Goal: Information Seeking & Learning: Learn about a topic

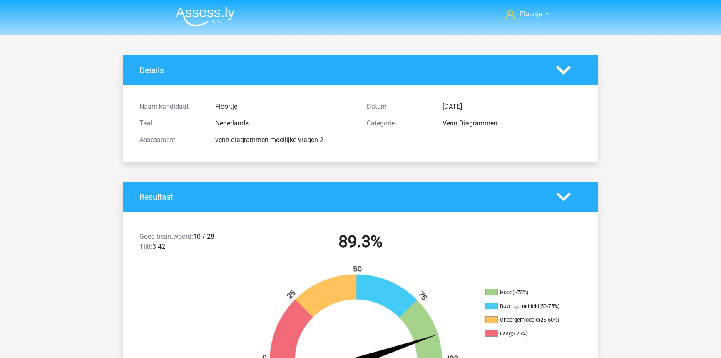
click at [203, 22] on img at bounding box center [205, 17] width 59 height 20
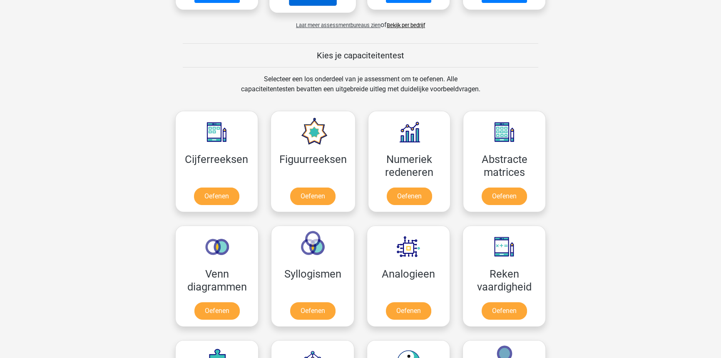
scroll to position [284, 0]
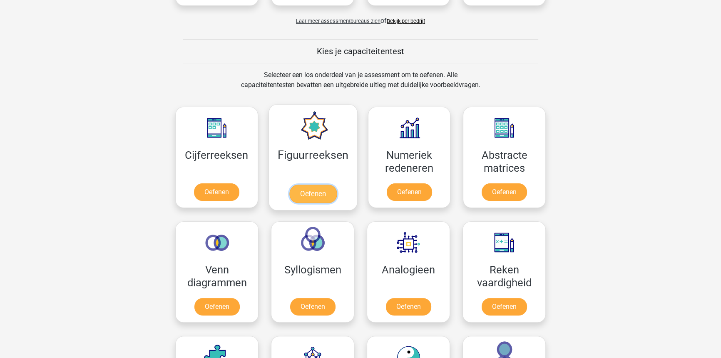
click at [307, 191] on link "Oefenen" at bounding box center [312, 193] width 47 height 18
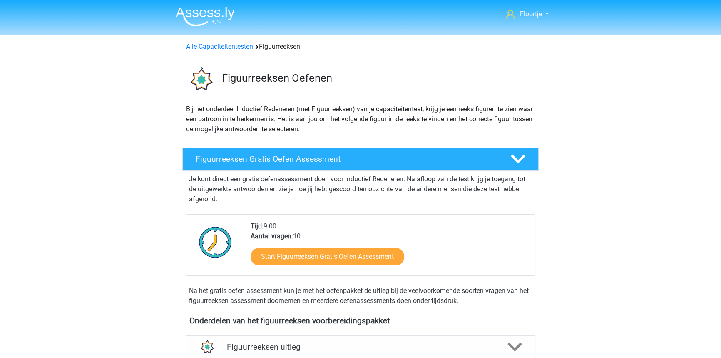
drag, startPoint x: 0, startPoint y: 0, endPoint x: 344, endPoint y: 146, distance: 373.9
click at [344, 146] on div "Figuurreeksen Gratis Oefen Assessment Je kunt direct een gratis oefenassessment…" at bounding box center [360, 228] width 389 height 168
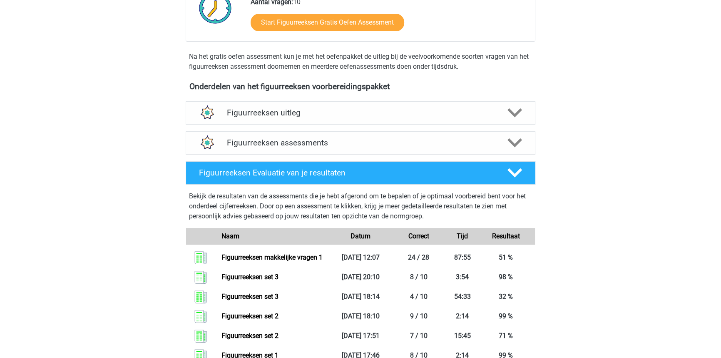
scroll to position [235, 0]
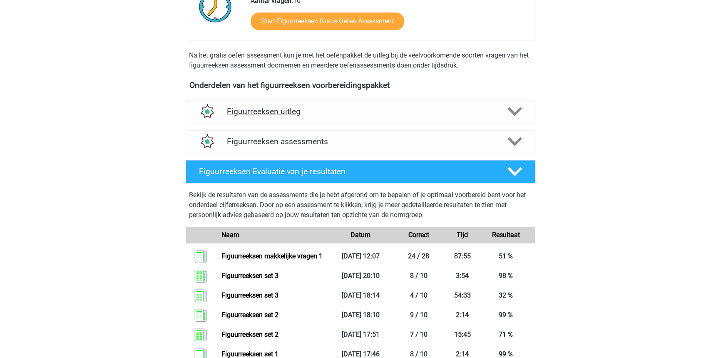
click at [389, 111] on h4 "Figuurreeksen uitleg" at bounding box center [360, 112] width 267 height 10
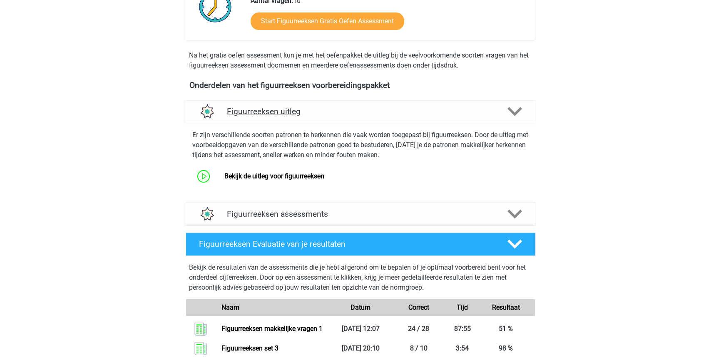
click at [389, 111] on h4 "Figuurreeksen uitleg" at bounding box center [360, 112] width 267 height 10
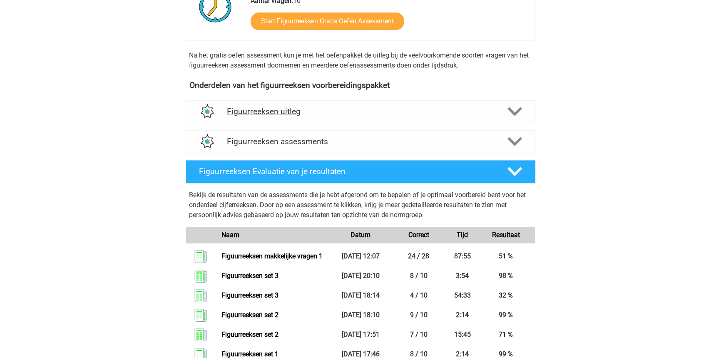
click at [389, 111] on h4 "Figuurreeksen uitleg" at bounding box center [360, 112] width 267 height 10
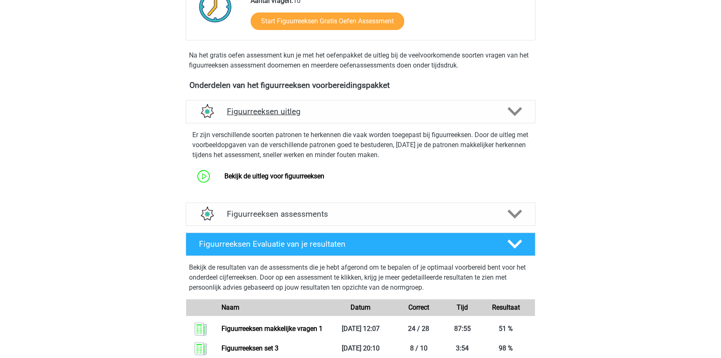
click at [389, 111] on h4 "Figuurreeksen uitleg" at bounding box center [360, 112] width 267 height 10
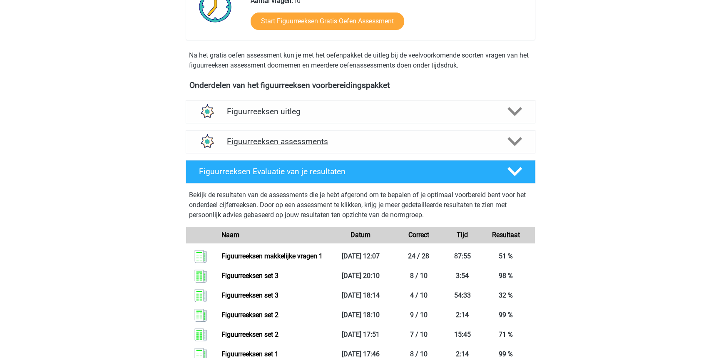
click at [492, 138] on h4 "Figuurreeksen assessments" at bounding box center [360, 142] width 267 height 10
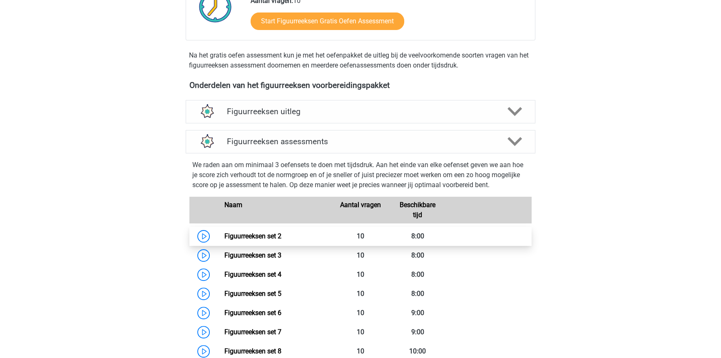
click at [281, 240] on link "Figuurreeksen set 2" at bounding box center [252, 236] width 57 height 8
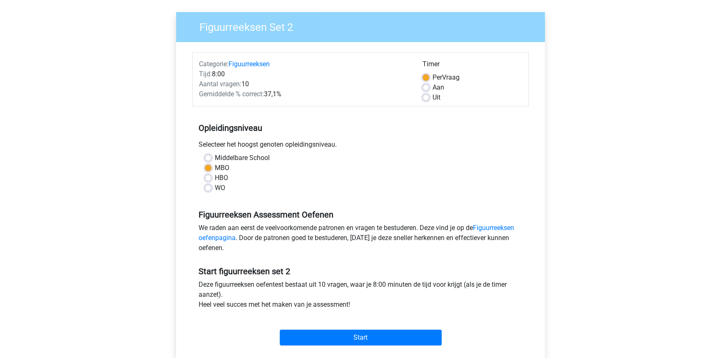
scroll to position [75, 0]
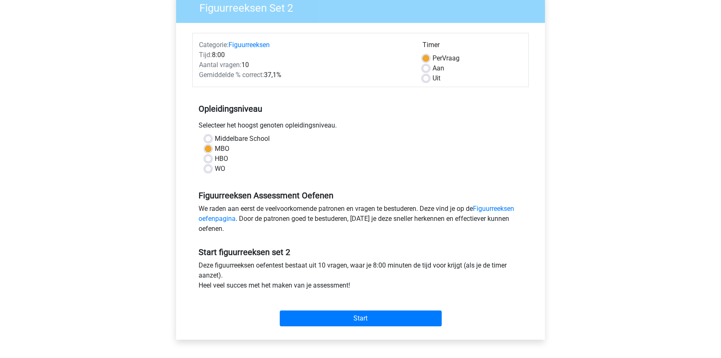
click at [423, 73] on div "Uit" at bounding box center [471, 78] width 99 height 10
click at [432, 81] on label "Uit" at bounding box center [436, 78] width 8 height 10
click at [424, 81] on input "Uit" at bounding box center [425, 77] width 7 height 8
radio input "true"
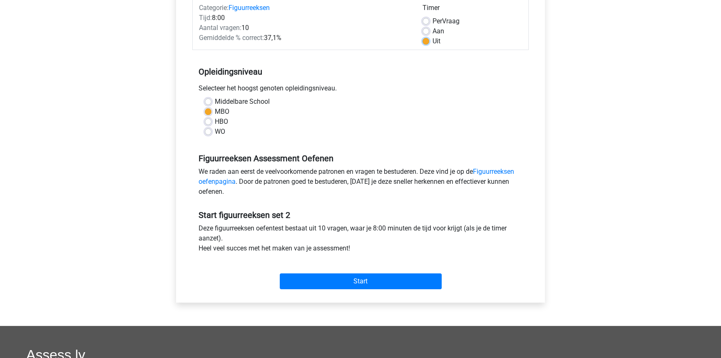
scroll to position [113, 0]
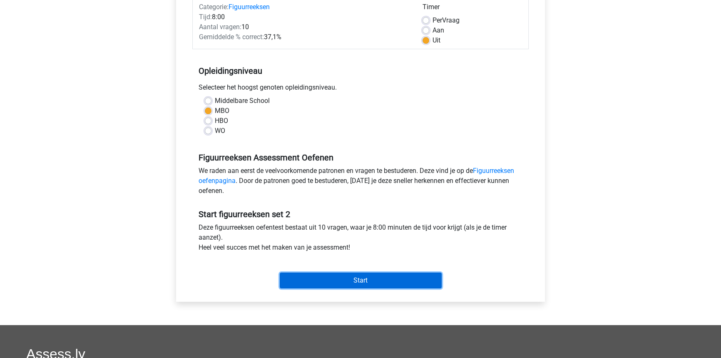
click at [402, 281] on input "Start" at bounding box center [361, 280] width 162 height 16
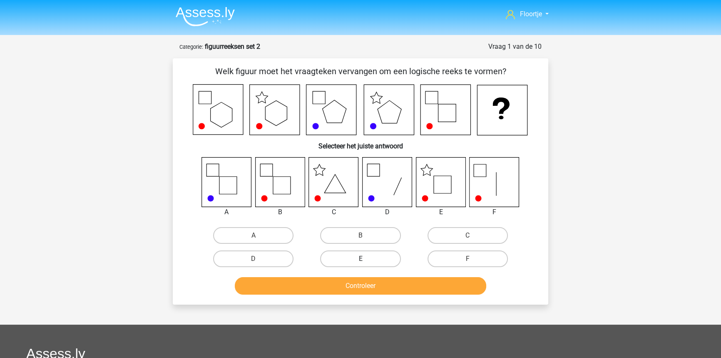
click at [388, 254] on label "E" at bounding box center [360, 258] width 80 height 17
click at [366, 258] on input "E" at bounding box center [362, 260] width 5 height 5
radio input "true"
click at [384, 299] on div "Welk figuur moet het vraagteken vervangen om een logische reeks te vormen? Sele…" at bounding box center [360, 181] width 375 height 246
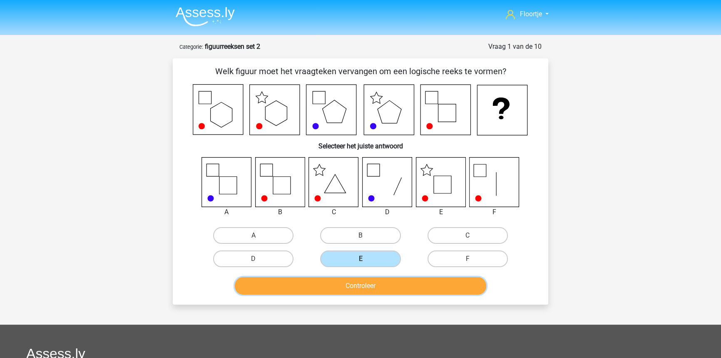
click at [381, 292] on button "Controleer" at bounding box center [361, 285] width 252 height 17
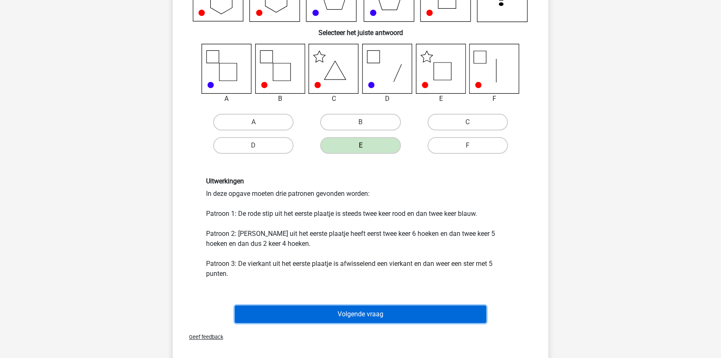
click at [372, 309] on button "Volgende vraag" at bounding box center [361, 313] width 252 height 17
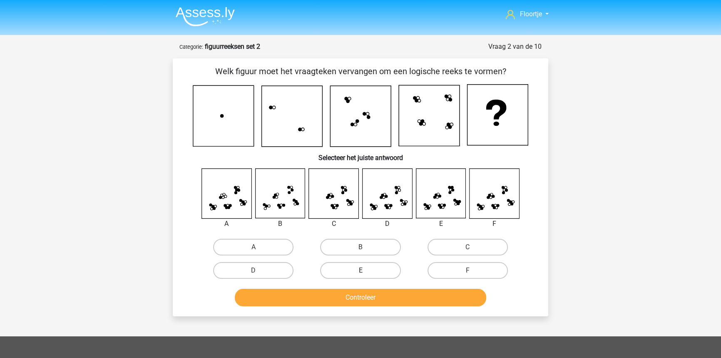
click at [395, 268] on label "E" at bounding box center [360, 270] width 80 height 17
click at [366, 270] on input "E" at bounding box center [362, 272] width 5 height 5
radio input "true"
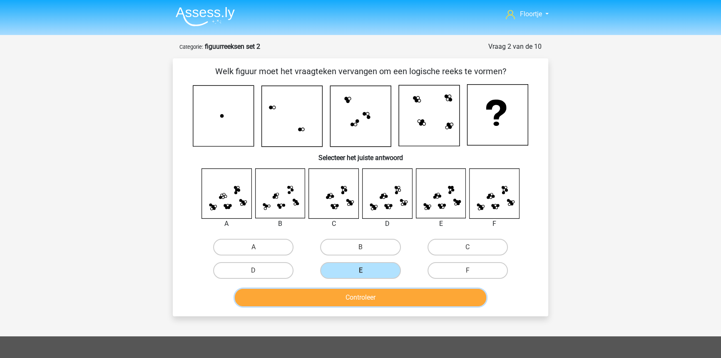
click at [384, 296] on button "Controleer" at bounding box center [361, 296] width 252 height 17
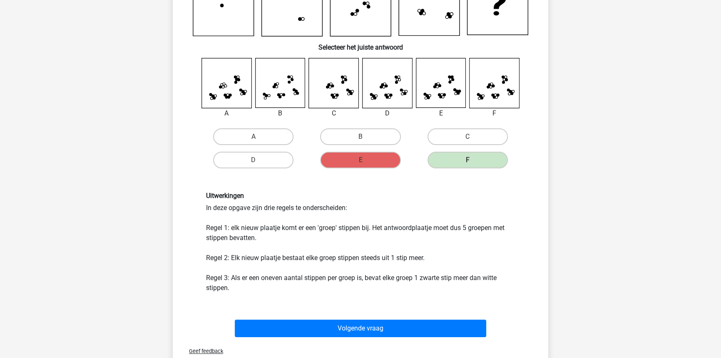
scroll to position [113, 0]
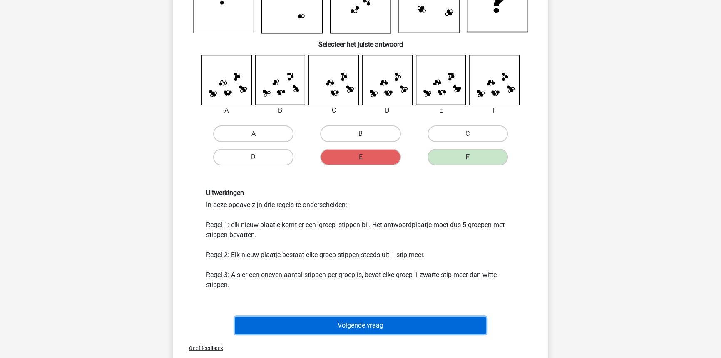
click at [400, 316] on button "Volgende vraag" at bounding box center [361, 324] width 252 height 17
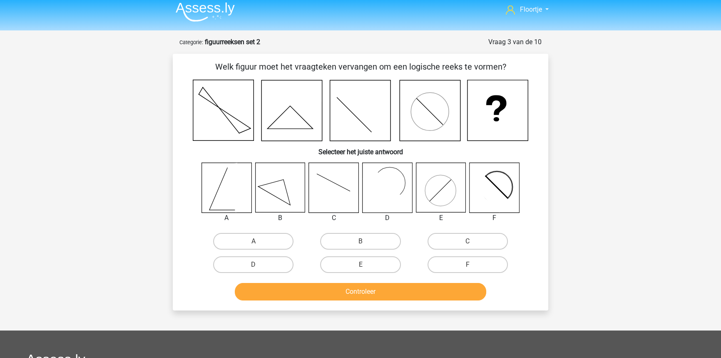
scroll to position [4, 0]
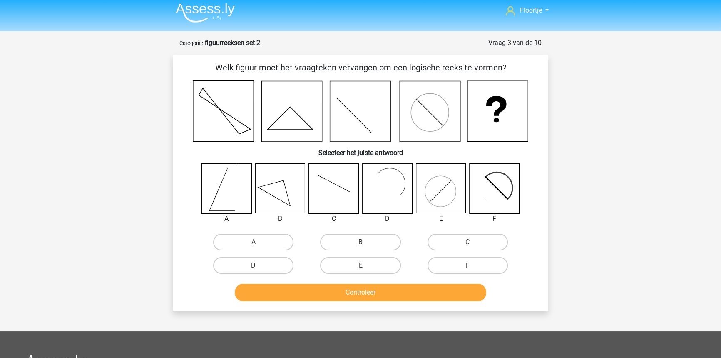
click at [456, 271] on label "F" at bounding box center [467, 265] width 80 height 17
click at [467, 271] on input "F" at bounding box center [469, 267] width 5 height 5
radio input "true"
click at [450, 298] on button "Controleer" at bounding box center [361, 291] width 252 height 17
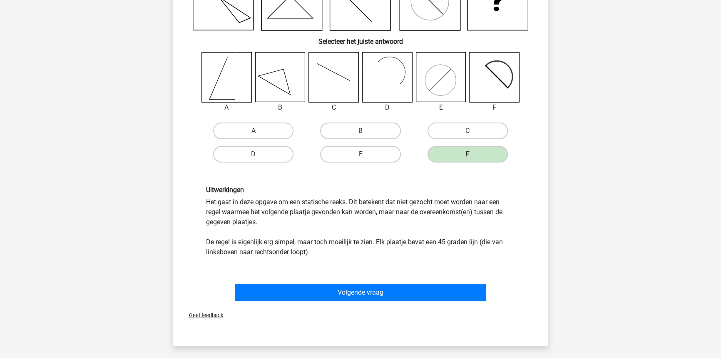
scroll to position [117, 0]
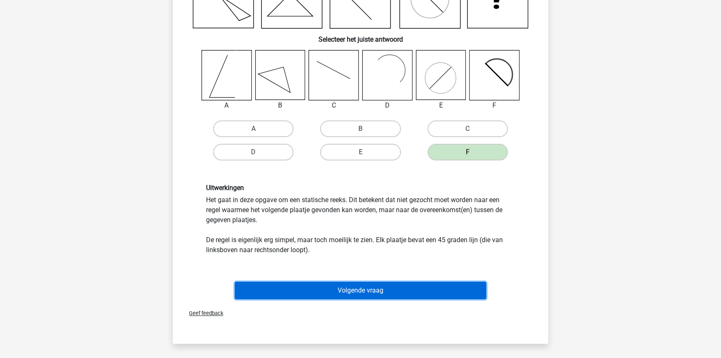
click at [424, 290] on button "Volgende vraag" at bounding box center [361, 289] width 252 height 17
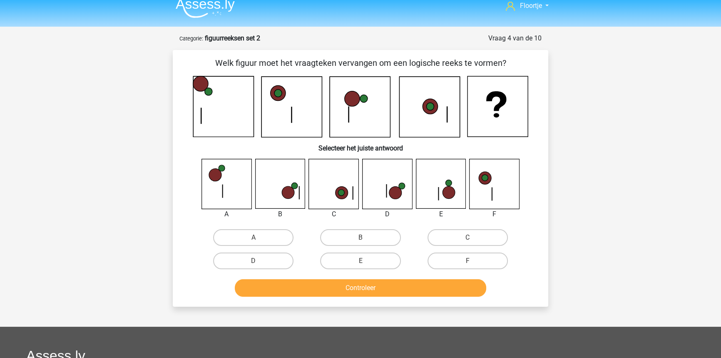
scroll to position [0, 0]
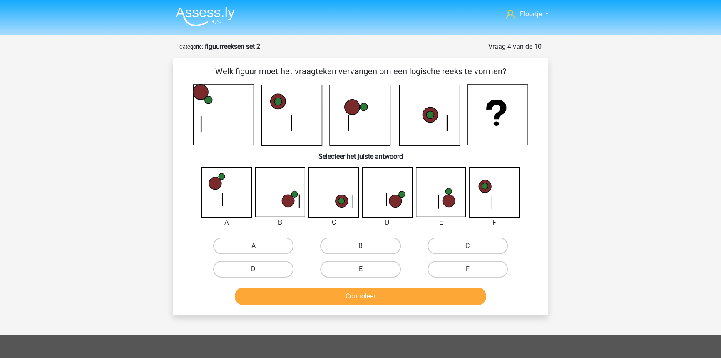
click at [288, 270] on label "D" at bounding box center [253, 269] width 80 height 17
click at [259, 270] on input "D" at bounding box center [255, 271] width 5 height 5
radio input "true"
click at [308, 295] on button "Controleer" at bounding box center [361, 295] width 252 height 17
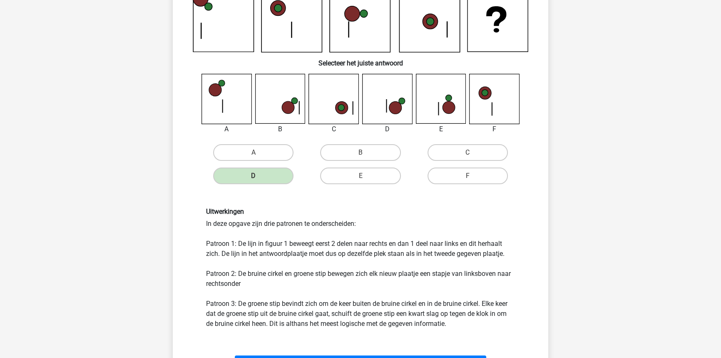
scroll to position [113, 0]
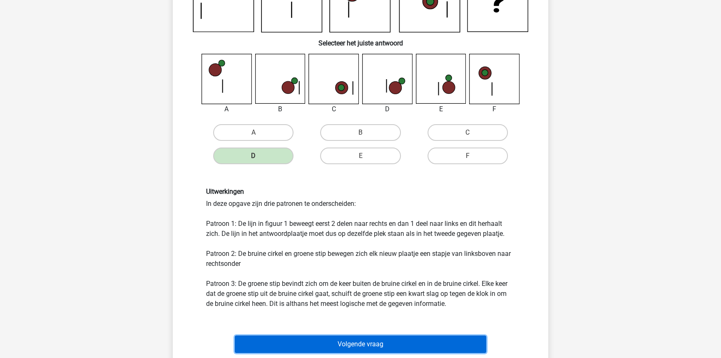
drag, startPoint x: 430, startPoint y: 348, endPoint x: 430, endPoint y: 343, distance: 5.0
click at [429, 347] on button "Volgende vraag" at bounding box center [361, 343] width 252 height 17
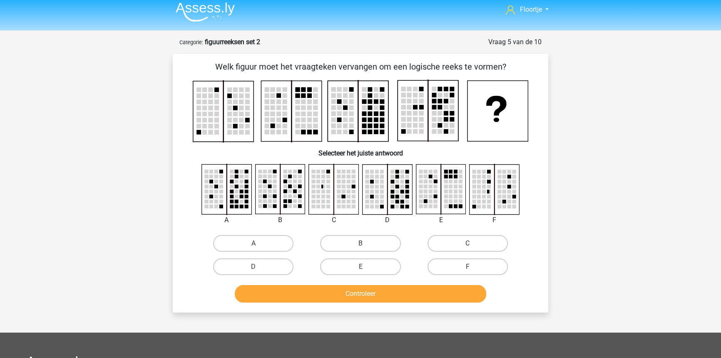
scroll to position [0, 0]
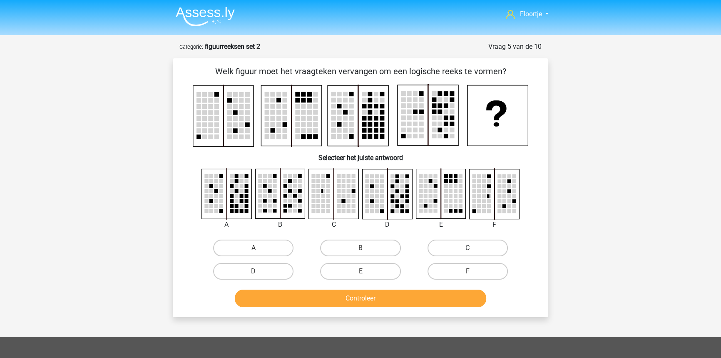
click at [440, 248] on label "C" at bounding box center [467, 247] width 80 height 17
click at [467, 248] on input "C" at bounding box center [469, 250] width 5 height 5
radio input "true"
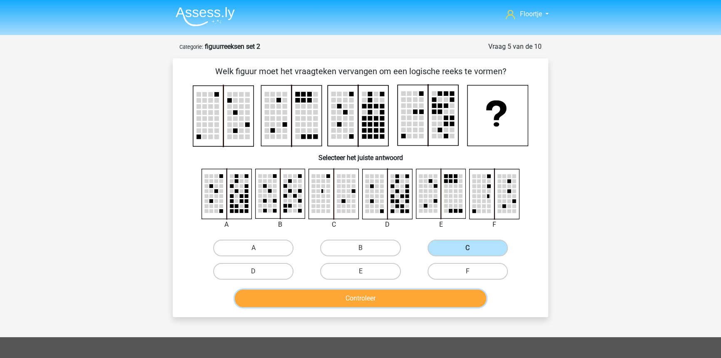
click at [426, 298] on button "Controleer" at bounding box center [361, 297] width 252 height 17
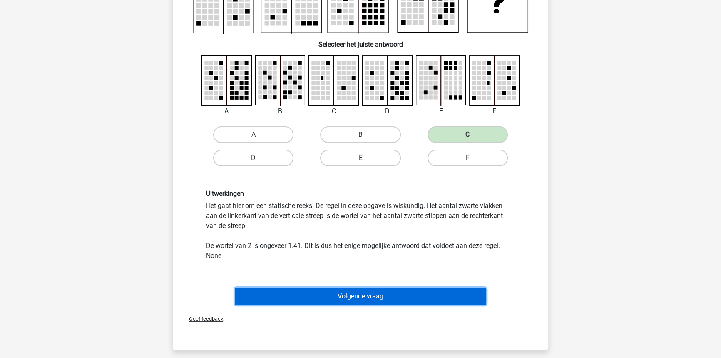
drag, startPoint x: 422, startPoint y: 298, endPoint x: 450, endPoint y: 283, distance: 31.3
click at [422, 298] on button "Volgende vraag" at bounding box center [361, 295] width 252 height 17
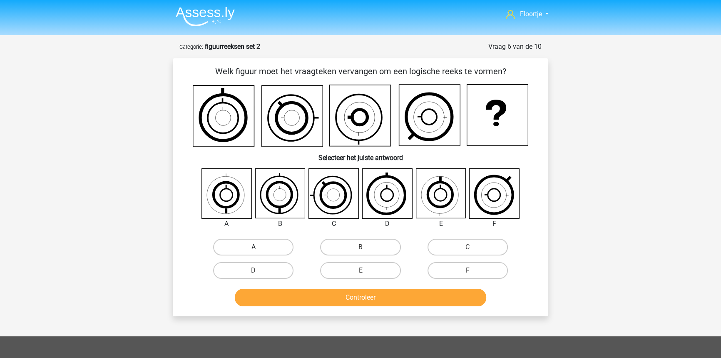
click at [258, 246] on label "A" at bounding box center [253, 247] width 80 height 17
click at [258, 247] on input "A" at bounding box center [255, 249] width 5 height 5
radio input "true"
click at [281, 298] on button "Controleer" at bounding box center [361, 296] width 252 height 17
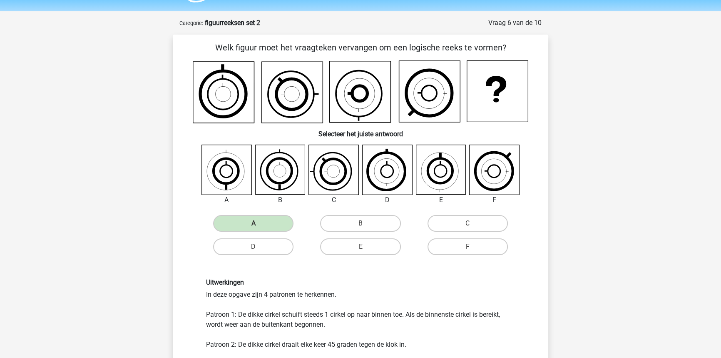
scroll to position [113, 0]
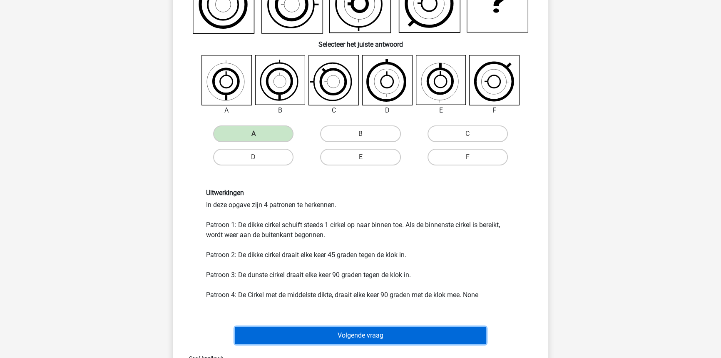
click at [298, 330] on button "Volgende vraag" at bounding box center [361, 334] width 252 height 17
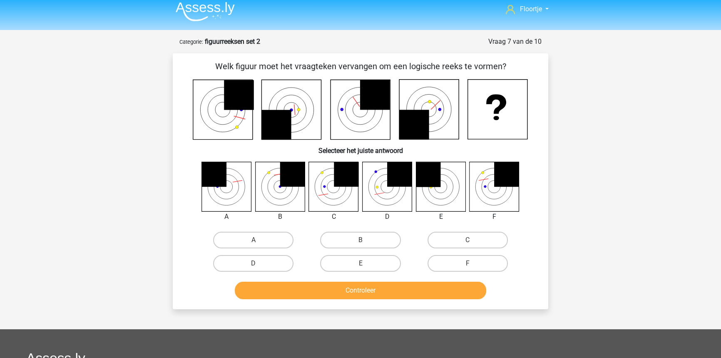
scroll to position [0, 0]
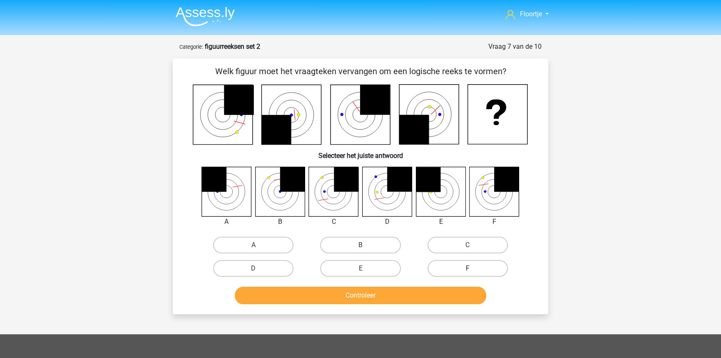
click at [465, 271] on label "F" at bounding box center [467, 268] width 80 height 17
click at [467, 271] on input "F" at bounding box center [469, 270] width 5 height 5
radio input "true"
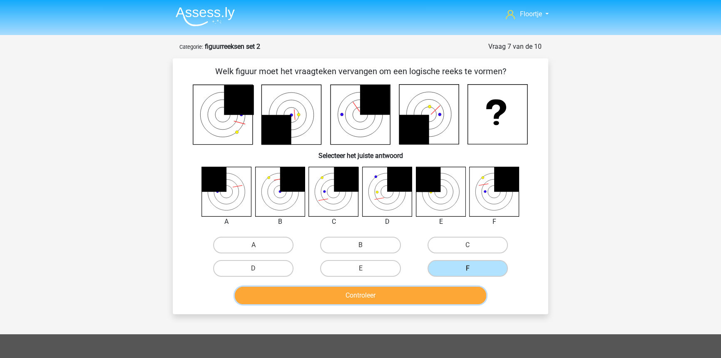
click at [459, 303] on button "Controleer" at bounding box center [361, 294] width 252 height 17
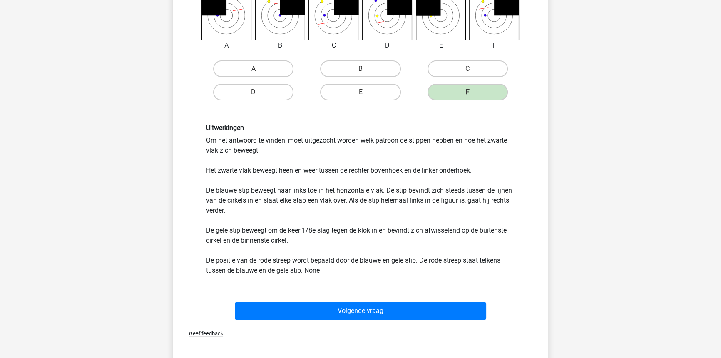
scroll to position [189, 0]
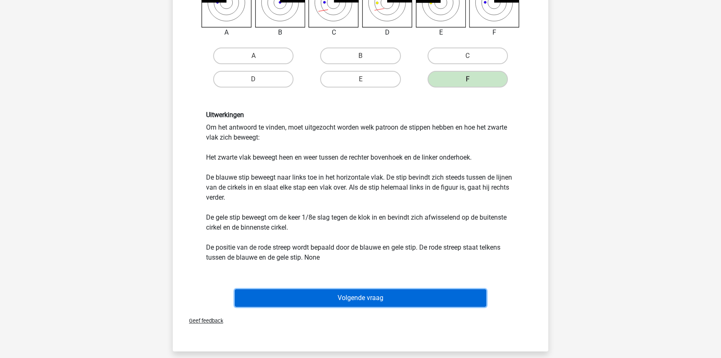
click at [410, 297] on button "Volgende vraag" at bounding box center [361, 297] width 252 height 17
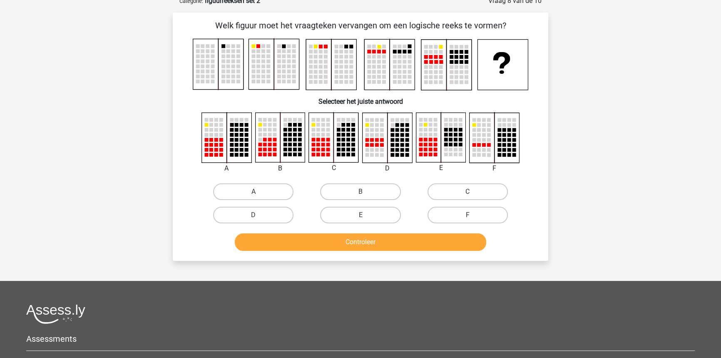
scroll to position [42, 0]
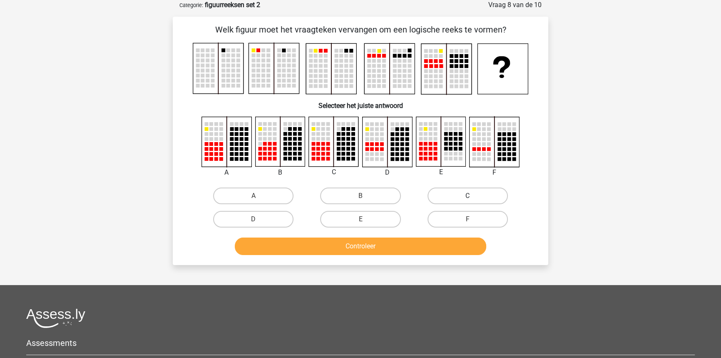
click at [455, 203] on label "C" at bounding box center [467, 195] width 80 height 17
click at [467, 201] on input "C" at bounding box center [469, 198] width 5 height 5
radio input "true"
click at [434, 241] on button "Controleer" at bounding box center [361, 245] width 252 height 17
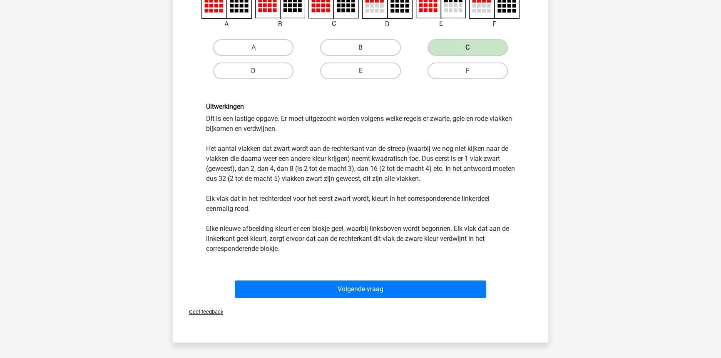
scroll to position [193, 0]
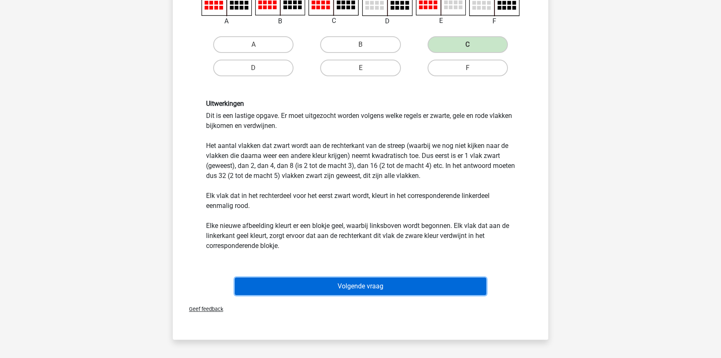
click at [395, 279] on button "Volgende vraag" at bounding box center [361, 285] width 252 height 17
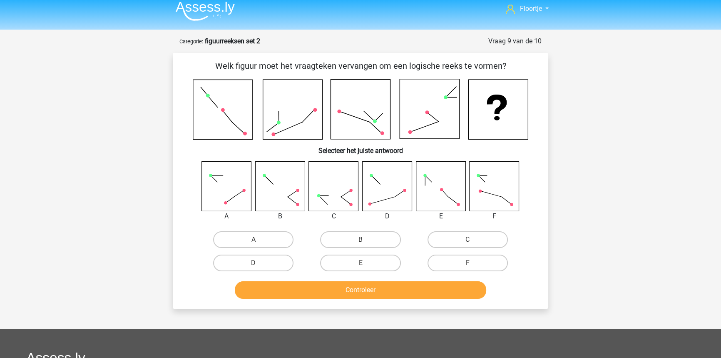
scroll to position [0, 0]
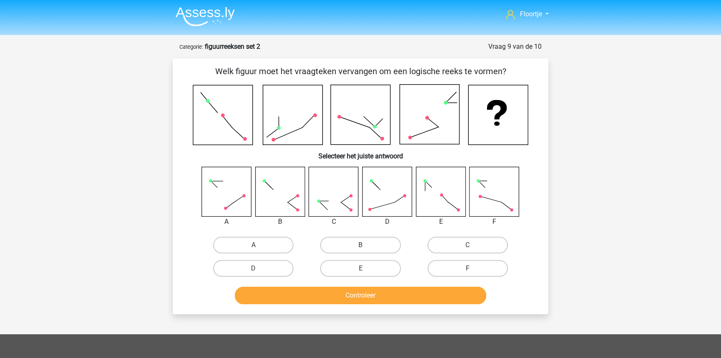
click at [255, 270] on input "D" at bounding box center [255, 270] width 5 height 5
radio input "true"
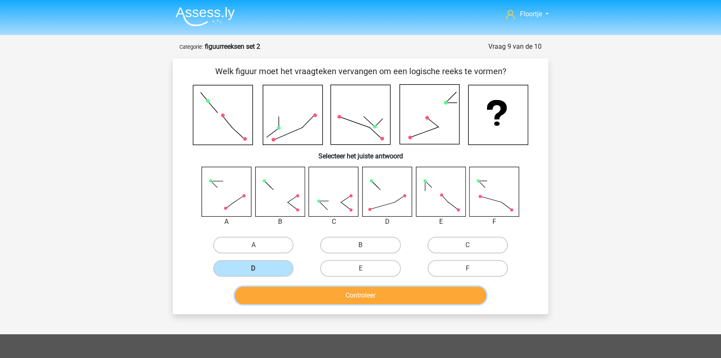
click at [284, 297] on button "Controleer" at bounding box center [361, 294] width 252 height 17
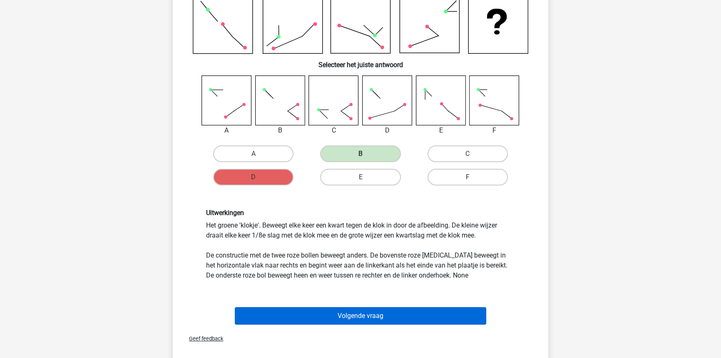
scroll to position [113, 0]
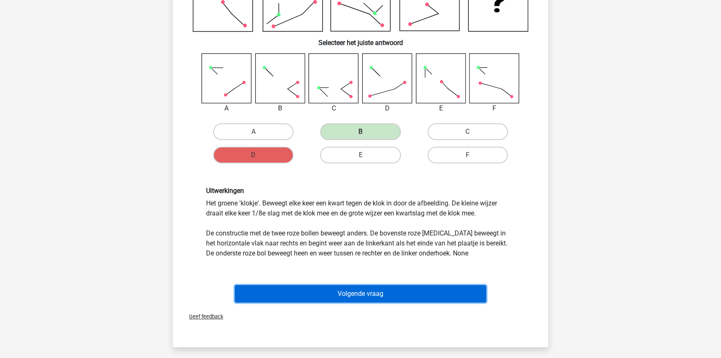
click at [404, 293] on button "Volgende vraag" at bounding box center [361, 293] width 252 height 17
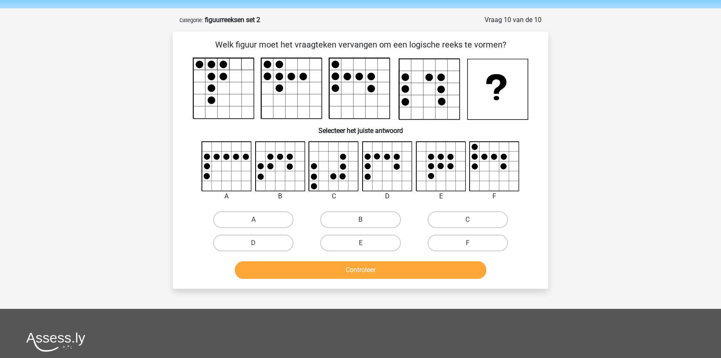
scroll to position [0, 0]
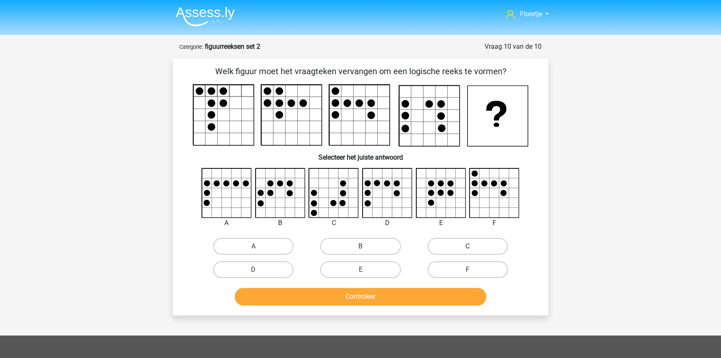
click at [451, 249] on label "C" at bounding box center [467, 246] width 80 height 17
click at [467, 249] on input "C" at bounding box center [469, 248] width 5 height 5
radio input "true"
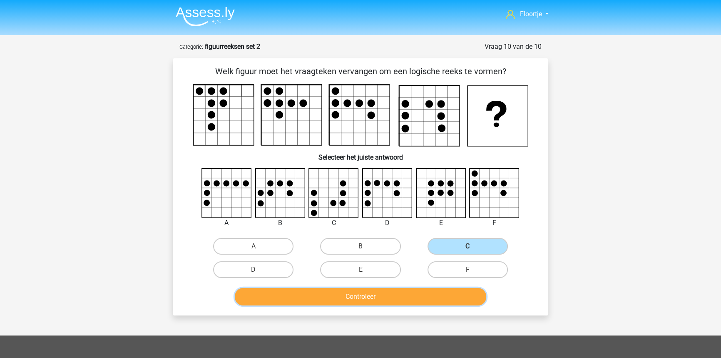
click at [425, 303] on button "Controleer" at bounding box center [361, 296] width 252 height 17
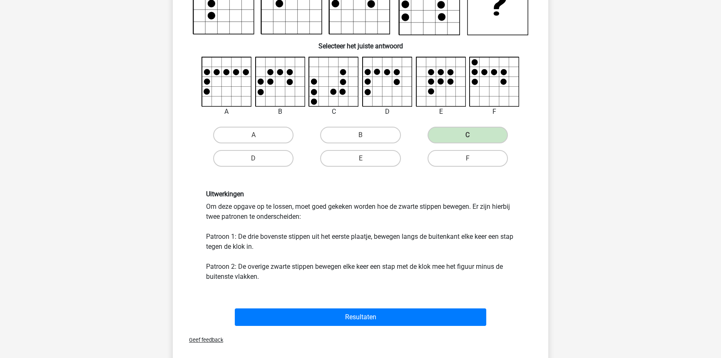
scroll to position [113, 0]
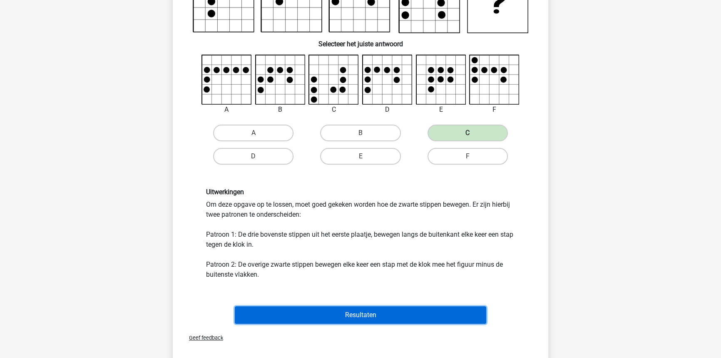
click at [443, 313] on button "Resultaten" at bounding box center [361, 314] width 252 height 17
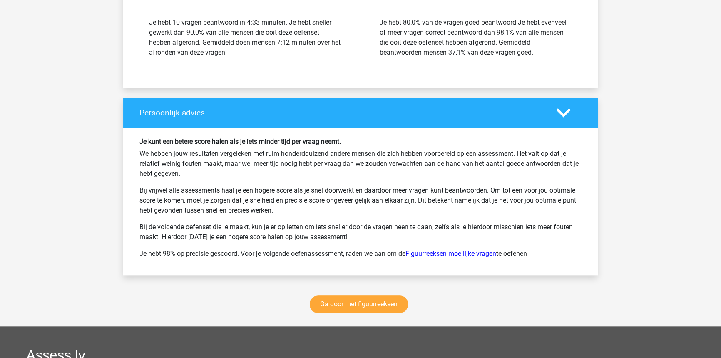
scroll to position [1021, 0]
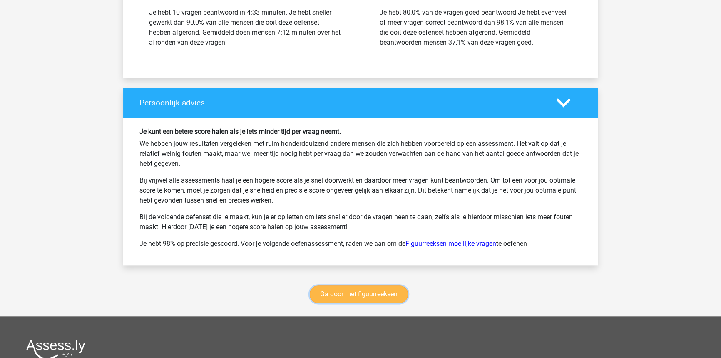
click link "Ga door met figuurreeksen"
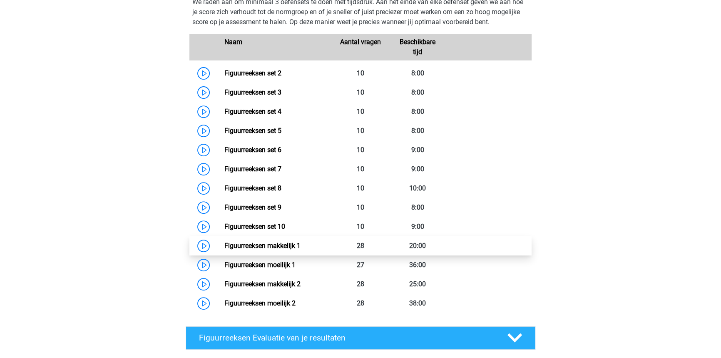
scroll to position [399, 0]
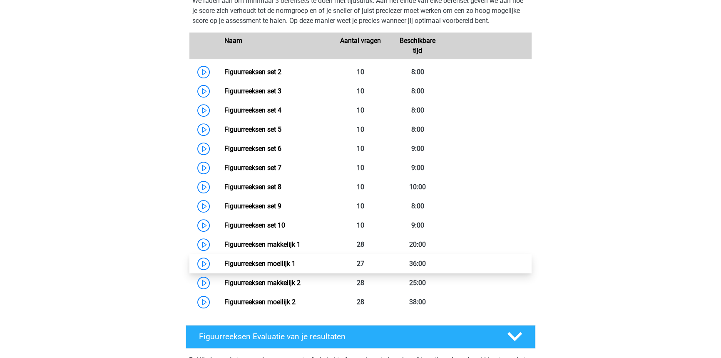
click at [224, 260] on link "Figuurreeksen moeilijk 1" at bounding box center [259, 263] width 71 height 8
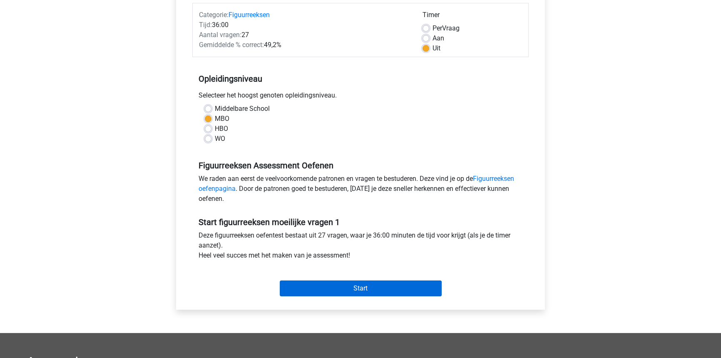
scroll to position [113, 0]
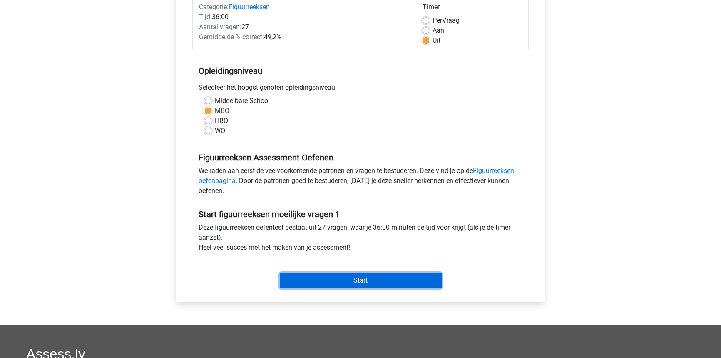
click at [370, 280] on input "Start" at bounding box center [361, 280] width 162 height 16
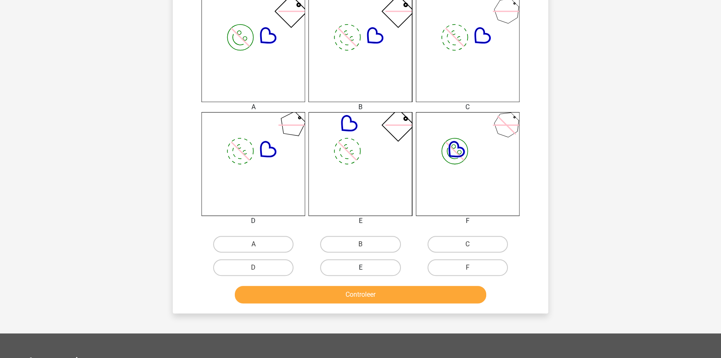
scroll to position [340, 0]
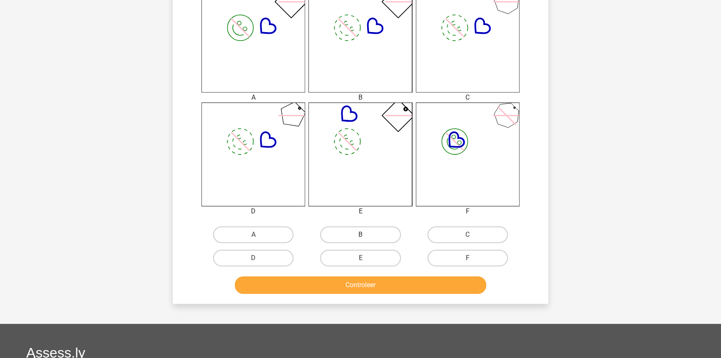
click at [363, 231] on label "B" at bounding box center [360, 234] width 80 height 17
click at [363, 234] on input "B" at bounding box center [362, 236] width 5 height 5
radio input "true"
click at [362, 282] on button "Controleer" at bounding box center [361, 284] width 252 height 17
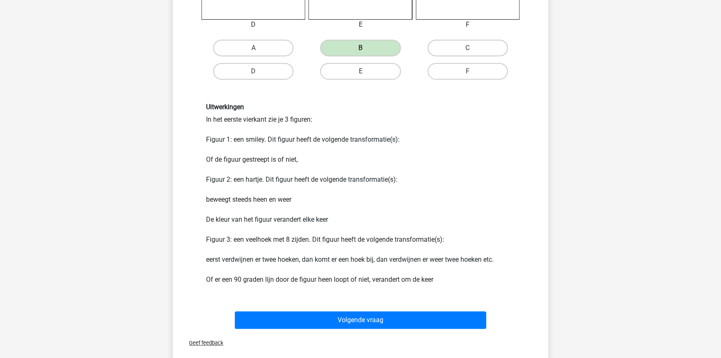
scroll to position [567, 0]
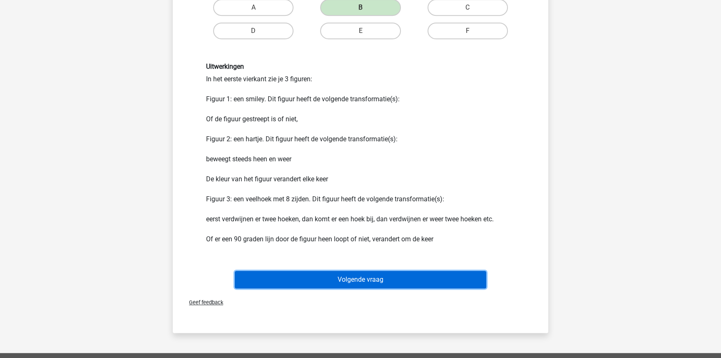
click at [362, 280] on button "Volgende vraag" at bounding box center [361, 279] width 252 height 17
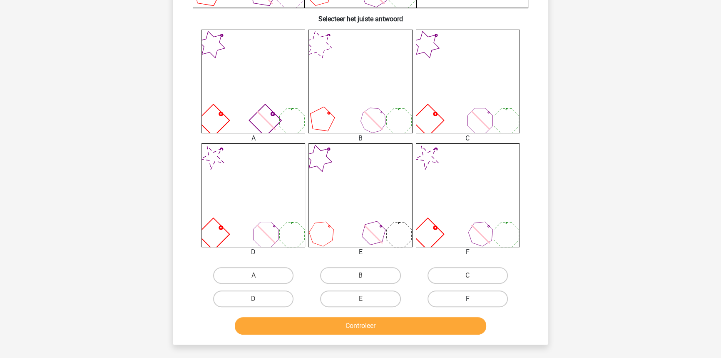
scroll to position [303, 0]
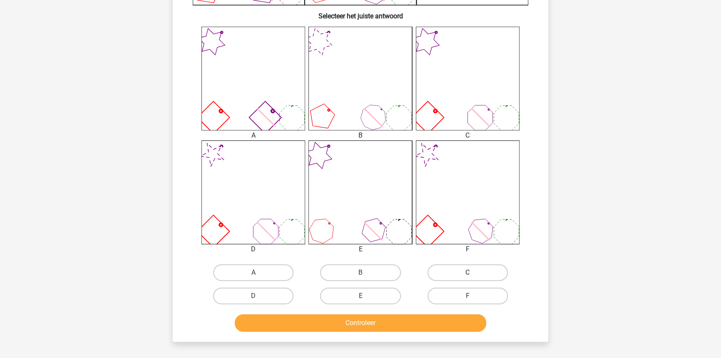
click at [467, 278] on label "C" at bounding box center [467, 272] width 80 height 17
click at [467, 278] on input "C" at bounding box center [469, 274] width 5 height 5
radio input "true"
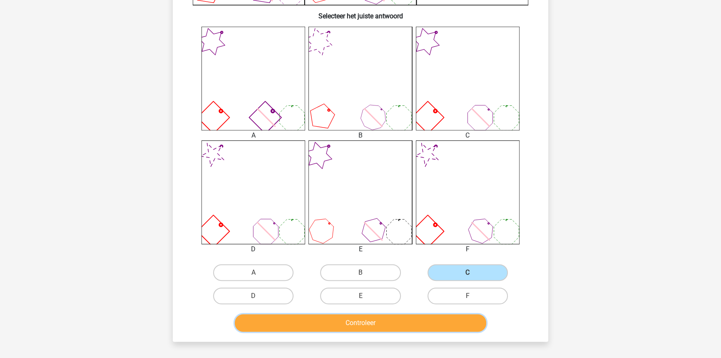
click at [453, 316] on button "Controleer" at bounding box center [361, 322] width 252 height 17
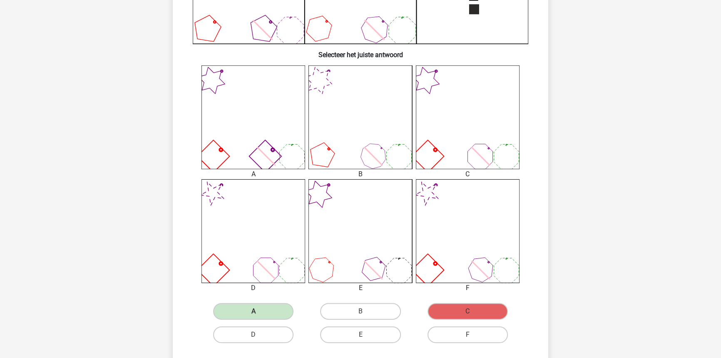
scroll to position [265, 0]
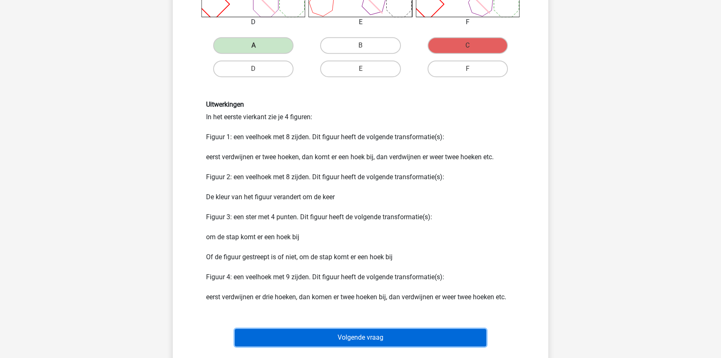
click at [409, 331] on button "Volgende vraag" at bounding box center [361, 336] width 252 height 17
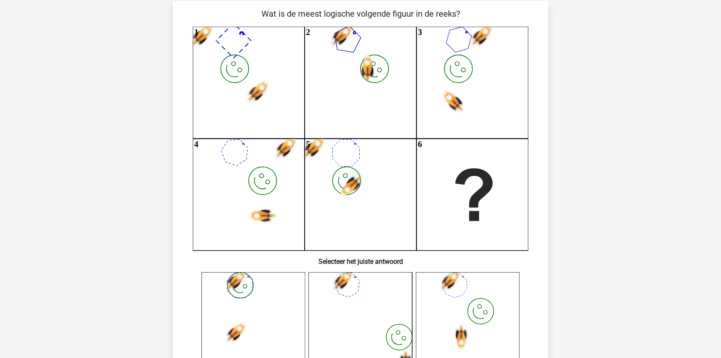
scroll to position [151, 0]
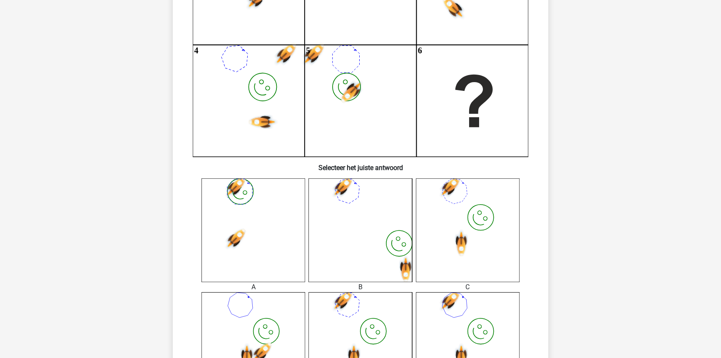
drag, startPoint x: 501, startPoint y: 213, endPoint x: 558, endPoint y: 276, distance: 84.6
click at [558, 276] on div "Floortje [EMAIL_ADDRESS][DOMAIN_NAME] Nederlands English" at bounding box center [360, 291] width 721 height 884
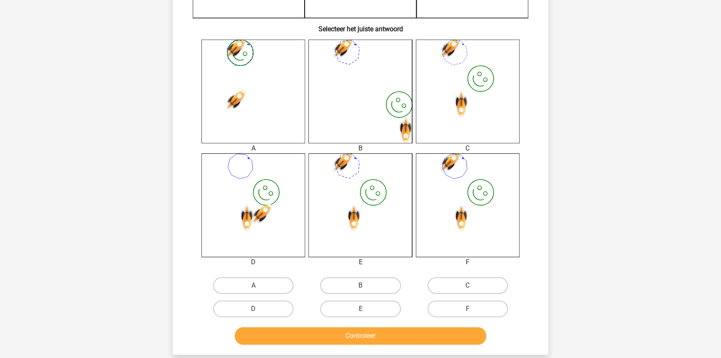
scroll to position [303, 0]
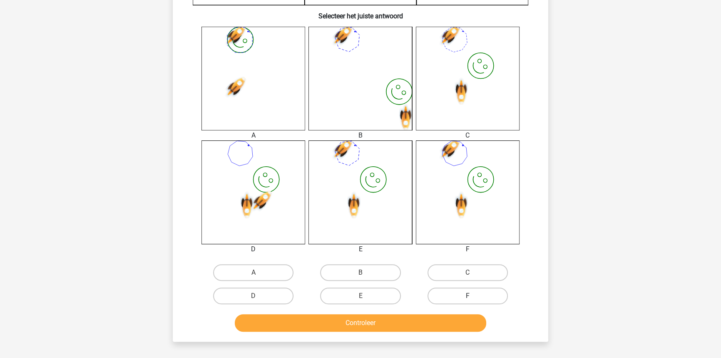
click at [461, 287] on label "F" at bounding box center [467, 295] width 80 height 17
click at [467, 296] on input "F" at bounding box center [469, 298] width 5 height 5
radio input "true"
click at [436, 327] on button "Controleer" at bounding box center [361, 322] width 252 height 17
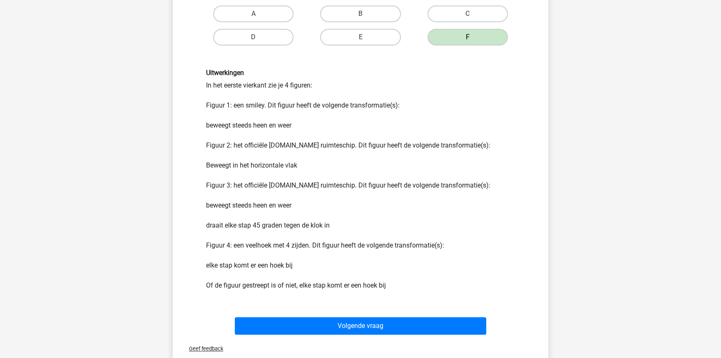
scroll to position [567, 0]
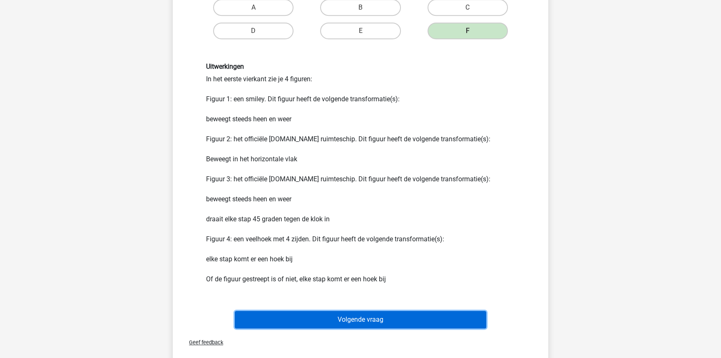
click at [426, 313] on button "Volgende vraag" at bounding box center [361, 319] width 252 height 17
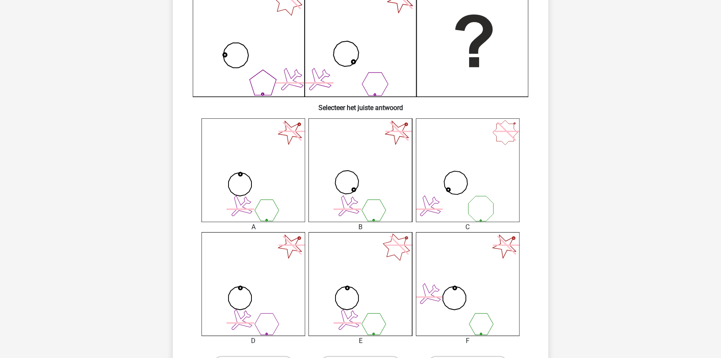
scroll to position [265, 0]
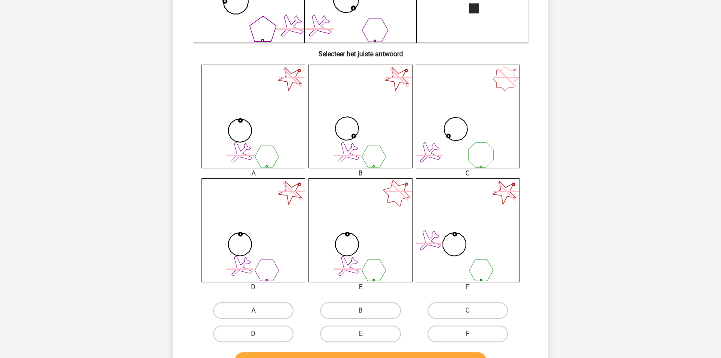
click at [478, 327] on label "F" at bounding box center [467, 333] width 80 height 17
click at [473, 333] on input "F" at bounding box center [469, 335] width 5 height 5
radio input "true"
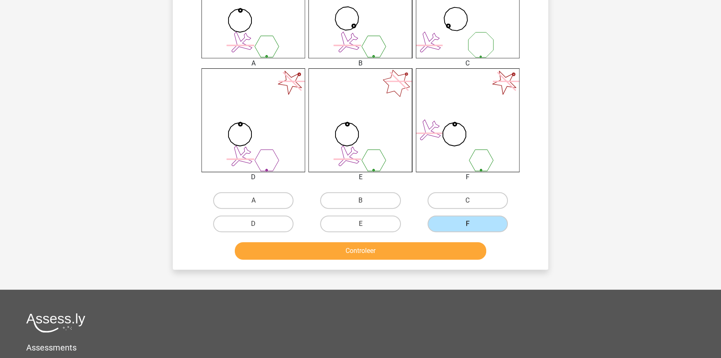
scroll to position [378, 0]
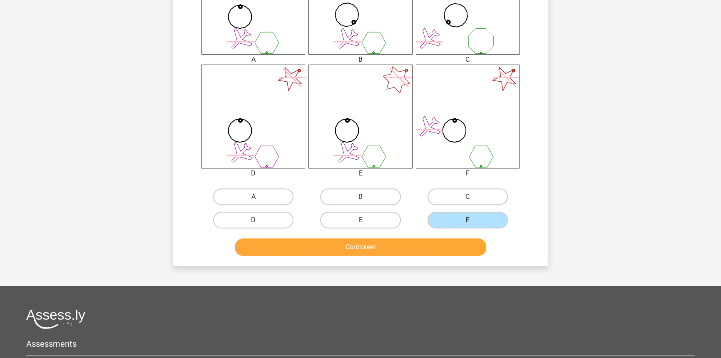
click at [427, 255] on div "Controleer" at bounding box center [360, 248] width 321 height 21
click at [427, 250] on button "Controleer" at bounding box center [361, 246] width 252 height 17
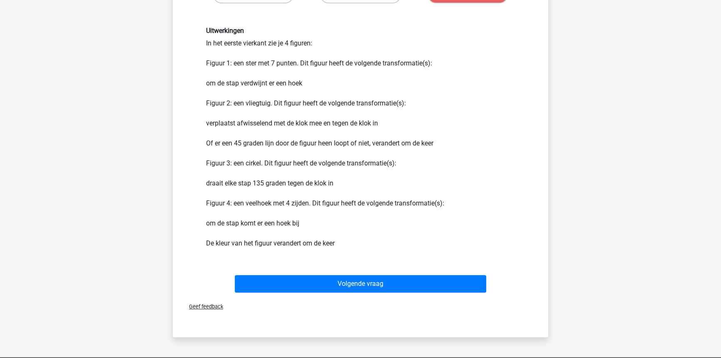
scroll to position [643, 0]
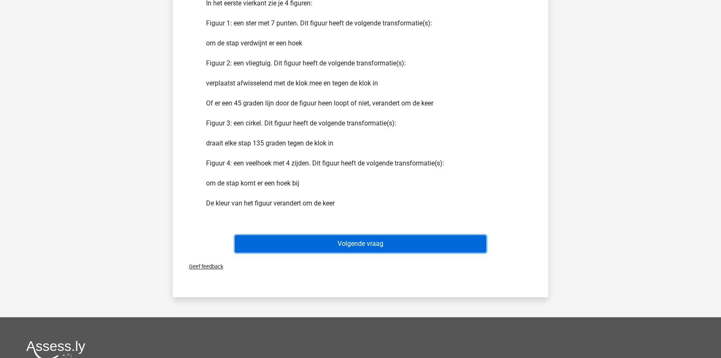
click at [335, 240] on button "Volgende vraag" at bounding box center [361, 243] width 252 height 17
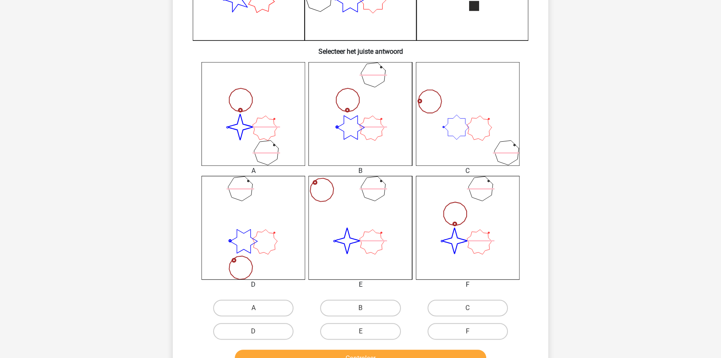
scroll to position [268, 0]
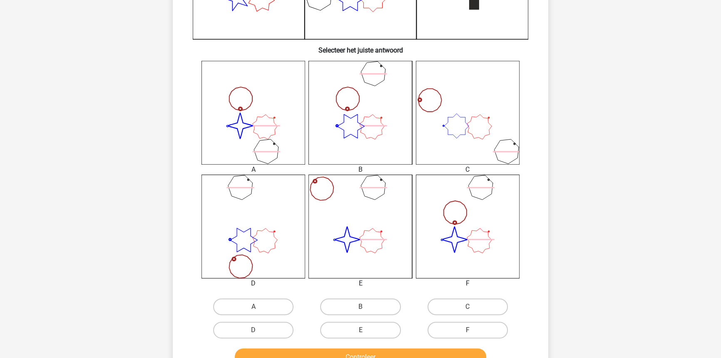
click at [470, 333] on input "F" at bounding box center [469, 332] width 5 height 5
radio input "true"
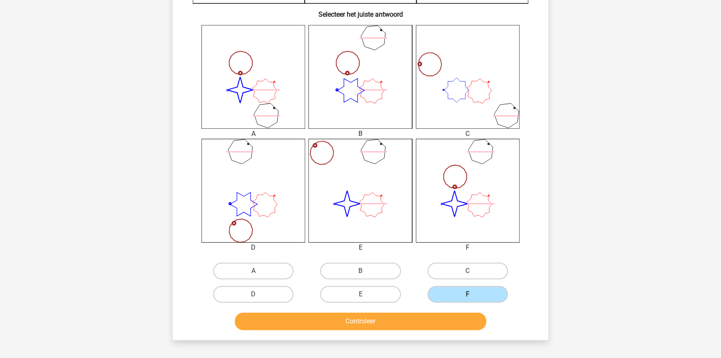
scroll to position [306, 0]
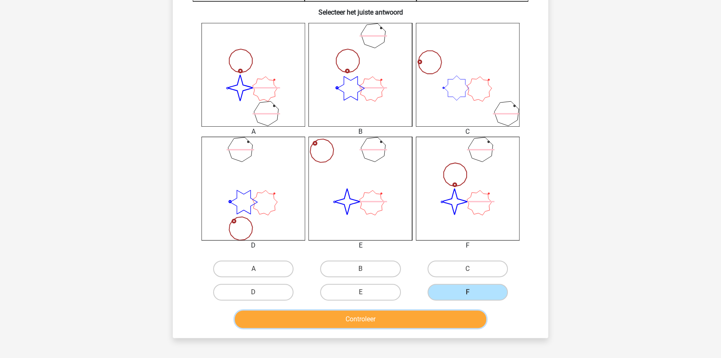
click at [410, 314] on button "Controleer" at bounding box center [361, 318] width 252 height 17
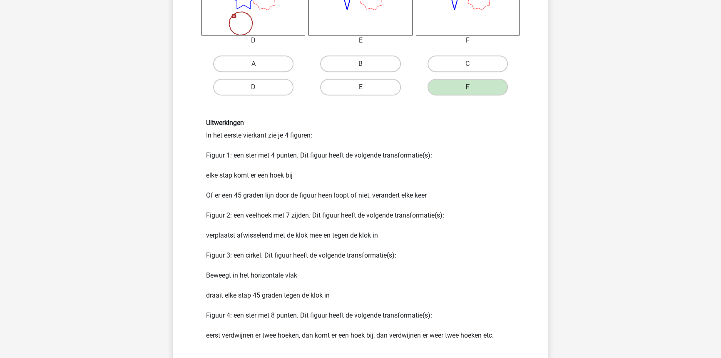
scroll to position [571, 0]
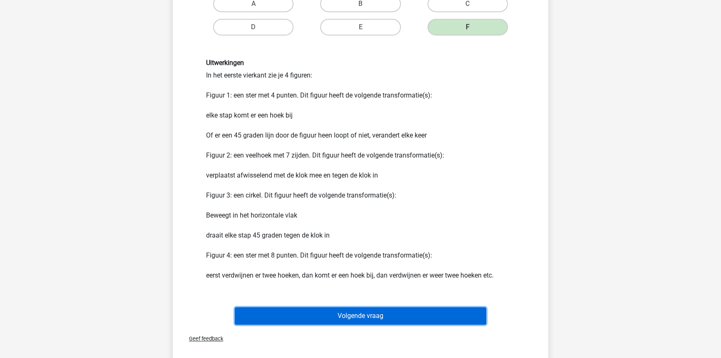
click at [441, 318] on button "Volgende vraag" at bounding box center [361, 315] width 252 height 17
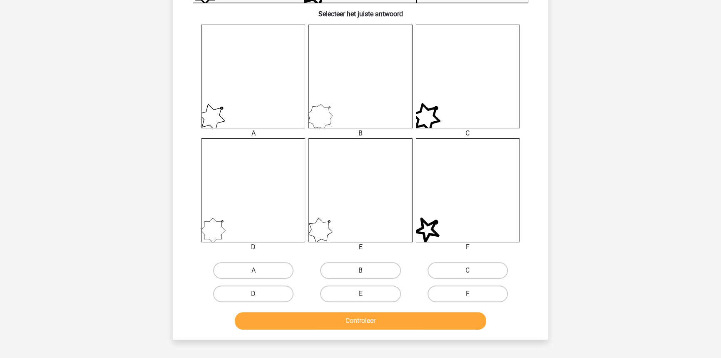
scroll to position [306, 0]
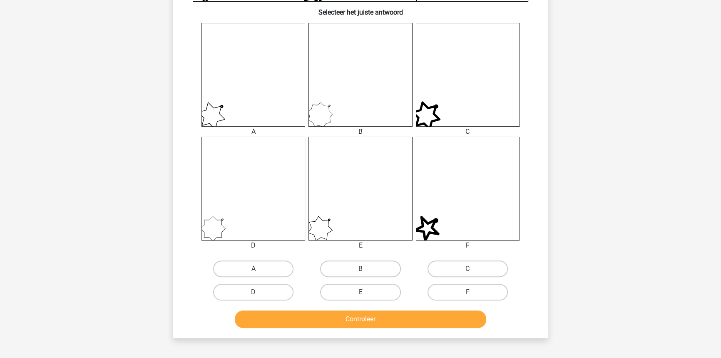
click at [358, 277] on div "B" at bounding box center [360, 268] width 107 height 23
drag, startPoint x: 361, startPoint y: 273, endPoint x: 359, endPoint y: 299, distance: 25.9
click at [361, 275] on div "B" at bounding box center [360, 268] width 100 height 17
click at [348, 274] on label "B" at bounding box center [360, 268] width 80 height 17
click at [360, 274] on input "B" at bounding box center [362, 270] width 5 height 5
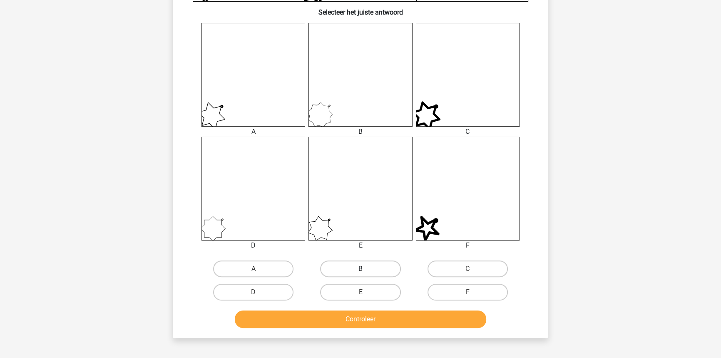
radio input "true"
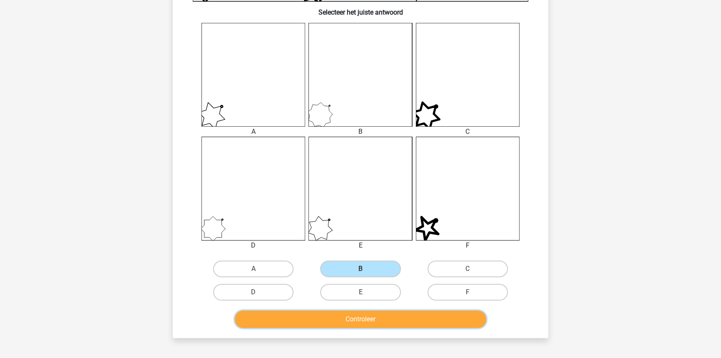
click at [350, 316] on button "Controleer" at bounding box center [361, 318] width 252 height 17
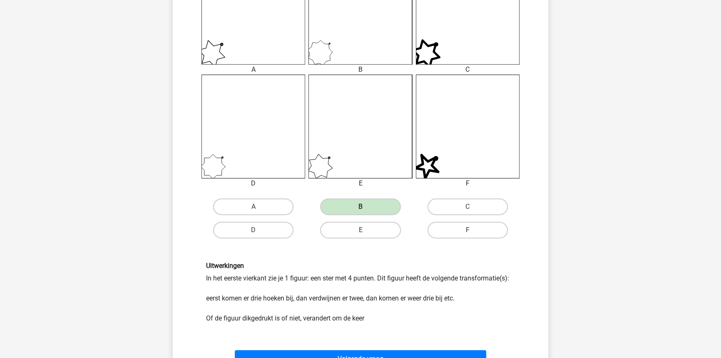
scroll to position [458, 0]
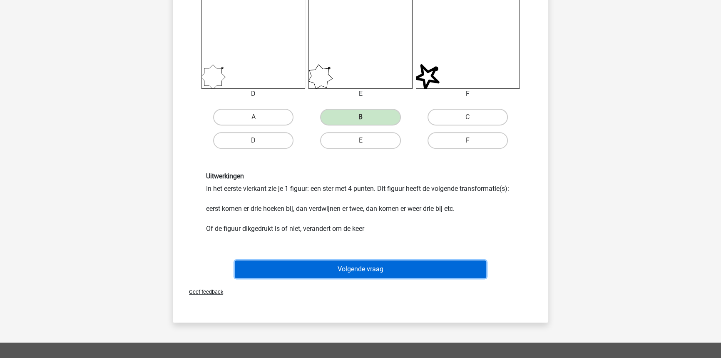
click at [417, 271] on button "Volgende vraag" at bounding box center [361, 268] width 252 height 17
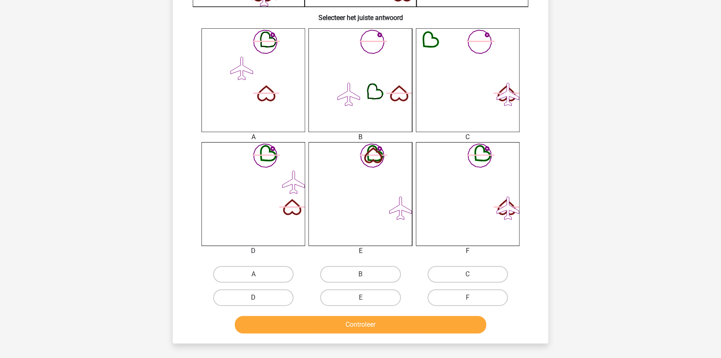
scroll to position [303, 0]
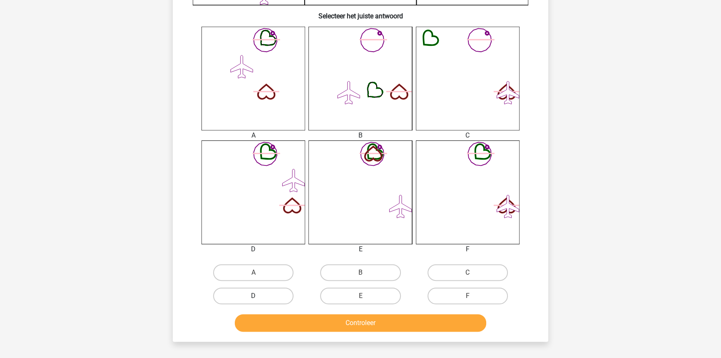
drag, startPoint x: 258, startPoint y: 291, endPoint x: 264, endPoint y: 295, distance: 7.3
click at [258, 291] on label "D" at bounding box center [253, 295] width 80 height 17
click at [258, 296] on input "D" at bounding box center [255, 298] width 5 height 5
radio input "true"
click at [289, 318] on button "Controleer" at bounding box center [361, 322] width 252 height 17
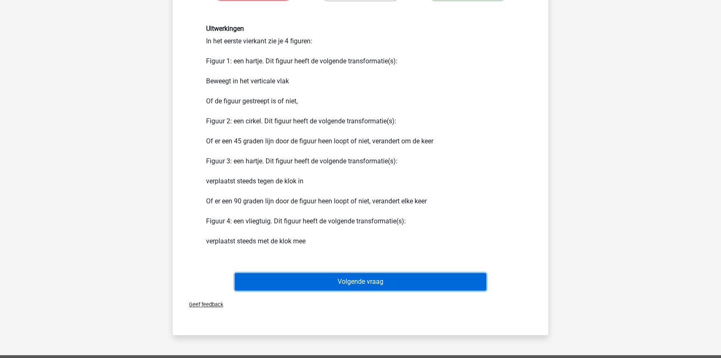
click at [320, 286] on button "Volgende vraag" at bounding box center [361, 281] width 252 height 17
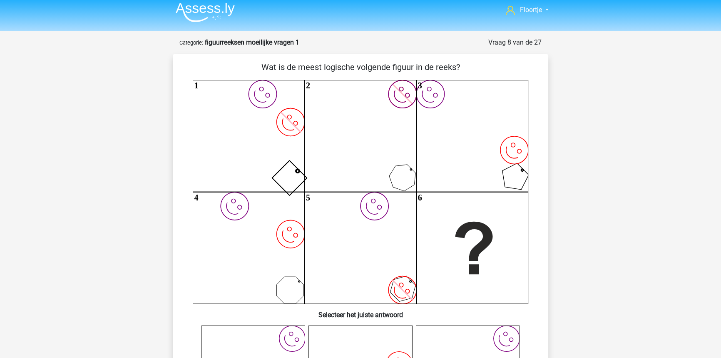
scroll to position [0, 0]
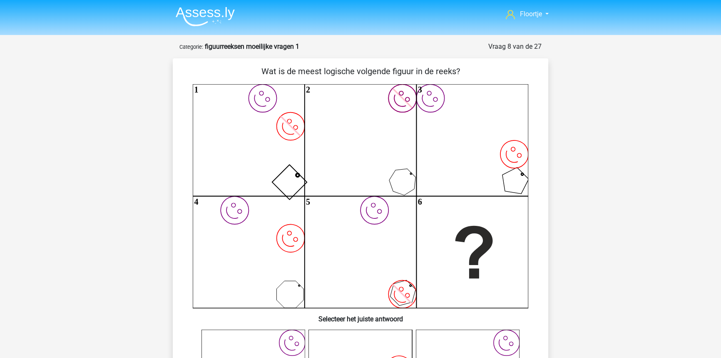
click at [178, 12] on img at bounding box center [205, 17] width 59 height 20
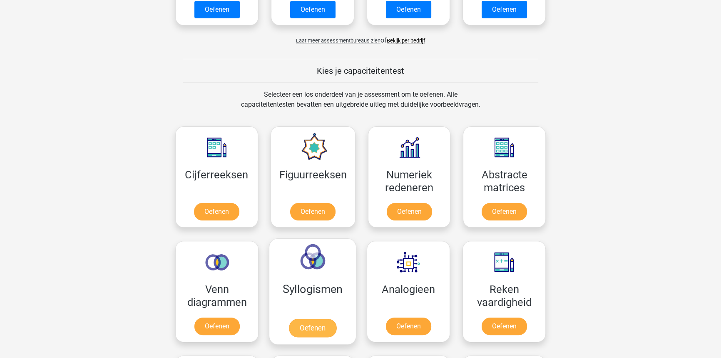
scroll to position [265, 0]
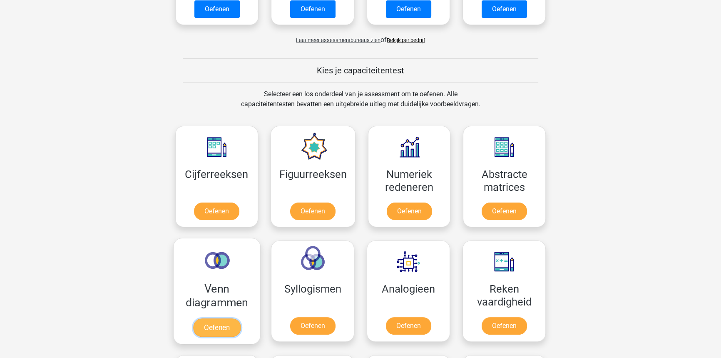
click at [216, 326] on link "Oefenen" at bounding box center [216, 327] width 47 height 18
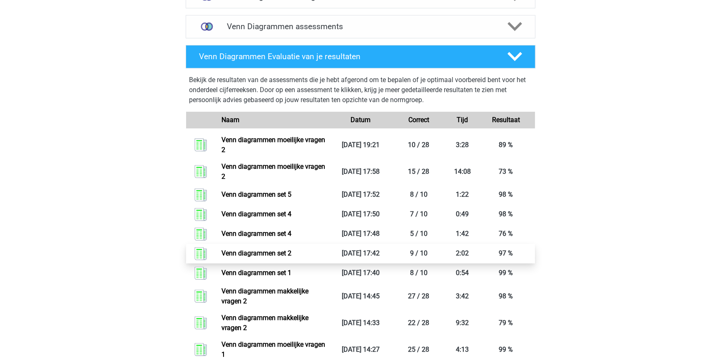
scroll to position [340, 0]
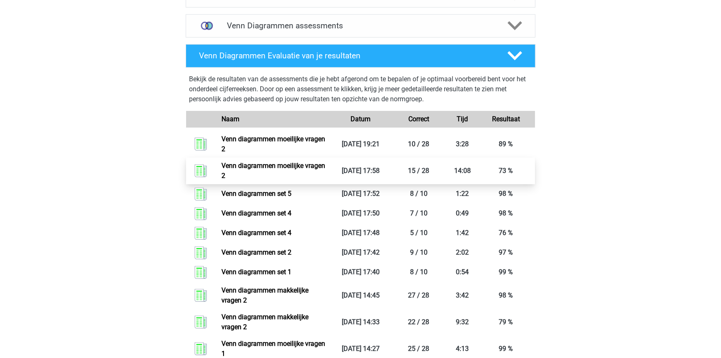
click at [321, 171] on link "Venn diagrammen moeilijke vragen 2" at bounding box center [273, 170] width 104 height 18
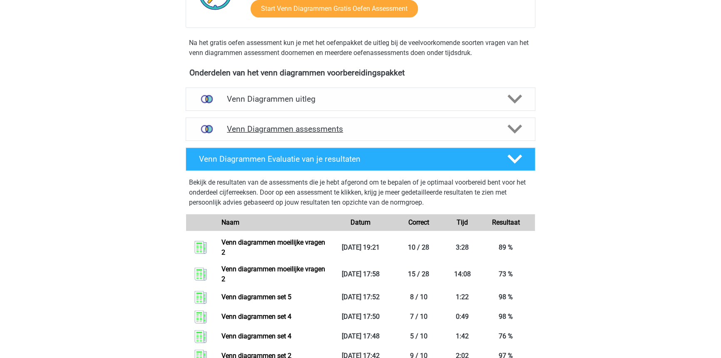
scroll to position [227, 0]
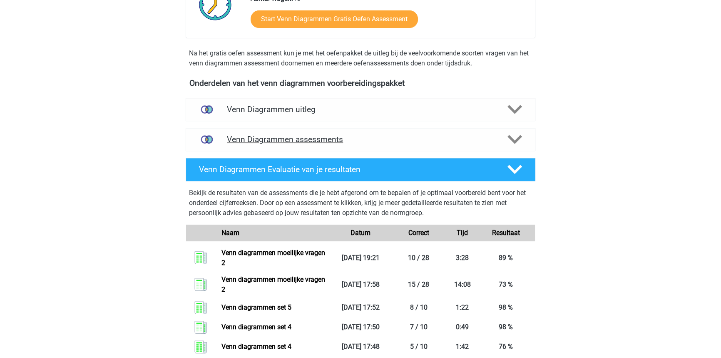
click at [407, 128] on div "Venn Diagrammen assessments" at bounding box center [361, 139] width 350 height 23
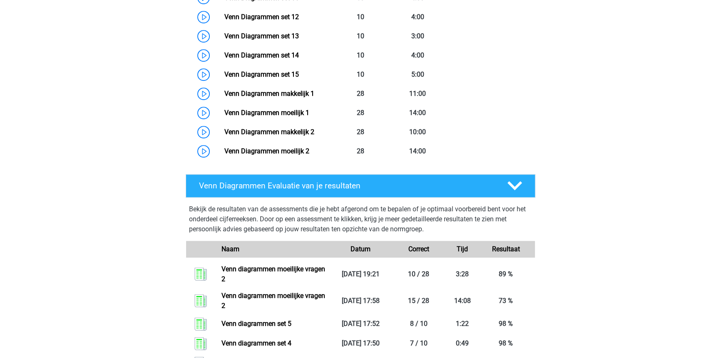
scroll to position [643, 0]
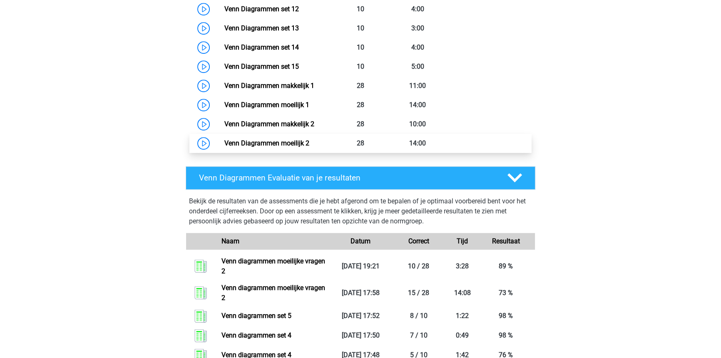
click at [240, 140] on link "Venn Diagrammen moeilijk 2" at bounding box center [266, 143] width 85 height 8
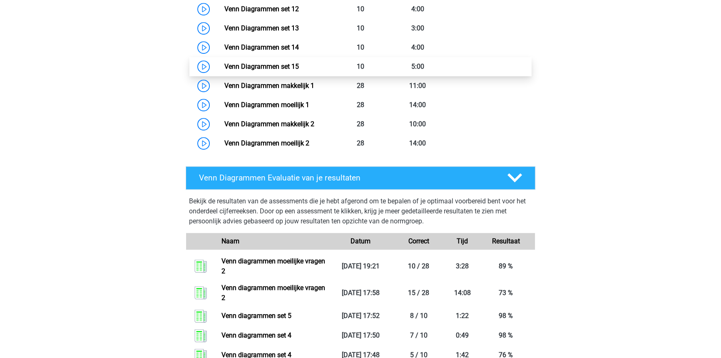
click at [291, 67] on link "Venn Diagrammen set 15" at bounding box center [261, 66] width 75 height 8
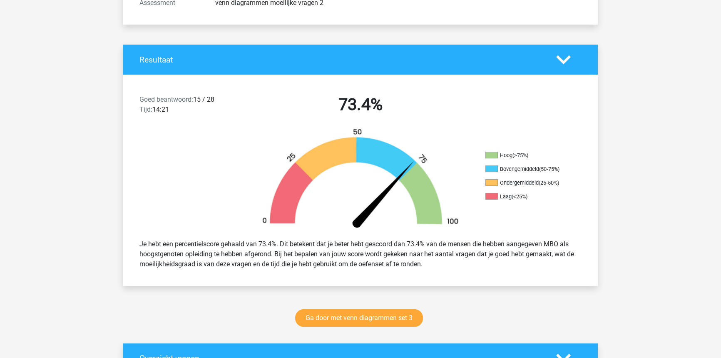
scroll to position [151, 0]
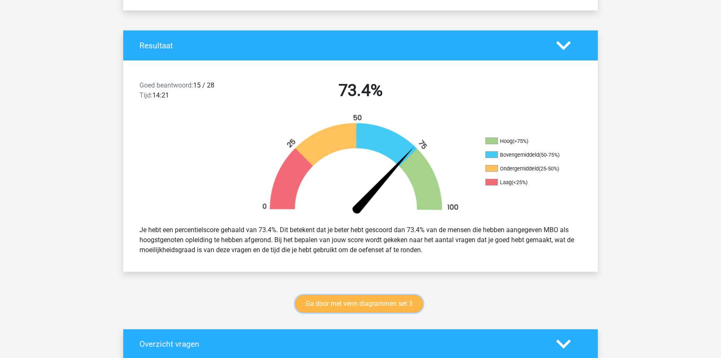
click at [416, 303] on link "Ga door met venn diagrammen set 3" at bounding box center [359, 303] width 128 height 17
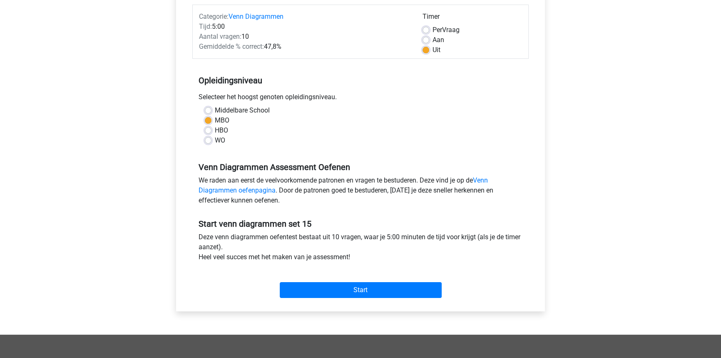
scroll to position [113, 0]
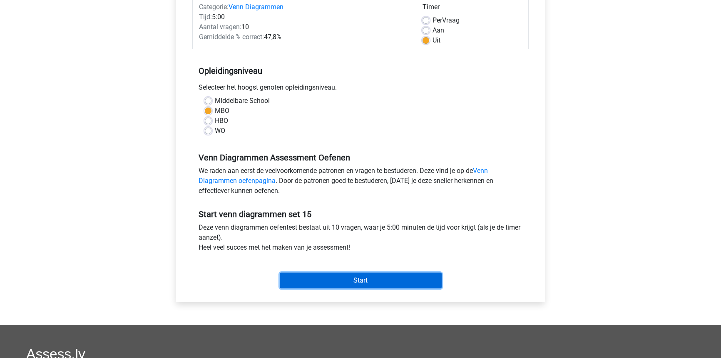
click at [385, 280] on input "Start" at bounding box center [361, 280] width 162 height 16
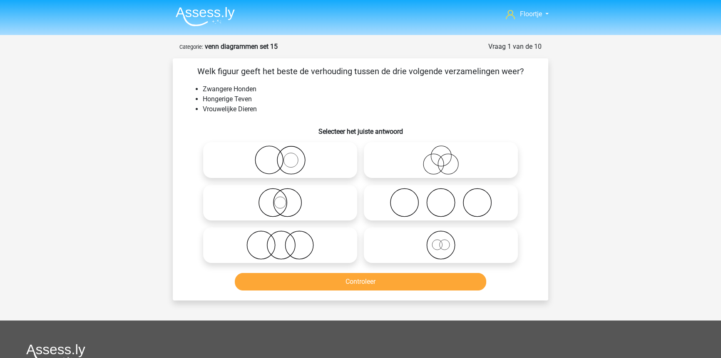
click at [438, 163] on icon at bounding box center [440, 159] width 147 height 29
click at [441, 156] on input "radio" at bounding box center [443, 152] width 5 height 5
radio input "true"
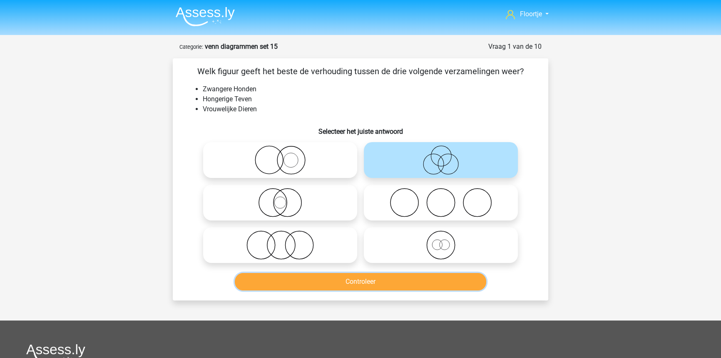
click at [378, 281] on button "Controleer" at bounding box center [361, 281] width 252 height 17
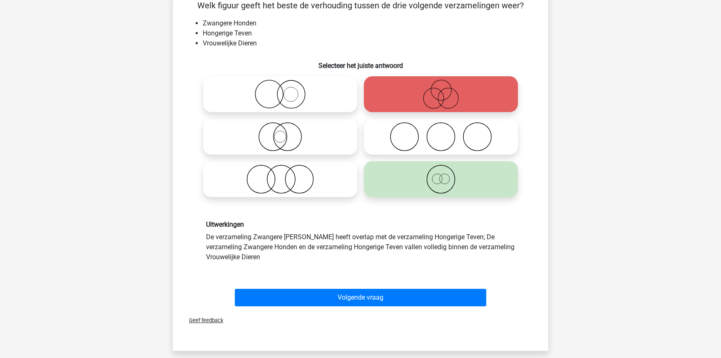
scroll to position [75, 0]
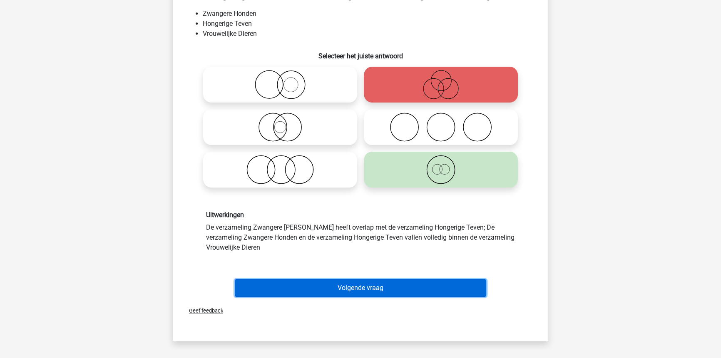
click at [445, 284] on button "Volgende vraag" at bounding box center [361, 287] width 252 height 17
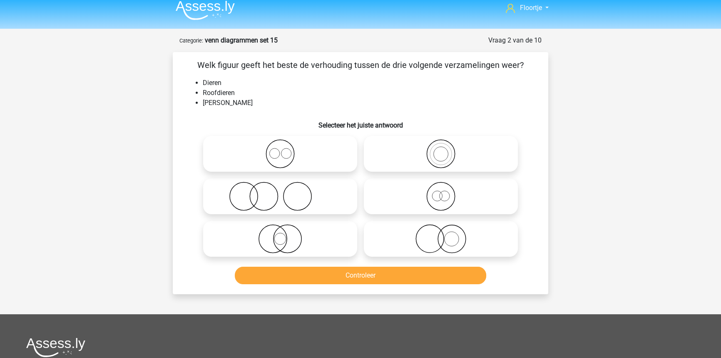
scroll to position [0, 0]
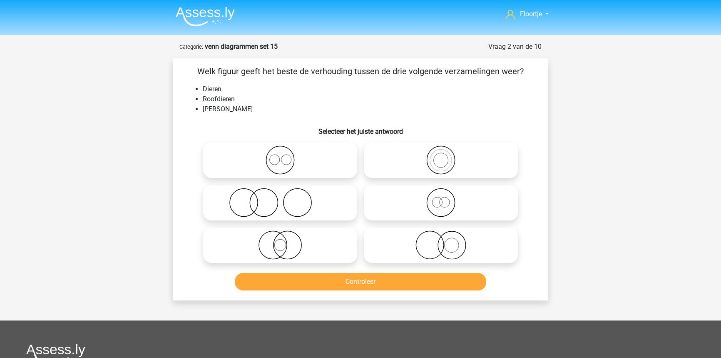
click at [430, 256] on icon at bounding box center [440, 244] width 147 height 29
click at [441, 241] on input "radio" at bounding box center [443, 237] width 5 height 5
radio input "true"
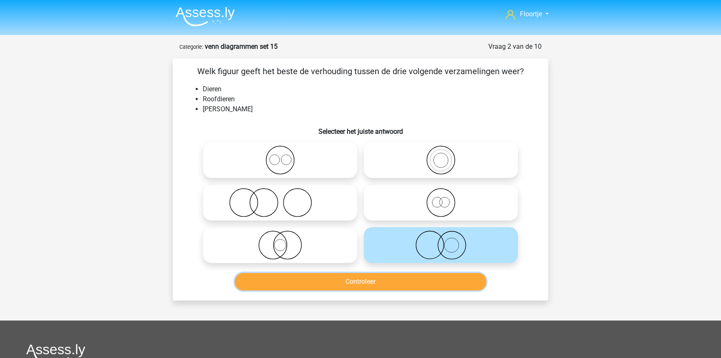
click at [416, 278] on button "Controleer" at bounding box center [361, 281] width 252 height 17
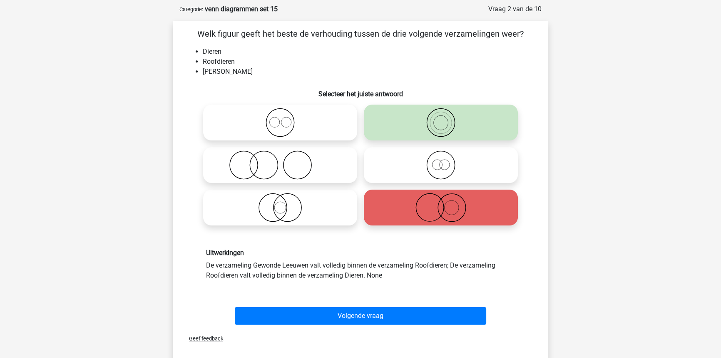
scroll to position [37, 0]
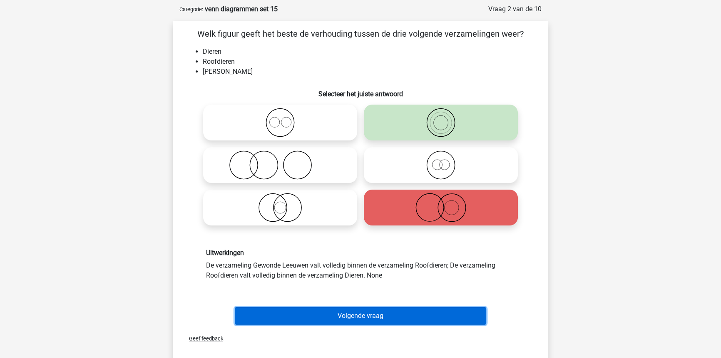
click at [312, 308] on button "Volgende vraag" at bounding box center [361, 315] width 252 height 17
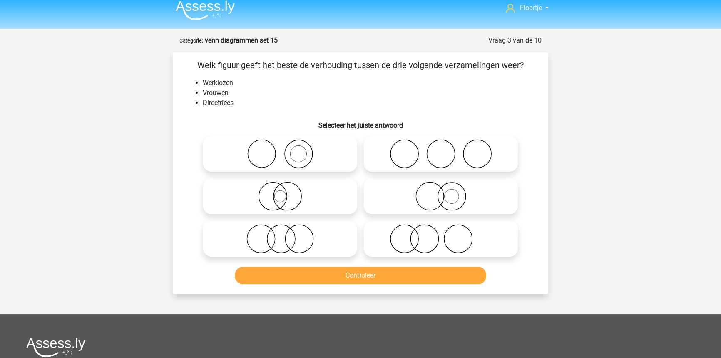
scroll to position [0, 0]
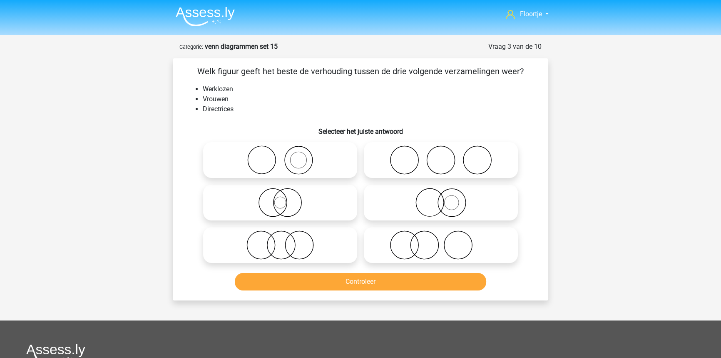
click at [306, 231] on icon at bounding box center [279, 244] width 147 height 29
click at [286, 235] on input "radio" at bounding box center [282, 237] width 5 height 5
radio input "true"
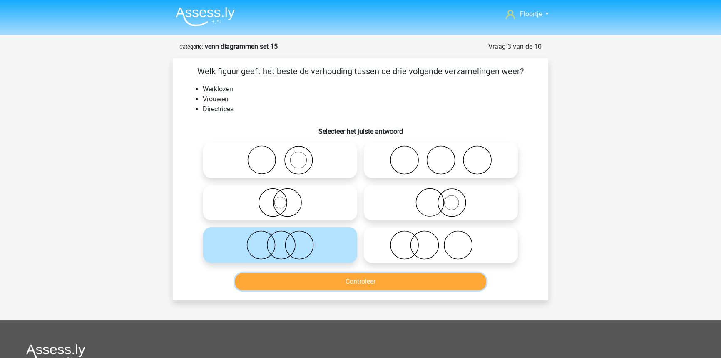
click at [331, 278] on button "Controleer" at bounding box center [361, 281] width 252 height 17
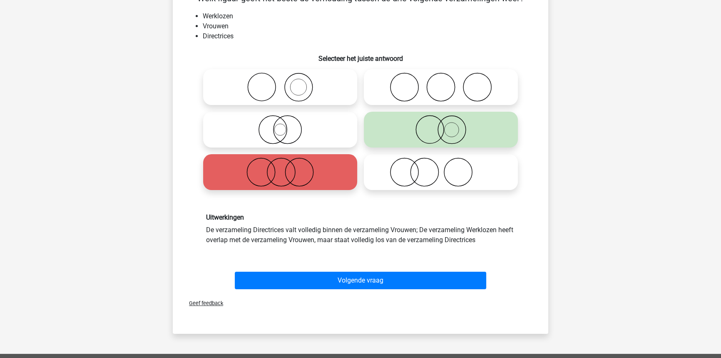
scroll to position [75, 0]
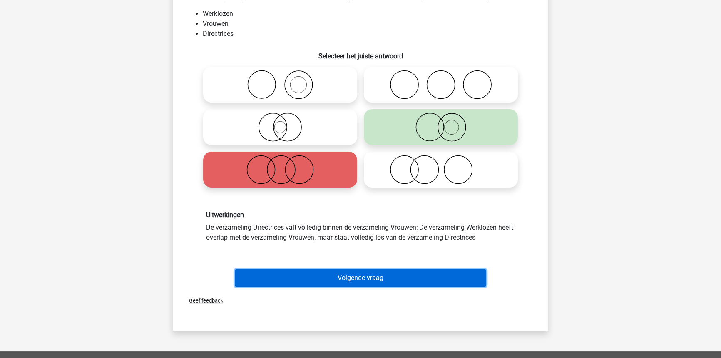
click at [348, 280] on button "Volgende vraag" at bounding box center [361, 277] width 252 height 17
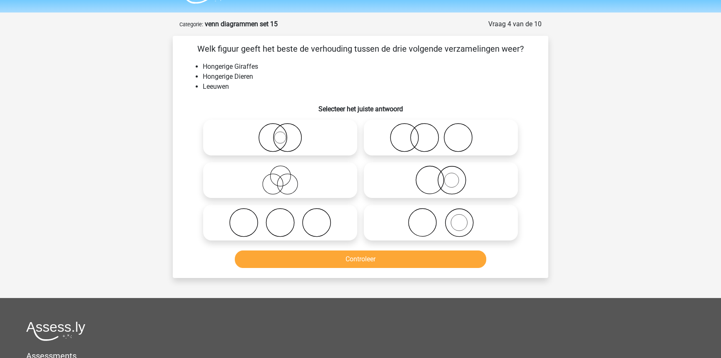
scroll to position [4, 0]
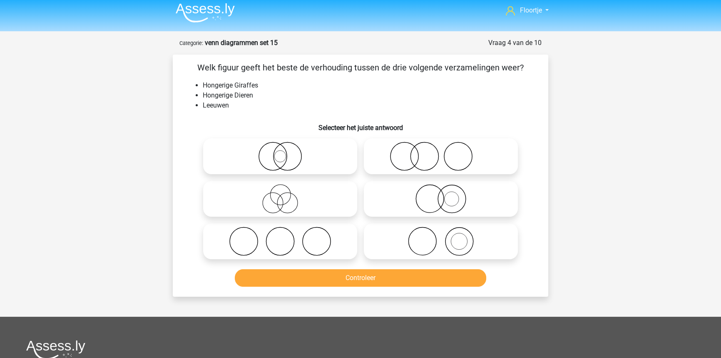
click at [475, 209] on icon at bounding box center [440, 198] width 147 height 29
click at [446, 194] on input "radio" at bounding box center [443, 191] width 5 height 5
radio input "true"
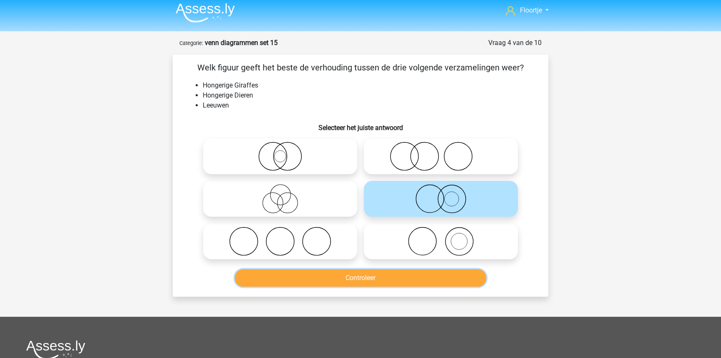
click at [443, 283] on button "Controleer" at bounding box center [361, 277] width 252 height 17
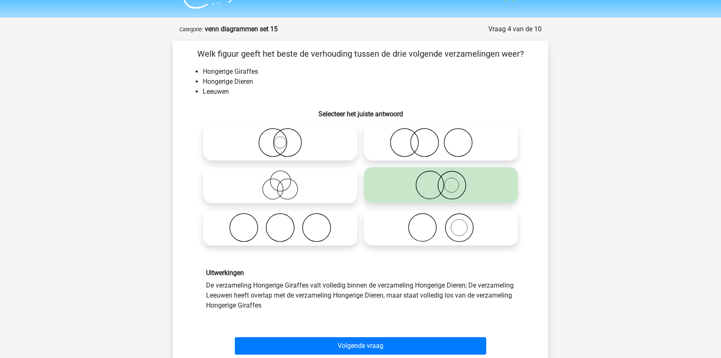
scroll to position [42, 0]
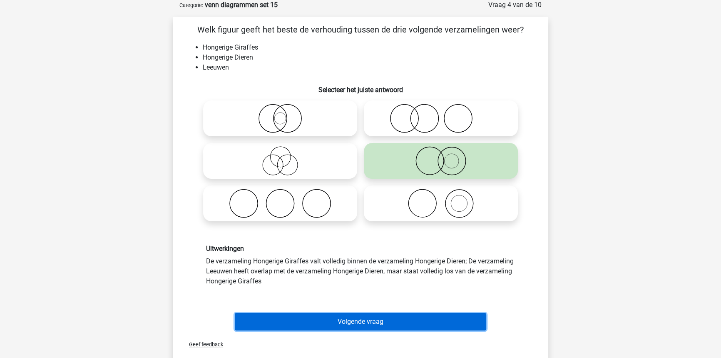
click at [419, 316] on button "Volgende vraag" at bounding box center [361, 321] width 252 height 17
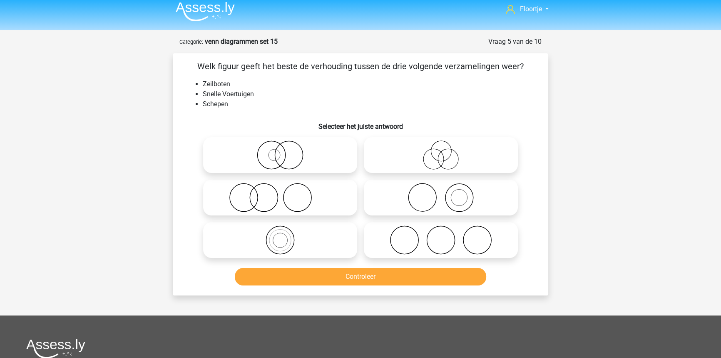
scroll to position [4, 0]
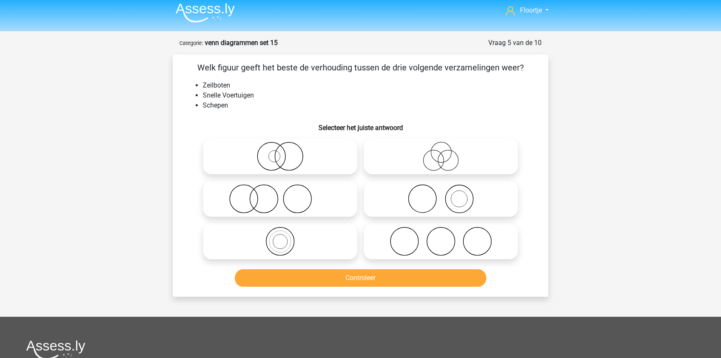
click at [297, 166] on icon at bounding box center [279, 156] width 147 height 29
click at [286, 152] on input "radio" at bounding box center [282, 149] width 5 height 5
radio input "true"
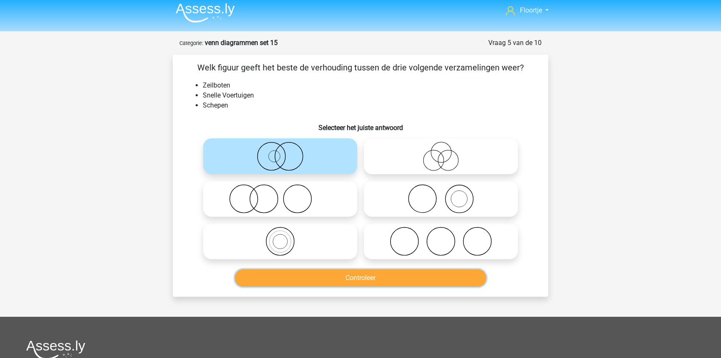
click at [363, 283] on button "Controleer" at bounding box center [361, 277] width 252 height 17
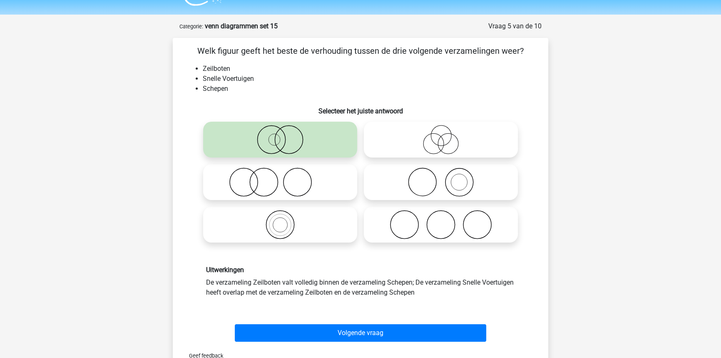
scroll to position [42, 0]
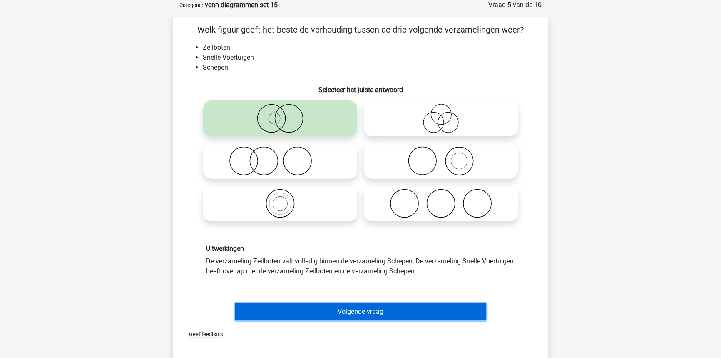
click at [420, 306] on button "Volgende vraag" at bounding box center [361, 311] width 252 height 17
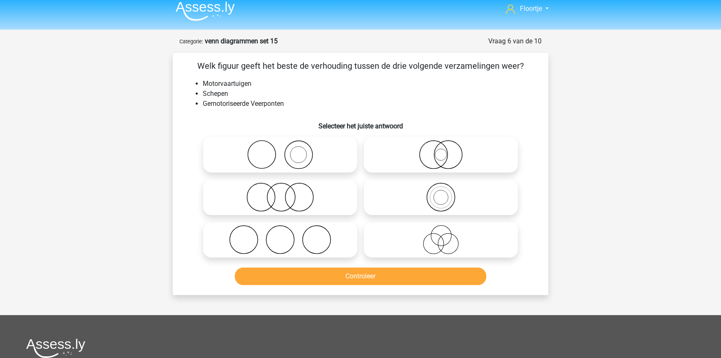
scroll to position [0, 0]
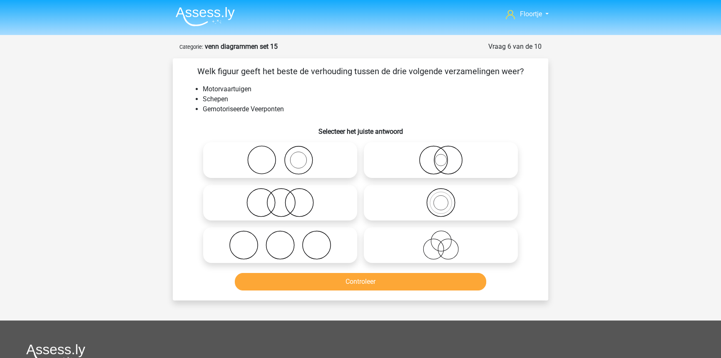
click at [475, 209] on icon at bounding box center [440, 202] width 147 height 29
click at [446, 198] on input "radio" at bounding box center [443, 195] width 5 height 5
radio input "true"
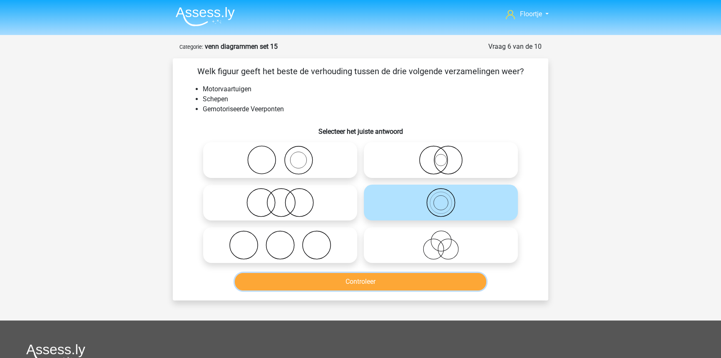
click at [431, 280] on button "Controleer" at bounding box center [361, 281] width 252 height 17
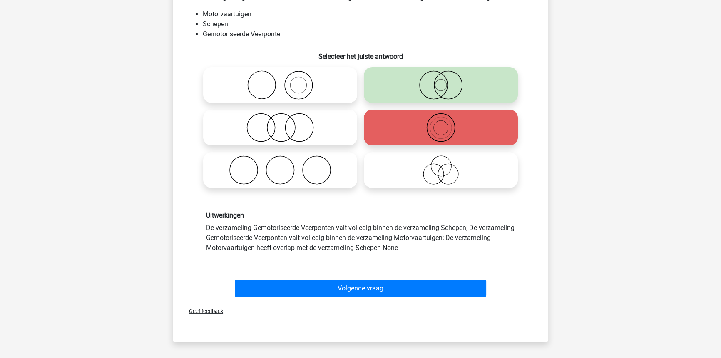
scroll to position [75, 0]
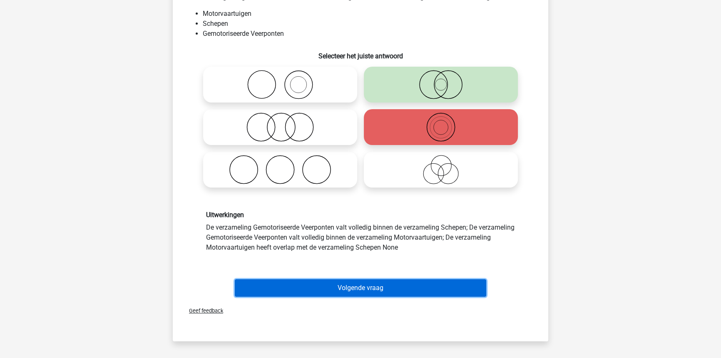
click at [390, 285] on button "Volgende vraag" at bounding box center [361, 287] width 252 height 17
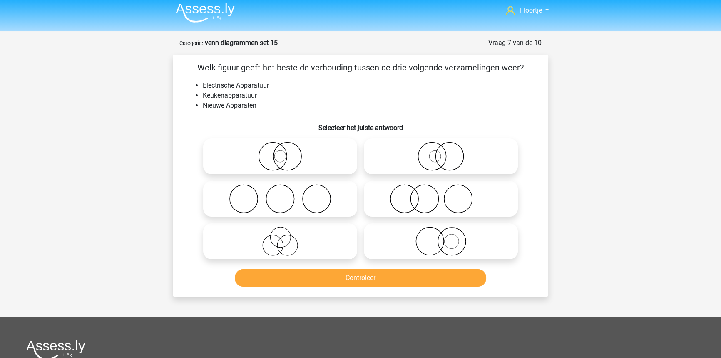
scroll to position [0, 0]
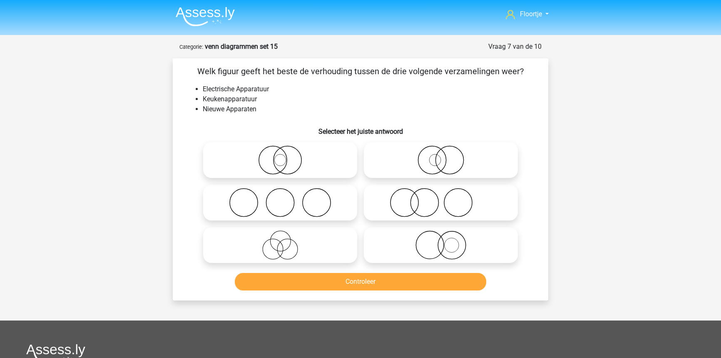
click at [445, 171] on icon at bounding box center [440, 159] width 147 height 29
click at [445, 156] on input "radio" at bounding box center [443, 152] width 5 height 5
radio input "true"
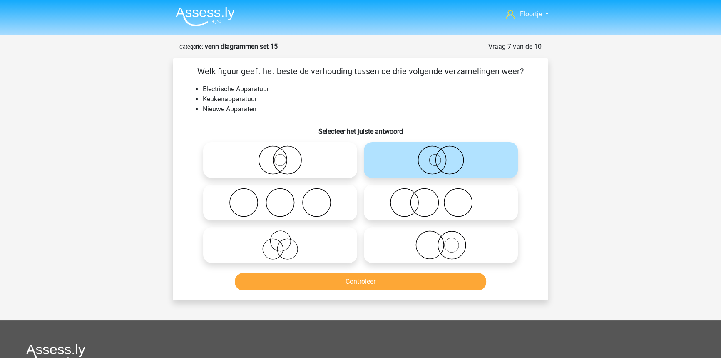
click at [335, 202] on icon at bounding box center [279, 202] width 147 height 29
click at [286, 198] on input "radio" at bounding box center [282, 195] width 5 height 5
radio input "true"
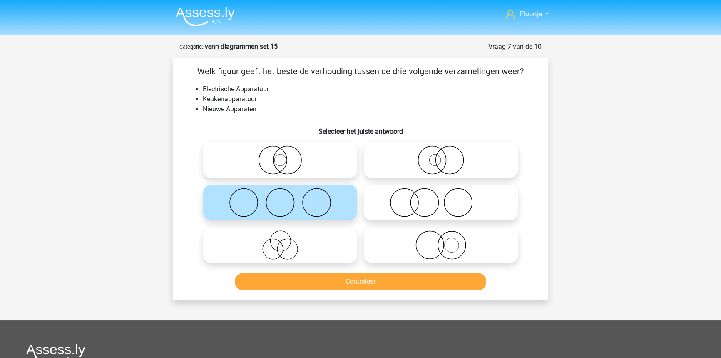
click at [443, 241] on icon at bounding box center [440, 244] width 147 height 29
click at [443, 241] on input "radio" at bounding box center [443, 237] width 5 height 5
radio input "true"
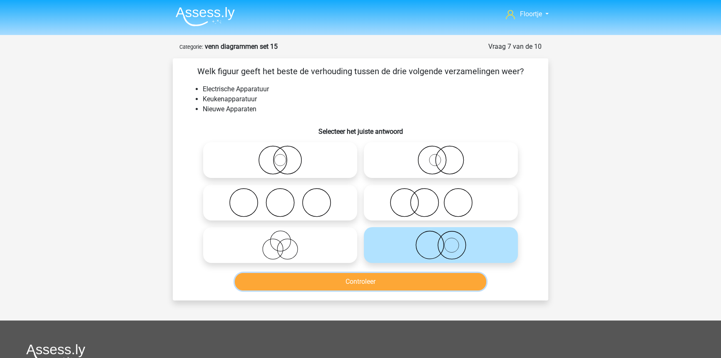
click at [452, 287] on button "Controleer" at bounding box center [361, 281] width 252 height 17
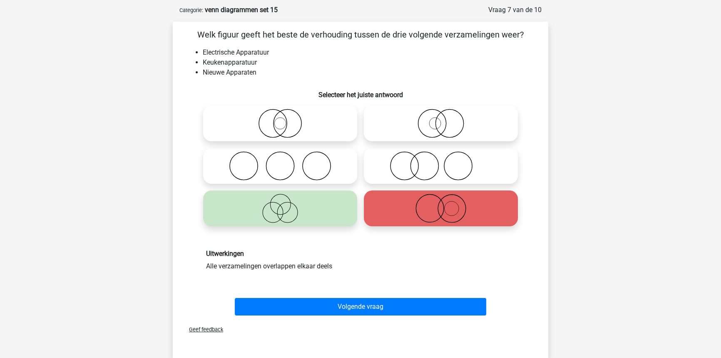
scroll to position [37, 0]
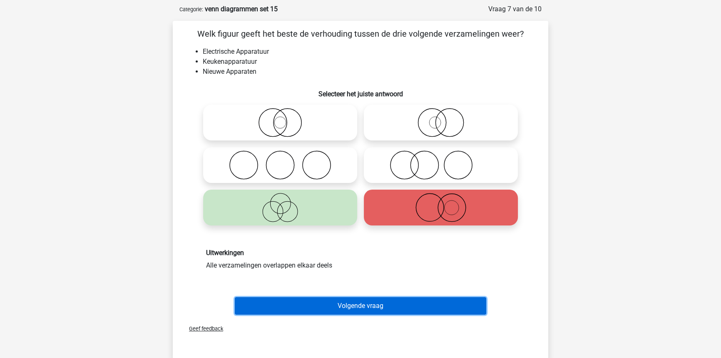
click at [442, 297] on button "Volgende vraag" at bounding box center [361, 305] width 252 height 17
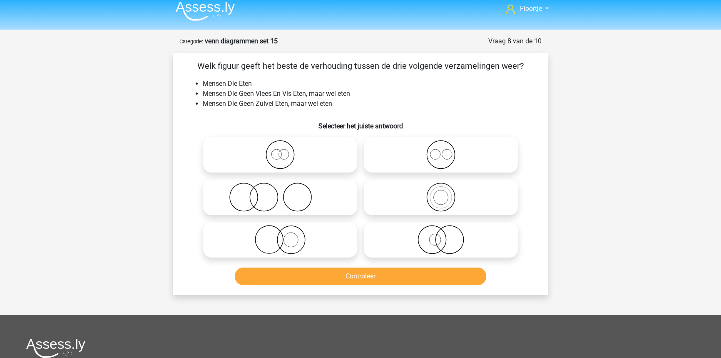
scroll to position [4, 0]
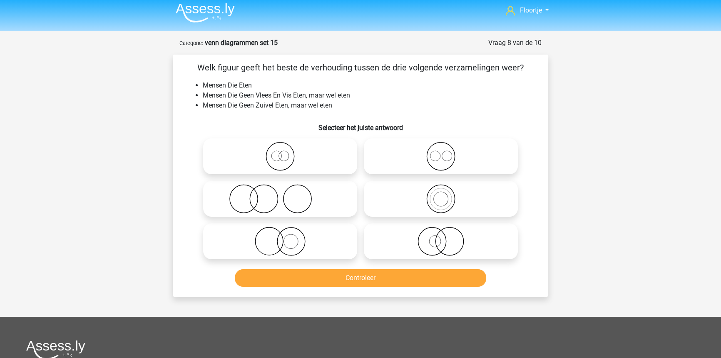
click at [314, 150] on icon at bounding box center [279, 156] width 147 height 29
click at [286, 150] on input "radio" at bounding box center [282, 149] width 5 height 5
radio input "true"
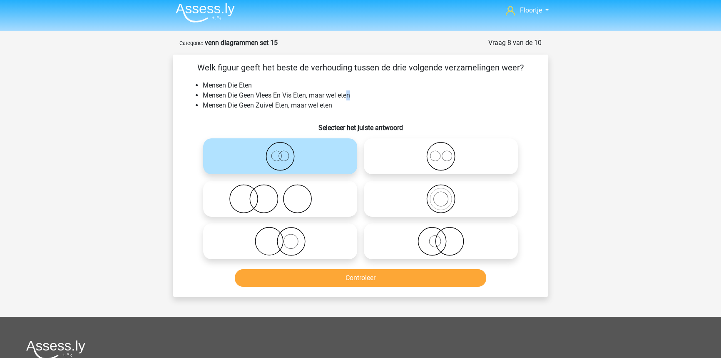
click at [350, 95] on li "Mensen Die Geen Vlees En Vis Eten, maar wel eten" at bounding box center [369, 95] width 332 height 10
click at [347, 99] on li "Mensen Die Geen Vlees En Vis Eten, maar wel eten" at bounding box center [369, 95] width 332 height 10
click at [344, 103] on li "Mensen Die Geen Zuivel Eten, maar wel eten" at bounding box center [369, 105] width 332 height 10
click at [343, 103] on li "Mensen Die Geen Zuivel Eten, maar wel eten" at bounding box center [369, 105] width 332 height 10
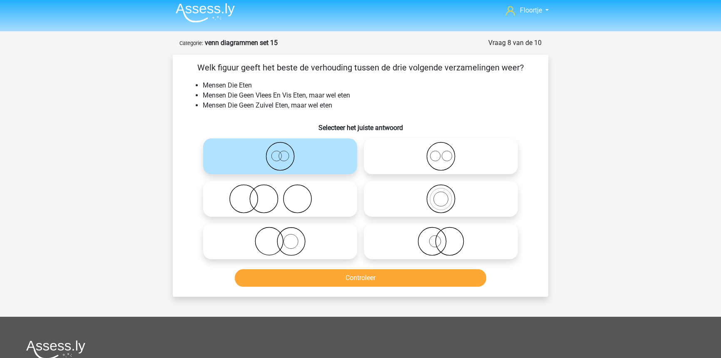
click at [331, 109] on li "Mensen Die Geen Zuivel Eten, maar wel eten" at bounding box center [369, 105] width 332 height 10
click at [338, 102] on li "Mensen Die Geen Zuivel Eten, maar wel eten" at bounding box center [369, 105] width 332 height 10
click at [339, 102] on li "Mensen Die Geen Zuivel Eten, maar wel eten" at bounding box center [369, 105] width 332 height 10
click at [345, 102] on li "Mensen Die Geen Zuivel Eten, maar wel eten" at bounding box center [369, 105] width 332 height 10
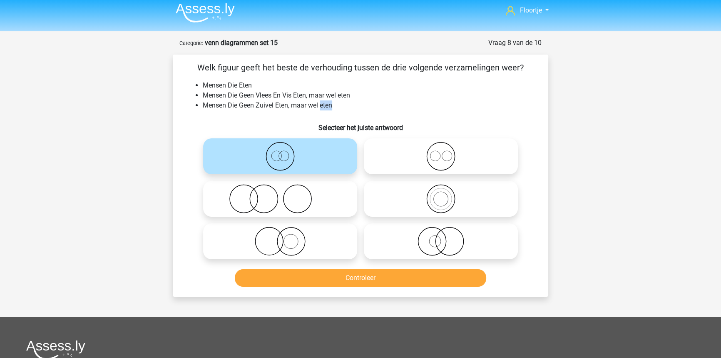
click at [346, 103] on li "Mensen Die Geen Zuivel Eten, maar wel eten" at bounding box center [369, 105] width 332 height 10
click at [374, 107] on li "Mensen Die Geen Zuivel Eten, maar wel eten" at bounding box center [369, 105] width 332 height 10
click at [478, 168] on icon at bounding box center [440, 156] width 147 height 29
click at [446, 152] on input "radio" at bounding box center [443, 149] width 5 height 5
radio input "true"
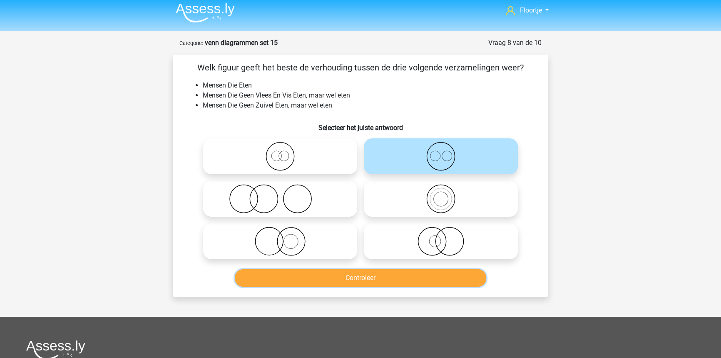
click at [388, 270] on button "Controleer" at bounding box center [361, 277] width 252 height 17
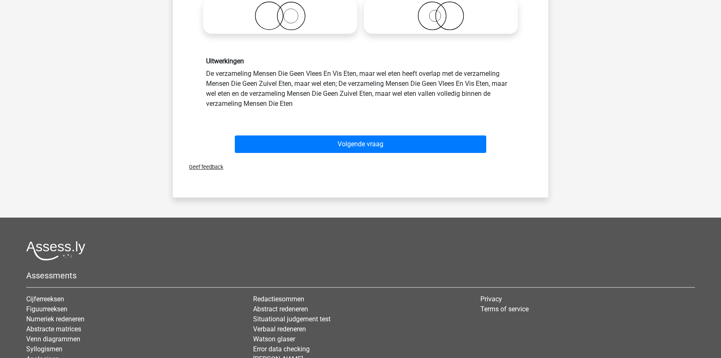
scroll to position [231, 0]
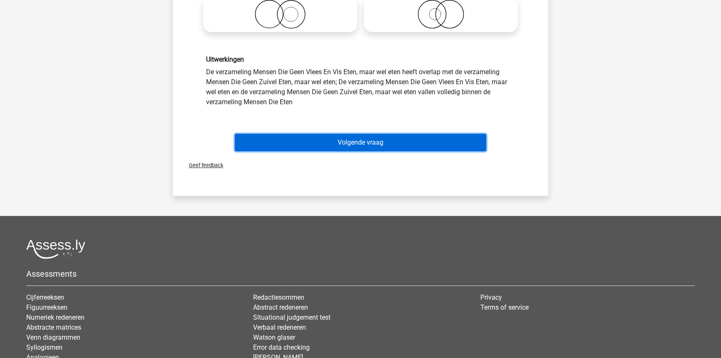
click at [407, 150] on button "Volgende vraag" at bounding box center [361, 142] width 252 height 17
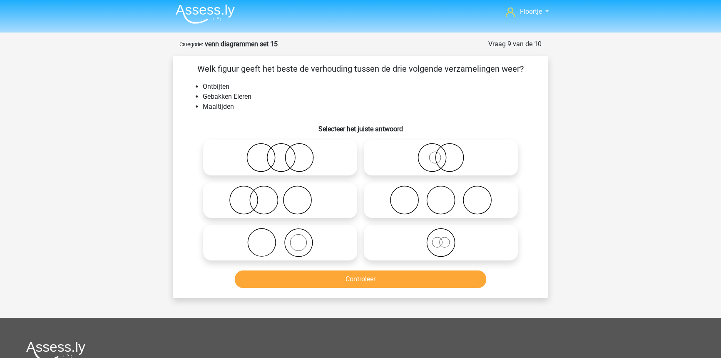
scroll to position [0, 0]
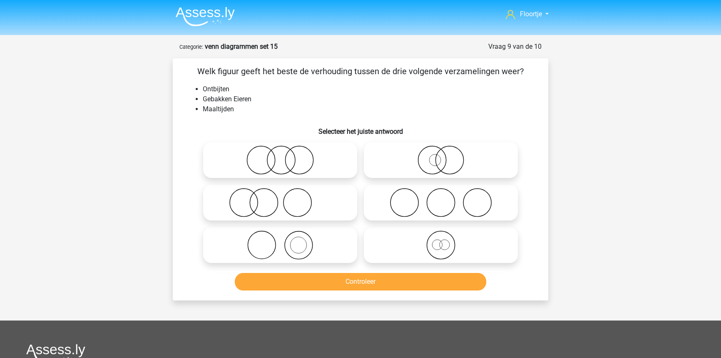
click at [258, 196] on icon at bounding box center [279, 202] width 147 height 29
click at [280, 196] on input "radio" at bounding box center [282, 195] width 5 height 5
radio input "true"
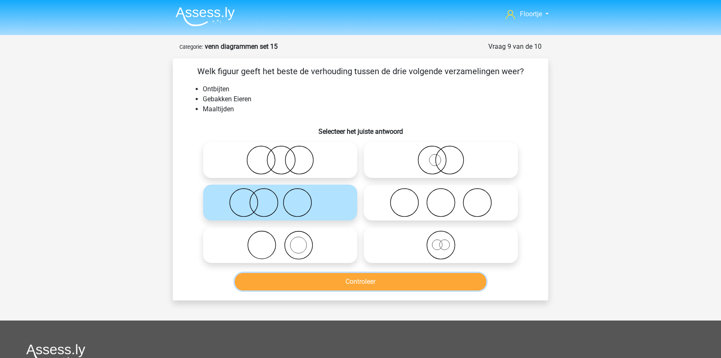
click at [343, 286] on button "Controleer" at bounding box center [361, 281] width 252 height 17
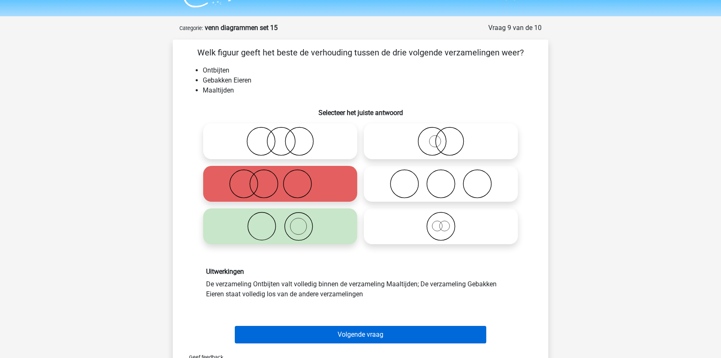
scroll to position [75, 0]
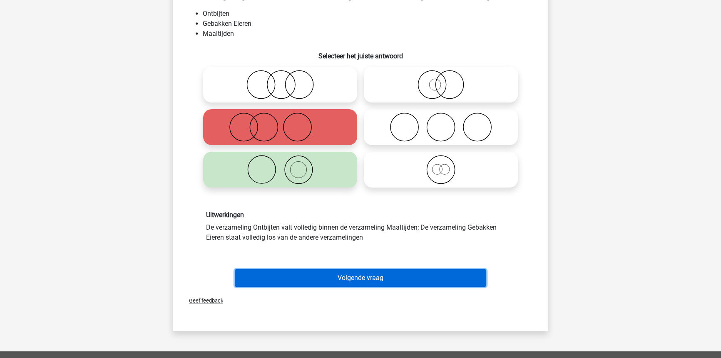
click at [355, 279] on button "Volgende vraag" at bounding box center [361, 277] width 252 height 17
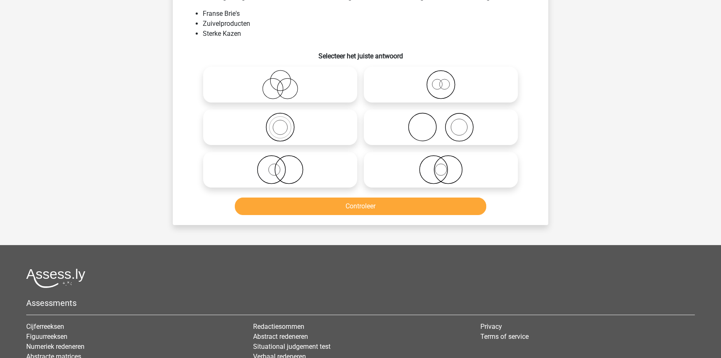
scroll to position [42, 0]
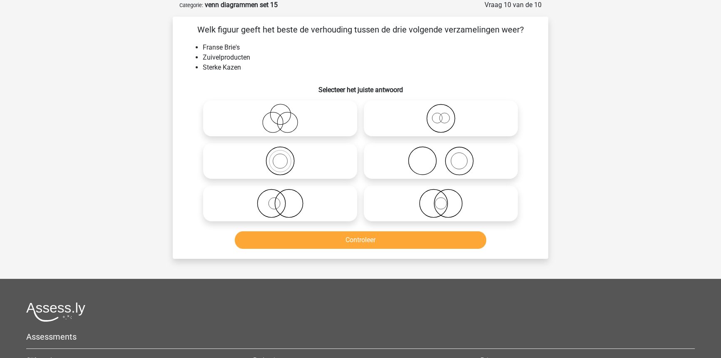
click at [286, 115] on icon at bounding box center [279, 118] width 147 height 29
click at [286, 114] on input "radio" at bounding box center [282, 111] width 5 height 5
radio input "true"
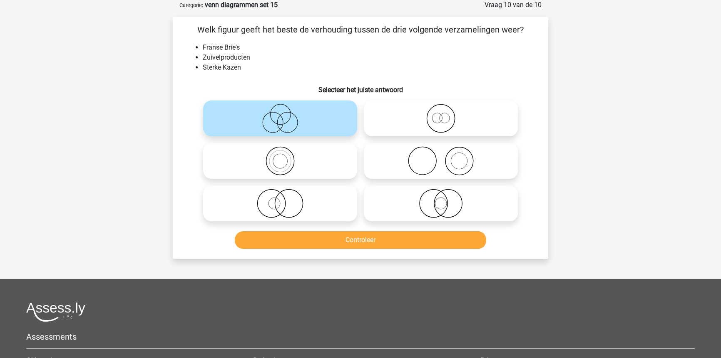
click at [281, 155] on input "radio" at bounding box center [282, 153] width 5 height 5
radio input "true"
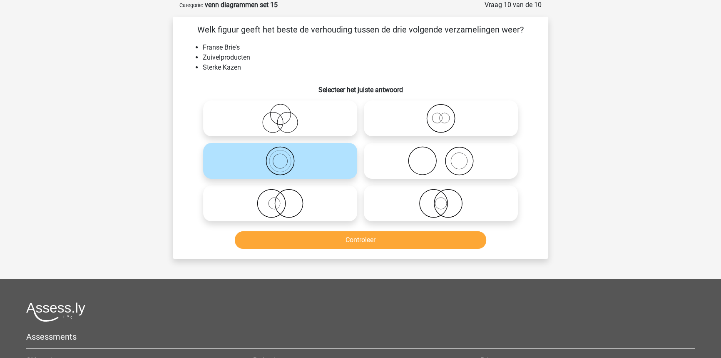
click at [287, 120] on icon at bounding box center [279, 118] width 147 height 29
click at [286, 114] on input "radio" at bounding box center [282, 111] width 5 height 5
radio input "true"
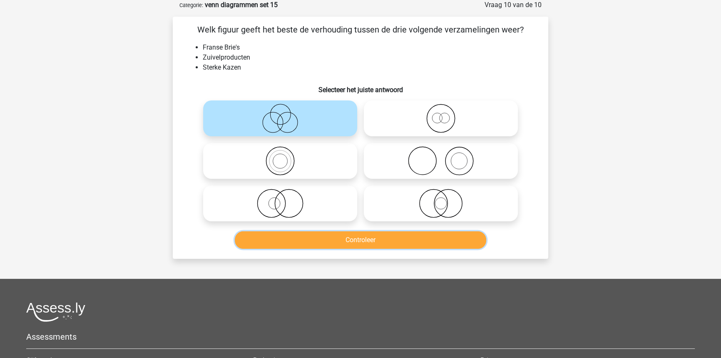
click at [412, 244] on button "Controleer" at bounding box center [361, 239] width 252 height 17
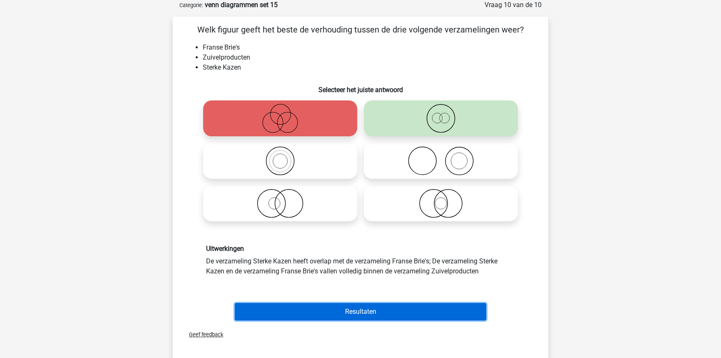
click at [406, 305] on button "Resultaten" at bounding box center [361, 311] width 252 height 17
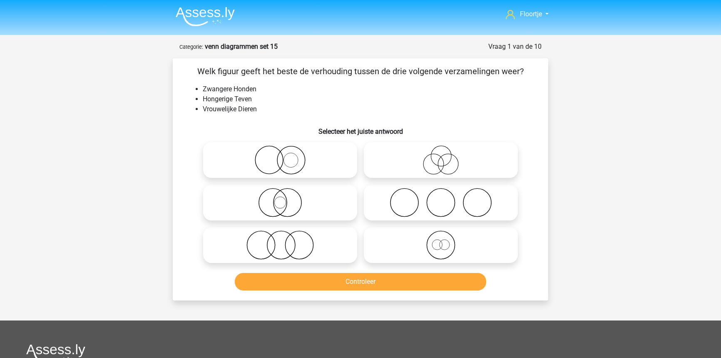
scroll to position [42, 0]
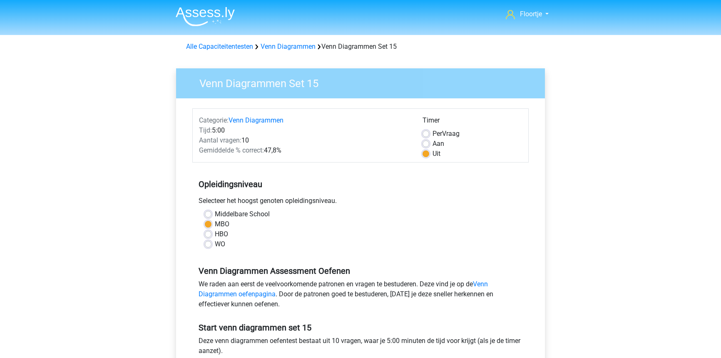
scroll to position [113, 0]
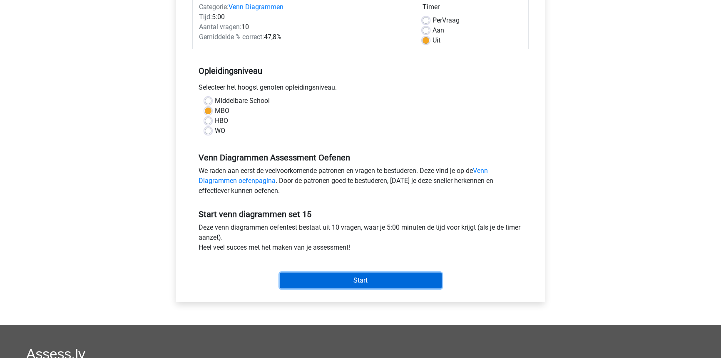
click at [337, 283] on input "Start" at bounding box center [361, 280] width 162 height 16
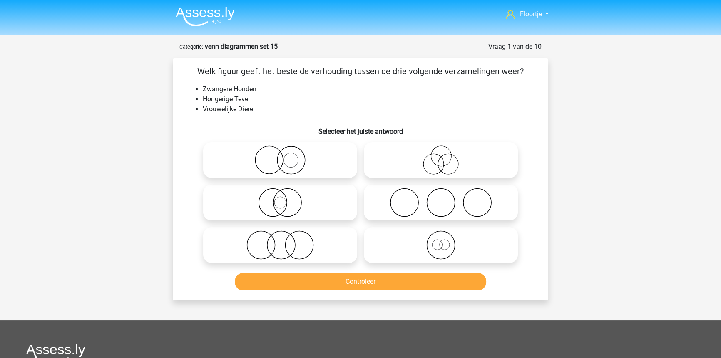
drag, startPoint x: 416, startPoint y: 239, endPoint x: 413, endPoint y: 243, distance: 5.3
click at [416, 239] on icon at bounding box center [440, 244] width 147 height 29
click at [441, 239] on input "radio" at bounding box center [443, 237] width 5 height 5
radio input "true"
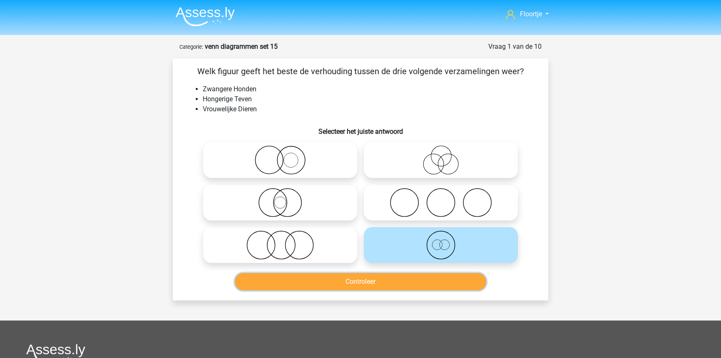
click at [358, 286] on button "Controleer" at bounding box center [361, 281] width 252 height 17
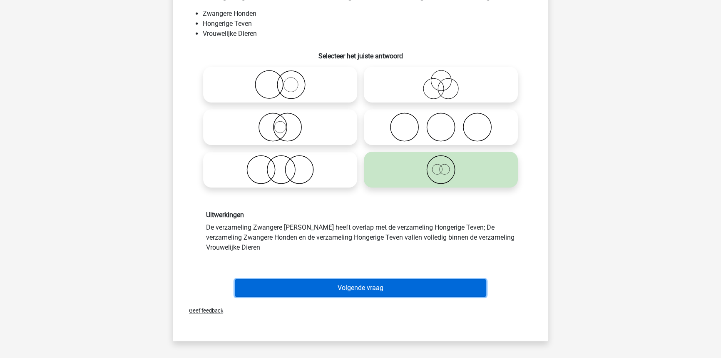
click at [359, 289] on button "Volgende vraag" at bounding box center [361, 287] width 252 height 17
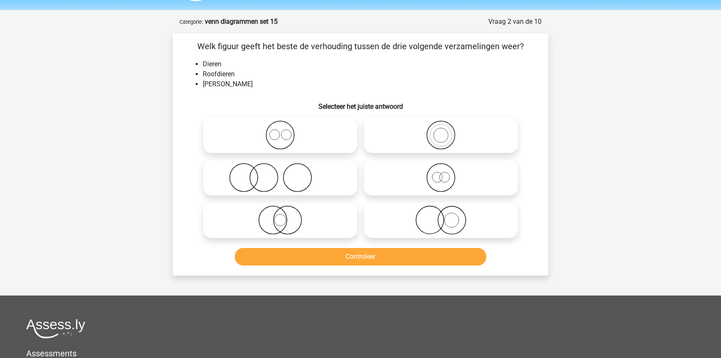
scroll to position [4, 0]
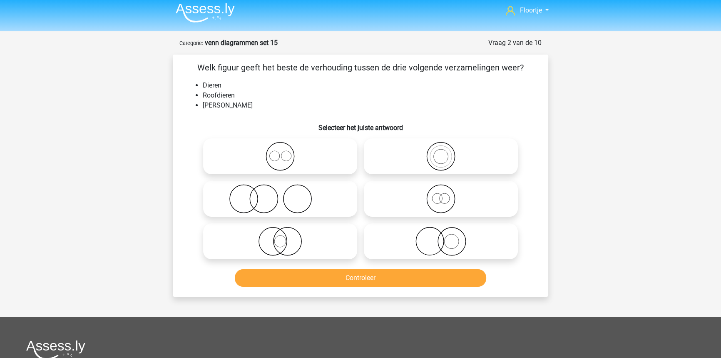
click at [450, 148] on icon at bounding box center [440, 156] width 147 height 29
click at [446, 148] on input "radio" at bounding box center [443, 149] width 5 height 5
radio input "true"
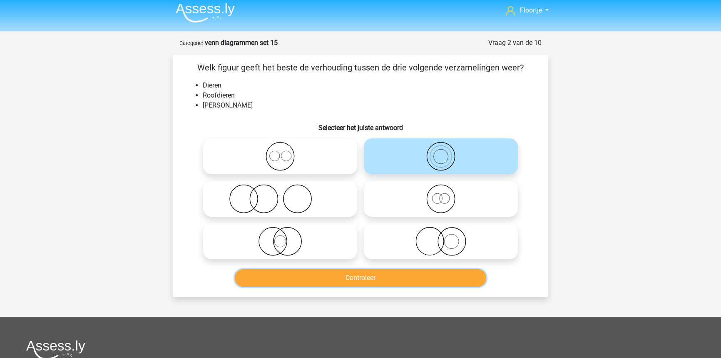
click at [359, 271] on button "Controleer" at bounding box center [361, 277] width 252 height 17
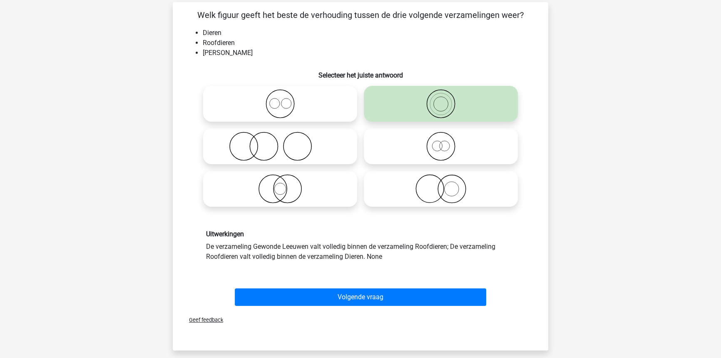
scroll to position [79, 0]
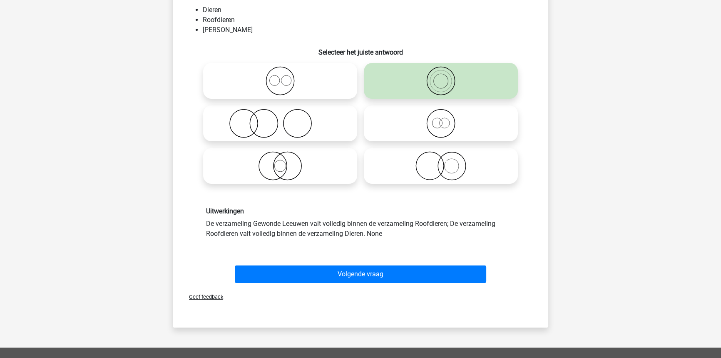
click at [358, 262] on div "Volgende vraag" at bounding box center [360, 271] width 349 height 27
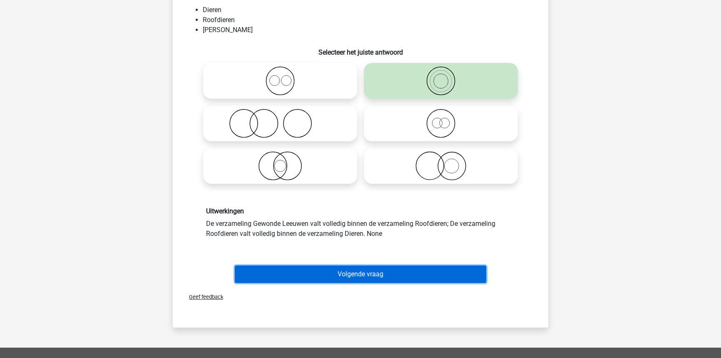
click at [358, 266] on button "Volgende vraag" at bounding box center [361, 273] width 252 height 17
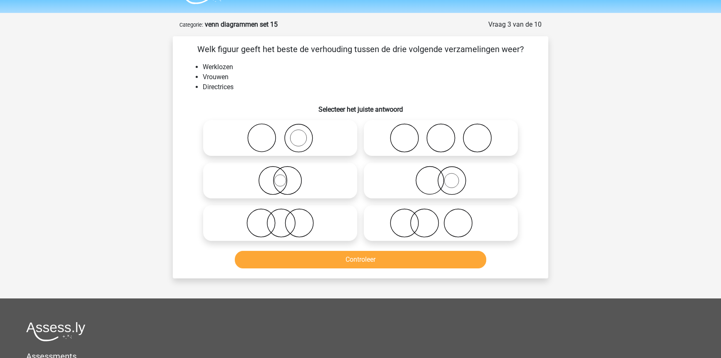
scroll to position [4, 0]
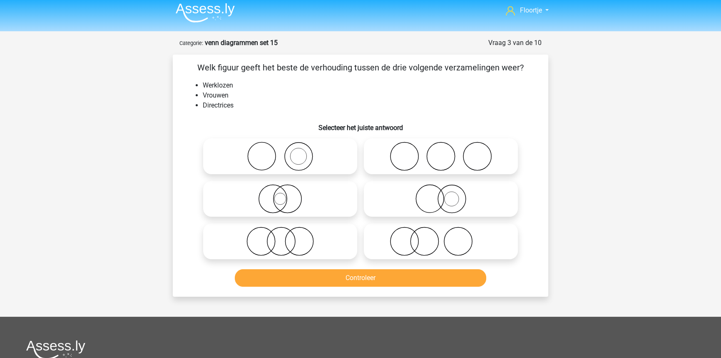
drag, startPoint x: 439, startPoint y: 204, endPoint x: 437, endPoint y: 214, distance: 10.1
click at [439, 204] on circle at bounding box center [452, 199] width 28 height 28
click at [441, 194] on input "radio" at bounding box center [443, 191] width 5 height 5
radio input "true"
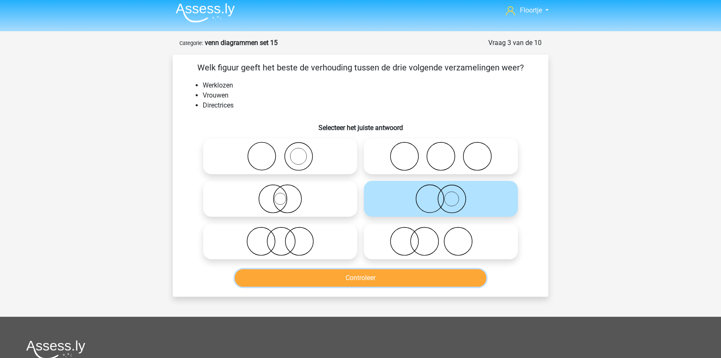
click at [411, 273] on button "Controleer" at bounding box center [361, 277] width 252 height 17
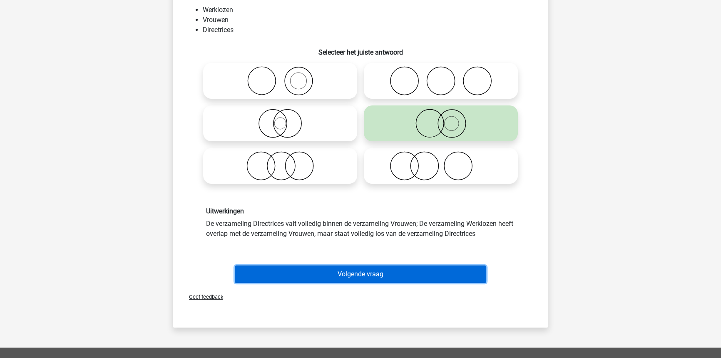
click at [348, 267] on button "Volgende vraag" at bounding box center [361, 273] width 252 height 17
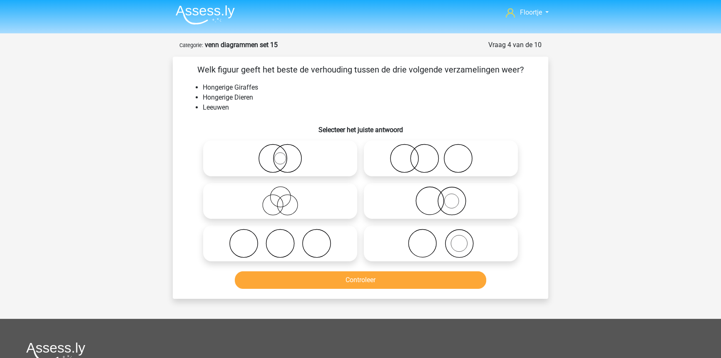
scroll to position [0, 0]
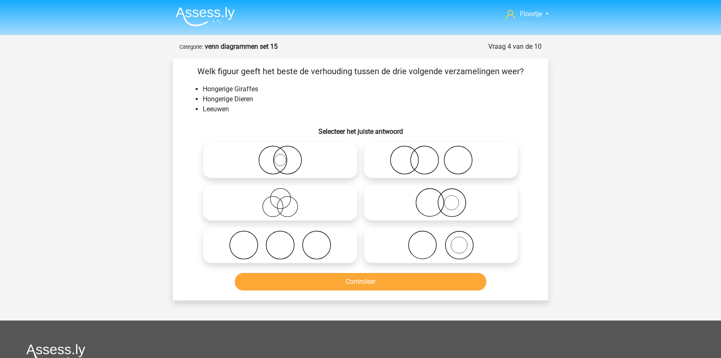
click at [271, 169] on icon at bounding box center [279, 159] width 147 height 29
click at [280, 156] on input "radio" at bounding box center [282, 152] width 5 height 5
radio input "true"
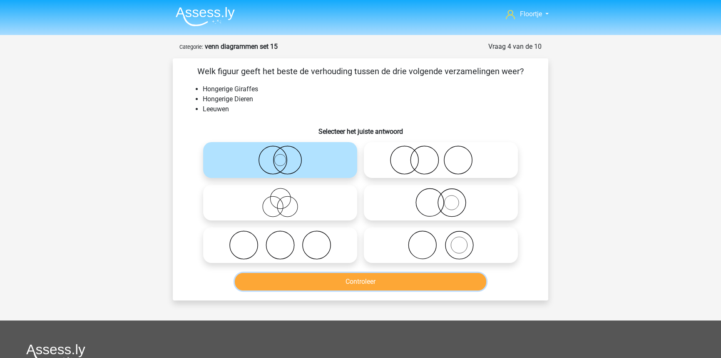
click at [341, 281] on button "Controleer" at bounding box center [361, 281] width 252 height 17
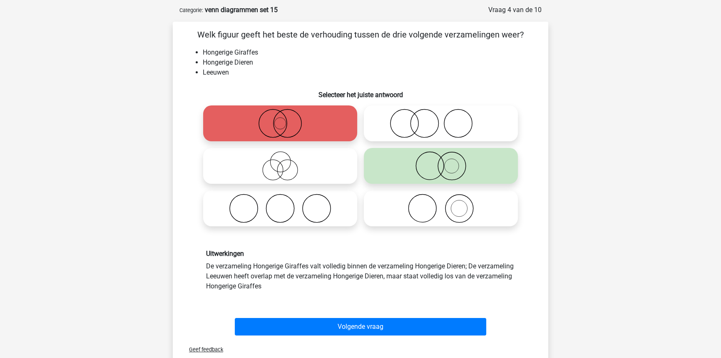
scroll to position [37, 0]
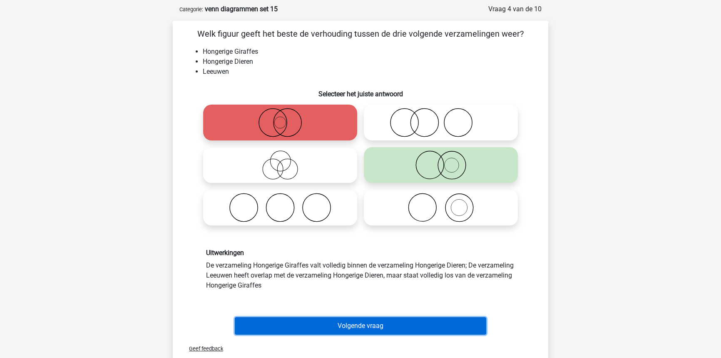
click at [350, 321] on button "Volgende vraag" at bounding box center [361, 325] width 252 height 17
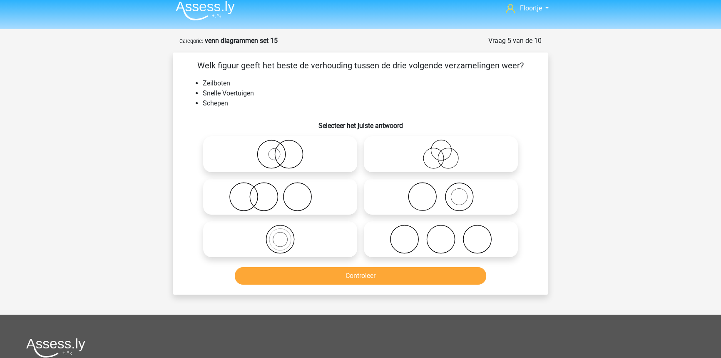
scroll to position [0, 0]
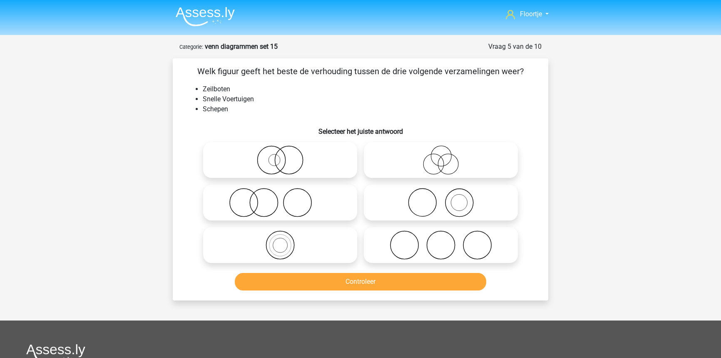
drag, startPoint x: 324, startPoint y: 157, endPoint x: 358, endPoint y: 214, distance: 66.5
click at [325, 158] on icon at bounding box center [279, 159] width 147 height 29
click at [286, 156] on input "radio" at bounding box center [282, 152] width 5 height 5
radio input "true"
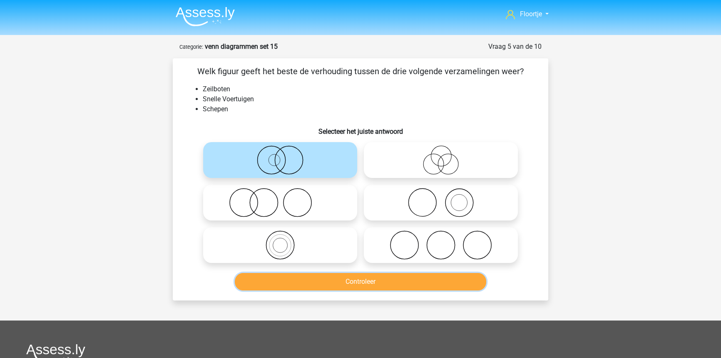
click at [333, 282] on button "Controleer" at bounding box center [361, 281] width 252 height 17
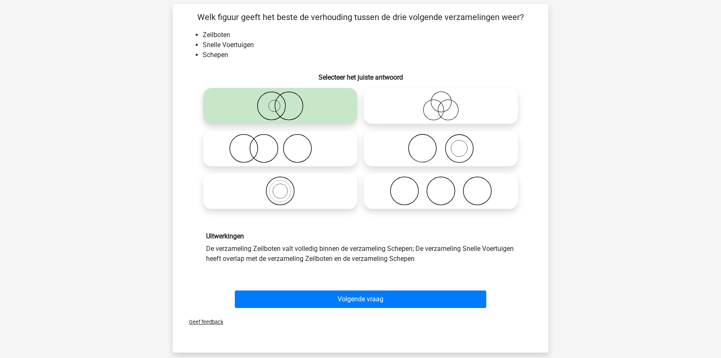
scroll to position [75, 0]
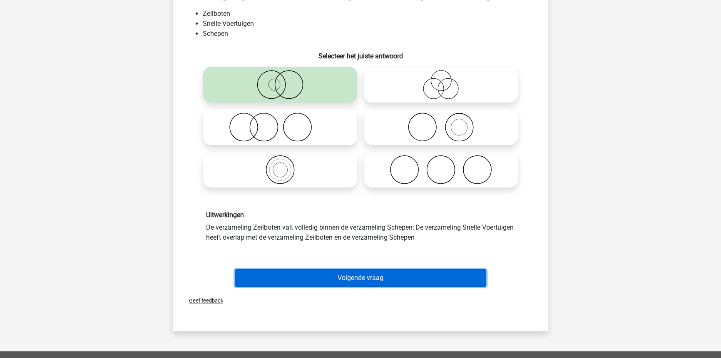
click at [336, 284] on button "Volgende vraag" at bounding box center [361, 277] width 252 height 17
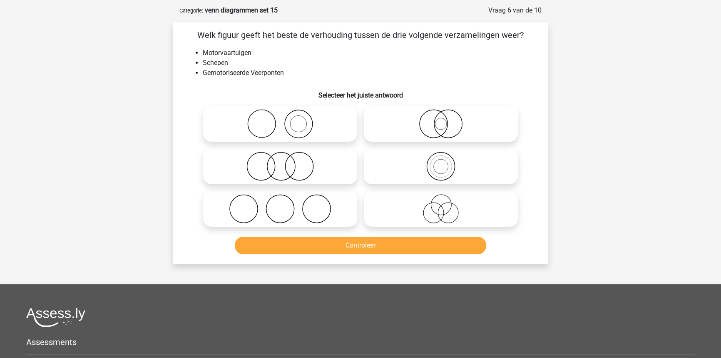
scroll to position [5, 0]
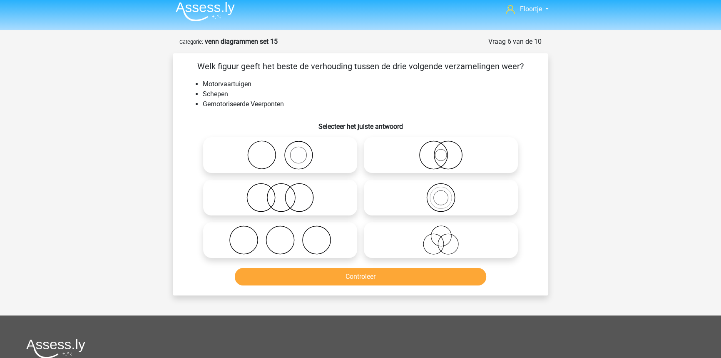
click at [477, 171] on label at bounding box center [441, 155] width 154 height 36
click at [446, 151] on input "radio" at bounding box center [443, 147] width 5 height 5
radio input "true"
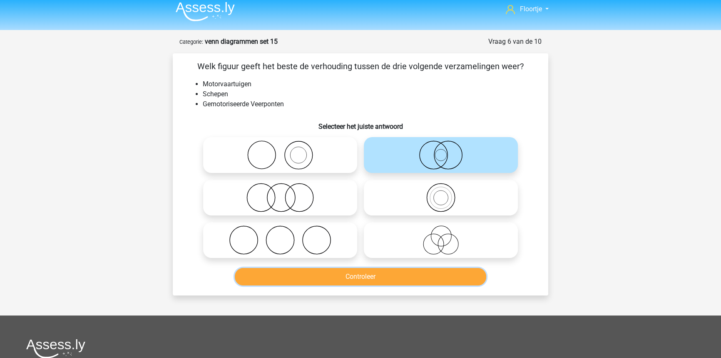
click at [416, 282] on button "Controleer" at bounding box center [361, 276] width 252 height 17
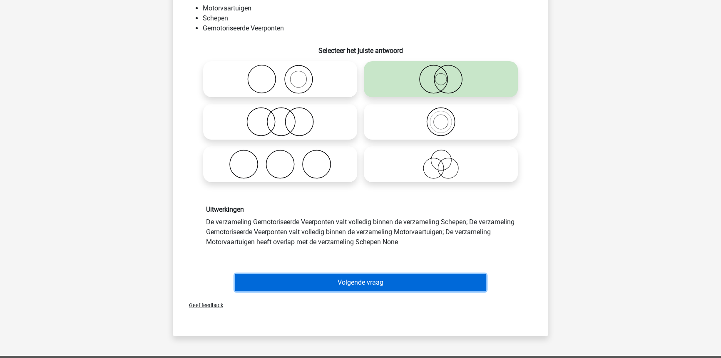
click at [416, 284] on button "Volgende vraag" at bounding box center [361, 281] width 252 height 17
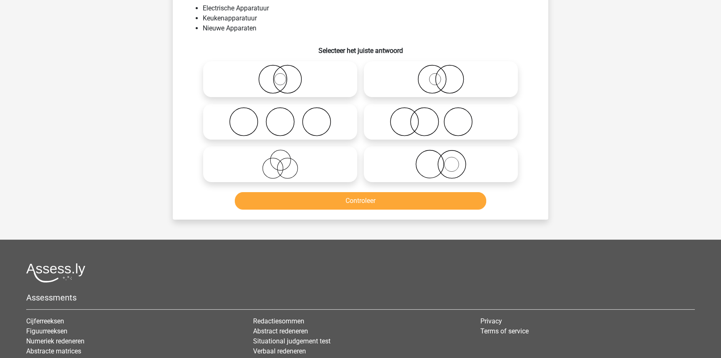
scroll to position [42, 0]
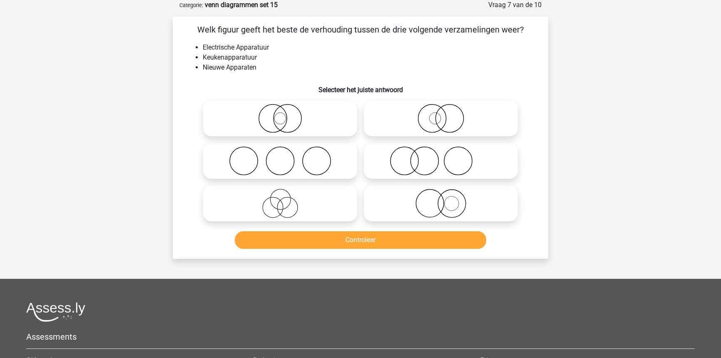
click at [312, 107] on icon at bounding box center [279, 118] width 147 height 29
click at [286, 109] on input "radio" at bounding box center [282, 111] width 5 height 5
radio input "true"
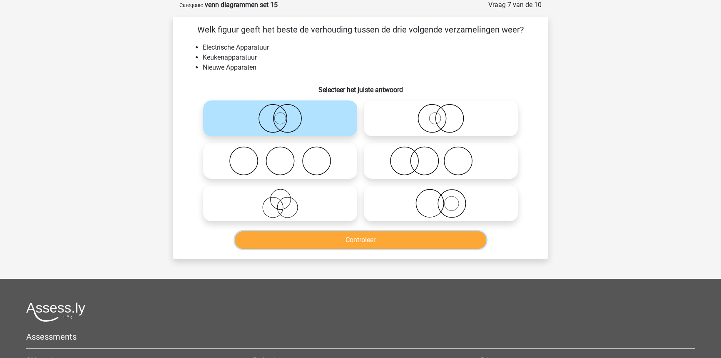
click at [315, 244] on button "Controleer" at bounding box center [361, 239] width 252 height 17
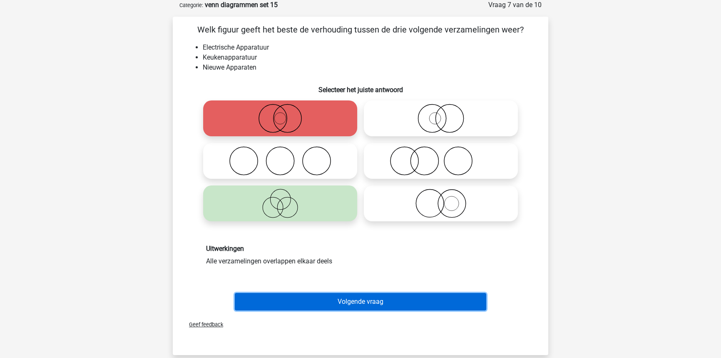
click at [332, 297] on button "Volgende vraag" at bounding box center [361, 301] width 252 height 17
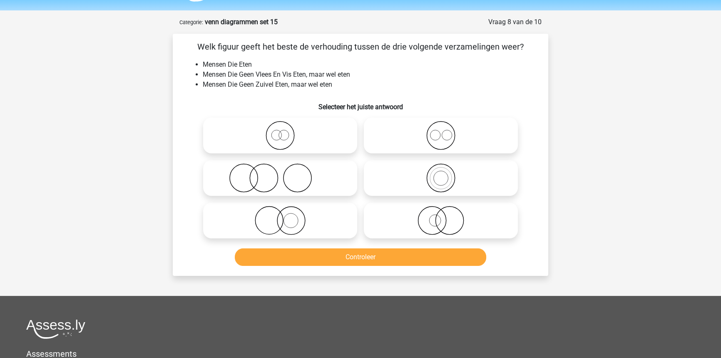
scroll to position [0, 0]
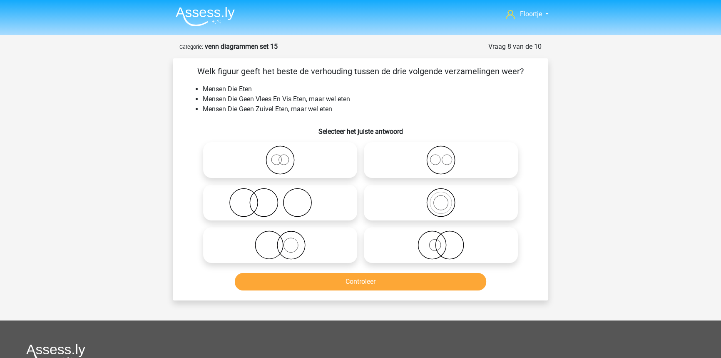
drag, startPoint x: 285, startPoint y: 161, endPoint x: 288, endPoint y: 166, distance: 5.7
click at [285, 163] on icon at bounding box center [279, 159] width 147 height 29
click at [285, 156] on input "radio" at bounding box center [282, 152] width 5 height 5
radio input "true"
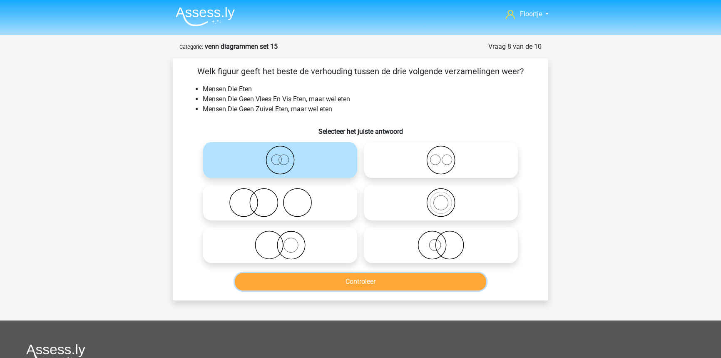
click at [364, 281] on button "Controleer" at bounding box center [361, 281] width 252 height 17
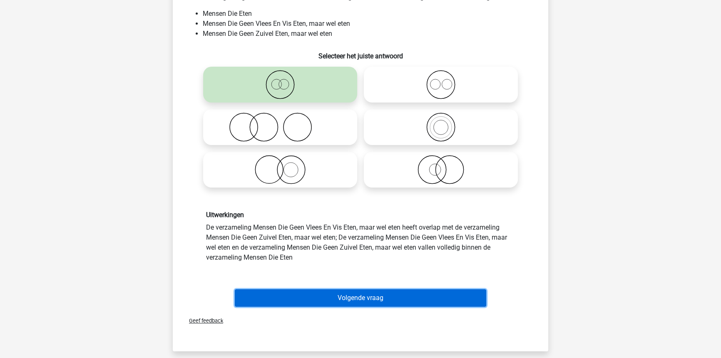
click at [428, 296] on button "Volgende vraag" at bounding box center [361, 297] width 252 height 17
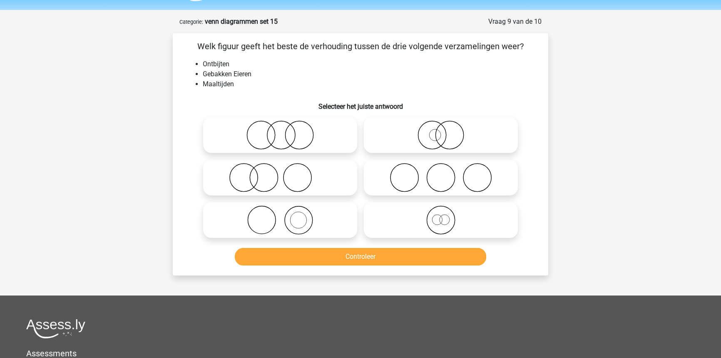
scroll to position [4, 0]
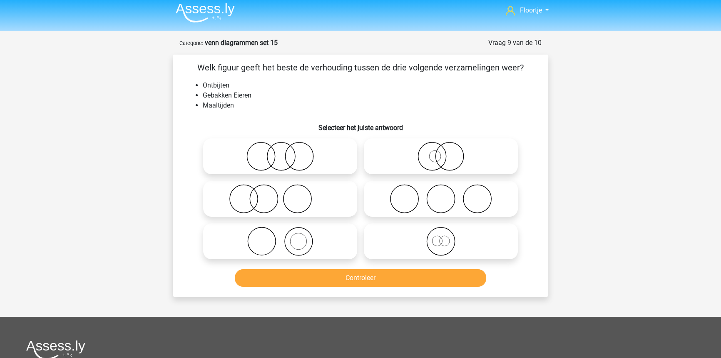
click at [96, 219] on div "Floortje floortjejasmijn11@gmail.com Nederlands English" at bounding box center [360, 266] width 721 height 540
click at [301, 267] on div "Controleer" at bounding box center [360, 275] width 349 height 27
click at [295, 249] on icon at bounding box center [279, 240] width 147 height 29
click at [286, 237] on input "radio" at bounding box center [282, 233] width 5 height 5
radio input "true"
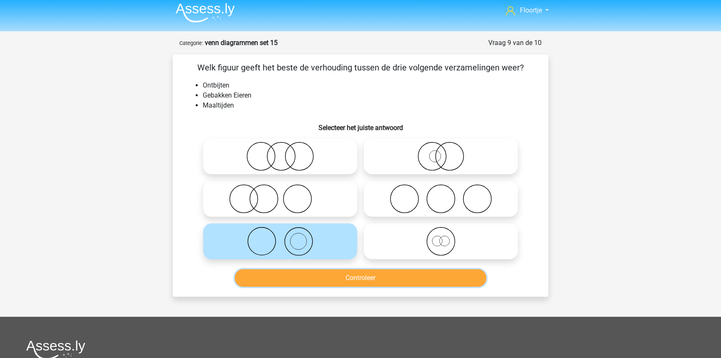
click at [334, 270] on button "Controleer" at bounding box center [361, 277] width 252 height 17
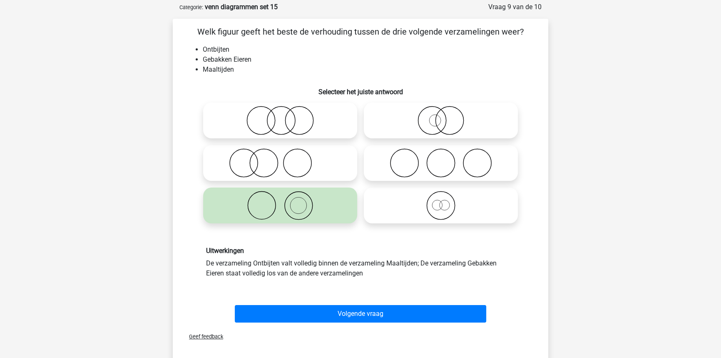
scroll to position [42, 0]
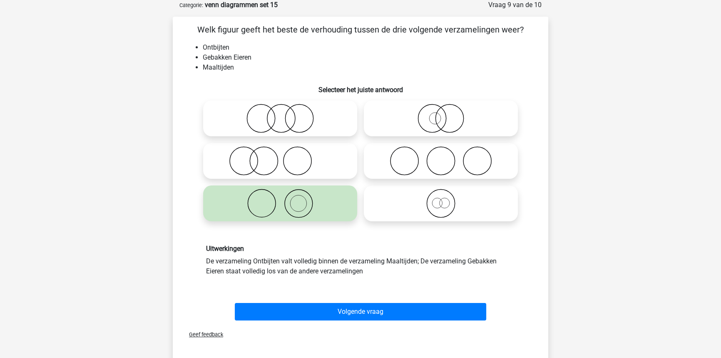
click at [318, 323] on div "Geef feedback" at bounding box center [360, 333] width 369 height 21
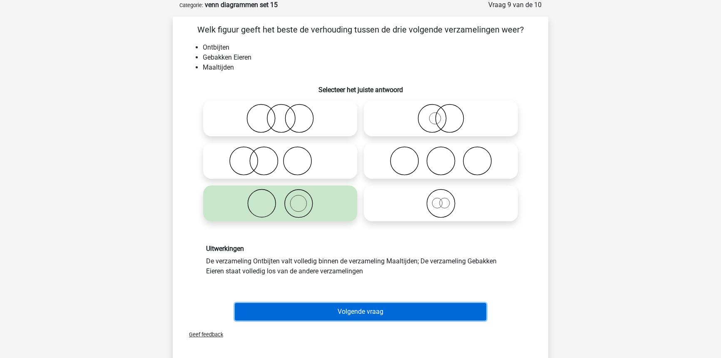
click at [320, 311] on button "Volgende vraag" at bounding box center [361, 311] width 252 height 17
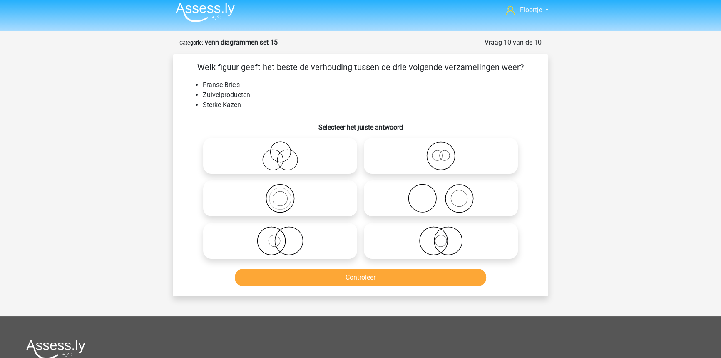
scroll to position [4, 0]
click at [437, 246] on icon at bounding box center [440, 240] width 147 height 29
click at [441, 237] on input "radio" at bounding box center [443, 233] width 5 height 5
radio input "true"
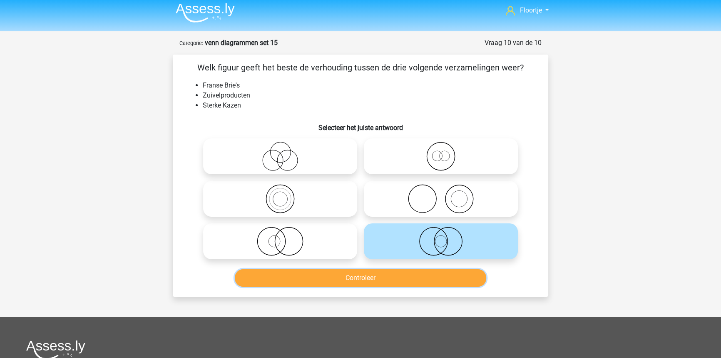
click at [424, 282] on button "Controleer" at bounding box center [361, 277] width 252 height 17
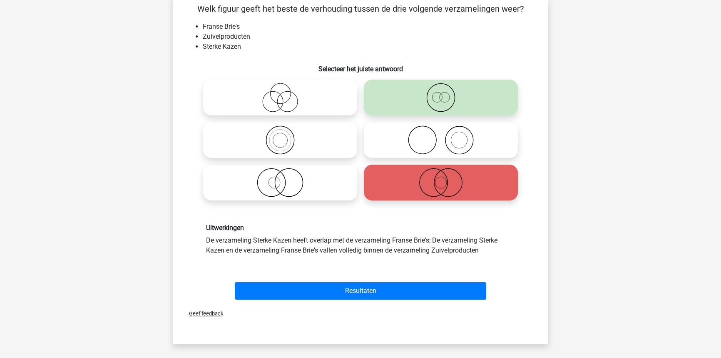
scroll to position [79, 0]
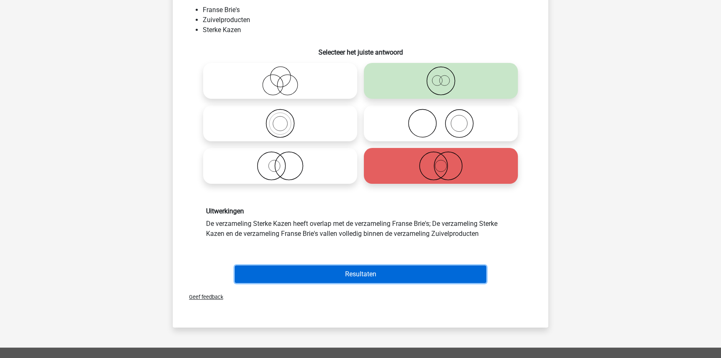
click at [413, 279] on button "Resultaten" at bounding box center [361, 273] width 252 height 17
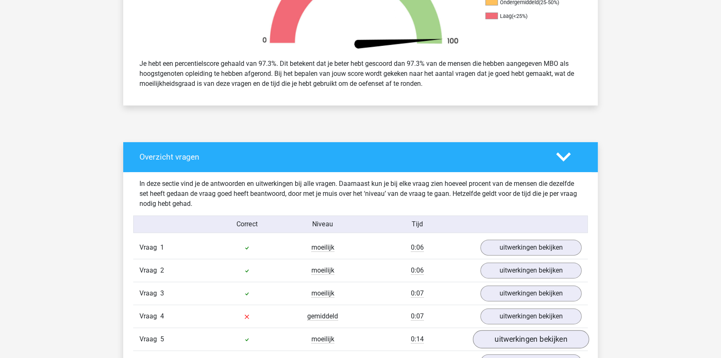
scroll to position [378, 0]
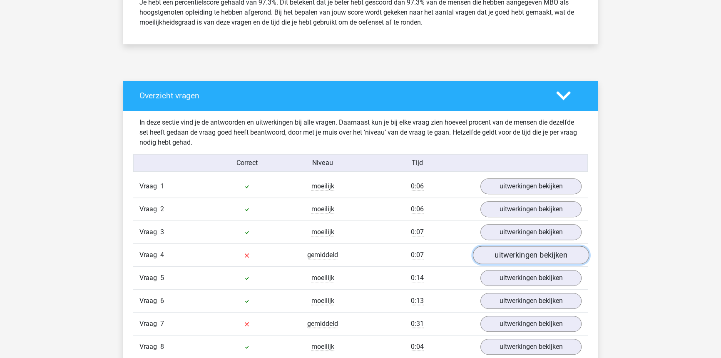
click at [502, 260] on link "uitwerkingen bekijken" at bounding box center [531, 255] width 116 height 18
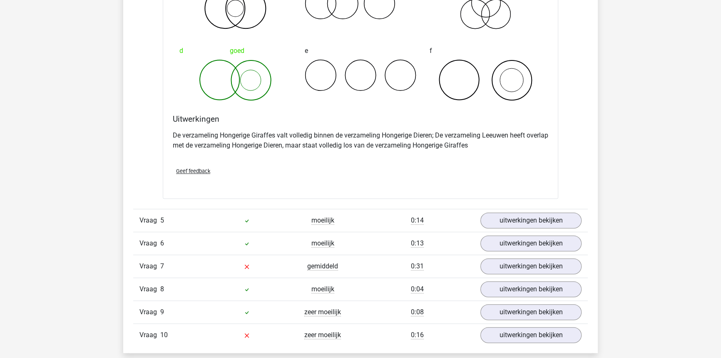
scroll to position [757, 0]
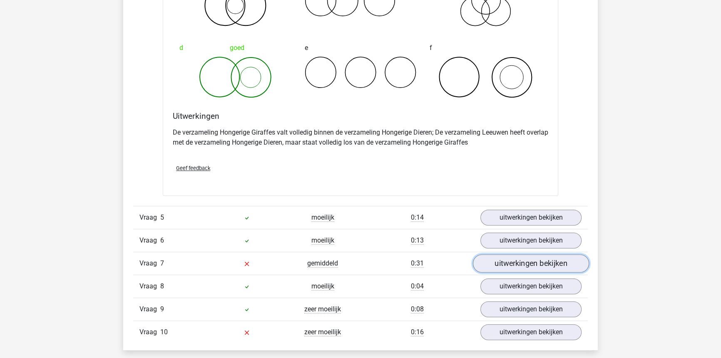
click at [487, 264] on link "uitwerkingen bekijken" at bounding box center [531, 263] width 116 height 18
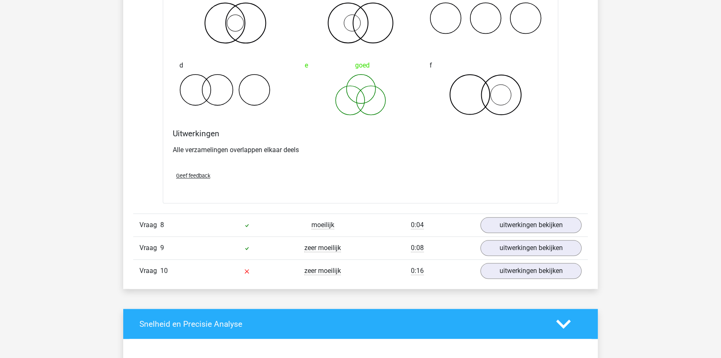
scroll to position [1135, 0]
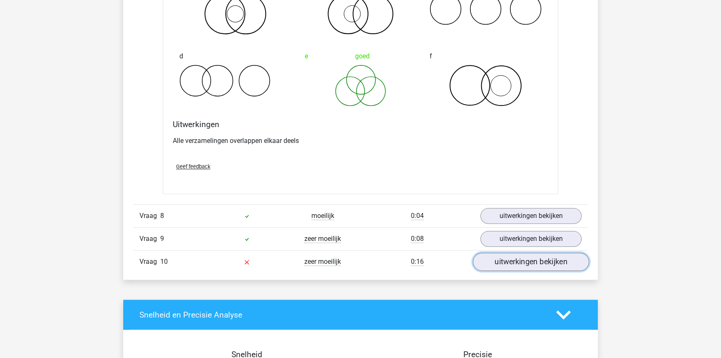
click at [508, 261] on link "uitwerkingen bekijken" at bounding box center [531, 261] width 116 height 18
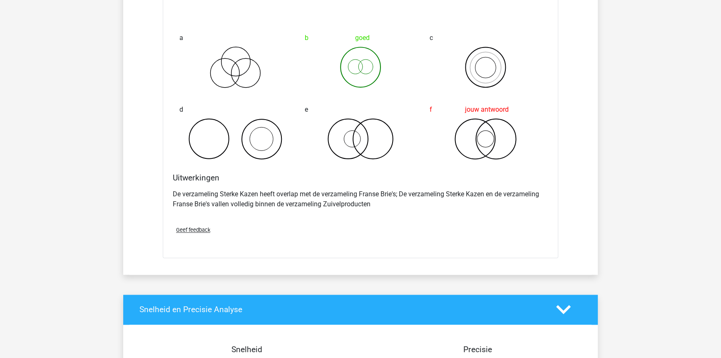
scroll to position [1551, 0]
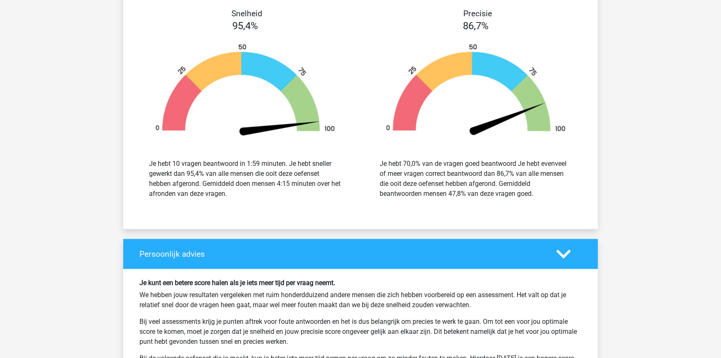
scroll to position [827, 0]
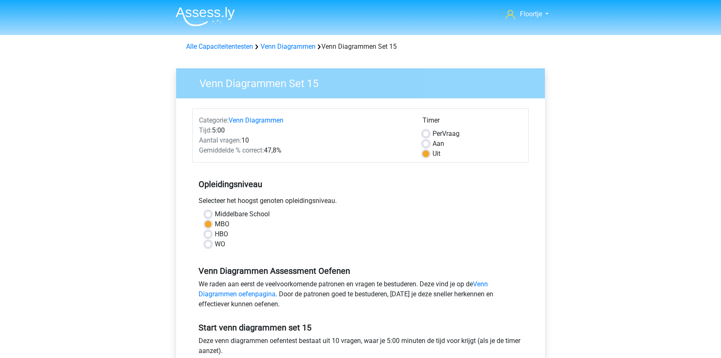
scroll to position [113, 0]
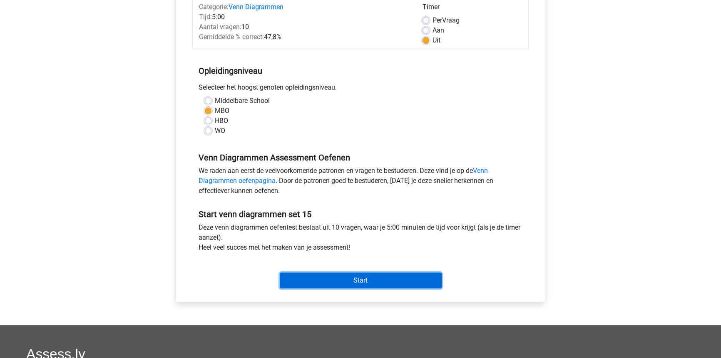
click at [369, 273] on input "Start" at bounding box center [361, 280] width 162 height 16
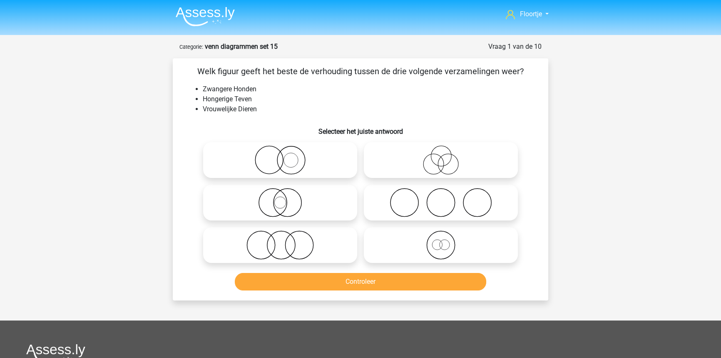
click at [329, 161] on icon at bounding box center [279, 159] width 147 height 29
click at [286, 156] on input "radio" at bounding box center [282, 152] width 5 height 5
radio input "true"
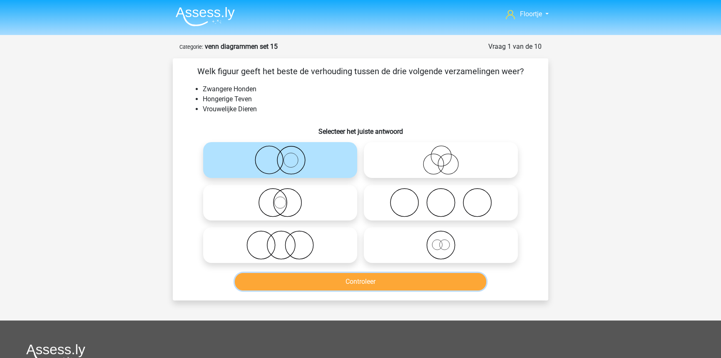
click at [340, 286] on button "Controleer" at bounding box center [361, 281] width 252 height 17
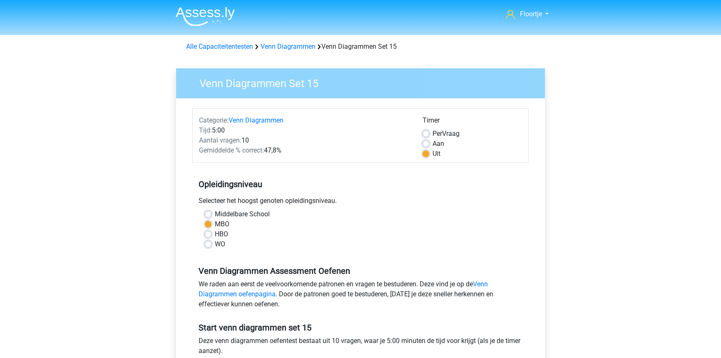
scroll to position [113, 0]
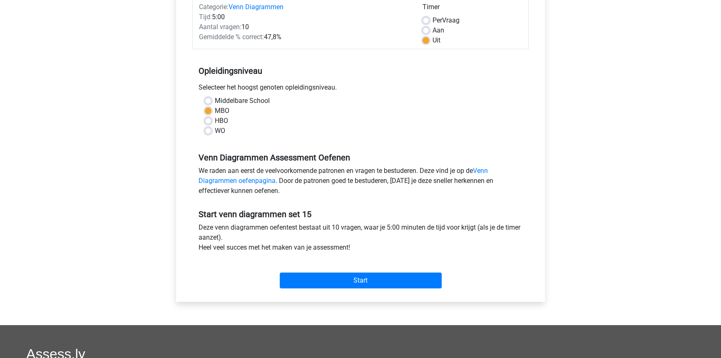
click at [388, 289] on div "Start" at bounding box center [360, 274] width 336 height 36
click at [388, 281] on input "Start" at bounding box center [361, 280] width 162 height 16
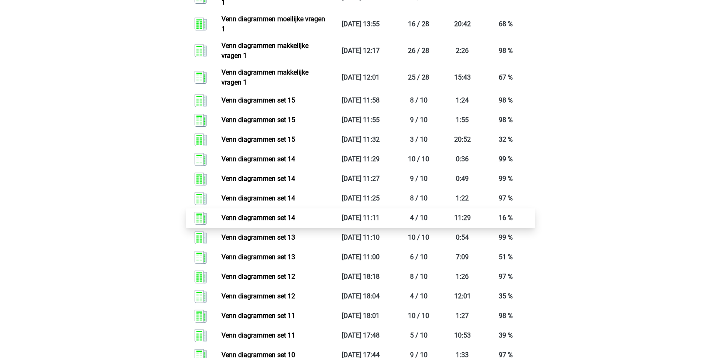
scroll to position [757, 0]
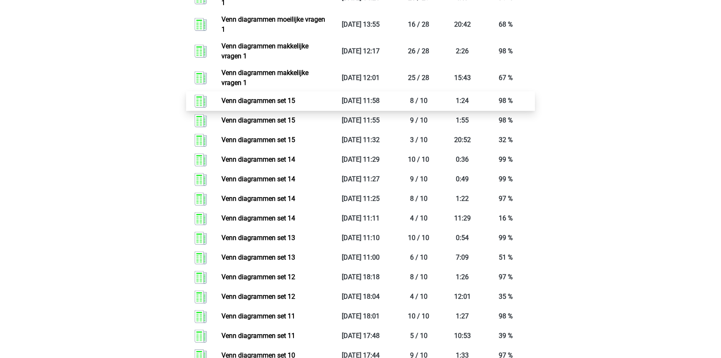
click at [233, 97] on link "Venn diagrammen set 15" at bounding box center [258, 101] width 74 height 8
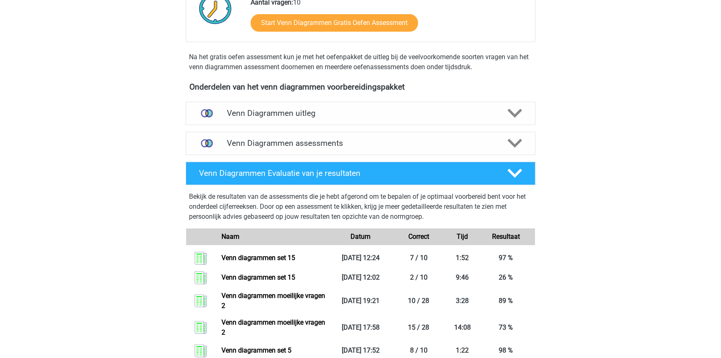
scroll to position [189, 0]
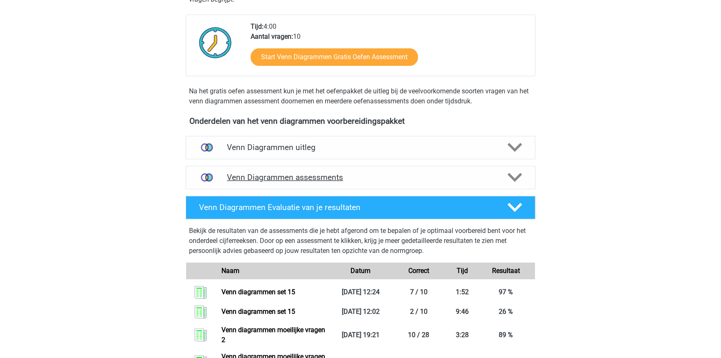
click at [357, 185] on div "Venn Diagrammen assessments" at bounding box center [361, 177] width 350 height 23
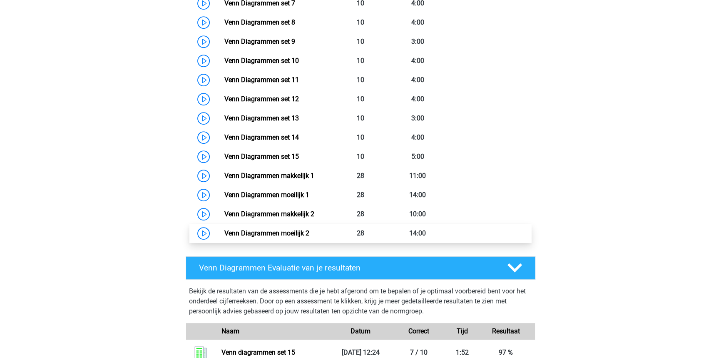
scroll to position [567, 0]
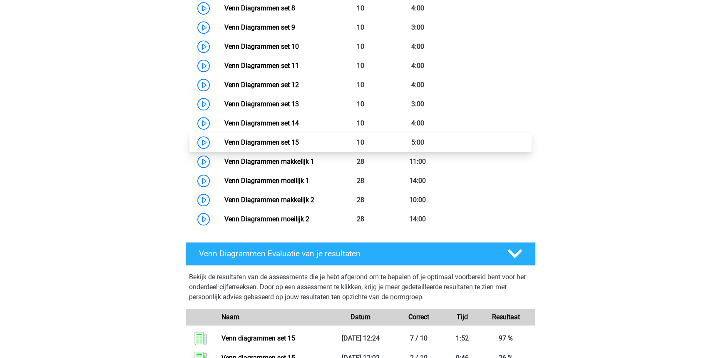
click at [266, 138] on link "Venn Diagrammen set 15" at bounding box center [261, 142] width 75 height 8
click at [294, 127] on link "Venn Diagrammen set 14" at bounding box center [261, 123] width 75 height 8
click at [298, 138] on link "Venn Diagrammen set 15" at bounding box center [261, 142] width 75 height 8
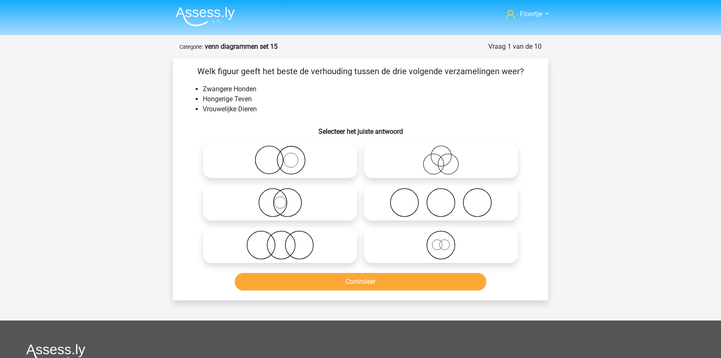
click at [434, 236] on icon at bounding box center [440, 244] width 147 height 29
click at [441, 236] on input "radio" at bounding box center [443, 237] width 5 height 5
radio input "true"
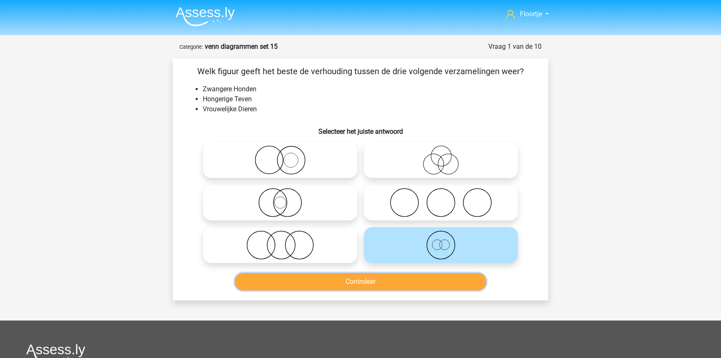
click at [417, 276] on button "Controleer" at bounding box center [361, 281] width 252 height 17
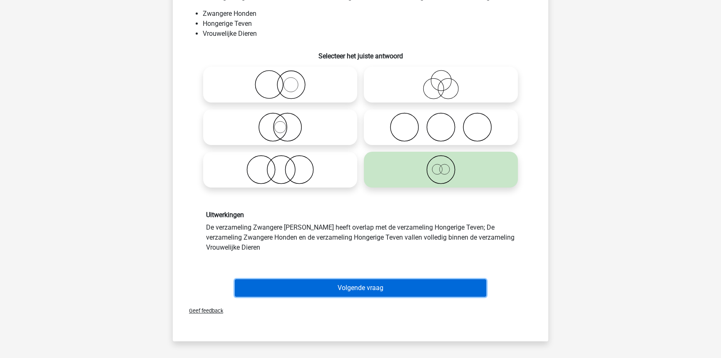
click at [413, 281] on button "Volgende vraag" at bounding box center [361, 287] width 252 height 17
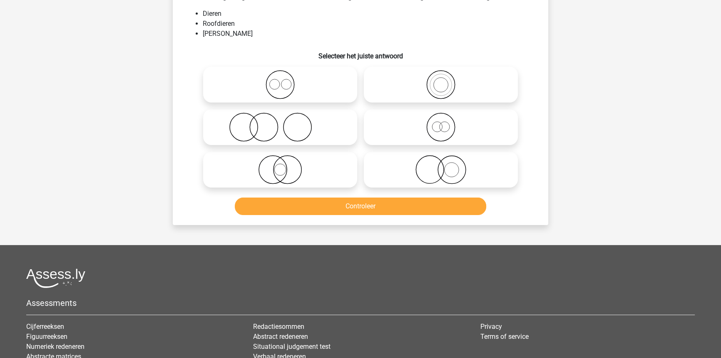
scroll to position [42, 0]
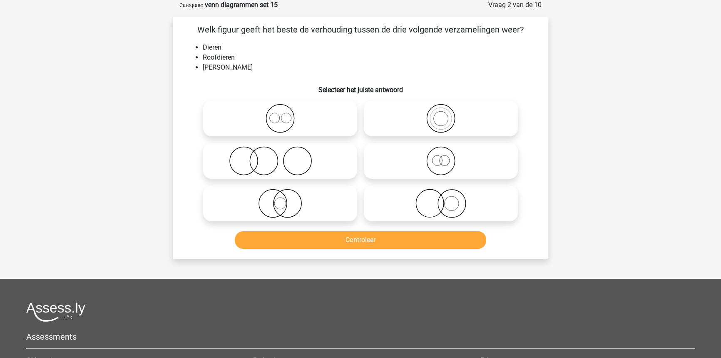
click at [407, 212] on icon at bounding box center [440, 203] width 147 height 29
click at [441, 199] on input "radio" at bounding box center [443, 196] width 5 height 5
radio input "true"
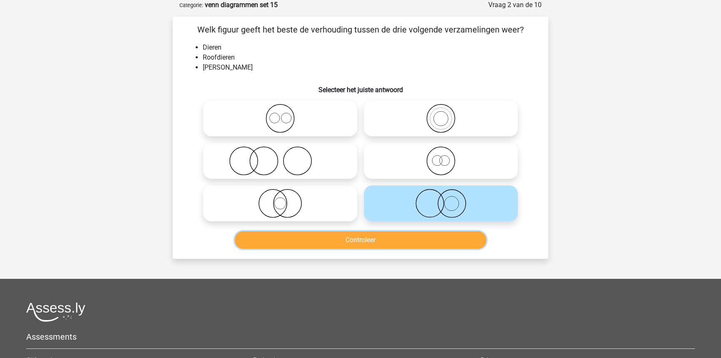
click at [413, 245] on button "Controleer" at bounding box center [361, 239] width 252 height 17
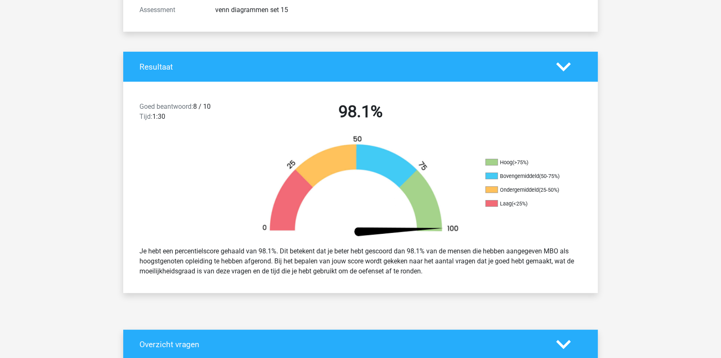
scroll to position [151, 0]
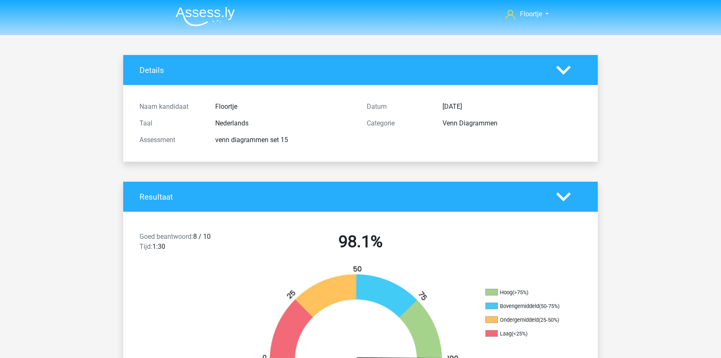
scroll to position [151, 0]
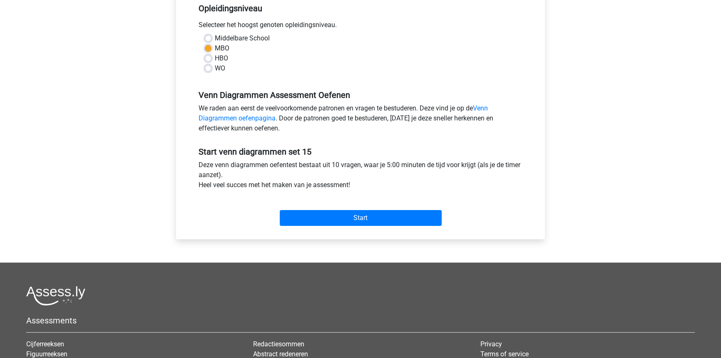
scroll to position [189, 0]
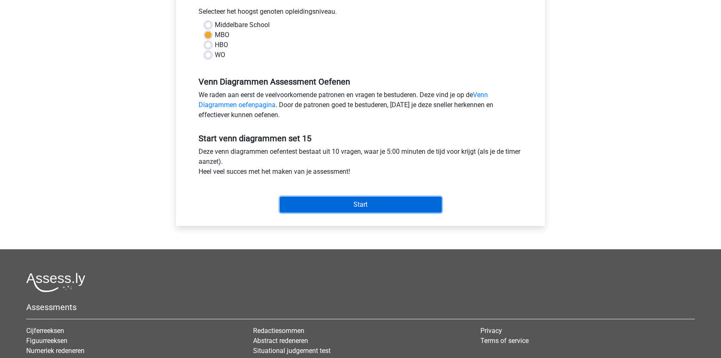
drag, startPoint x: 358, startPoint y: 196, endPoint x: 362, endPoint y: 197, distance: 4.5
click at [358, 196] on input "Start" at bounding box center [361, 204] width 162 height 16
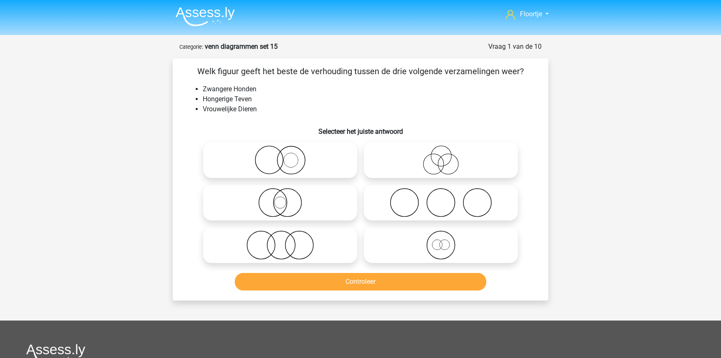
click at [410, 249] on icon at bounding box center [440, 244] width 147 height 29
click at [441, 241] on input "radio" at bounding box center [443, 237] width 5 height 5
radio input "true"
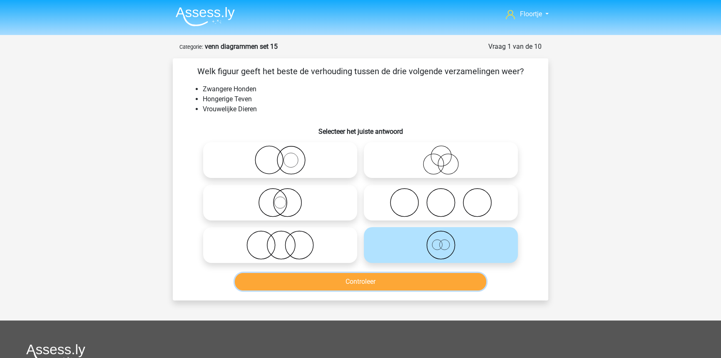
click at [406, 275] on button "Controleer" at bounding box center [361, 281] width 252 height 17
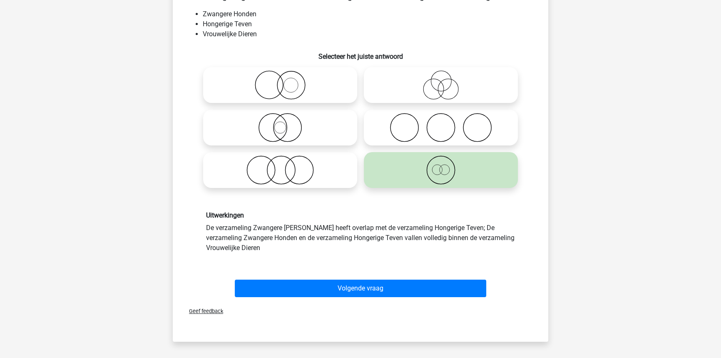
scroll to position [75, 0]
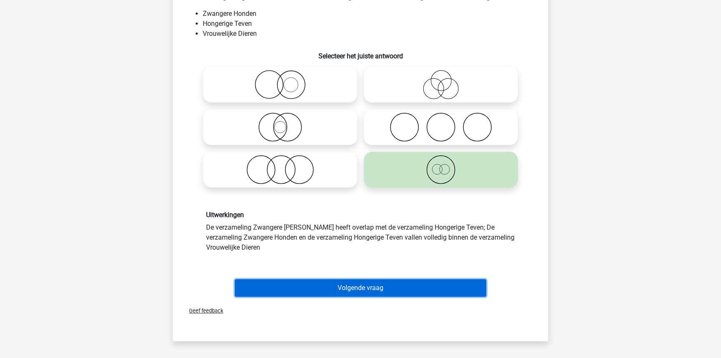
click at [449, 293] on button "Volgende vraag" at bounding box center [361, 287] width 252 height 17
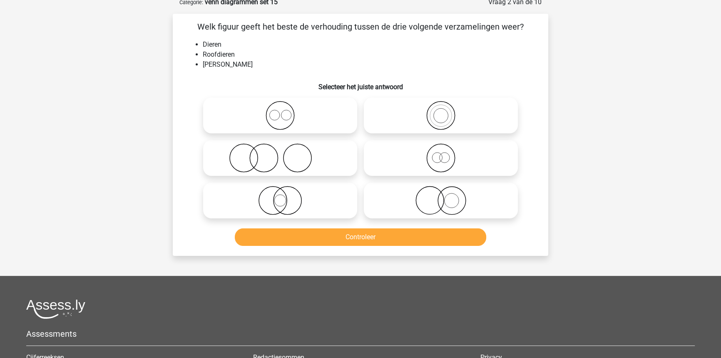
scroll to position [42, 0]
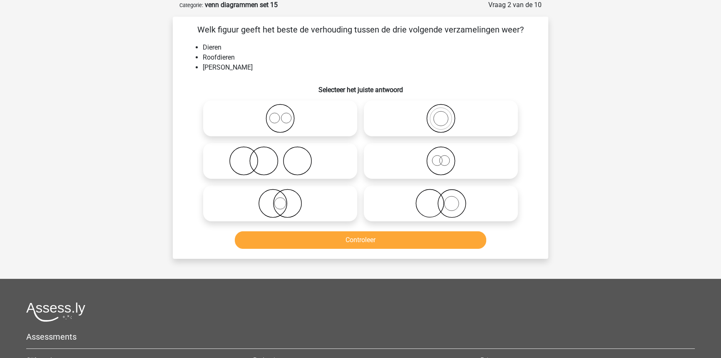
click at [402, 170] on icon at bounding box center [440, 160] width 147 height 29
click at [441, 157] on input "radio" at bounding box center [443, 153] width 5 height 5
radio input "true"
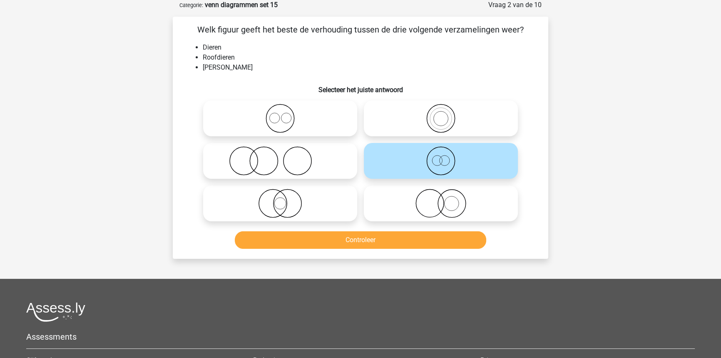
click at [412, 126] on icon at bounding box center [440, 118] width 147 height 29
click at [441, 114] on input "radio" at bounding box center [443, 111] width 5 height 5
radio input "true"
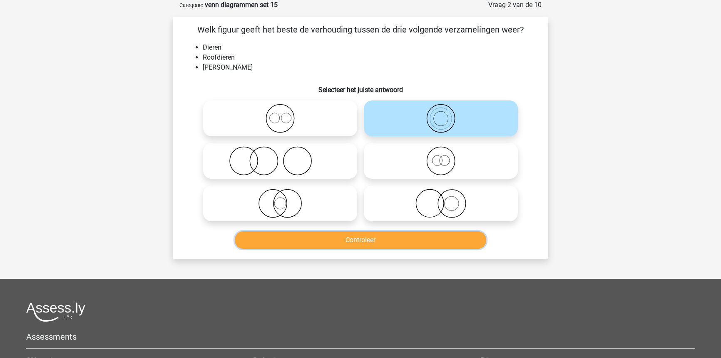
click at [375, 236] on button "Controleer" at bounding box center [361, 239] width 252 height 17
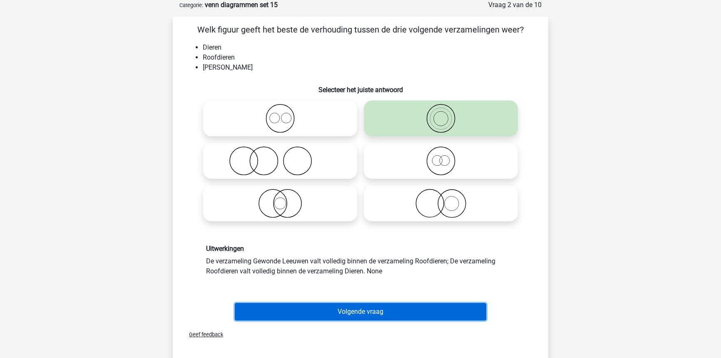
click at [349, 312] on button "Volgende vraag" at bounding box center [361, 311] width 252 height 17
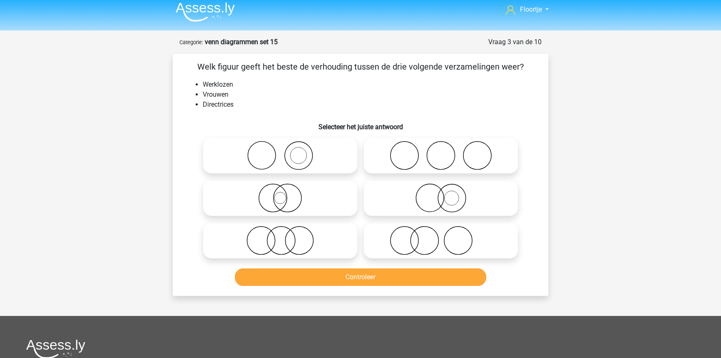
scroll to position [4, 0]
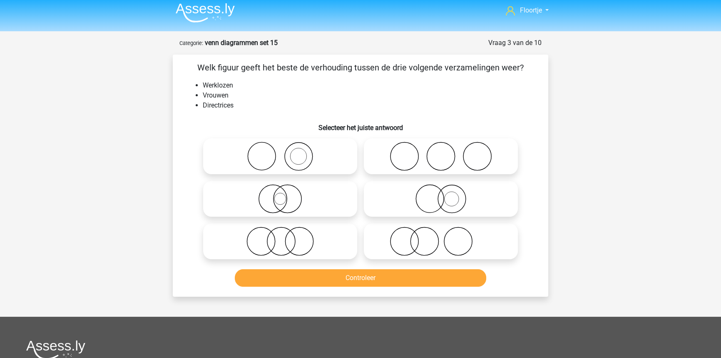
drag, startPoint x: 413, startPoint y: 201, endPoint x: 411, endPoint y: 216, distance: 15.9
click at [412, 201] on icon at bounding box center [440, 198] width 147 height 29
click at [441, 194] on input "radio" at bounding box center [443, 191] width 5 height 5
radio input "true"
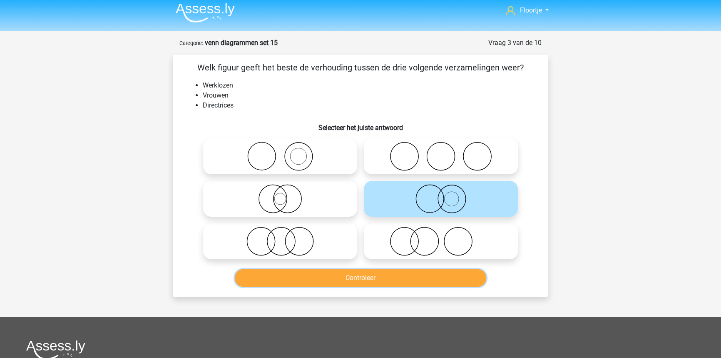
click at [402, 281] on button "Controleer" at bounding box center [361, 277] width 252 height 17
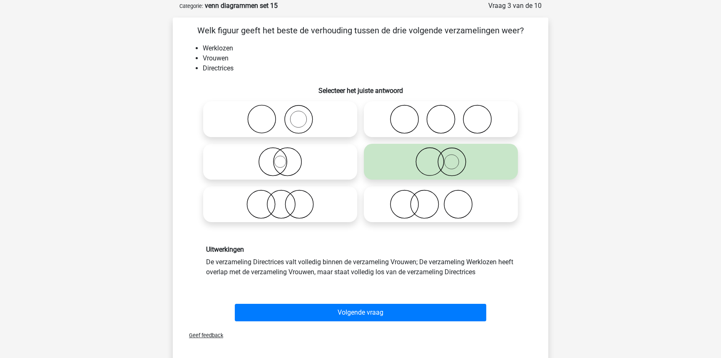
scroll to position [42, 0]
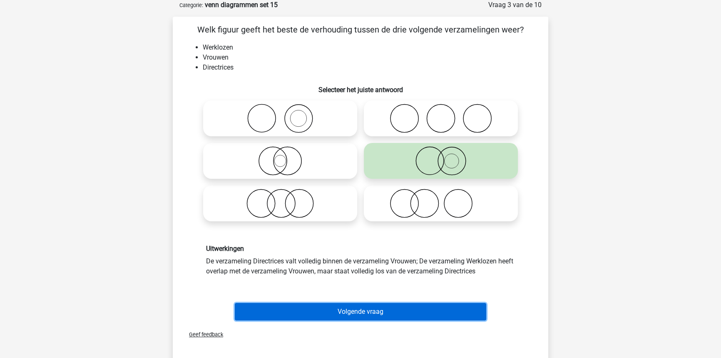
click at [390, 306] on button "Volgende vraag" at bounding box center [361, 311] width 252 height 17
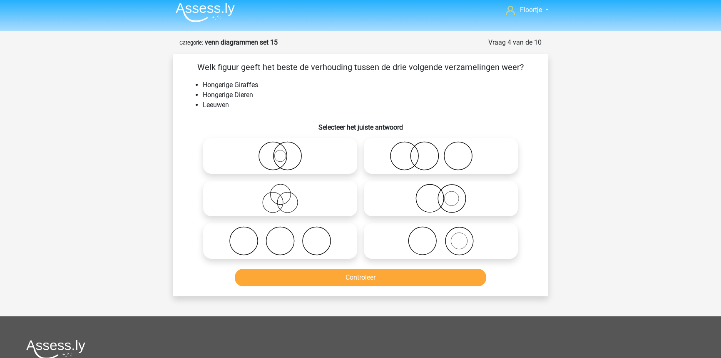
scroll to position [0, 0]
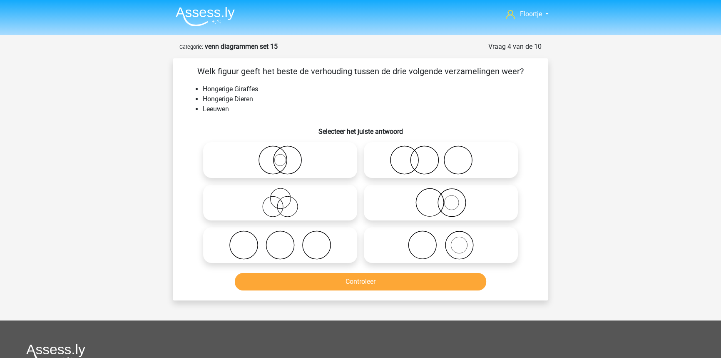
drag, startPoint x: 304, startPoint y: 178, endPoint x: 284, endPoint y: 165, distance: 23.7
click at [300, 175] on div at bounding box center [280, 160] width 161 height 42
click at [285, 165] on icon at bounding box center [279, 159] width 147 height 29
click at [285, 156] on input "radio" at bounding box center [282, 152] width 5 height 5
radio input "true"
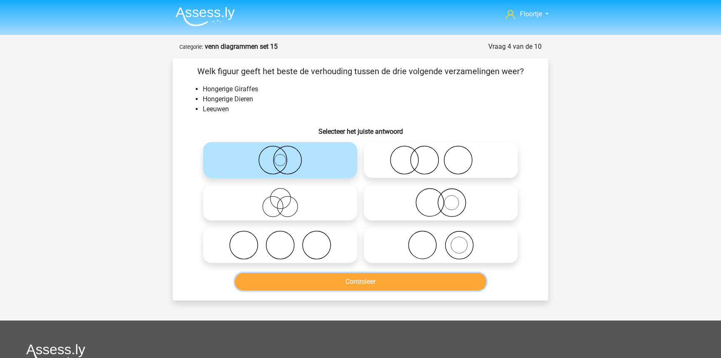
click at [351, 276] on button "Controleer" at bounding box center [361, 281] width 252 height 17
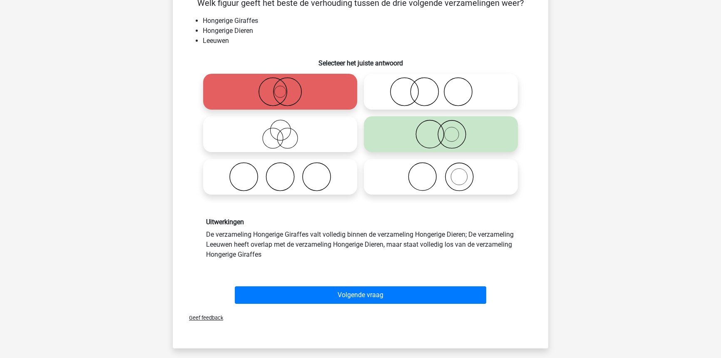
scroll to position [75, 0]
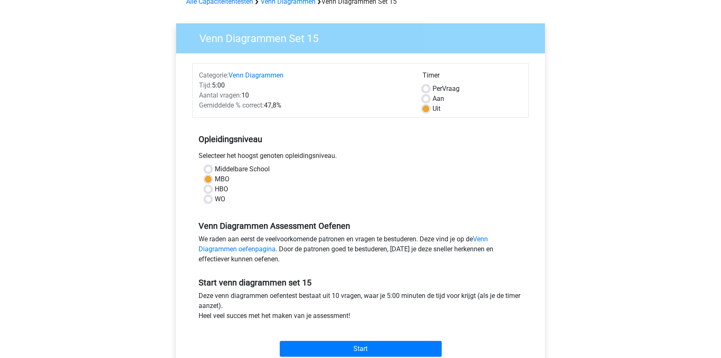
scroll to position [37, 0]
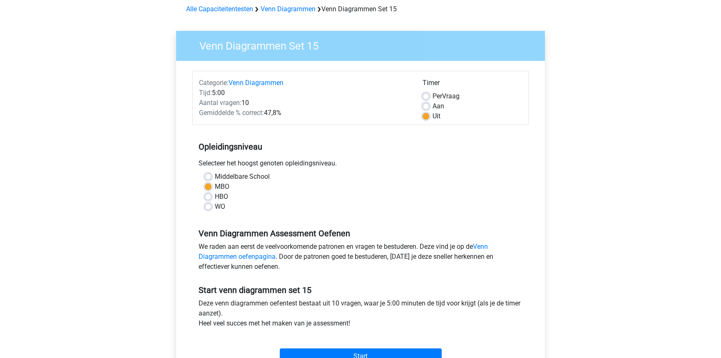
click at [435, 100] on label "Per Vraag" at bounding box center [445, 96] width 27 height 10
click at [429, 99] on input "Per Vraag" at bounding box center [425, 95] width 7 height 8
radio input "true"
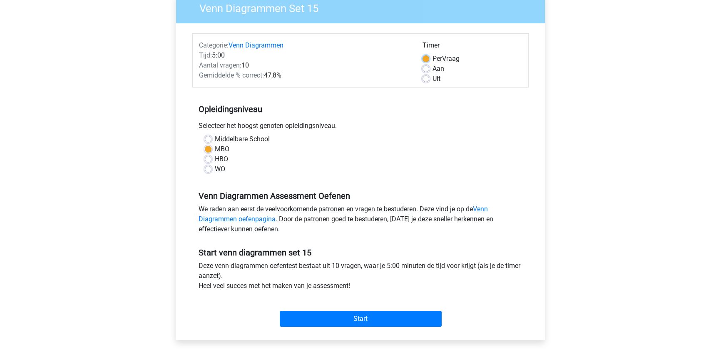
scroll to position [75, 0]
click at [374, 313] on input "Start" at bounding box center [361, 318] width 162 height 16
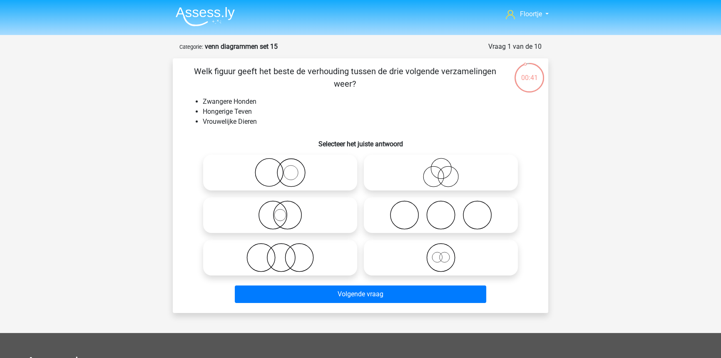
click at [461, 263] on icon at bounding box center [440, 257] width 147 height 29
click at [446, 253] on input "radio" at bounding box center [443, 250] width 5 height 5
radio input "true"
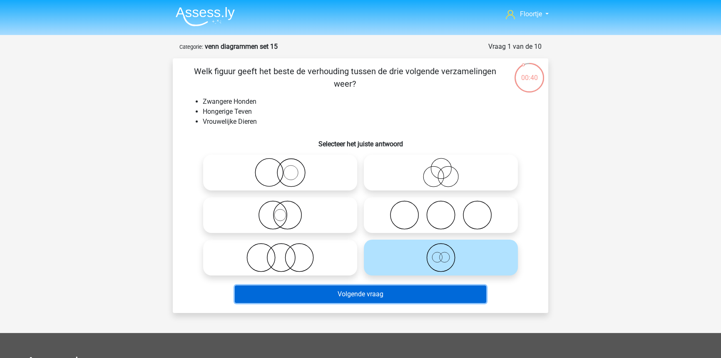
click at [442, 293] on button "Volgende vraag" at bounding box center [361, 293] width 252 height 17
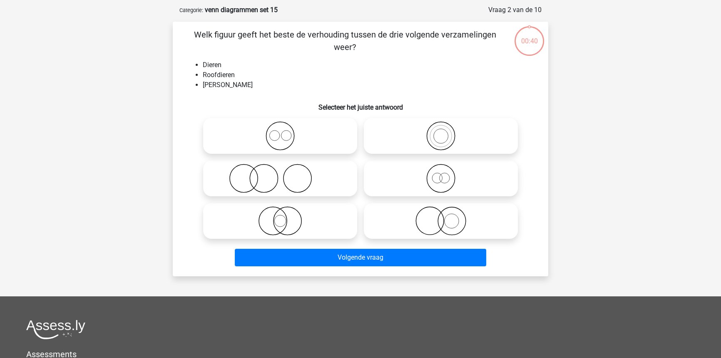
scroll to position [42, 0]
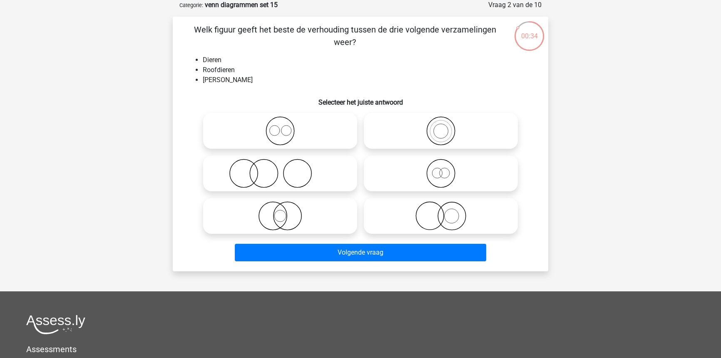
click at [441, 141] on icon at bounding box center [440, 130] width 147 height 29
click at [441, 127] on input "radio" at bounding box center [443, 123] width 5 height 5
radio input "true"
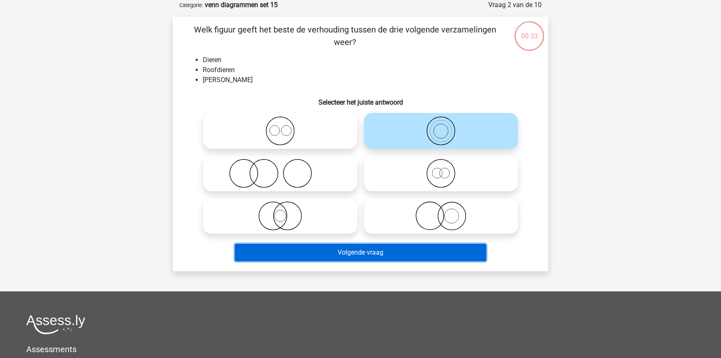
click at [419, 255] on button "Volgende vraag" at bounding box center [361, 251] width 252 height 17
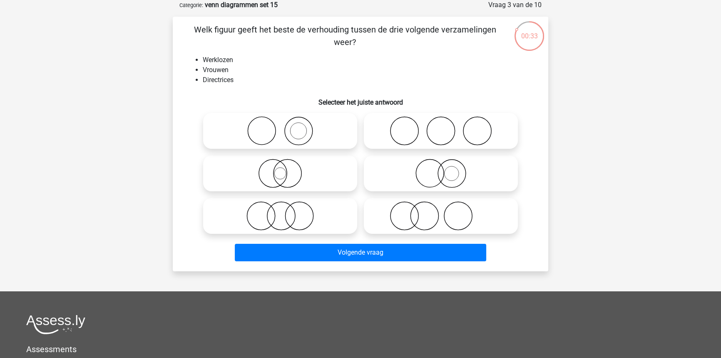
click at [420, 181] on icon at bounding box center [440, 173] width 147 height 29
click at [441, 169] on input "radio" at bounding box center [443, 166] width 5 height 5
radio input "true"
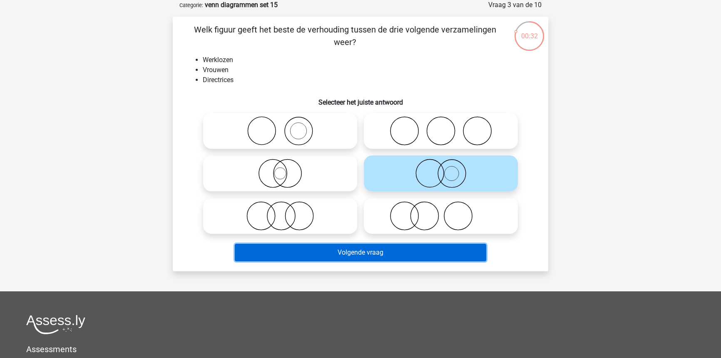
click at [416, 245] on button "Volgende vraag" at bounding box center [361, 251] width 252 height 17
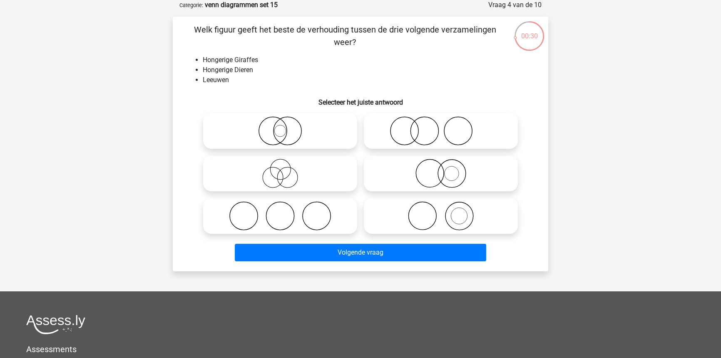
click at [292, 119] on icon at bounding box center [279, 130] width 147 height 29
click at [286, 121] on input "radio" at bounding box center [282, 123] width 5 height 5
radio input "true"
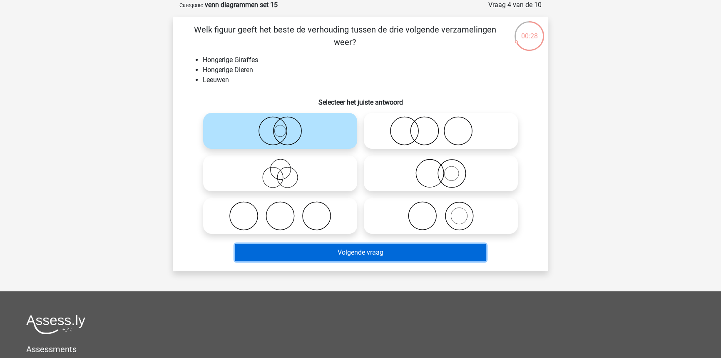
click at [309, 247] on button "Volgende vraag" at bounding box center [361, 251] width 252 height 17
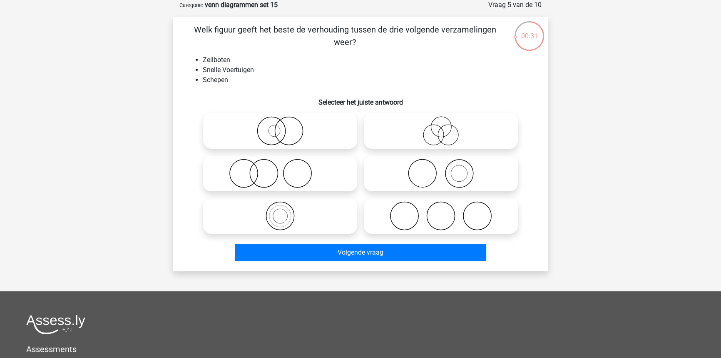
click at [288, 137] on icon at bounding box center [279, 130] width 147 height 29
click at [286, 127] on input "radio" at bounding box center [282, 123] width 5 height 5
radio input "true"
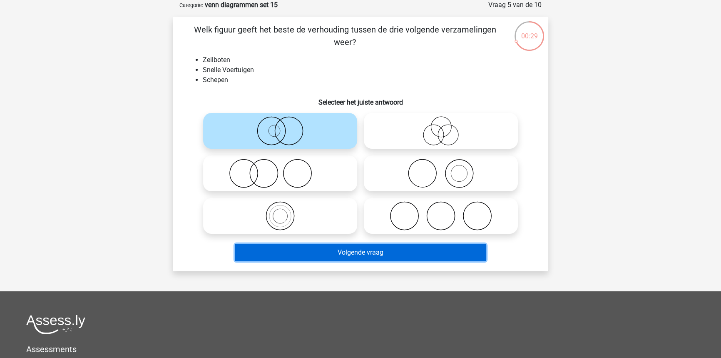
click at [370, 252] on button "Volgende vraag" at bounding box center [361, 251] width 252 height 17
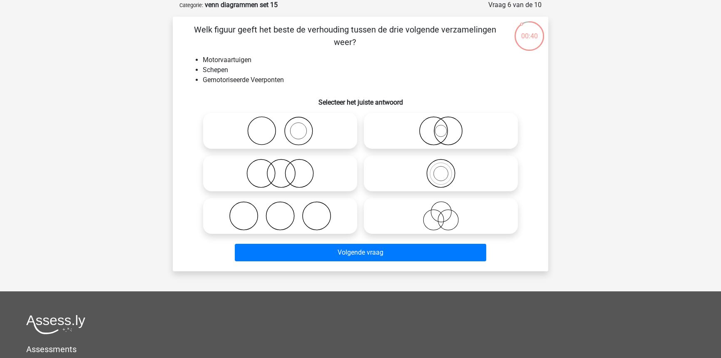
click at [425, 137] on icon at bounding box center [440, 130] width 147 height 29
click at [441, 127] on input "radio" at bounding box center [443, 123] width 5 height 5
radio input "true"
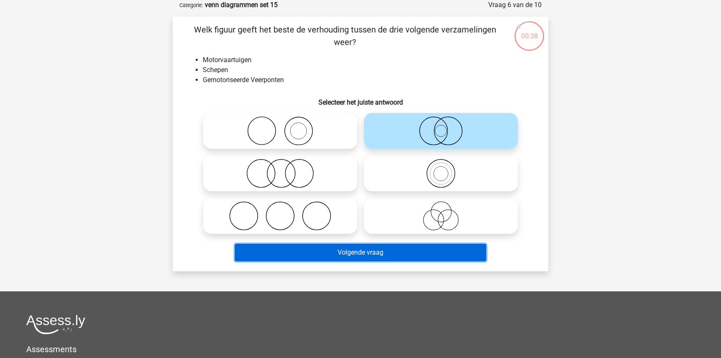
click at [361, 252] on button "Volgende vraag" at bounding box center [361, 251] width 252 height 17
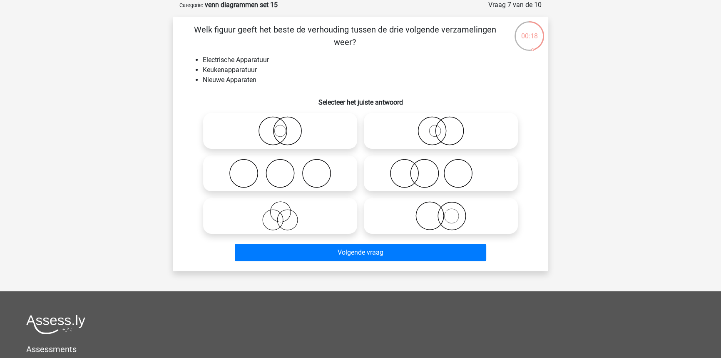
click at [433, 142] on icon at bounding box center [440, 130] width 147 height 29
click at [441, 127] on input "radio" at bounding box center [443, 123] width 5 height 5
radio input "true"
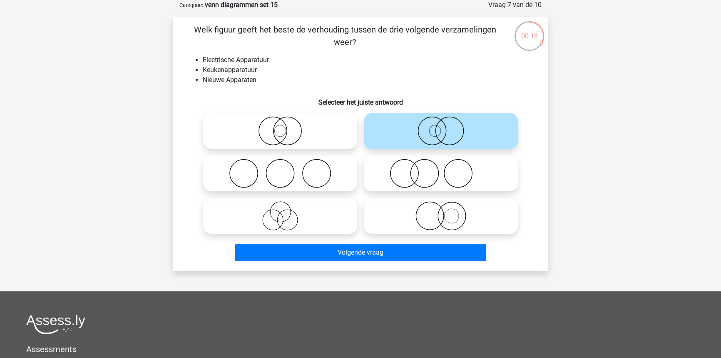
drag, startPoint x: 322, startPoint y: 218, endPoint x: 333, endPoint y: 233, distance: 18.7
click at [322, 219] on icon at bounding box center [279, 215] width 147 height 29
click at [286, 211] on input "radio" at bounding box center [282, 208] width 5 height 5
radio input "true"
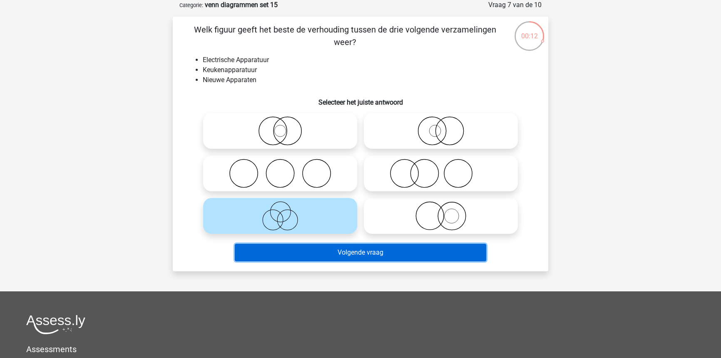
click at [341, 251] on button "Volgende vraag" at bounding box center [361, 251] width 252 height 17
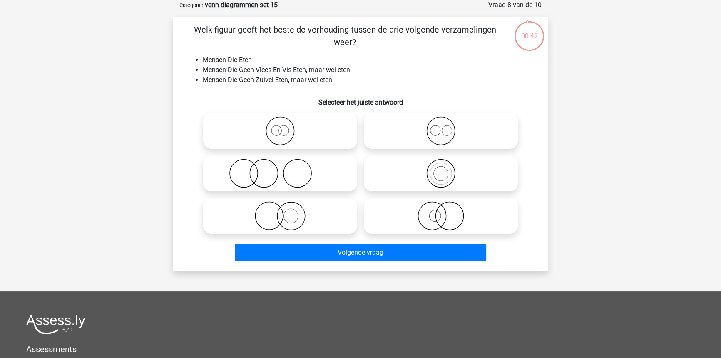
drag, startPoint x: 319, startPoint y: 117, endPoint x: 328, endPoint y: 129, distance: 15.2
click at [319, 119] on icon at bounding box center [279, 130] width 147 height 29
click at [286, 121] on input "radio" at bounding box center [282, 123] width 5 height 5
radio input "true"
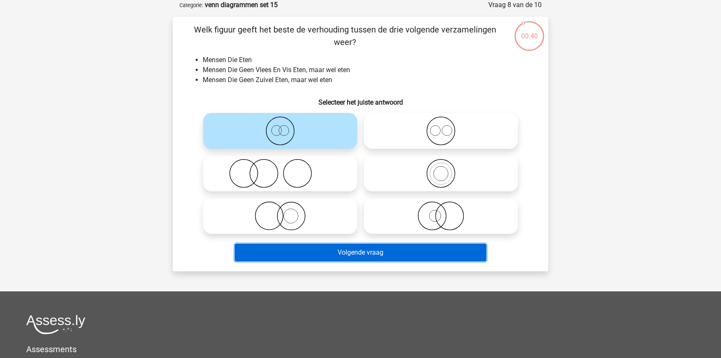
click at [358, 252] on button "Volgende vraag" at bounding box center [361, 251] width 252 height 17
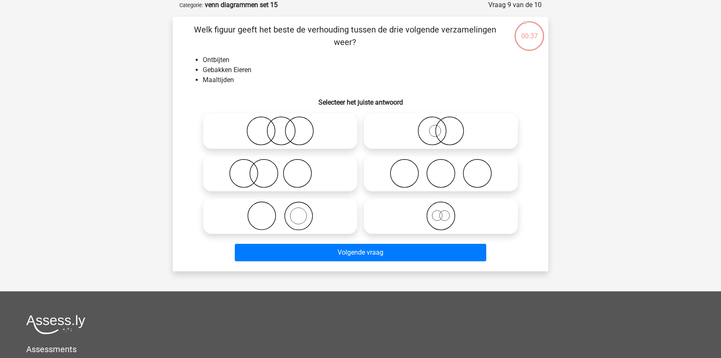
drag, startPoint x: 292, startPoint y: 210, endPoint x: 293, endPoint y: 216, distance: 5.8
click at [292, 212] on icon at bounding box center [279, 215] width 147 height 29
click at [286, 211] on input "radio" at bounding box center [282, 208] width 5 height 5
radio input "true"
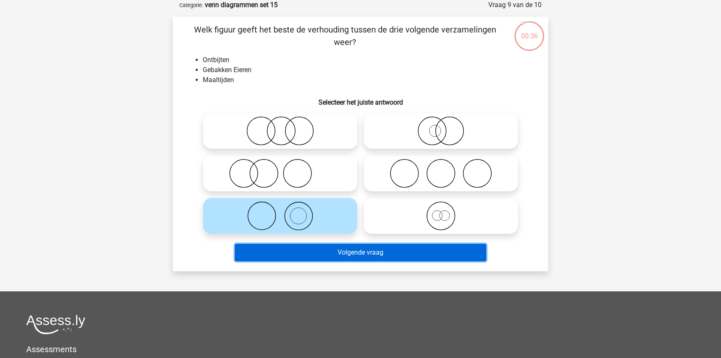
click at [292, 246] on button "Volgende vraag" at bounding box center [361, 251] width 252 height 17
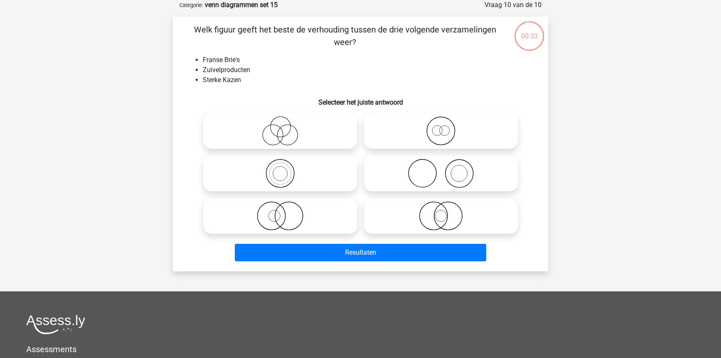
drag, startPoint x: 411, startPoint y: 129, endPoint x: 392, endPoint y: 175, distance: 49.8
click at [411, 130] on icon at bounding box center [440, 130] width 147 height 29
click at [441, 127] on input "radio" at bounding box center [443, 123] width 5 height 5
radio input "true"
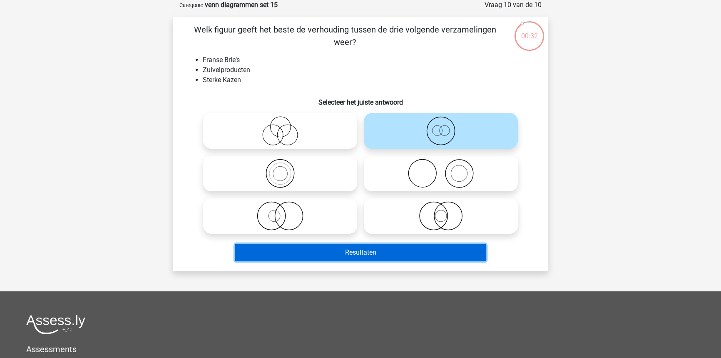
click at [355, 253] on button "Resultaten" at bounding box center [361, 251] width 252 height 17
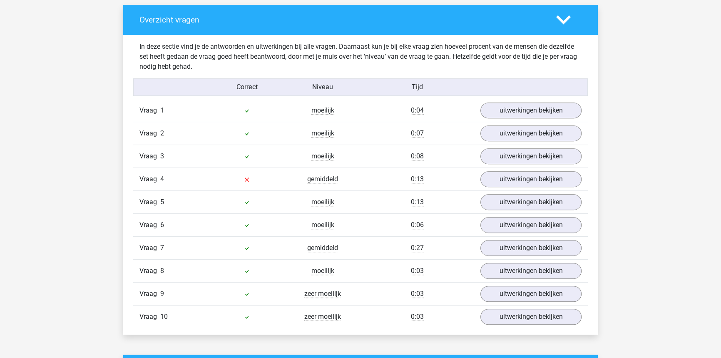
scroll to position [454, 0]
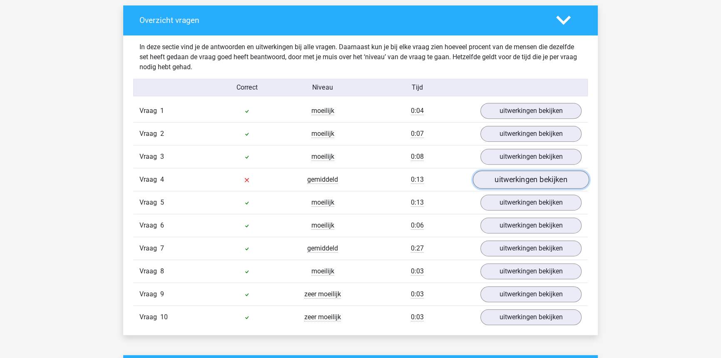
click at [487, 178] on link "uitwerkingen bekijken" at bounding box center [531, 179] width 116 height 18
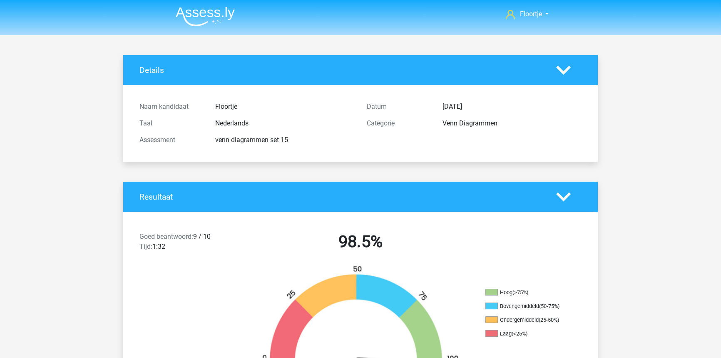
scroll to position [0, 0]
click at [201, 13] on img at bounding box center [205, 17] width 59 height 20
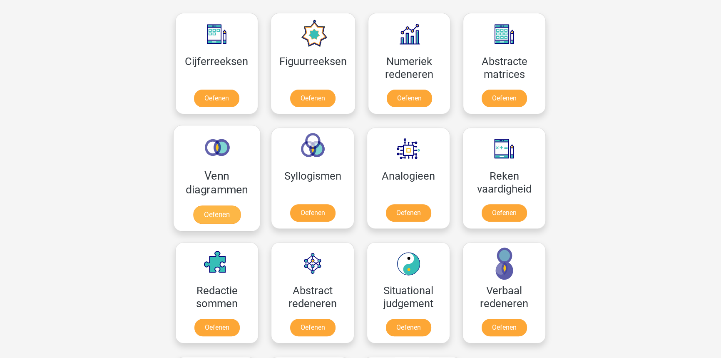
scroll to position [378, 0]
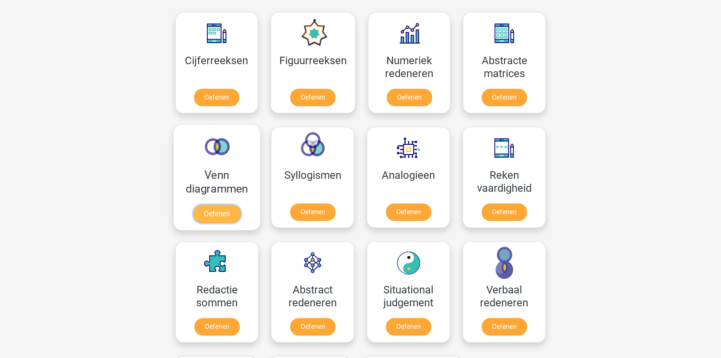
click at [214, 213] on link "Oefenen" at bounding box center [216, 213] width 47 height 18
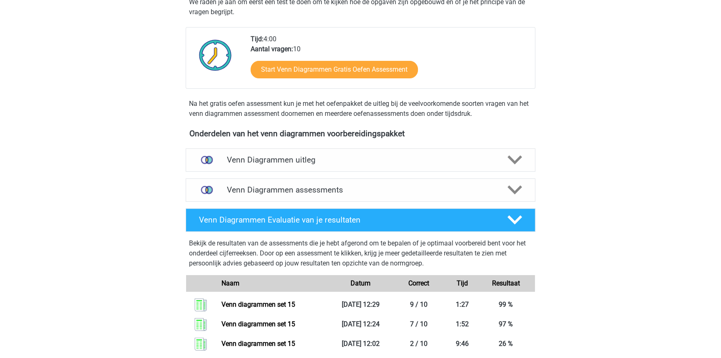
scroll to position [151, 0]
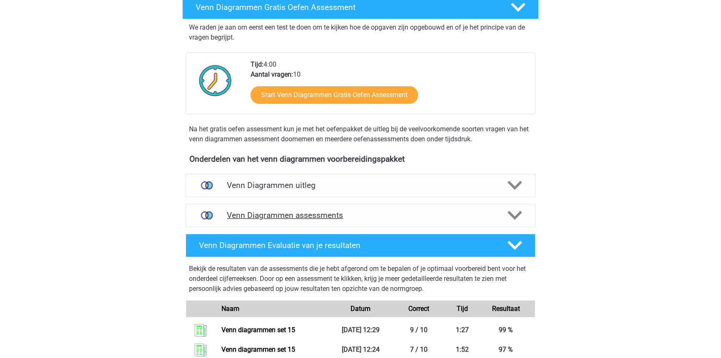
click at [358, 214] on h4 "Venn Diagrammen assessments" at bounding box center [360, 215] width 267 height 10
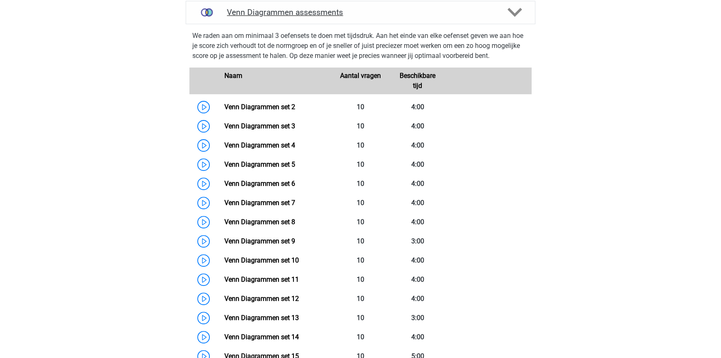
scroll to position [378, 0]
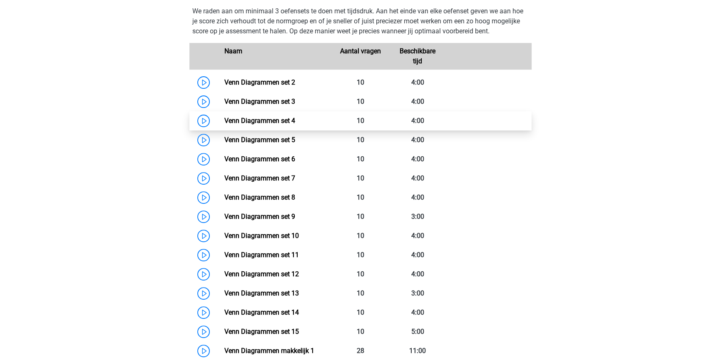
click at [295, 123] on link "Venn Diagrammen set 4" at bounding box center [259, 121] width 71 height 8
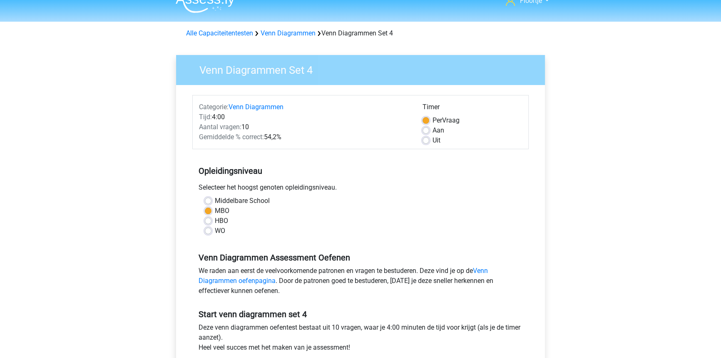
scroll to position [37, 0]
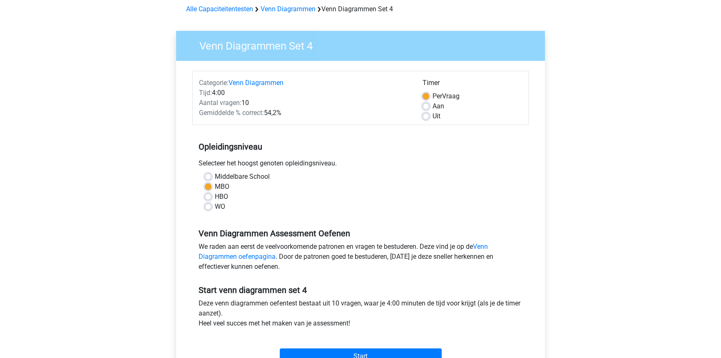
click at [432, 118] on label "Uit" at bounding box center [436, 116] width 8 height 10
click at [422, 118] on input "Uit" at bounding box center [425, 115] width 7 height 8
radio input "true"
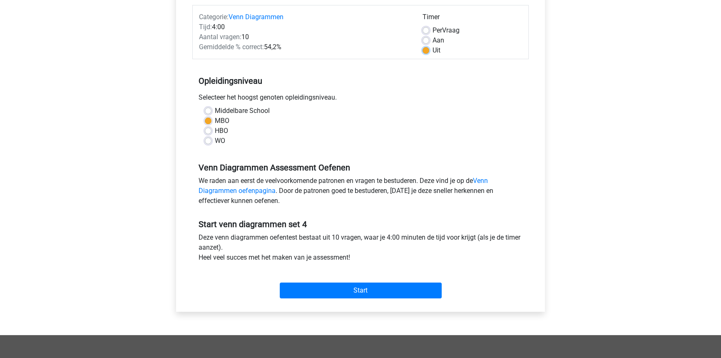
scroll to position [113, 0]
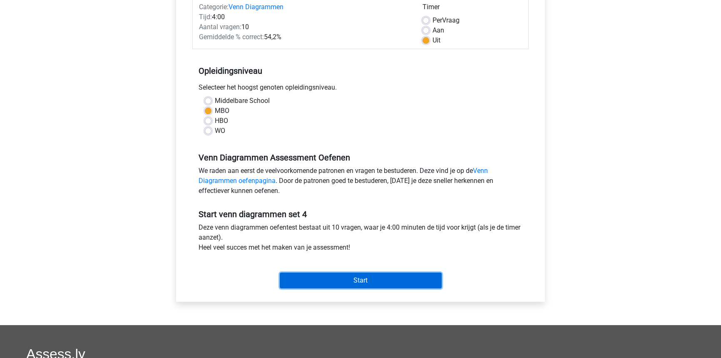
click at [338, 277] on input "Start" at bounding box center [361, 280] width 162 height 16
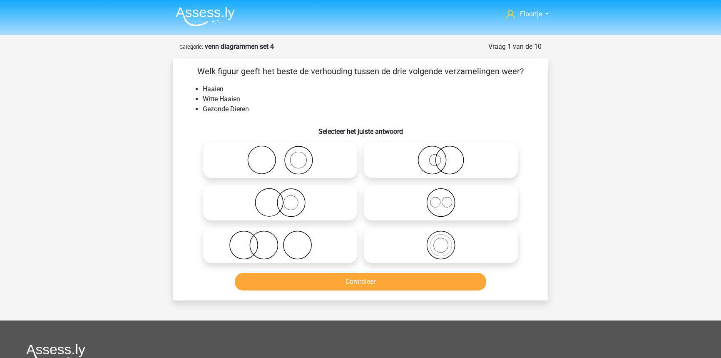
click at [408, 169] on icon at bounding box center [440, 159] width 147 height 29
click at [441, 156] on input "radio" at bounding box center [443, 152] width 5 height 5
radio input "true"
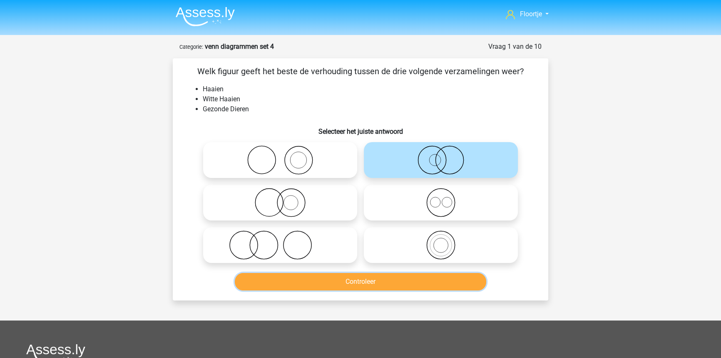
click at [342, 281] on button "Controleer" at bounding box center [361, 281] width 252 height 17
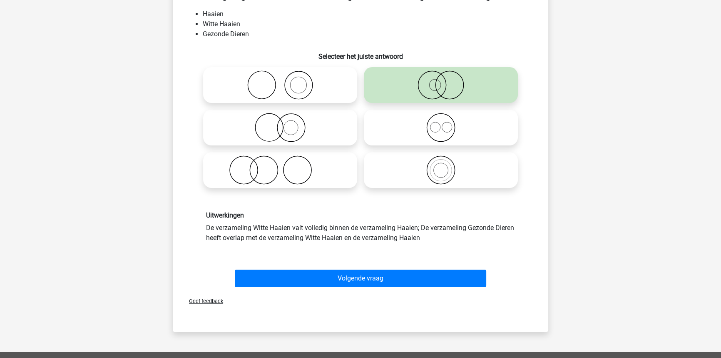
scroll to position [75, 0]
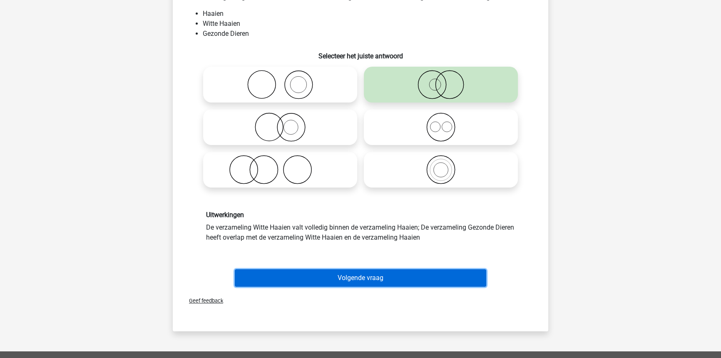
click at [344, 283] on button "Volgende vraag" at bounding box center [361, 277] width 252 height 17
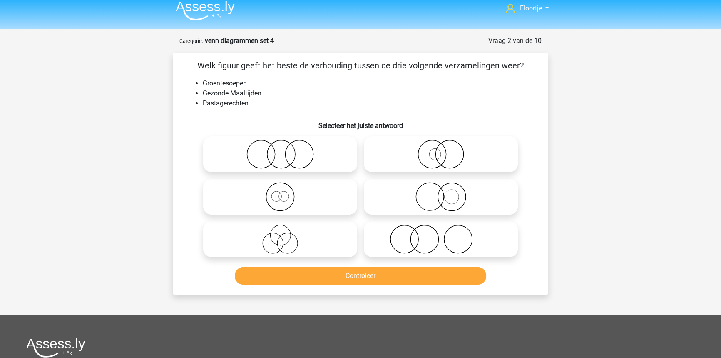
scroll to position [0, 0]
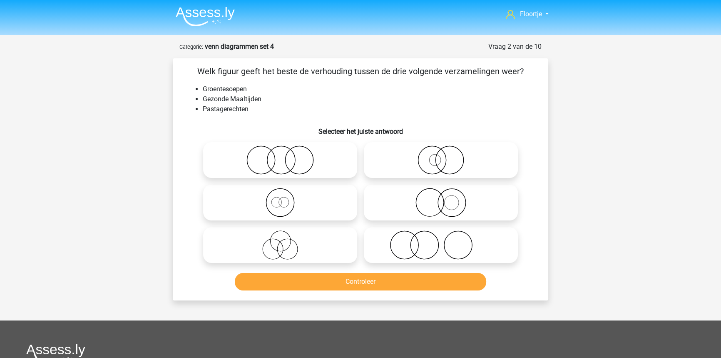
click at [268, 153] on icon at bounding box center [279, 159] width 147 height 29
click at [280, 153] on input "radio" at bounding box center [282, 152] width 5 height 5
radio input "true"
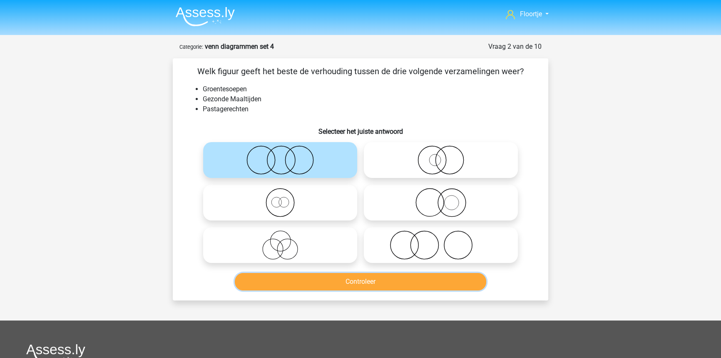
click at [305, 287] on button "Controleer" at bounding box center [361, 281] width 252 height 17
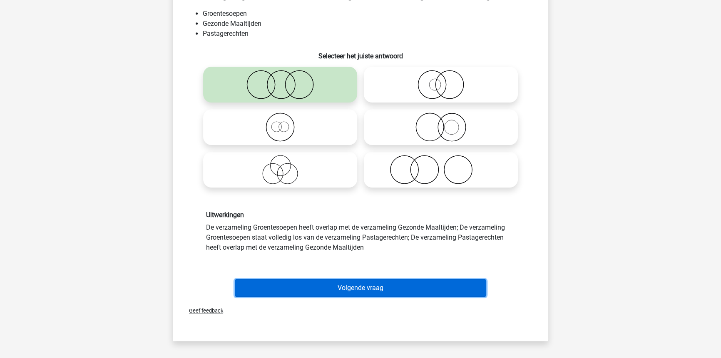
click at [304, 292] on button "Volgende vraag" at bounding box center [361, 287] width 252 height 17
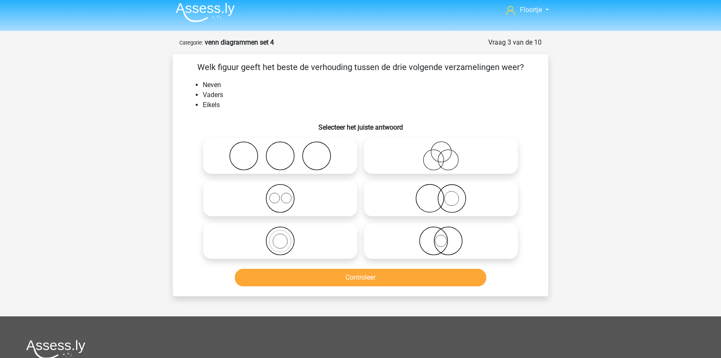
scroll to position [4, 0]
click at [291, 245] on icon at bounding box center [279, 240] width 147 height 29
click at [286, 237] on input "radio" at bounding box center [282, 233] width 5 height 5
radio input "true"
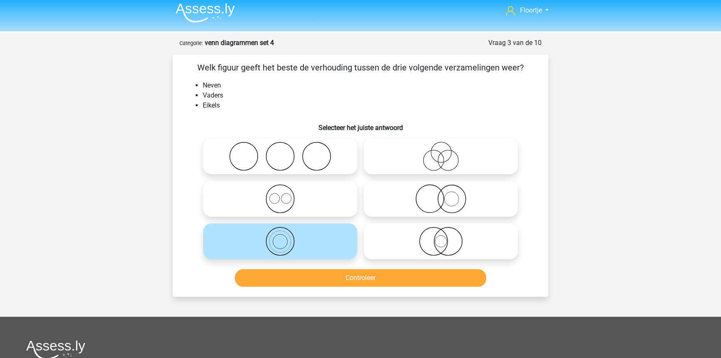
drag, startPoint x: 409, startPoint y: 160, endPoint x: 396, endPoint y: 235, distance: 76.0
click at [409, 163] on icon at bounding box center [440, 156] width 147 height 29
click at [441, 152] on input "radio" at bounding box center [443, 149] width 5 height 5
radio input "true"
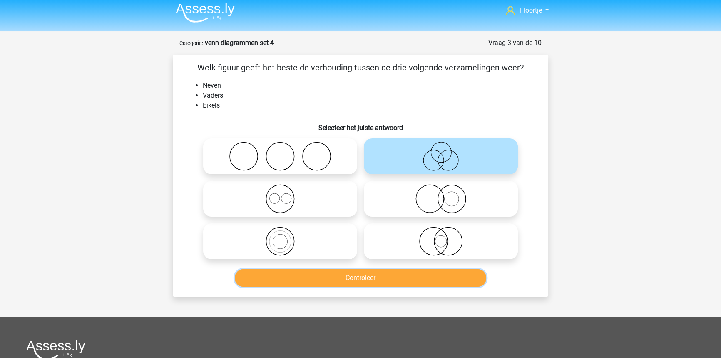
click at [384, 282] on button "Controleer" at bounding box center [361, 277] width 252 height 17
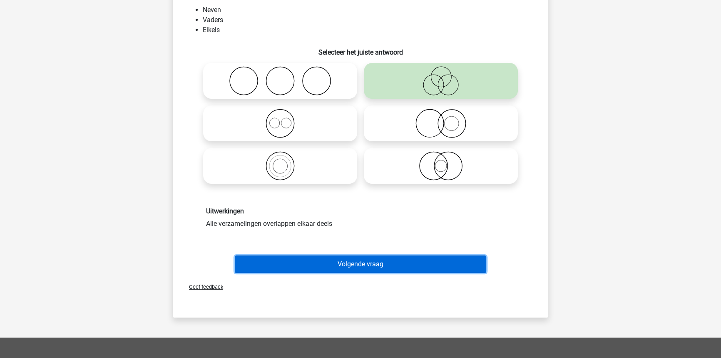
click at [367, 267] on button "Volgende vraag" at bounding box center [361, 263] width 252 height 17
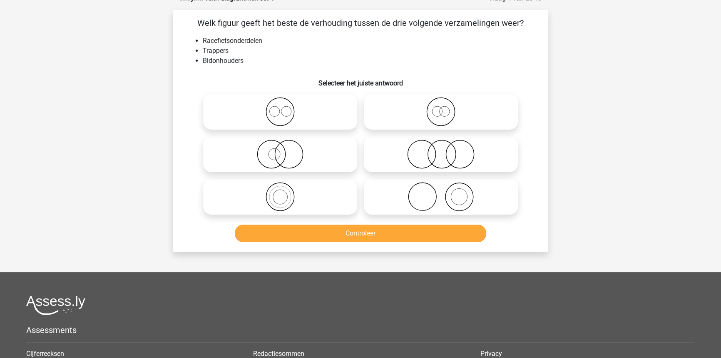
scroll to position [0, 0]
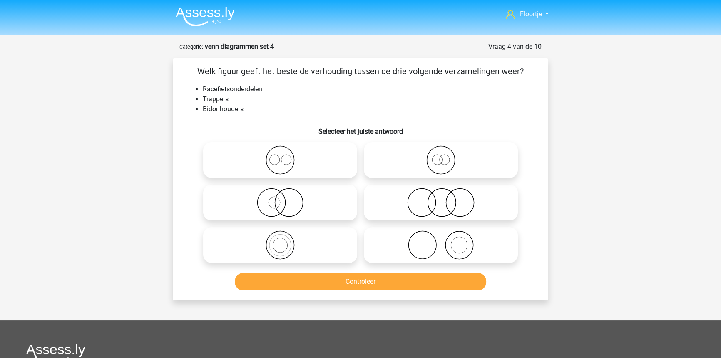
click at [396, 247] on icon at bounding box center [440, 244] width 147 height 29
click at [441, 241] on input "radio" at bounding box center [443, 237] width 5 height 5
radio input "true"
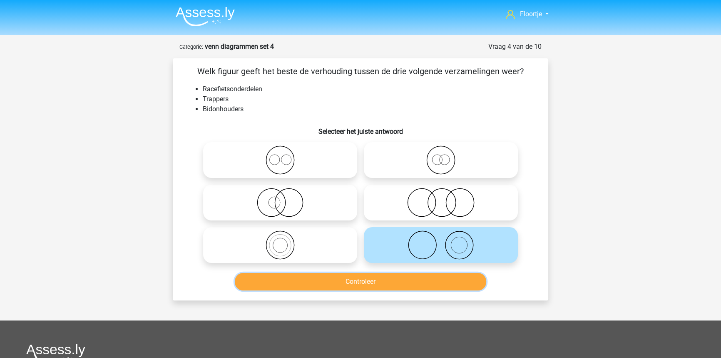
click at [405, 283] on button "Controleer" at bounding box center [361, 281] width 252 height 17
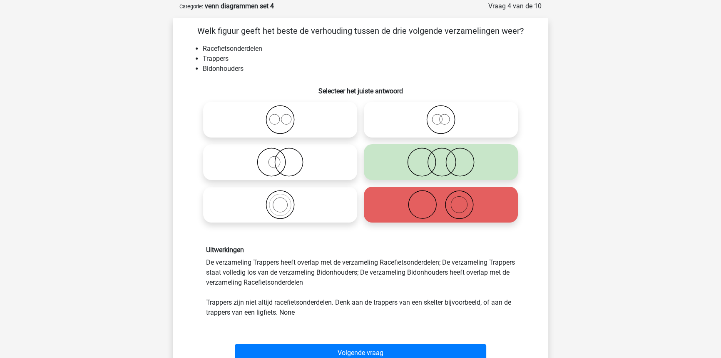
scroll to position [37, 0]
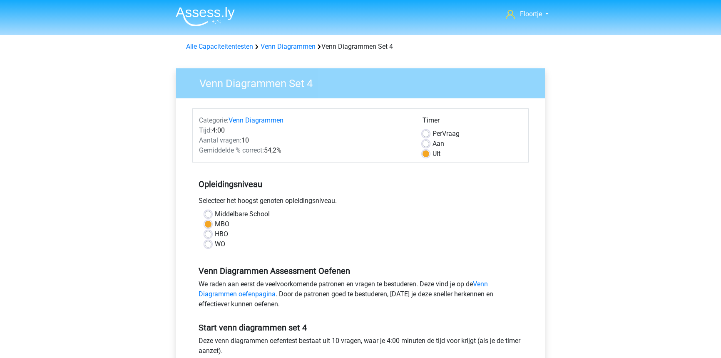
scroll to position [113, 0]
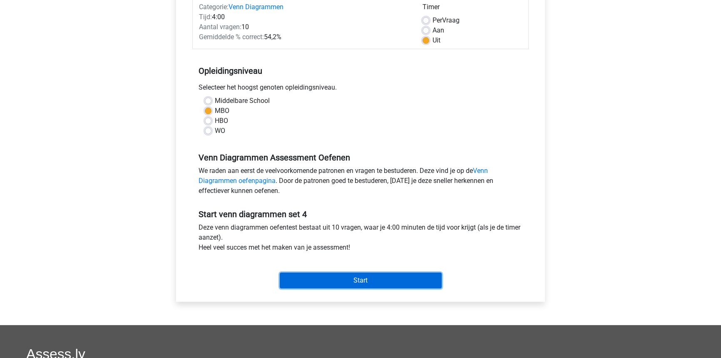
click at [335, 276] on input "Start" at bounding box center [361, 280] width 162 height 16
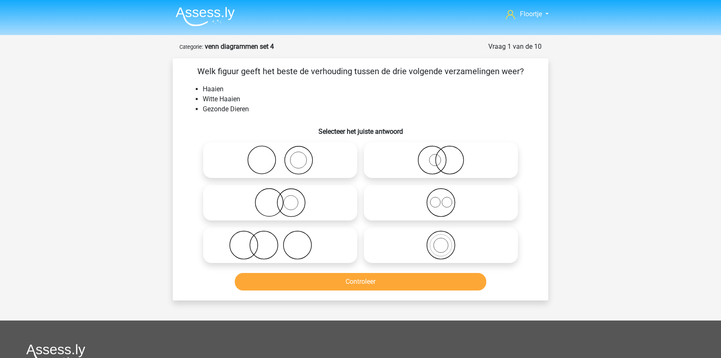
drag, startPoint x: 399, startPoint y: 162, endPoint x: 376, endPoint y: 216, distance: 58.5
click at [399, 162] on icon at bounding box center [440, 159] width 147 height 29
click at [441, 156] on input "radio" at bounding box center [443, 152] width 5 height 5
radio input "true"
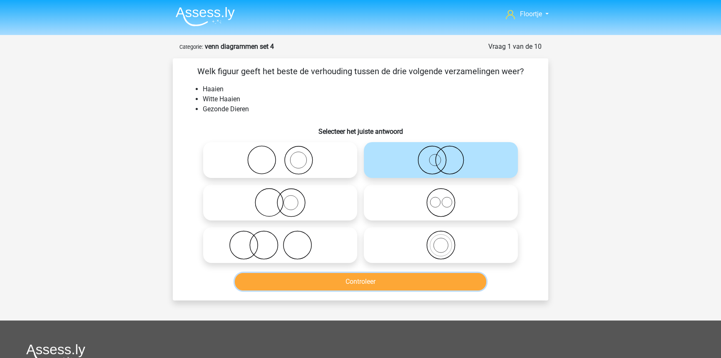
click at [352, 286] on button "Controleer" at bounding box center [361, 281] width 252 height 17
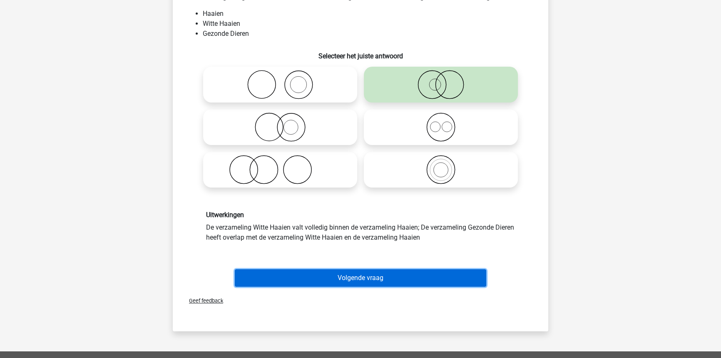
click at [351, 282] on button "Volgende vraag" at bounding box center [361, 277] width 252 height 17
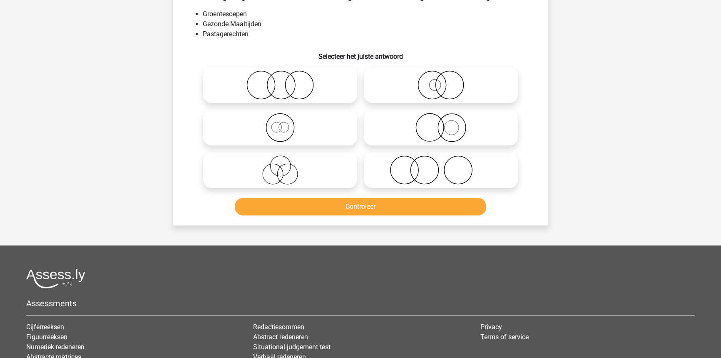
scroll to position [42, 0]
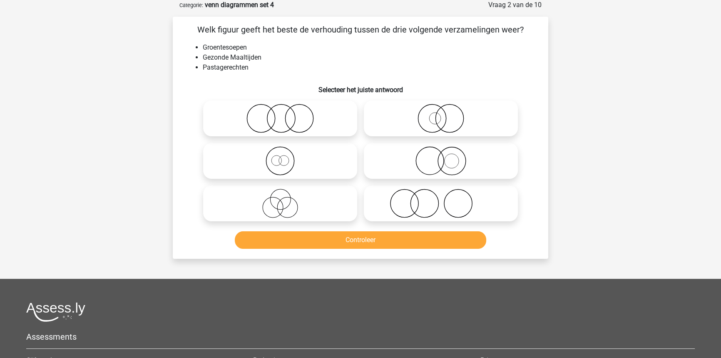
click at [306, 135] on label at bounding box center [280, 118] width 154 height 36
click at [286, 114] on input "radio" at bounding box center [282, 111] width 5 height 5
radio input "true"
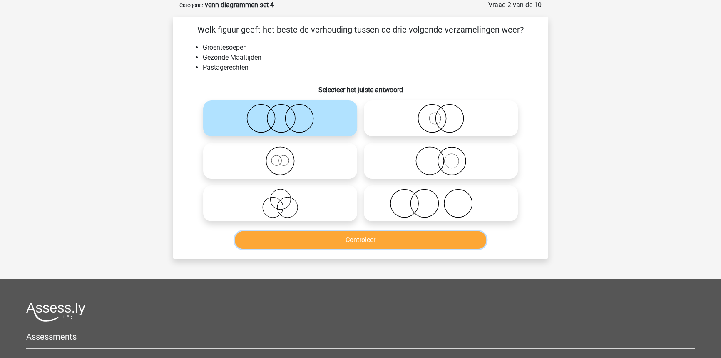
click at [348, 233] on button "Controleer" at bounding box center [361, 239] width 252 height 17
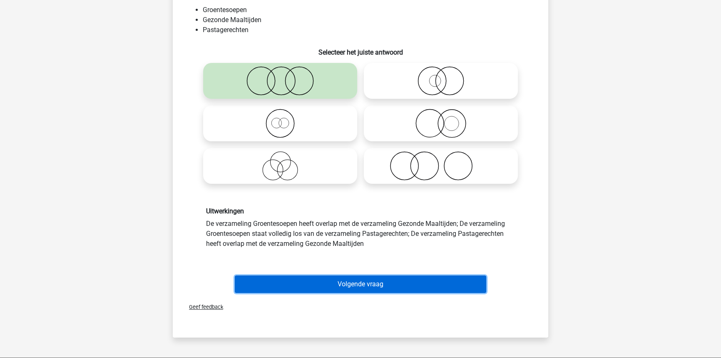
click at [347, 276] on button "Volgende vraag" at bounding box center [361, 283] width 252 height 17
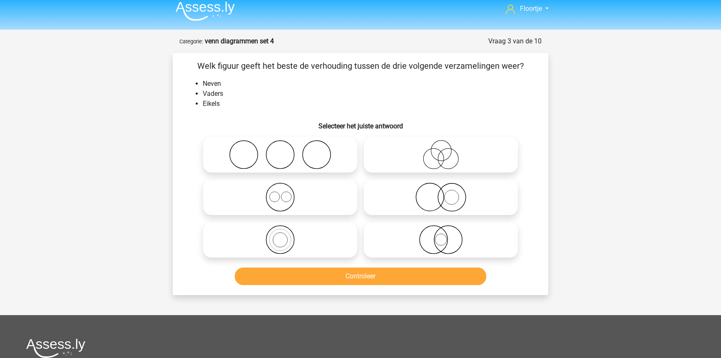
scroll to position [4, 0]
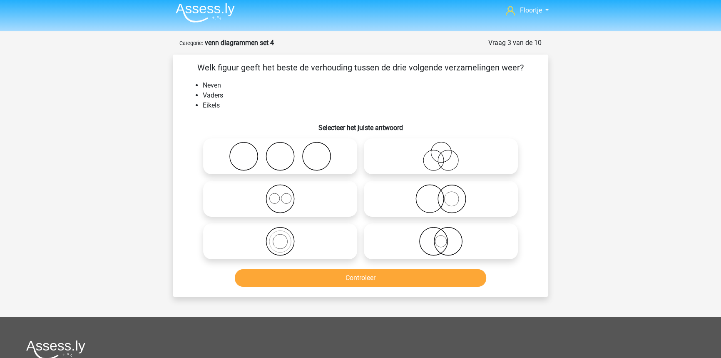
click at [421, 174] on label at bounding box center [441, 156] width 154 height 36
click at [441, 152] on input "radio" at bounding box center [443, 149] width 5 height 5
radio input "true"
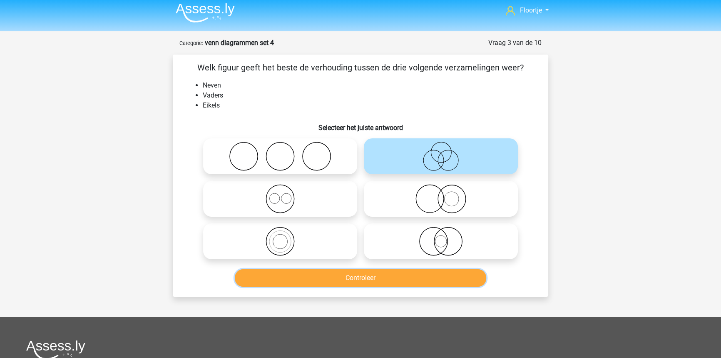
click at [370, 277] on button "Controleer" at bounding box center [361, 277] width 252 height 17
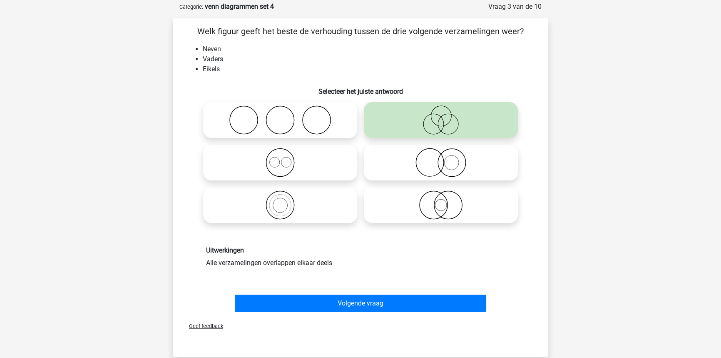
scroll to position [42, 0]
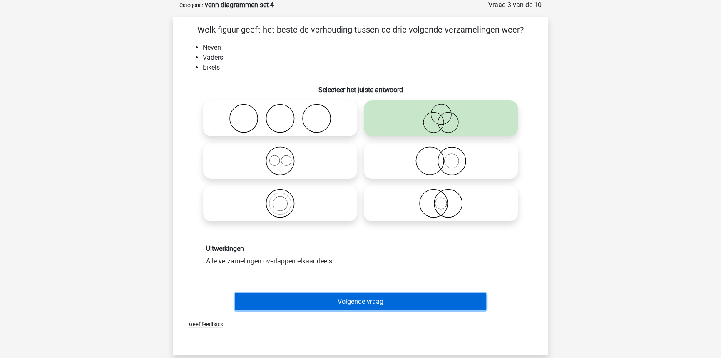
click at [374, 296] on button "Volgende vraag" at bounding box center [361, 301] width 252 height 17
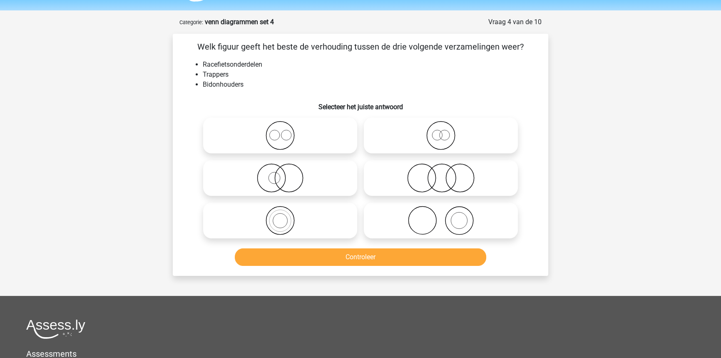
scroll to position [4, 0]
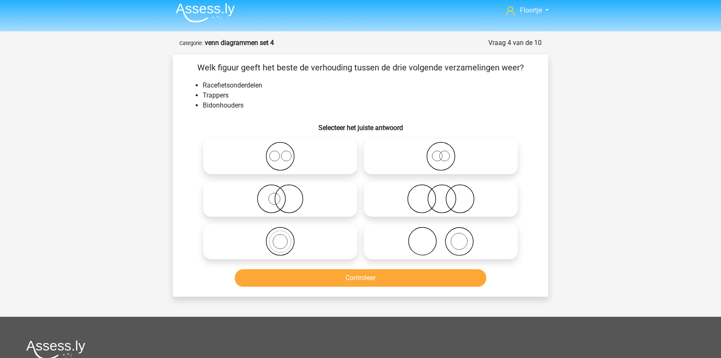
drag, startPoint x: 435, startPoint y: 199, endPoint x: 424, endPoint y: 231, distance: 33.8
click at [435, 200] on icon at bounding box center [440, 198] width 147 height 29
click at [441, 194] on input "radio" at bounding box center [443, 191] width 5 height 5
radio input "true"
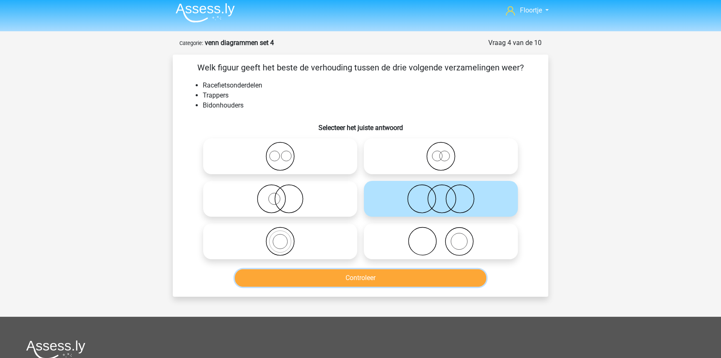
click at [378, 279] on button "Controleer" at bounding box center [361, 277] width 252 height 17
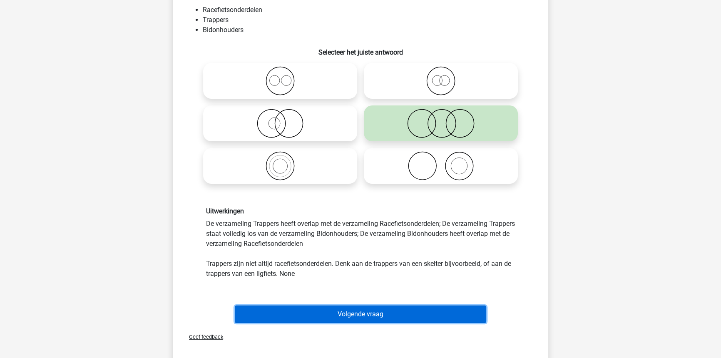
click at [381, 306] on button "Volgende vraag" at bounding box center [361, 313] width 252 height 17
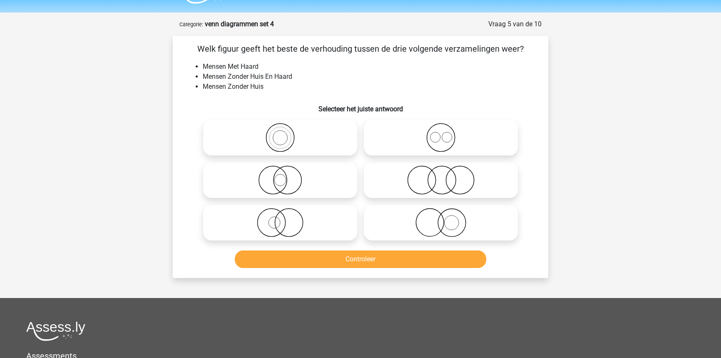
scroll to position [0, 0]
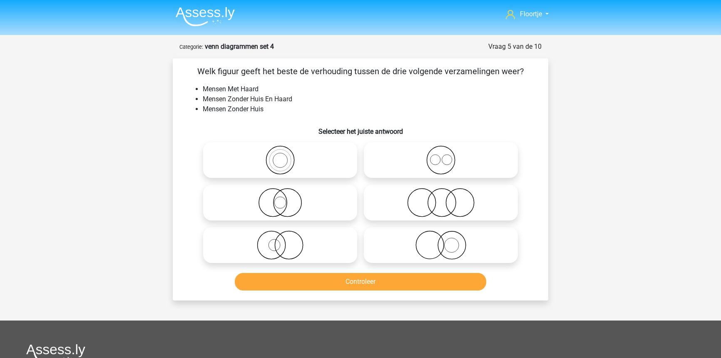
click at [299, 245] on icon at bounding box center [279, 244] width 147 height 29
click at [286, 241] on input "radio" at bounding box center [282, 237] width 5 height 5
radio input "true"
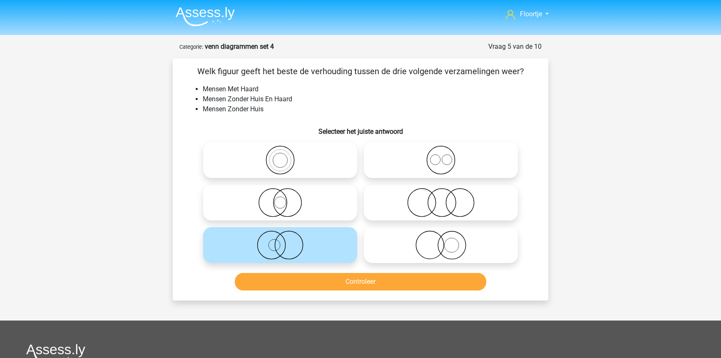
drag, startPoint x: 292, startPoint y: 203, endPoint x: 295, endPoint y: 248, distance: 45.9
click at [292, 204] on icon at bounding box center [279, 202] width 147 height 29
click at [286, 198] on input "radio" at bounding box center [282, 195] width 5 height 5
radio input "true"
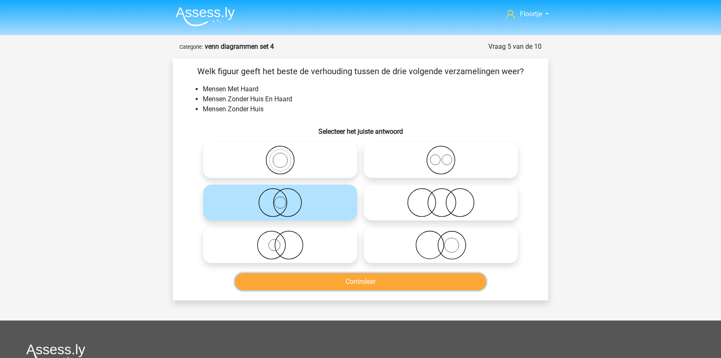
click at [300, 285] on button "Controleer" at bounding box center [361, 281] width 252 height 17
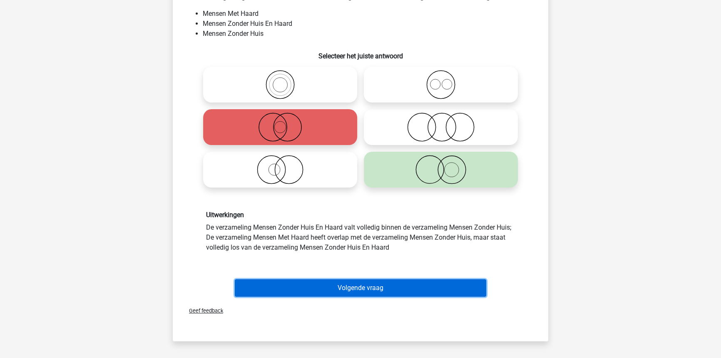
click at [300, 286] on button "Volgende vraag" at bounding box center [361, 287] width 252 height 17
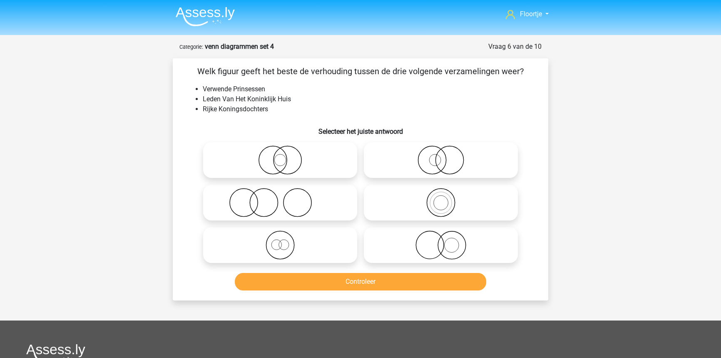
drag, startPoint x: 298, startPoint y: 234, endPoint x: 300, endPoint y: 246, distance: 12.2
click at [298, 235] on icon at bounding box center [279, 244] width 147 height 29
click at [286, 235] on input "radio" at bounding box center [282, 237] width 5 height 5
radio input "true"
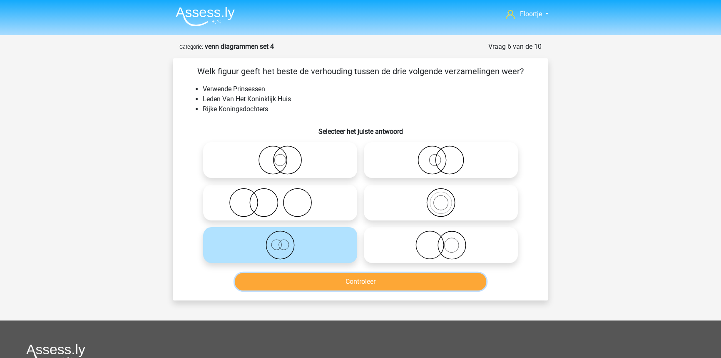
click at [313, 287] on button "Controleer" at bounding box center [361, 281] width 252 height 17
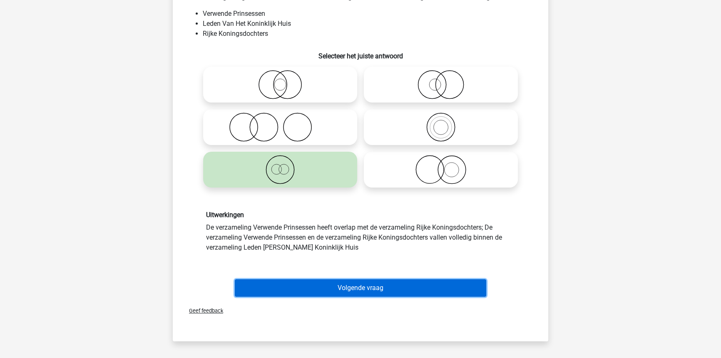
click at [313, 287] on button "Volgende vraag" at bounding box center [361, 287] width 252 height 17
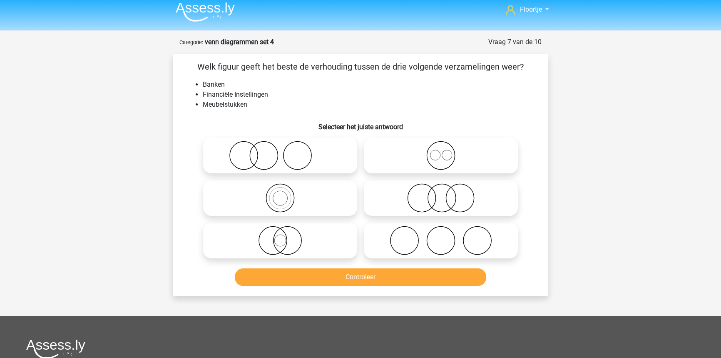
scroll to position [4, 0]
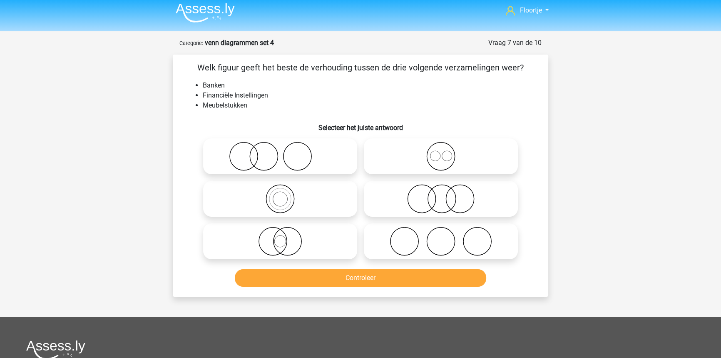
click at [394, 209] on icon at bounding box center [440, 198] width 147 height 29
click at [441, 194] on input "radio" at bounding box center [443, 191] width 5 height 5
radio input "true"
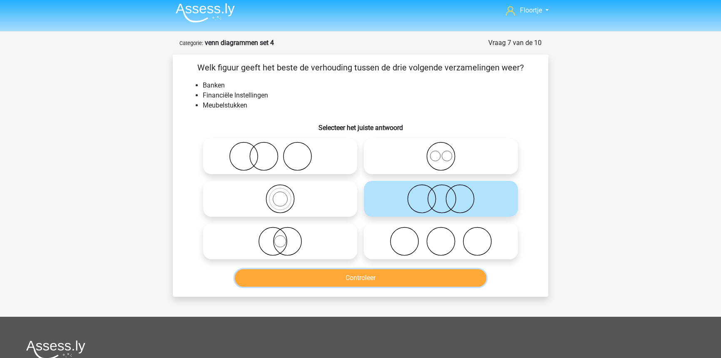
click at [334, 275] on button "Controleer" at bounding box center [361, 277] width 252 height 17
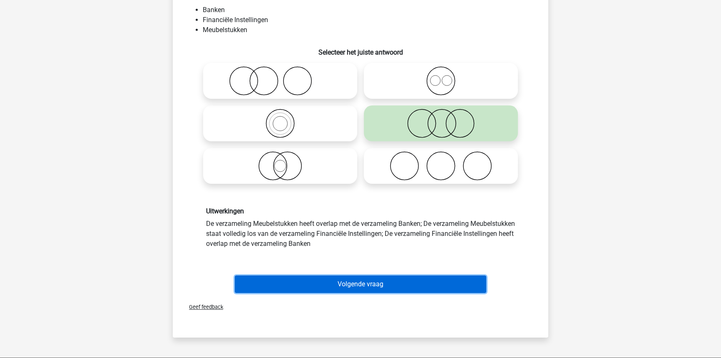
click at [335, 281] on button "Volgende vraag" at bounding box center [361, 283] width 252 height 17
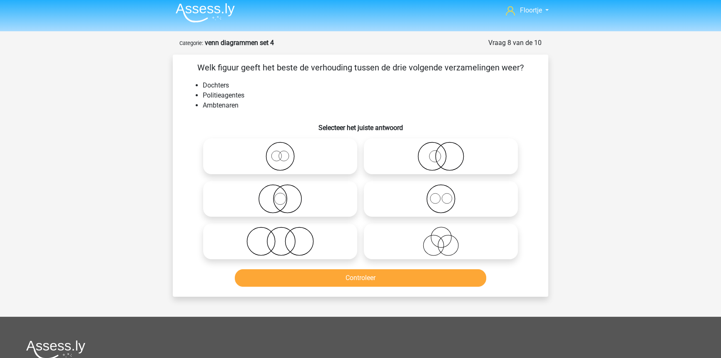
click at [296, 163] on icon at bounding box center [279, 156] width 147 height 29
click at [286, 152] on input "radio" at bounding box center [282, 149] width 5 height 5
radio input "true"
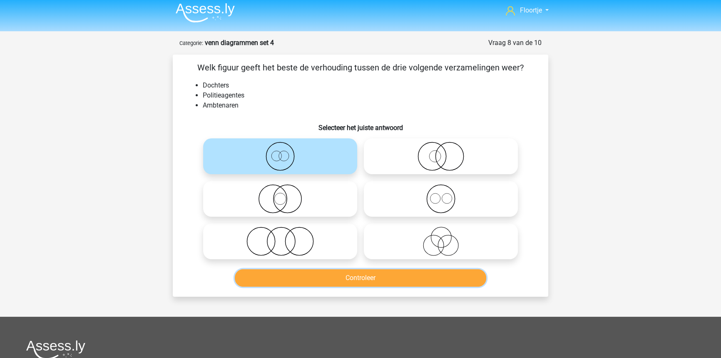
click at [433, 271] on button "Controleer" at bounding box center [361, 277] width 252 height 17
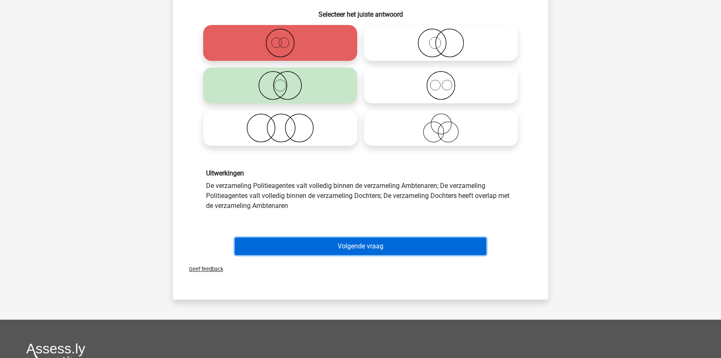
click at [422, 245] on button "Volgende vraag" at bounding box center [361, 245] width 252 height 17
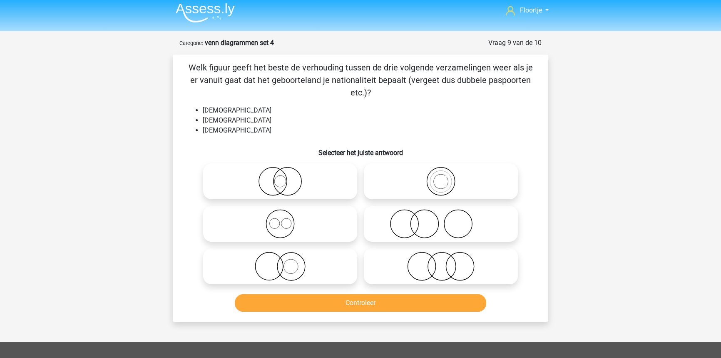
click at [324, 233] on icon at bounding box center [279, 223] width 147 height 29
click at [286, 219] on input "radio" at bounding box center [282, 216] width 5 height 5
radio input "true"
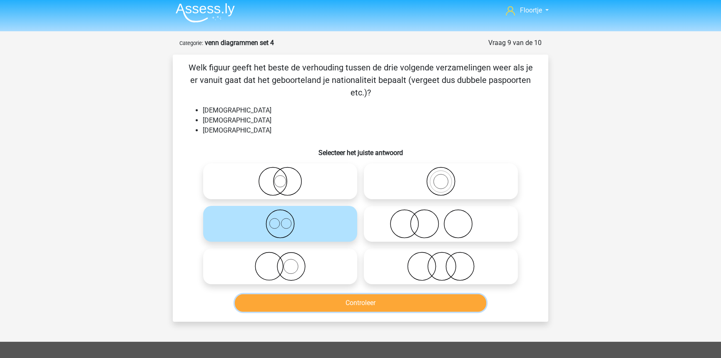
click at [340, 304] on button "Controleer" at bounding box center [361, 302] width 252 height 17
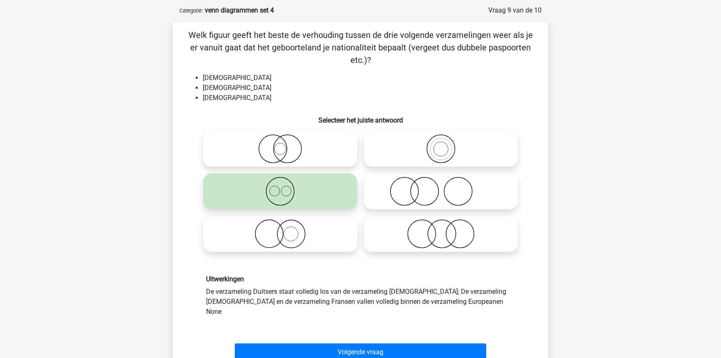
scroll to position [117, 0]
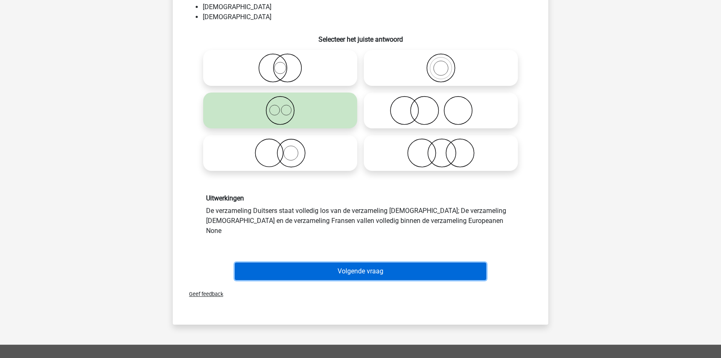
click at [334, 266] on button "Volgende vraag" at bounding box center [361, 270] width 252 height 17
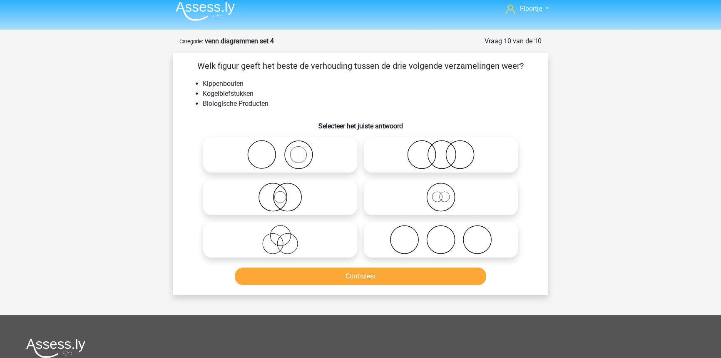
scroll to position [0, 0]
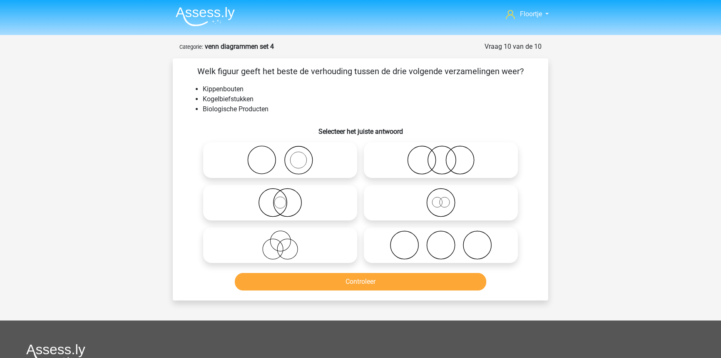
click at [412, 171] on icon at bounding box center [440, 159] width 147 height 29
click at [441, 156] on input "radio" at bounding box center [443, 152] width 5 height 5
radio input "true"
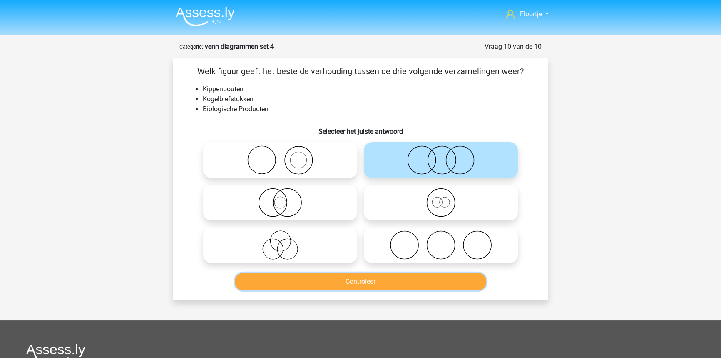
click at [380, 281] on button "Controleer" at bounding box center [361, 281] width 252 height 17
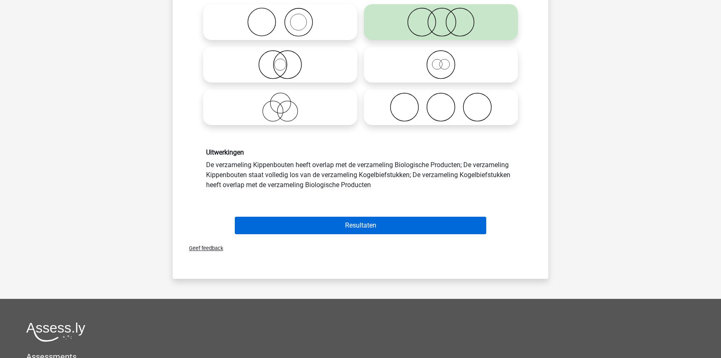
scroll to position [151, 0]
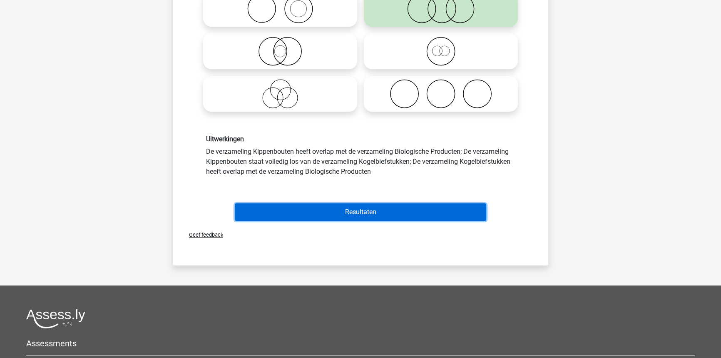
click at [356, 212] on button "Resultaten" at bounding box center [361, 211] width 252 height 17
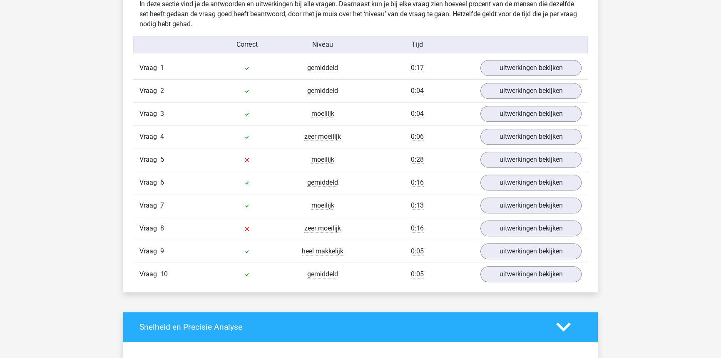
scroll to position [529, 0]
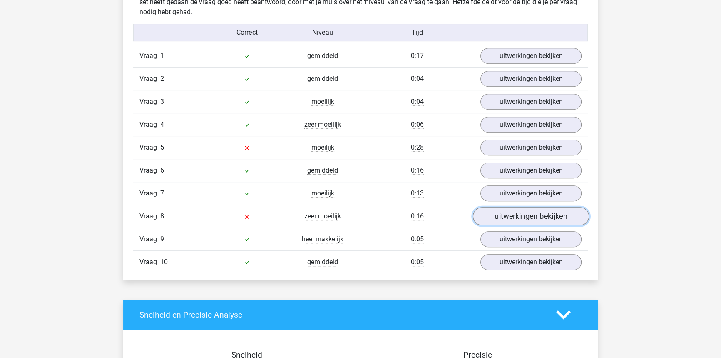
click at [492, 216] on link "uitwerkingen bekijken" at bounding box center [531, 216] width 116 height 18
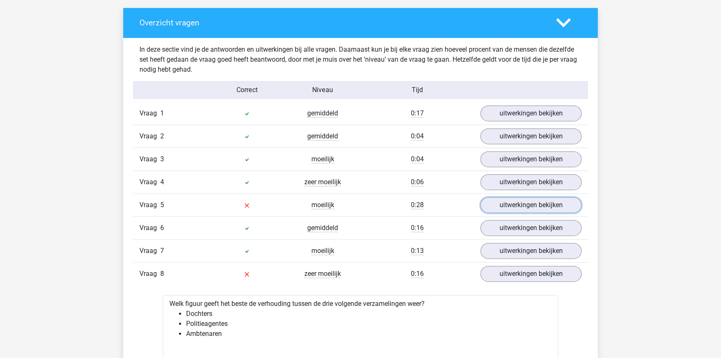
scroll to position [454, 0]
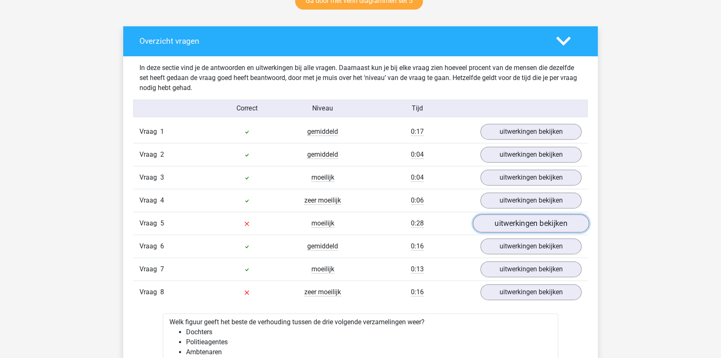
click at [506, 214] on link "uitwerkingen bekijken" at bounding box center [531, 223] width 116 height 18
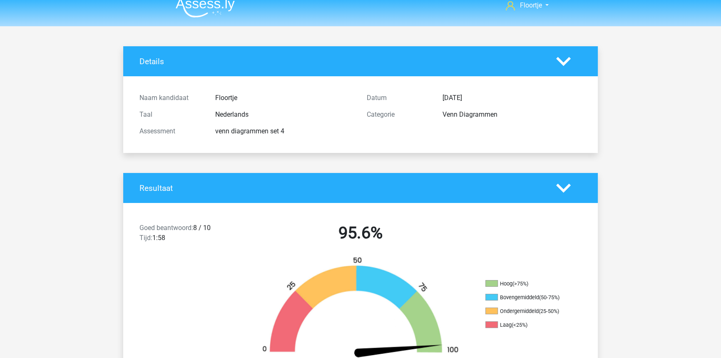
scroll to position [0, 0]
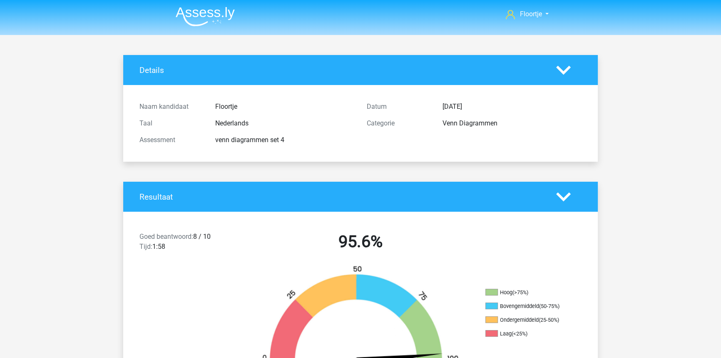
click at [201, 15] on img at bounding box center [205, 17] width 59 height 20
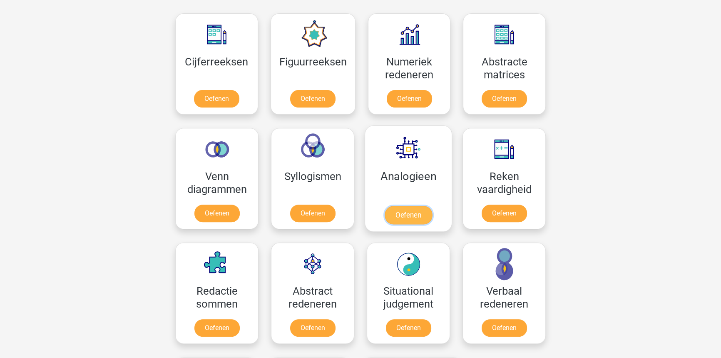
scroll to position [378, 0]
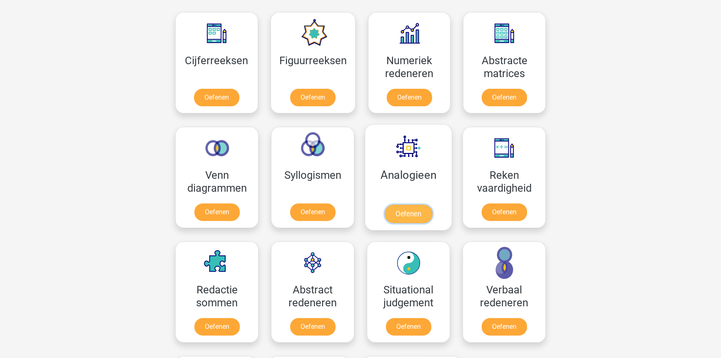
click at [400, 209] on link "Oefenen" at bounding box center [408, 213] width 47 height 18
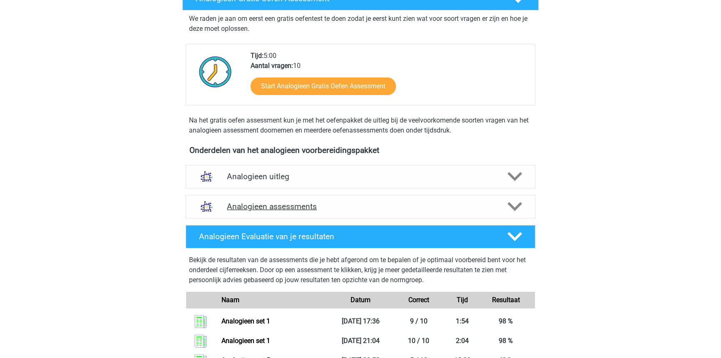
scroll to position [151, 0]
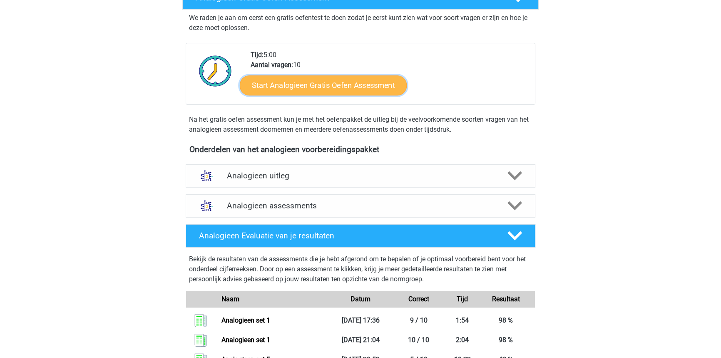
click at [357, 89] on link "Start Analogieen Gratis Oefen Assessment" at bounding box center [323, 85] width 167 height 20
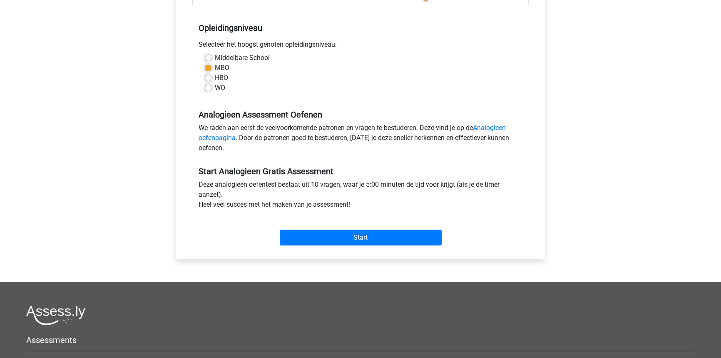
scroll to position [189, 0]
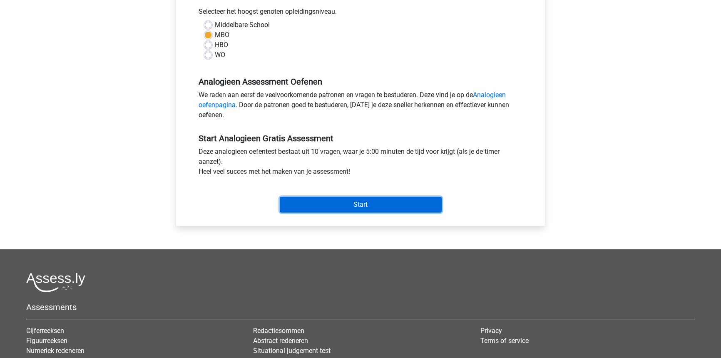
click at [358, 208] on input "Start" at bounding box center [361, 204] width 162 height 16
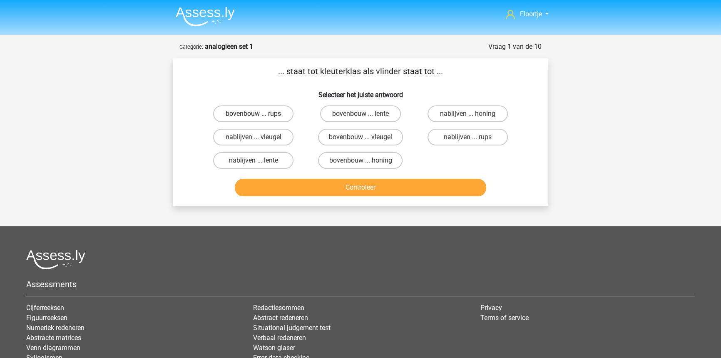
click at [274, 121] on label "bovenbouw ... rups" at bounding box center [253, 113] width 80 height 17
click at [259, 119] on input "bovenbouw ... rups" at bounding box center [255, 116] width 5 height 5
radio input "true"
click at [317, 187] on button "Controleer" at bounding box center [361, 187] width 252 height 17
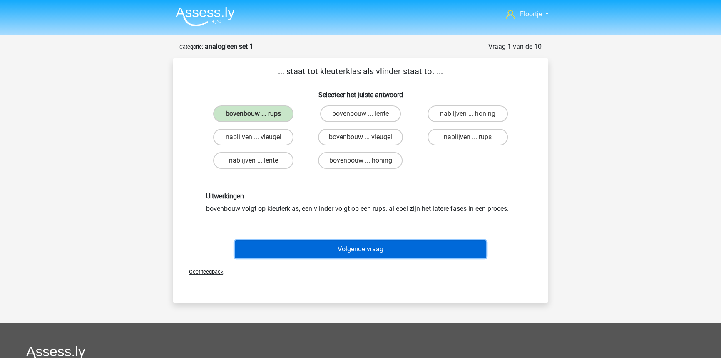
click at [345, 249] on button "Volgende vraag" at bounding box center [361, 248] width 252 height 17
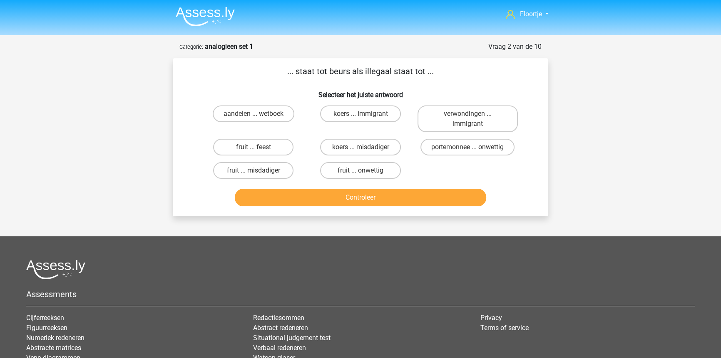
click at [483, 160] on div "aandelen ... wetboek koers ... immigrant verwondingen ... immigrant fruit ... f…" at bounding box center [360, 142] width 321 height 80
click at [482, 150] on label "portemonnee ... onwettig" at bounding box center [467, 147] width 94 height 17
click at [473, 150] on input "portemonnee ... onwettig" at bounding box center [469, 149] width 5 height 5
radio input "true"
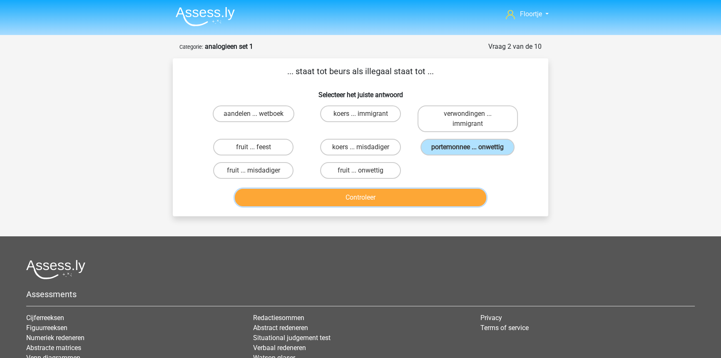
click at [436, 192] on button "Controleer" at bounding box center [361, 197] width 252 height 17
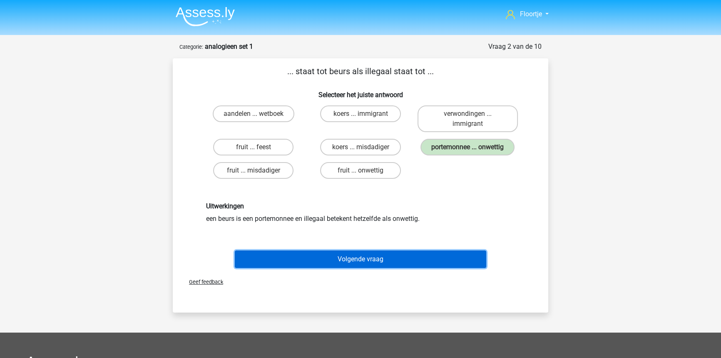
click at [418, 250] on button "Volgende vraag" at bounding box center [361, 258] width 252 height 17
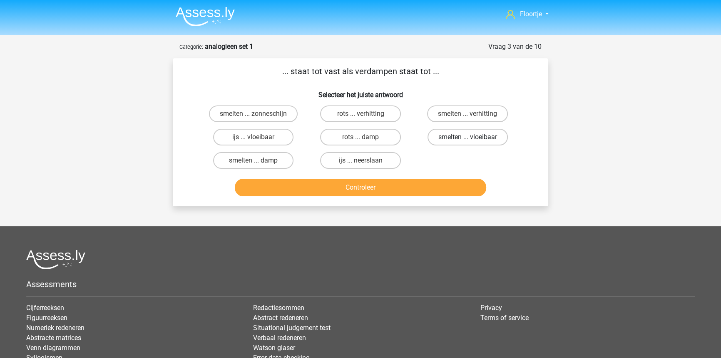
click at [457, 133] on label "smelten ... vloeibaar" at bounding box center [467, 137] width 80 height 17
click at [467, 137] on input "smelten ... vloeibaar" at bounding box center [469, 139] width 5 height 5
radio input "true"
click at [423, 191] on button "Controleer" at bounding box center [361, 187] width 252 height 17
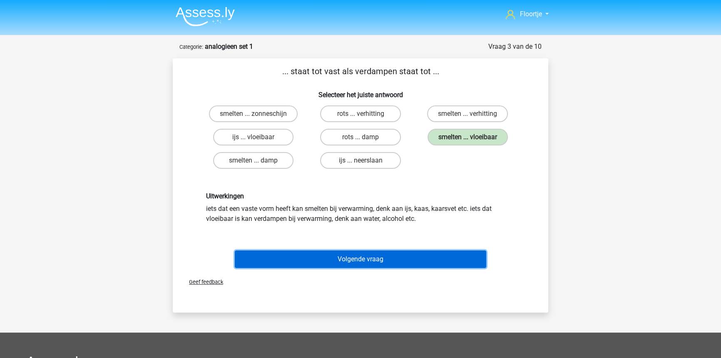
click at [384, 255] on button "Volgende vraag" at bounding box center [361, 258] width 252 height 17
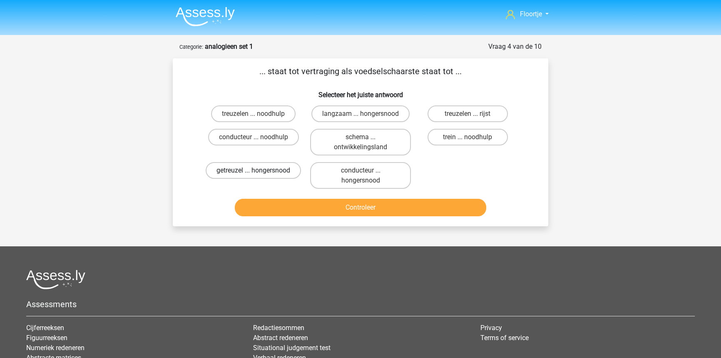
drag, startPoint x: 267, startPoint y: 168, endPoint x: 270, endPoint y: 175, distance: 7.3
click at [267, 169] on label "getreuzel ... hongersnood" at bounding box center [253, 170] width 95 height 17
click at [259, 170] on input "getreuzel ... hongersnood" at bounding box center [255, 172] width 5 height 5
radio input "true"
drag, startPoint x: 283, startPoint y: 195, endPoint x: 288, endPoint y: 202, distance: 8.3
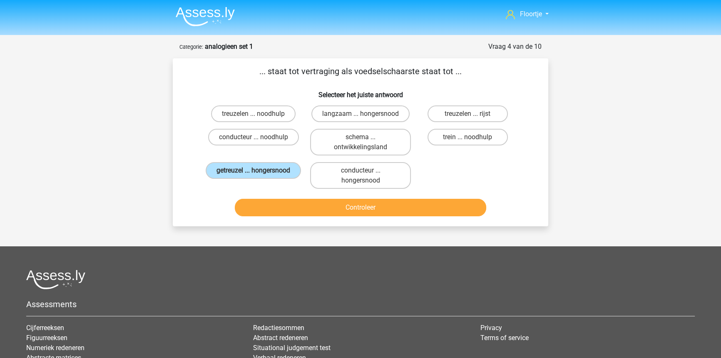
click at [283, 196] on div "Controleer" at bounding box center [360, 205] width 349 height 27
click at [292, 208] on button "Controleer" at bounding box center [361, 207] width 252 height 17
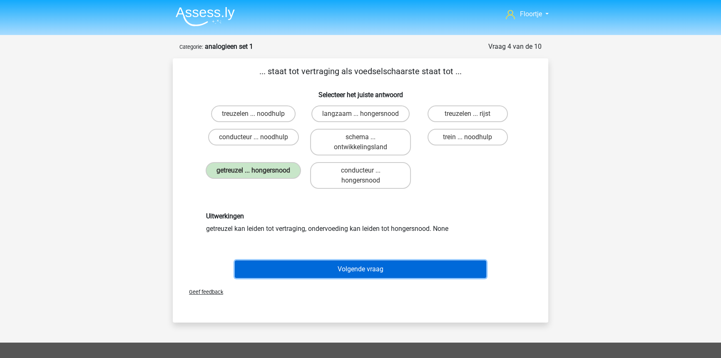
click at [301, 262] on button "Volgende vraag" at bounding box center [361, 268] width 252 height 17
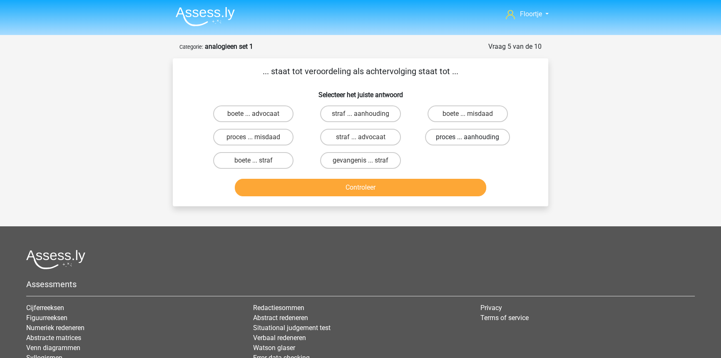
click at [449, 141] on label "proces ... aanhouding" at bounding box center [467, 137] width 85 height 17
click at [467, 141] on input "proces ... aanhouding" at bounding box center [469, 139] width 5 height 5
radio input "true"
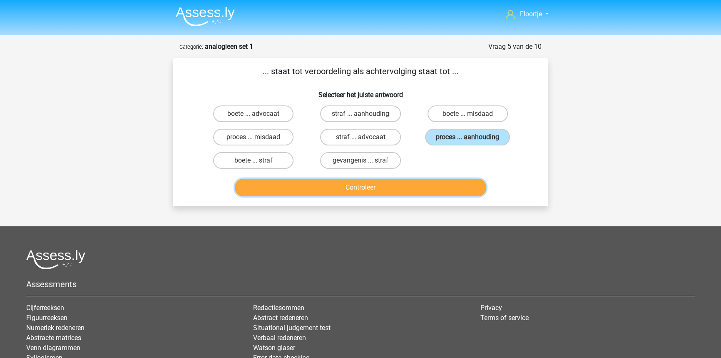
click at [429, 189] on button "Controleer" at bounding box center [361, 187] width 252 height 17
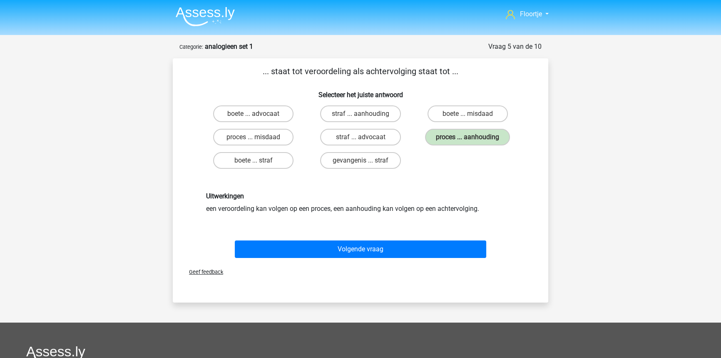
click at [418, 221] on div "Uitwerkingen een veroordeling kan volgen op een proces, een aanhouding kan volg…" at bounding box center [360, 202] width 349 height 61
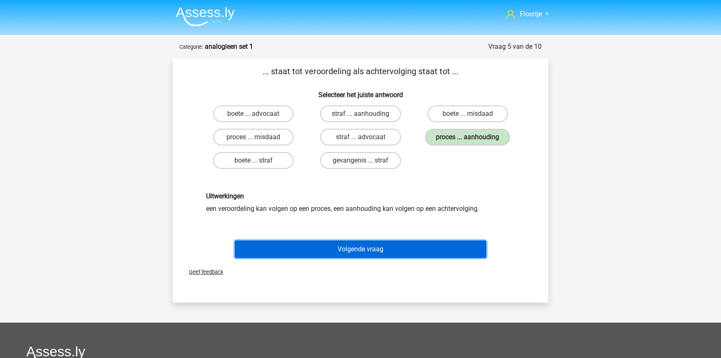
click at [408, 243] on button "Volgende vraag" at bounding box center [361, 248] width 252 height 17
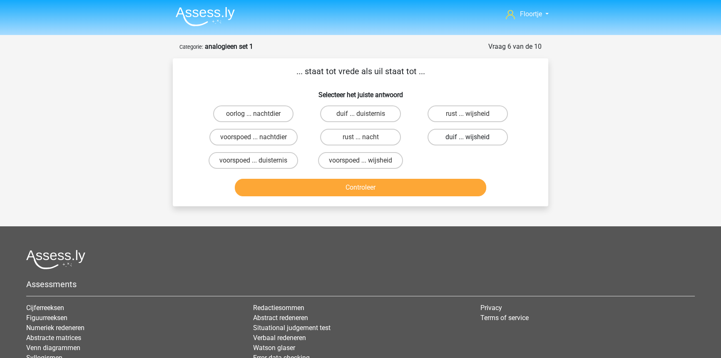
click at [450, 137] on label "duif ... wijsheid" at bounding box center [467, 137] width 80 height 17
click at [467, 137] on input "duif ... wijsheid" at bounding box center [469, 139] width 5 height 5
radio input "true"
click at [408, 179] on button "Controleer" at bounding box center [361, 187] width 252 height 17
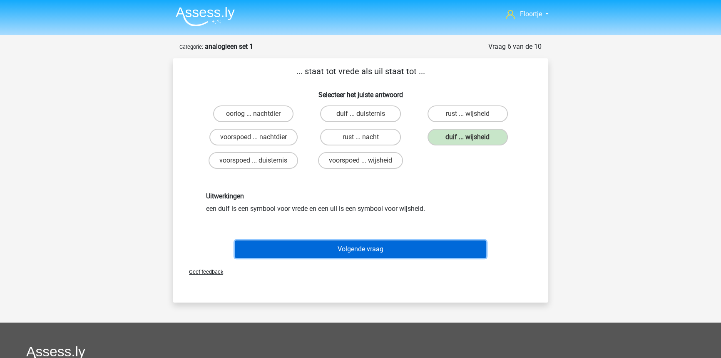
click at [364, 242] on button "Volgende vraag" at bounding box center [361, 248] width 252 height 17
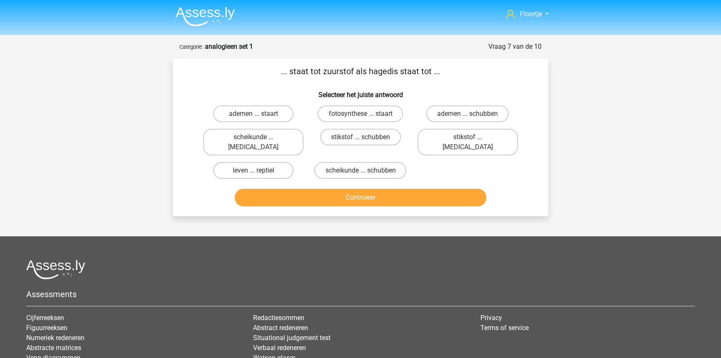
drag, startPoint x: 437, startPoint y: 138, endPoint x: 429, endPoint y: 147, distance: 13.0
click at [437, 139] on label "stikstof ... [MEDICAL_DATA]" at bounding box center [467, 142] width 100 height 27
click at [467, 139] on input "stikstof ... [MEDICAL_DATA]" at bounding box center [469, 139] width 5 height 5
radio input "true"
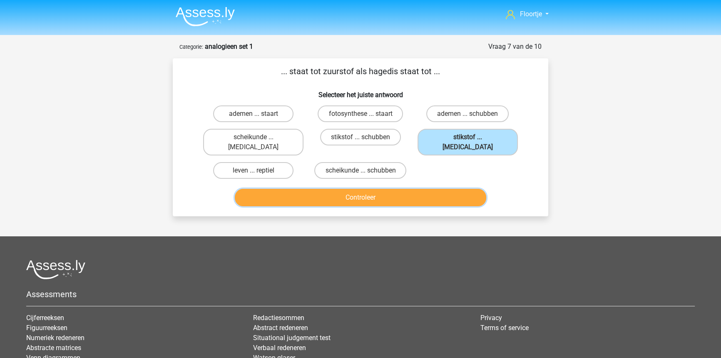
click at [410, 189] on button "Controleer" at bounding box center [361, 197] width 252 height 17
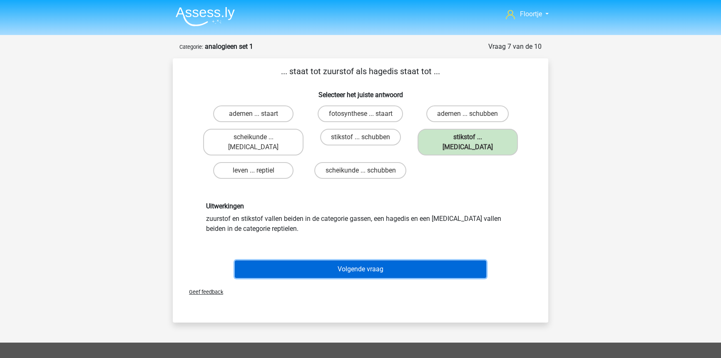
click at [388, 260] on button "Volgende vraag" at bounding box center [361, 268] width 252 height 17
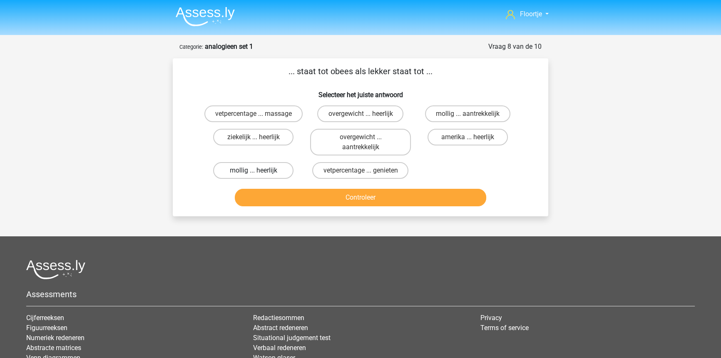
drag, startPoint x: 274, startPoint y: 163, endPoint x: 280, endPoint y: 170, distance: 9.2
click at [275, 165] on label "mollig ... heerlijk" at bounding box center [253, 170] width 80 height 17
click at [259, 170] on input "mollig ... heerlijk" at bounding box center [255, 172] width 5 height 5
radio input "true"
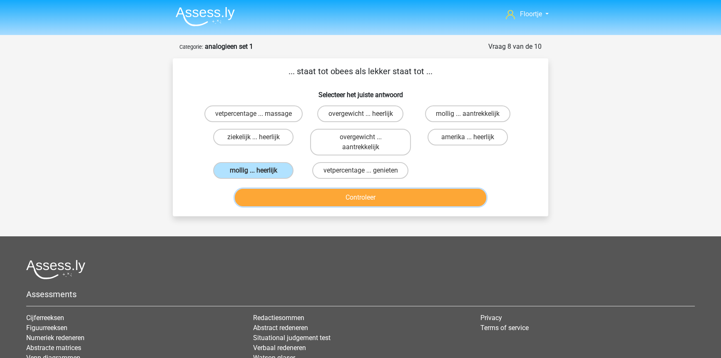
click at [306, 195] on button "Controleer" at bounding box center [361, 197] width 252 height 17
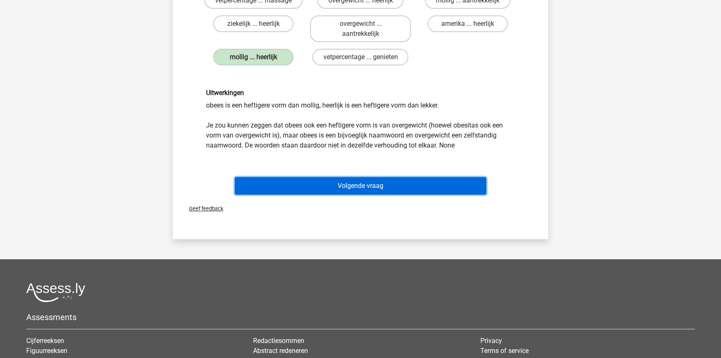
click at [316, 190] on button "Volgende vraag" at bounding box center [361, 185] width 252 height 17
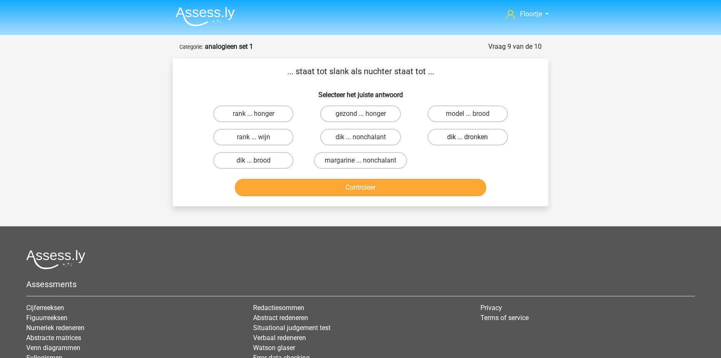
click at [446, 135] on label "dik ... dronken" at bounding box center [467, 137] width 80 height 17
click at [467, 137] on input "dik ... dronken" at bounding box center [469, 139] width 5 height 5
radio input "true"
drag, startPoint x: 398, startPoint y: 199, endPoint x: 395, endPoint y: 191, distance: 8.4
click at [396, 196] on div "... staat tot slank als nuchter staat tot ... Selecteer het juiste antwoord ran…" at bounding box center [360, 132] width 375 height 148
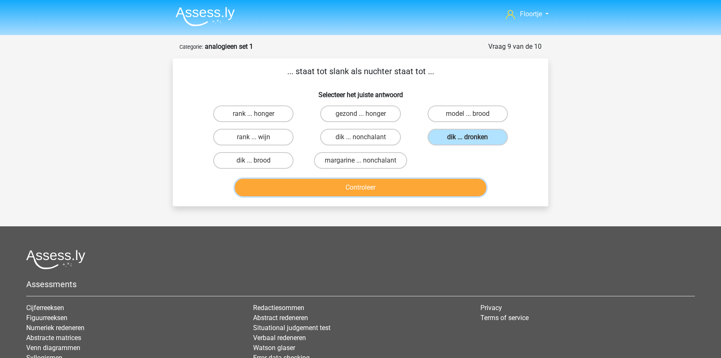
click at [395, 190] on button "Controleer" at bounding box center [361, 187] width 252 height 17
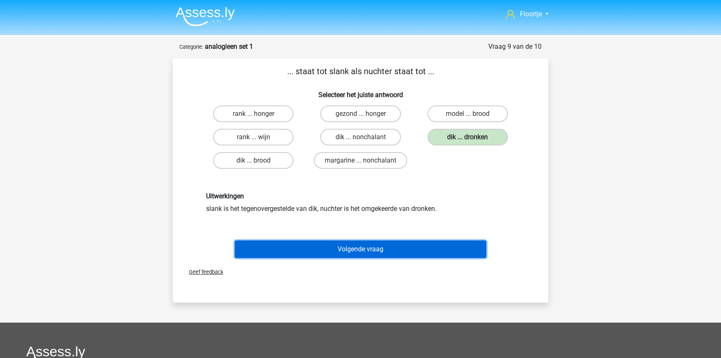
click at [380, 240] on button "Volgende vraag" at bounding box center [361, 248] width 252 height 17
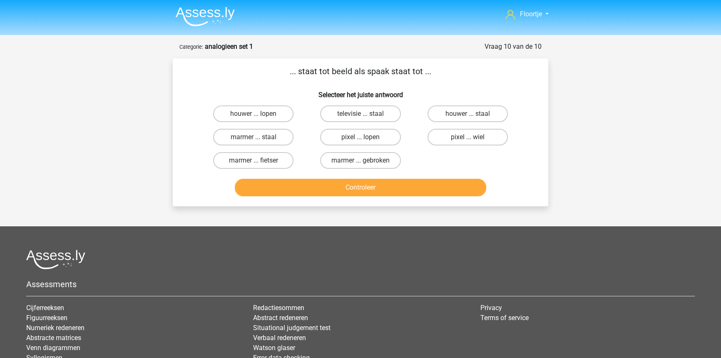
drag, startPoint x: 440, startPoint y: 139, endPoint x: 427, endPoint y: 159, distance: 23.1
click at [439, 142] on label "pixel ... wiel" at bounding box center [467, 137] width 80 height 17
click at [467, 142] on input "pixel ... wiel" at bounding box center [469, 139] width 5 height 5
radio input "true"
click at [416, 189] on button "Controleer" at bounding box center [361, 187] width 252 height 17
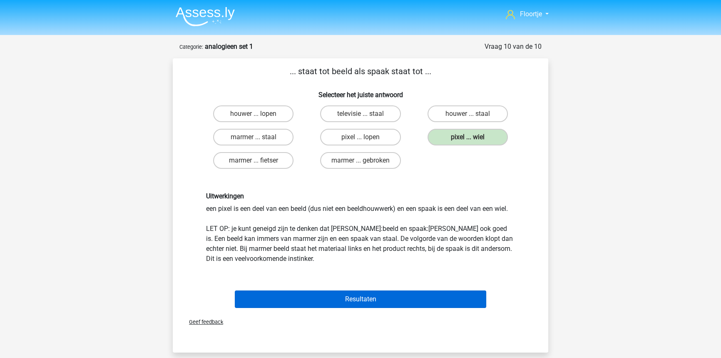
drag, startPoint x: 371, startPoint y: 287, endPoint x: 375, endPoint y: 293, distance: 7.5
click at [373, 288] on div "Resultaten" at bounding box center [360, 296] width 349 height 27
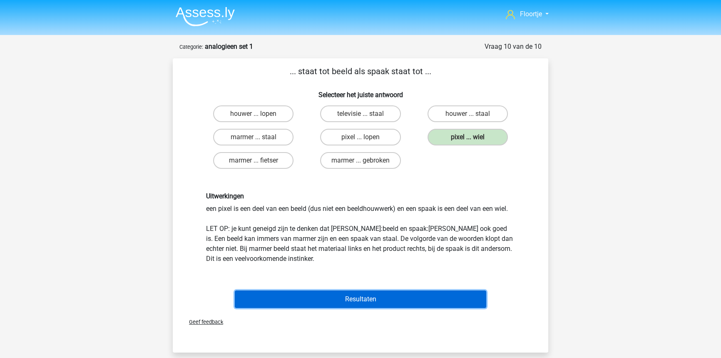
click at [376, 295] on button "Resultaten" at bounding box center [361, 298] width 252 height 17
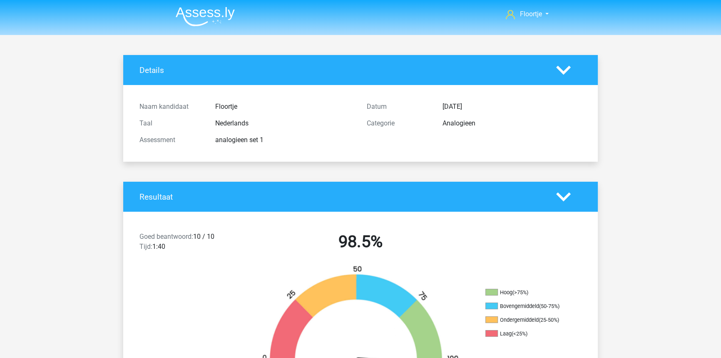
click at [190, 16] on img at bounding box center [205, 17] width 59 height 20
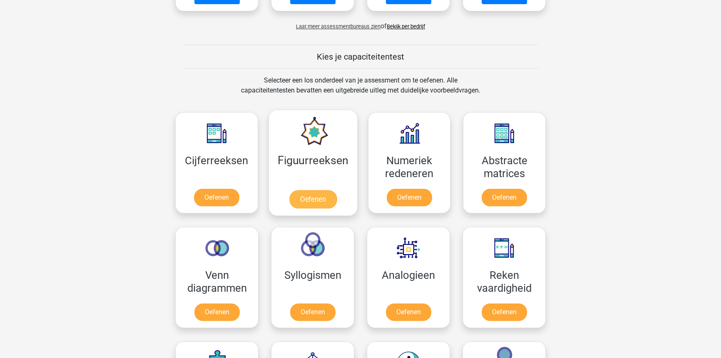
scroll to position [303, 0]
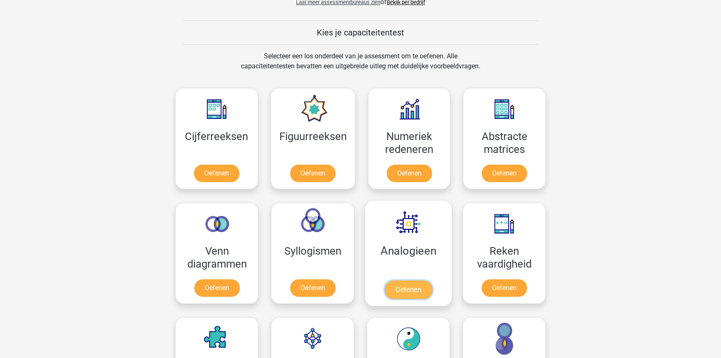
click at [393, 284] on link "Oefenen" at bounding box center [408, 289] width 47 height 18
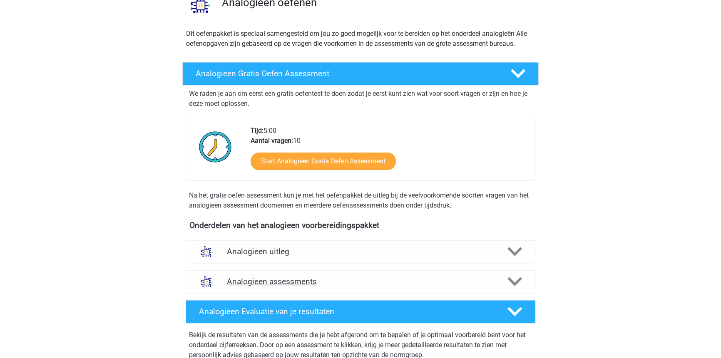
click at [351, 276] on h4 "Analogieen assessments" at bounding box center [360, 281] width 267 height 10
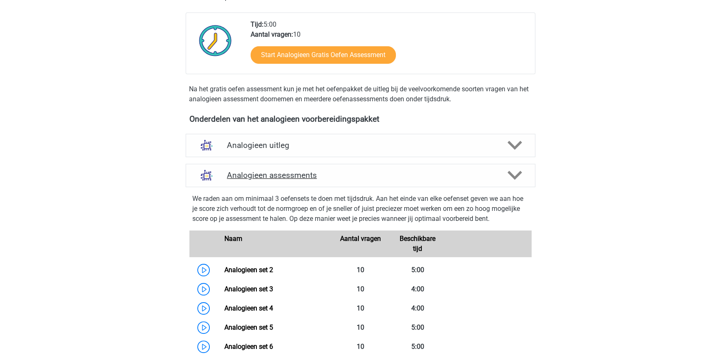
scroll to position [227, 0]
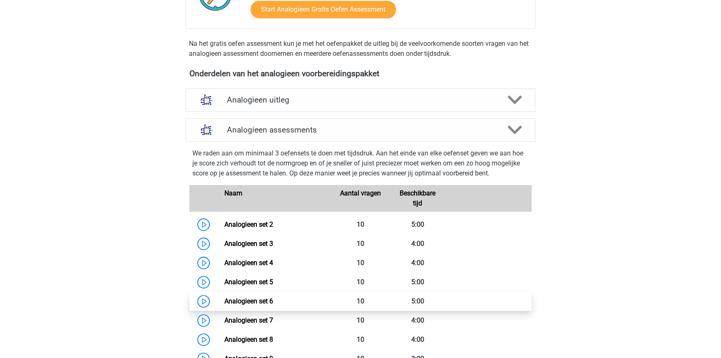
click at [273, 299] on link "Analogieen set 6" at bounding box center [248, 301] width 49 height 8
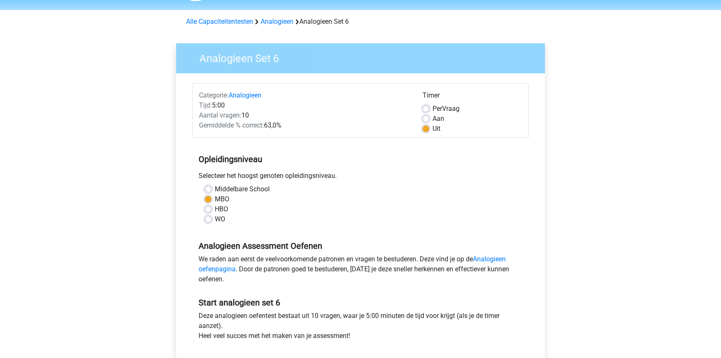
scroll to position [189, 0]
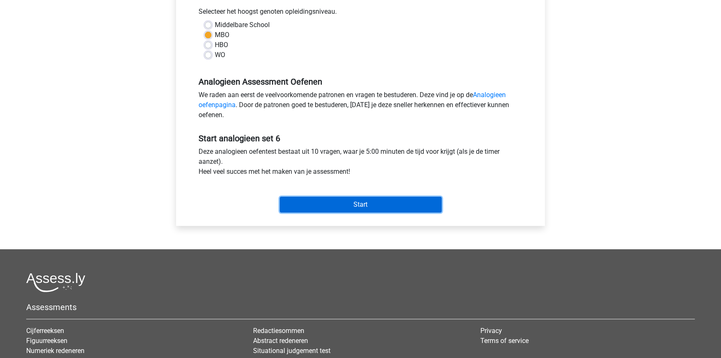
click at [337, 208] on input "Start" at bounding box center [361, 204] width 162 height 16
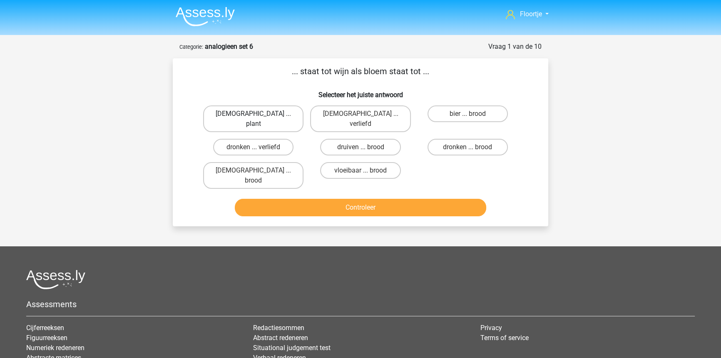
click at [233, 109] on label "monnik ... plant" at bounding box center [253, 118] width 100 height 27
click at [253, 114] on input "monnik ... plant" at bounding box center [255, 116] width 5 height 5
radio input "true"
click at [327, 199] on div "... staat tot wijn als bloem staat tot ... Selecteer het juiste antwoord monnik…" at bounding box center [360, 142] width 375 height 168
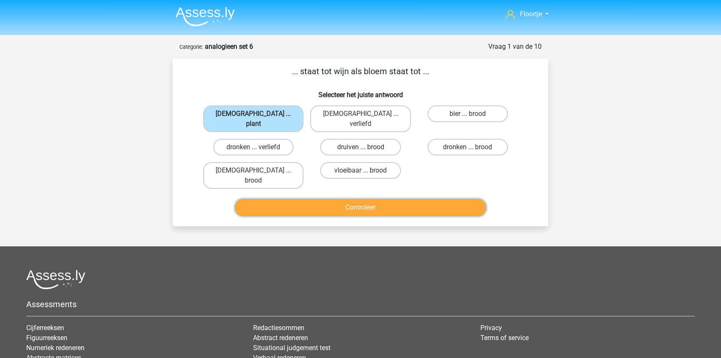
click at [325, 199] on button "Controleer" at bounding box center [361, 207] width 252 height 17
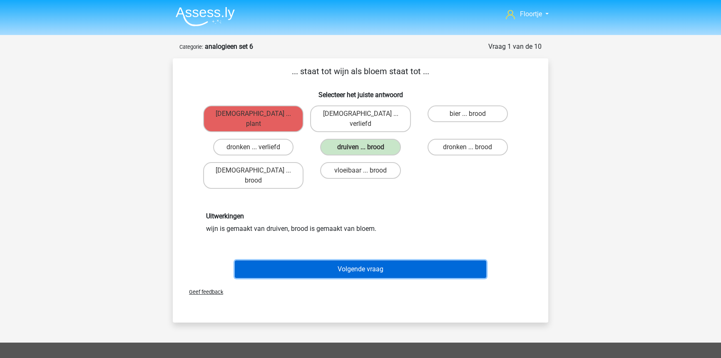
click at [330, 260] on button "Volgende vraag" at bounding box center [361, 268] width 252 height 17
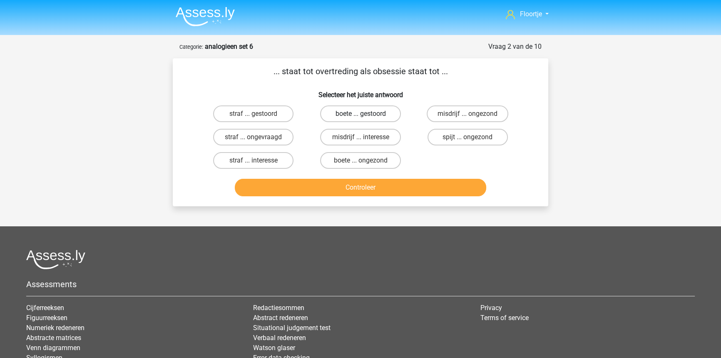
click at [367, 114] on label "boete ... gestoord" at bounding box center [360, 113] width 80 height 17
click at [366, 114] on input "boete ... gestoord" at bounding box center [362, 116] width 5 height 5
radio input "true"
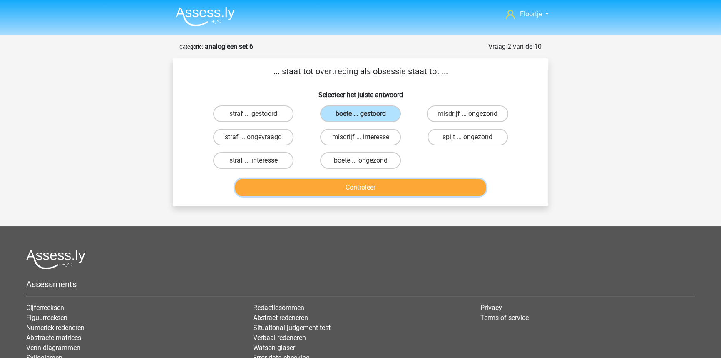
click at [342, 189] on button "Controleer" at bounding box center [361, 187] width 252 height 17
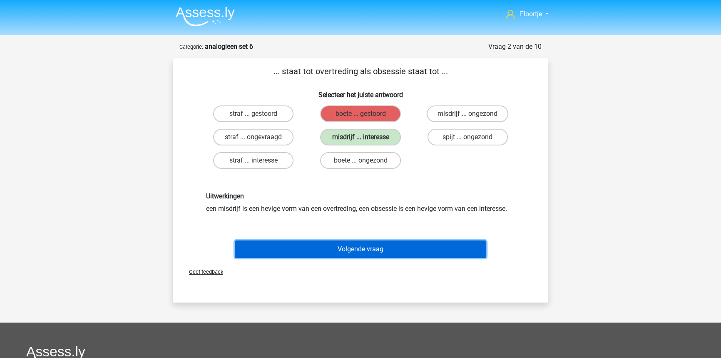
click at [290, 248] on button "Volgende vraag" at bounding box center [361, 248] width 252 height 17
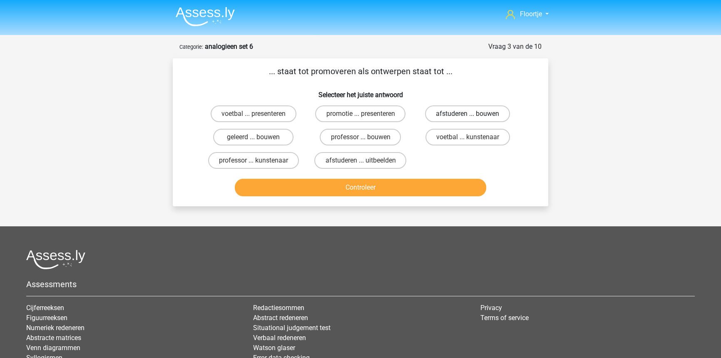
click at [452, 119] on label "afstuderen ... bouwen" at bounding box center [467, 113] width 85 height 17
click at [467, 119] on input "afstuderen ... bouwen" at bounding box center [469, 116] width 5 height 5
radio input "true"
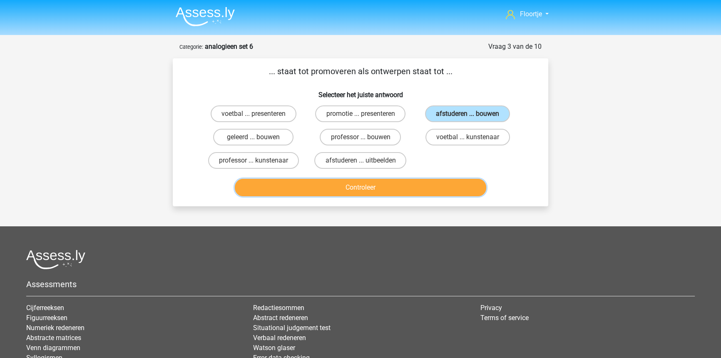
click at [386, 187] on button "Controleer" at bounding box center [361, 187] width 252 height 17
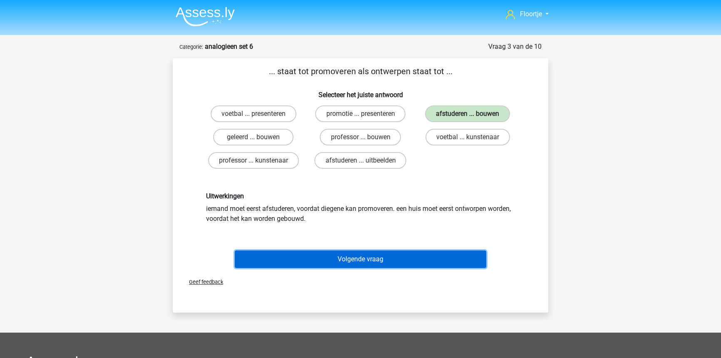
click at [362, 259] on button "Volgende vraag" at bounding box center [361, 258] width 252 height 17
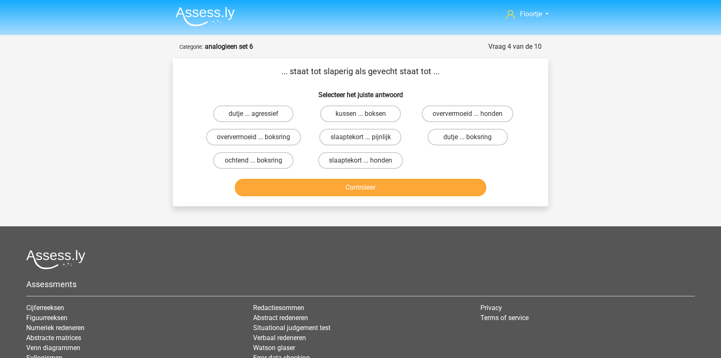
click at [363, 138] on input "slaaptekort ... pijnlijk" at bounding box center [362, 139] width 5 height 5
radio input "true"
click at [361, 183] on button "Controleer" at bounding box center [361, 187] width 252 height 17
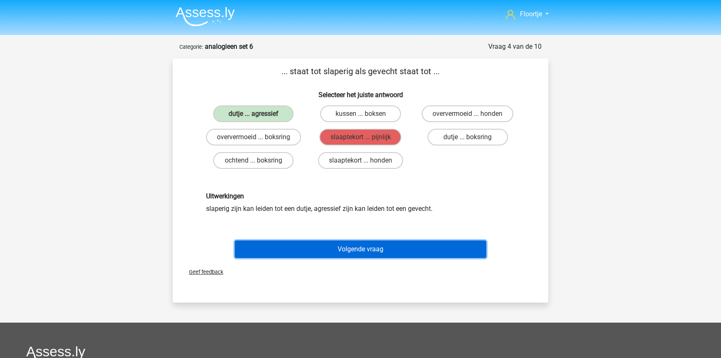
click at [314, 251] on button "Volgende vraag" at bounding box center [361, 248] width 252 height 17
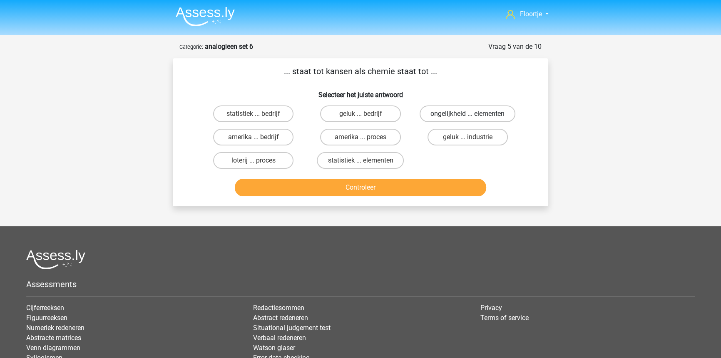
click at [423, 113] on label "ongelijkheid ... elementen" at bounding box center [468, 113] width 96 height 17
click at [467, 114] on input "ongelijkheid ... elementen" at bounding box center [469, 116] width 5 height 5
radio input "true"
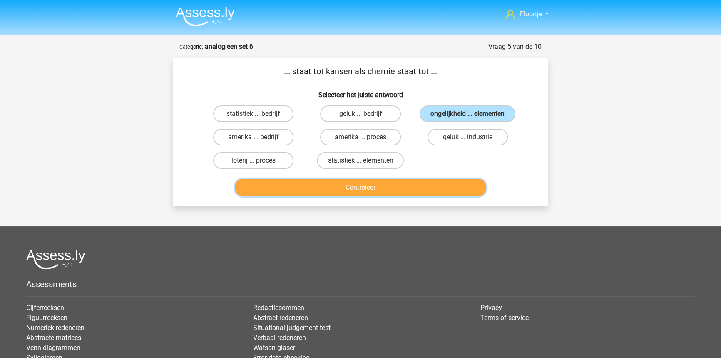
click at [400, 183] on button "Controleer" at bounding box center [361, 187] width 252 height 17
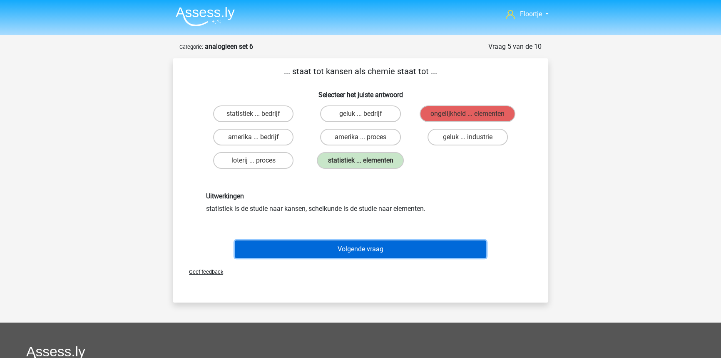
click at [376, 251] on button "Volgende vraag" at bounding box center [361, 248] width 252 height 17
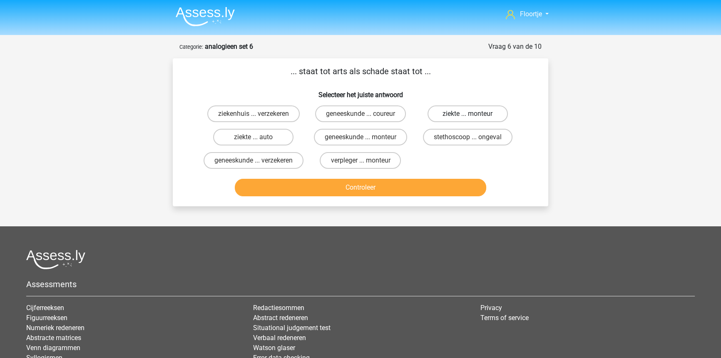
click at [454, 116] on label "ziekte ... monteur" at bounding box center [467, 113] width 80 height 17
click at [467, 116] on input "ziekte ... monteur" at bounding box center [469, 116] width 5 height 5
radio input "true"
click at [412, 195] on button "Controleer" at bounding box center [361, 187] width 252 height 17
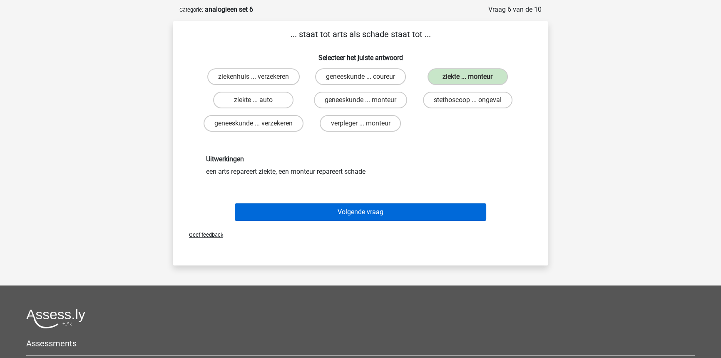
scroll to position [37, 0]
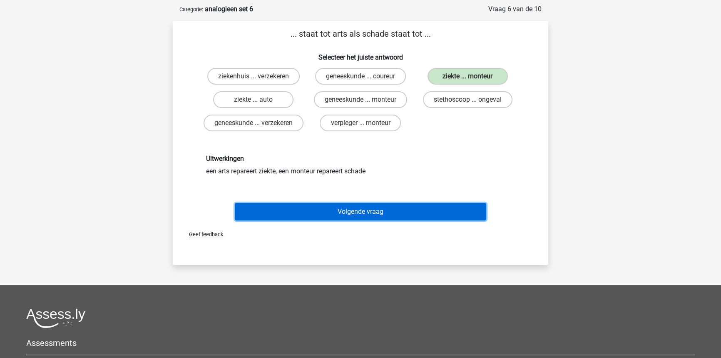
click at [391, 217] on button "Volgende vraag" at bounding box center [361, 211] width 252 height 17
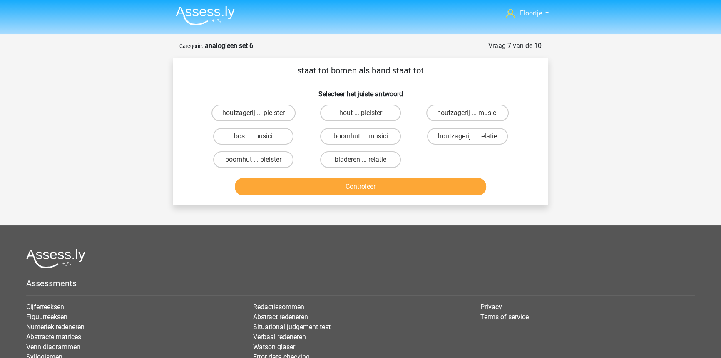
scroll to position [0, 0]
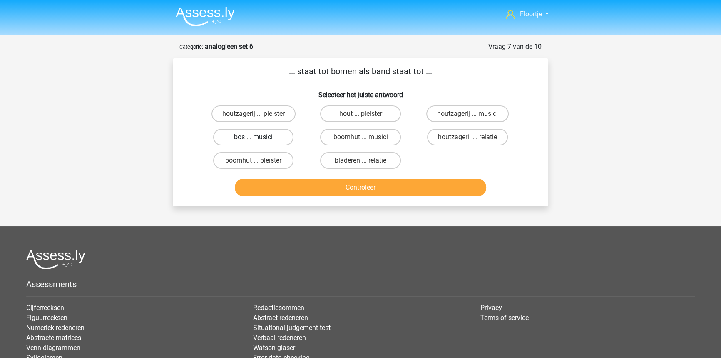
click at [281, 132] on label "bos ... musici" at bounding box center [253, 137] width 80 height 17
click at [259, 137] on input "bos ... musici" at bounding box center [255, 139] width 5 height 5
radio input "true"
click at [292, 181] on button "Controleer" at bounding box center [361, 187] width 252 height 17
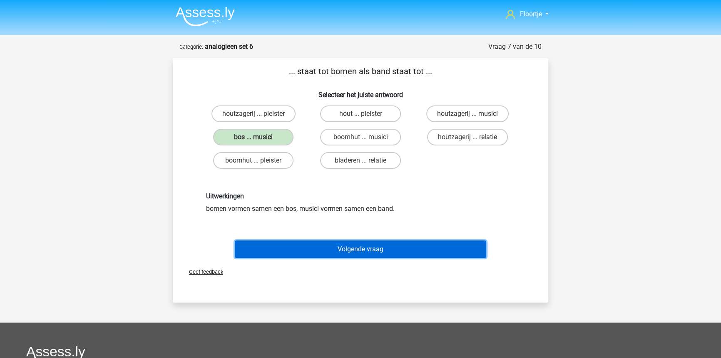
click at [341, 251] on button "Volgende vraag" at bounding box center [361, 248] width 252 height 17
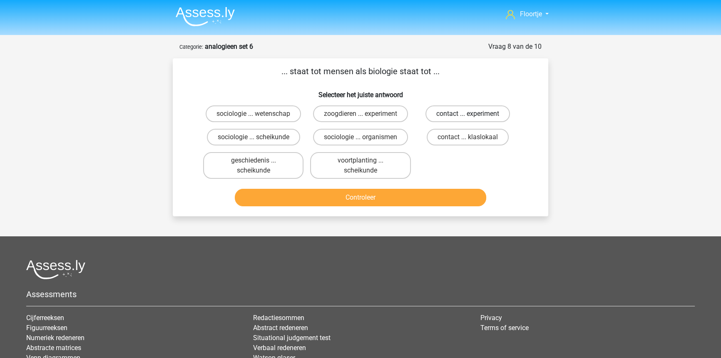
click at [462, 113] on label "contact ... experiment" at bounding box center [467, 113] width 84 height 17
click at [467, 114] on input "contact ... experiment" at bounding box center [469, 116] width 5 height 5
radio input "true"
click at [373, 176] on label "voortplanting ... scheikunde" at bounding box center [360, 165] width 100 height 27
click at [366, 166] on input "voortplanting ... scheikunde" at bounding box center [362, 162] width 5 height 5
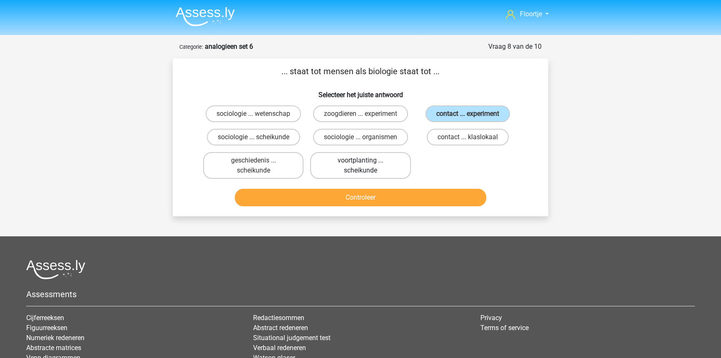
radio input "true"
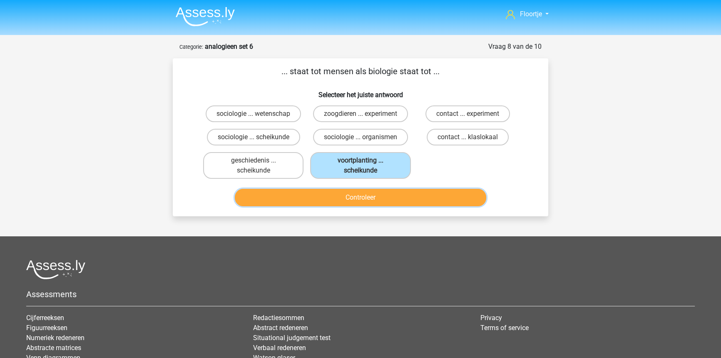
click at [379, 204] on button "Controleer" at bounding box center [361, 197] width 252 height 17
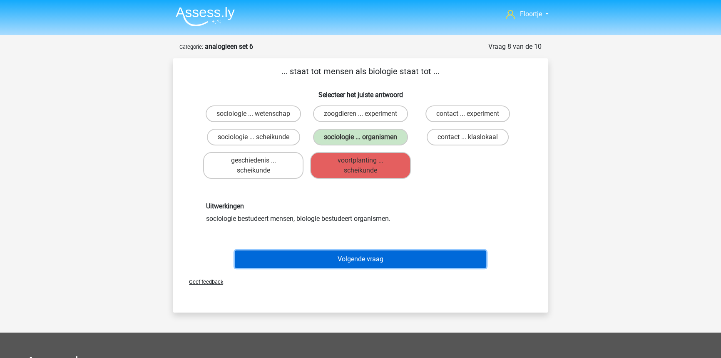
click at [325, 254] on button "Volgende vraag" at bounding box center [361, 258] width 252 height 17
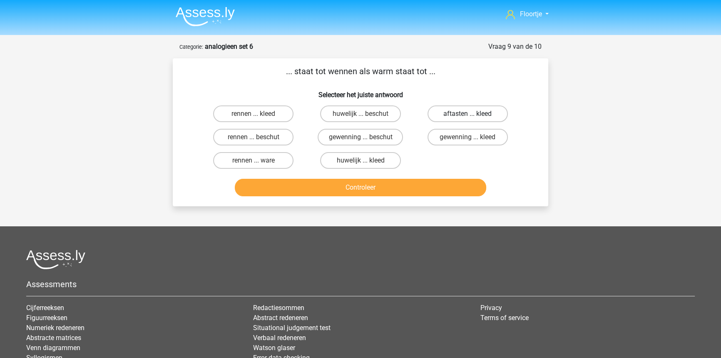
click at [474, 113] on label "aftasten ... kleed" at bounding box center [467, 113] width 80 height 17
click at [473, 114] on input "aftasten ... kleed" at bounding box center [469, 116] width 5 height 5
radio input "true"
click at [407, 190] on button "Controleer" at bounding box center [361, 187] width 252 height 17
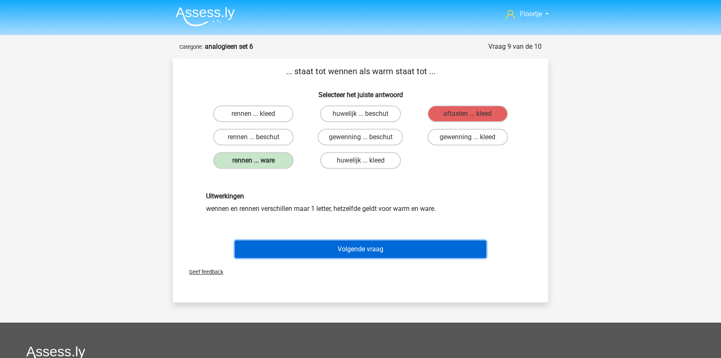
click at [316, 244] on button "Volgende vraag" at bounding box center [361, 248] width 252 height 17
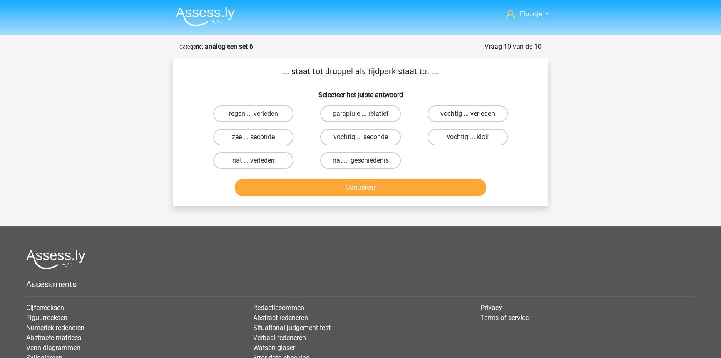
click at [466, 119] on label "vochtig ... verleden" at bounding box center [467, 113] width 80 height 17
click at [467, 119] on input "vochtig ... verleden" at bounding box center [469, 116] width 5 height 5
radio input "true"
click at [412, 194] on button "Controleer" at bounding box center [361, 187] width 252 height 17
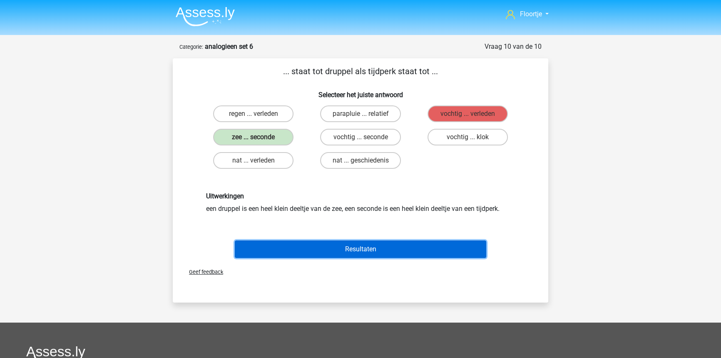
click at [390, 243] on button "Resultaten" at bounding box center [361, 248] width 252 height 17
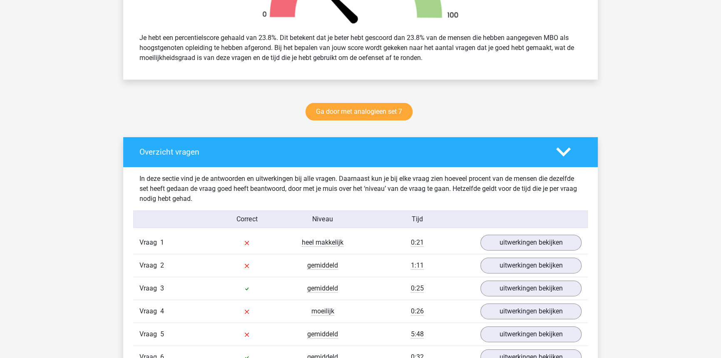
scroll to position [340, 0]
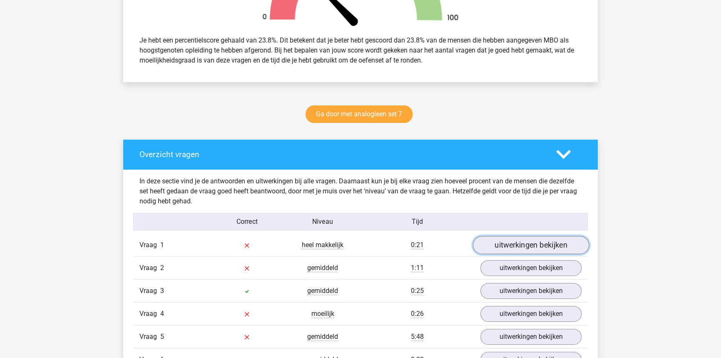
click at [510, 242] on link "uitwerkingen bekijken" at bounding box center [531, 245] width 116 height 18
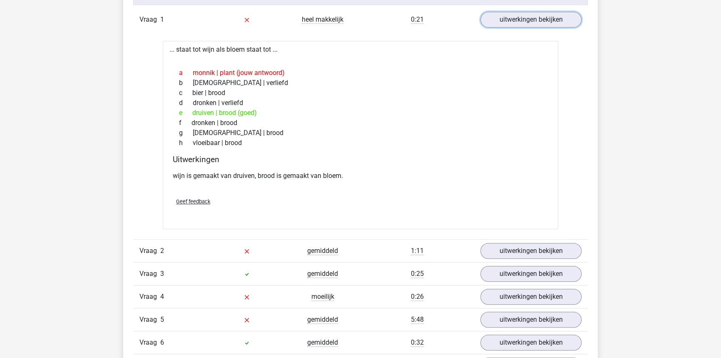
scroll to position [567, 0]
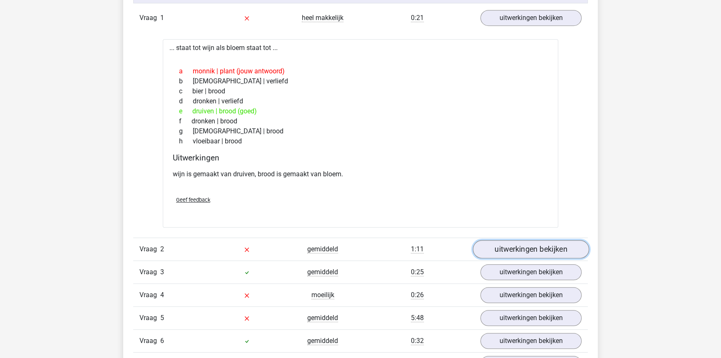
click at [507, 242] on link "uitwerkingen bekijken" at bounding box center [531, 249] width 116 height 18
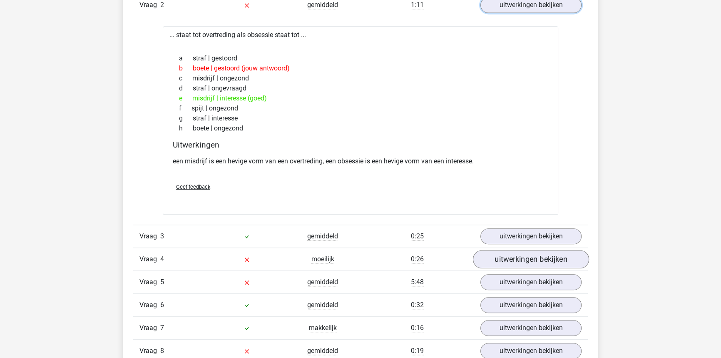
scroll to position [832, 0]
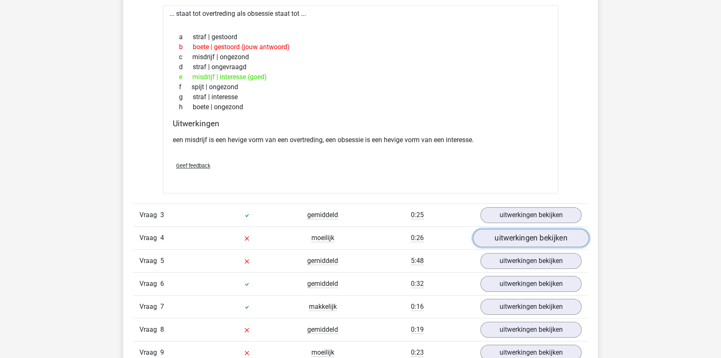
click at [488, 243] on link "uitwerkingen bekijken" at bounding box center [531, 238] width 116 height 18
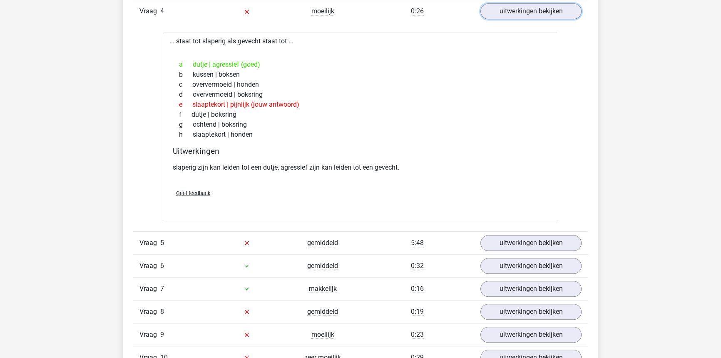
scroll to position [1059, 0]
click at [486, 240] on link "uitwerkingen bekijken" at bounding box center [530, 242] width 101 height 16
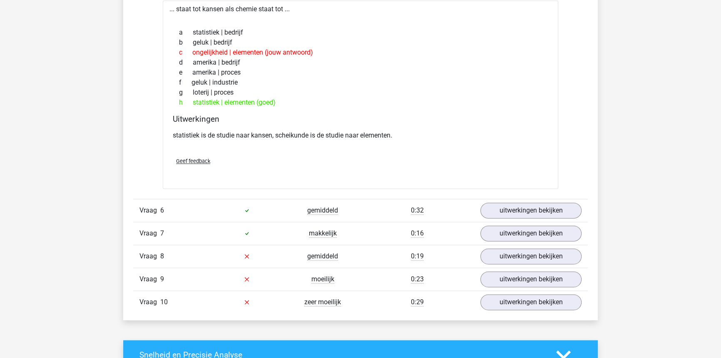
scroll to position [1324, 0]
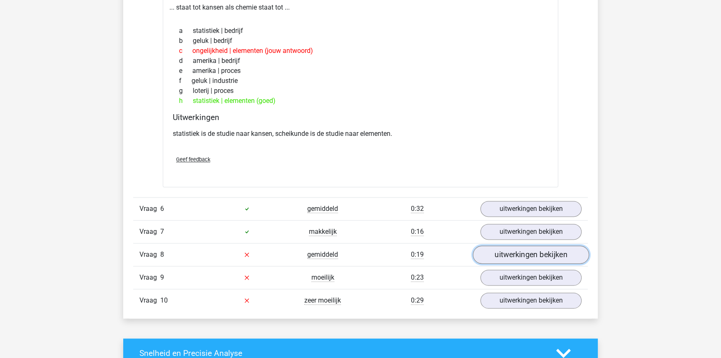
click at [488, 251] on link "uitwerkingen bekijken" at bounding box center [531, 254] width 116 height 18
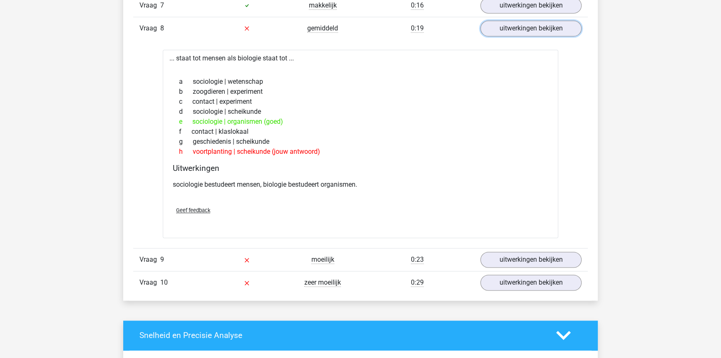
scroll to position [1551, 0]
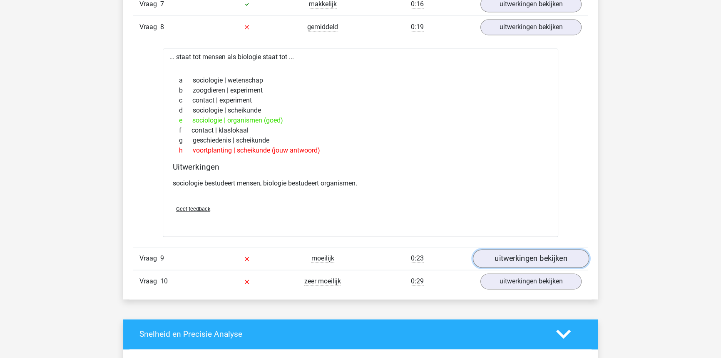
click at [488, 250] on link "uitwerkingen bekijken" at bounding box center [531, 258] width 116 height 18
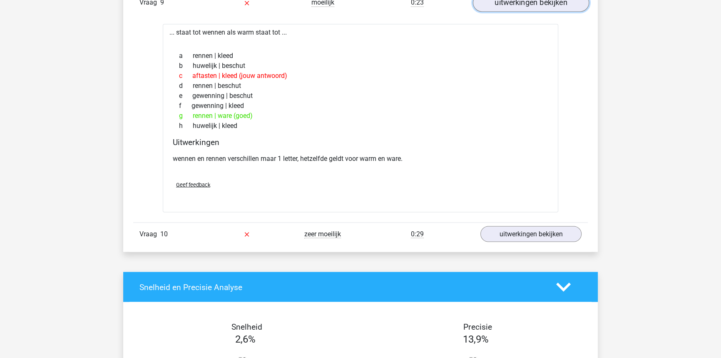
scroll to position [1816, 0]
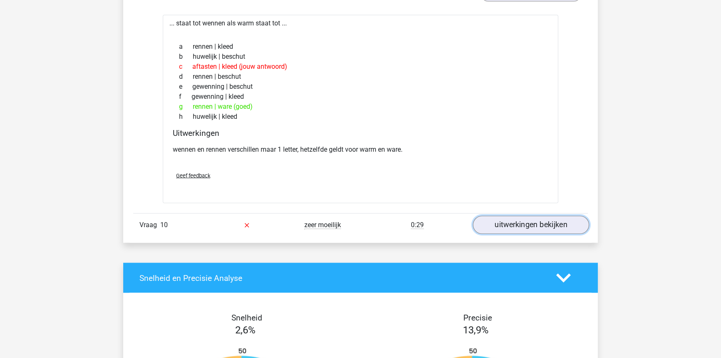
click at [495, 223] on link "uitwerkingen bekijken" at bounding box center [531, 224] width 116 height 18
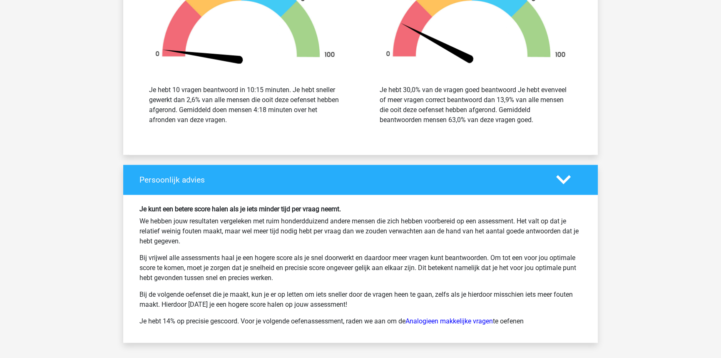
scroll to position [2460, 0]
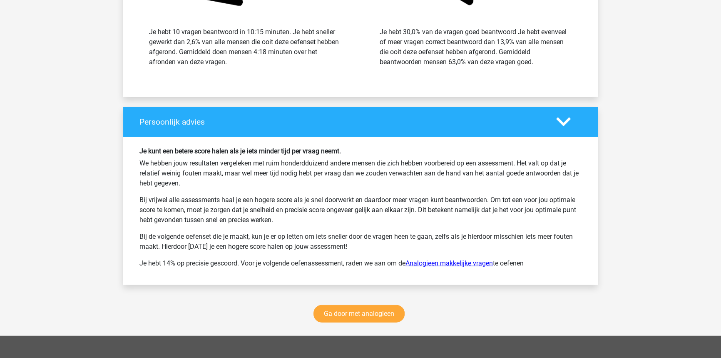
click at [420, 259] on link "Analogieen makkelijke vragen" at bounding box center [448, 263] width 87 height 8
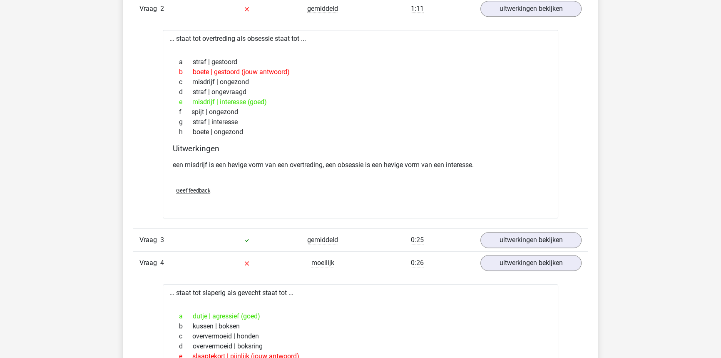
scroll to position [795, 0]
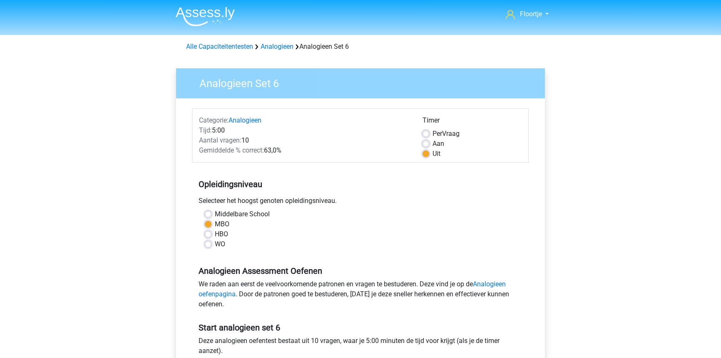
scroll to position [189, 0]
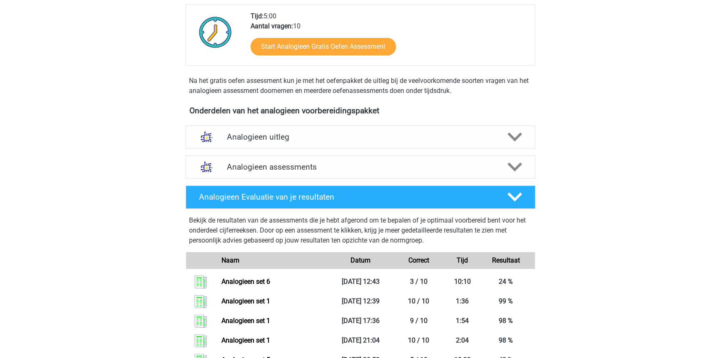
scroll to position [189, 0]
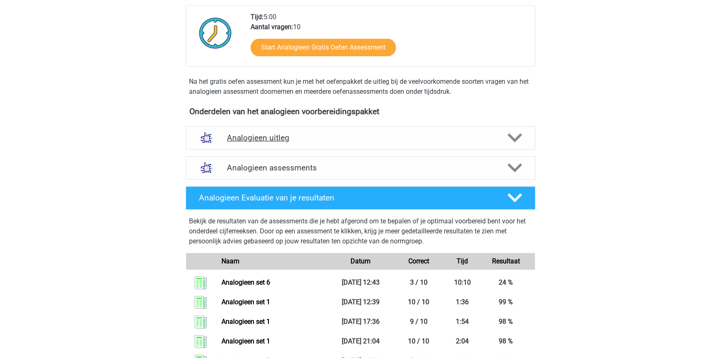
click at [306, 136] on h4 "Analogieen uitleg" at bounding box center [360, 138] width 267 height 10
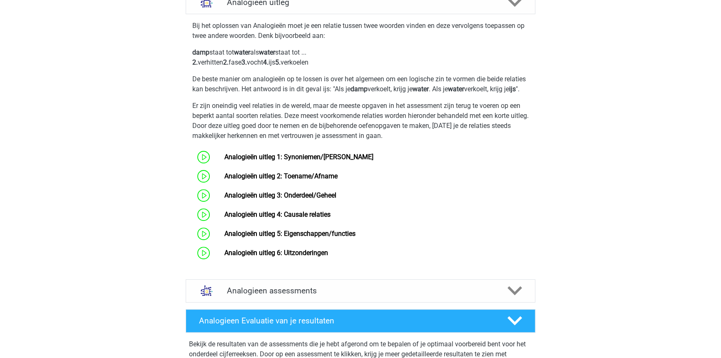
scroll to position [340, 0]
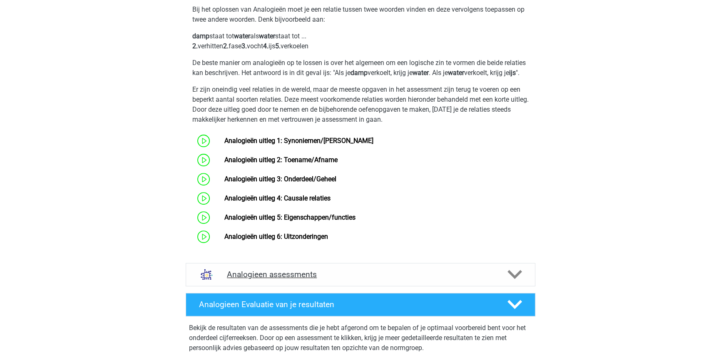
click at [376, 279] on h4 "Analogieen assessments" at bounding box center [360, 274] width 267 height 10
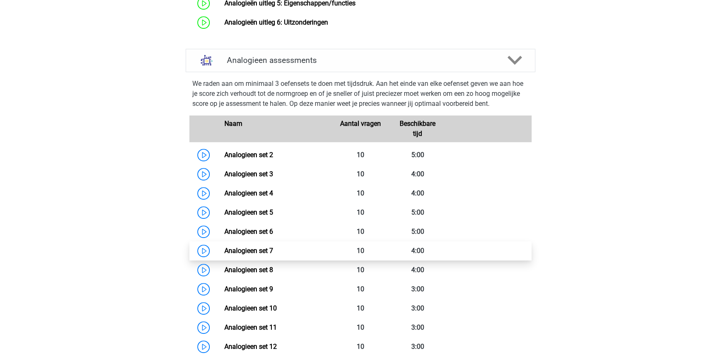
scroll to position [567, 0]
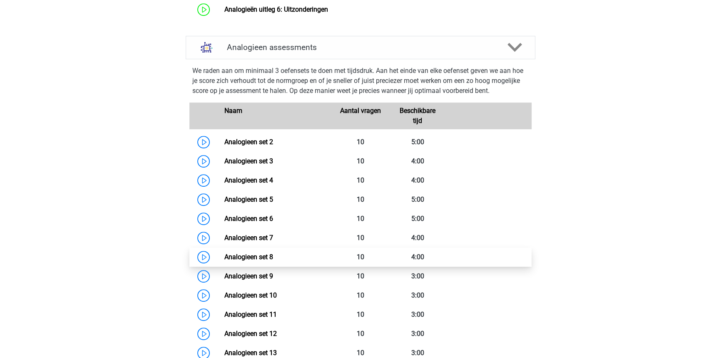
click at [269, 261] on link "Analogieen set 8" at bounding box center [248, 257] width 49 height 8
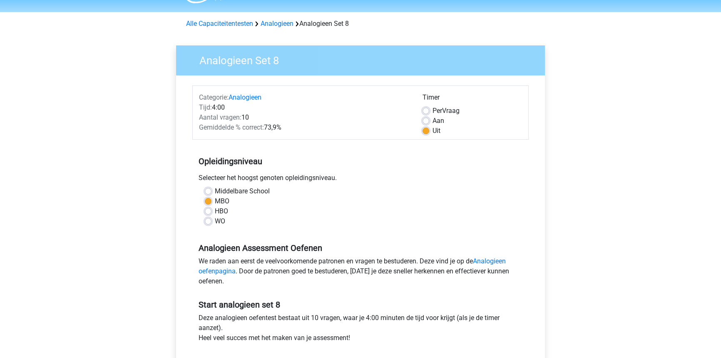
scroll to position [227, 0]
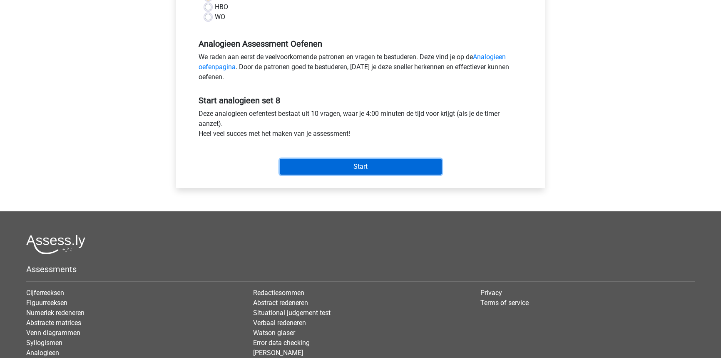
click at [358, 166] on input "Start" at bounding box center [361, 167] width 162 height 16
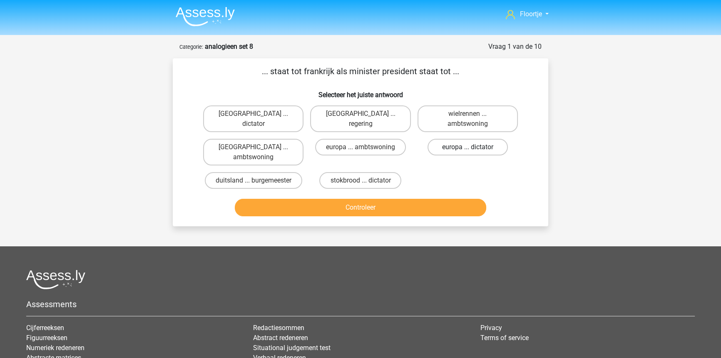
click at [451, 150] on label "europa ... dictator" at bounding box center [467, 147] width 80 height 17
click at [467, 150] on input "europa ... dictator" at bounding box center [469, 149] width 5 height 5
radio input "true"
click at [424, 202] on button "Controleer" at bounding box center [361, 207] width 252 height 17
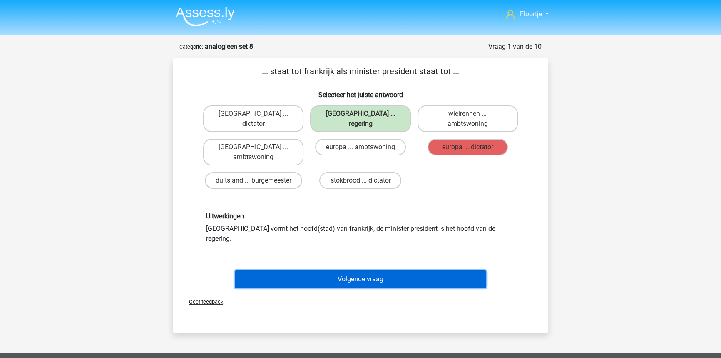
click at [470, 270] on button "Volgende vraag" at bounding box center [361, 278] width 252 height 17
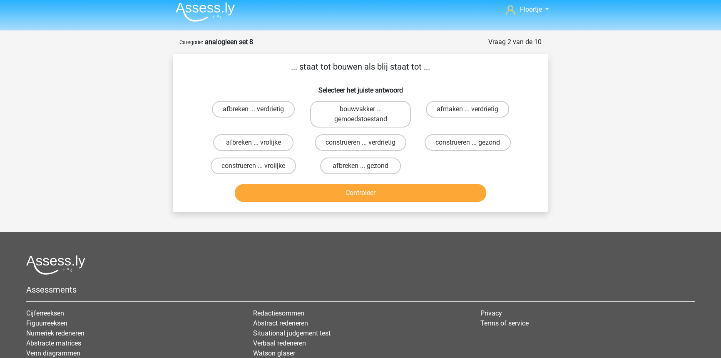
scroll to position [4, 0]
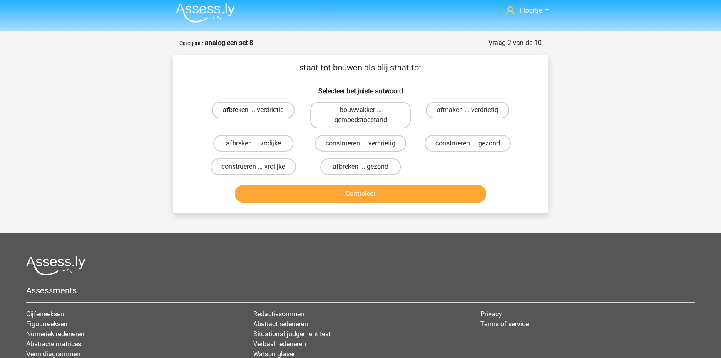
click at [246, 105] on label "afbreken ... verdrietig" at bounding box center [253, 110] width 83 height 17
click at [253, 110] on input "afbreken ... verdrietig" at bounding box center [255, 112] width 5 height 5
radio input "true"
click at [370, 146] on label "construeren ... verdrietig" at bounding box center [361, 143] width 92 height 17
click at [366, 146] on input "construeren ... verdrietig" at bounding box center [362, 145] width 5 height 5
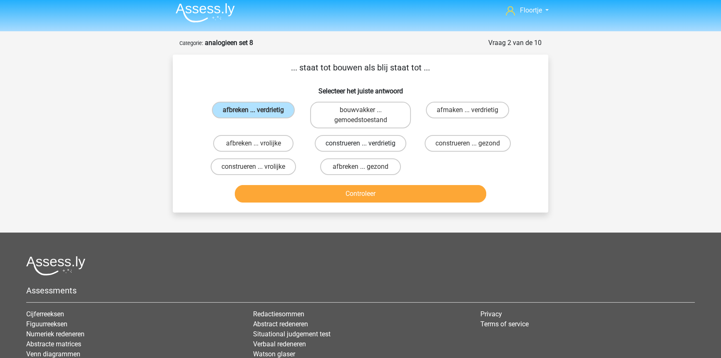
radio input "true"
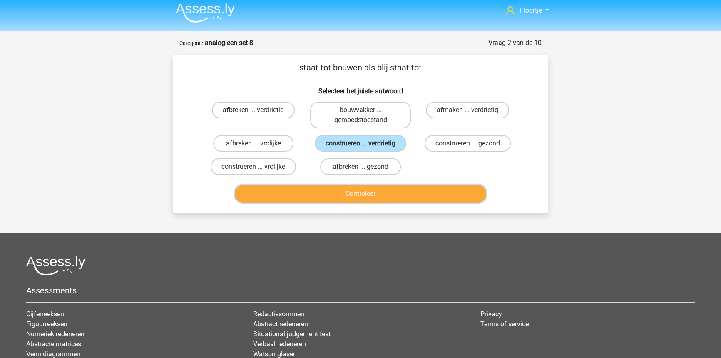
click at [427, 187] on button "Controleer" at bounding box center [361, 193] width 252 height 17
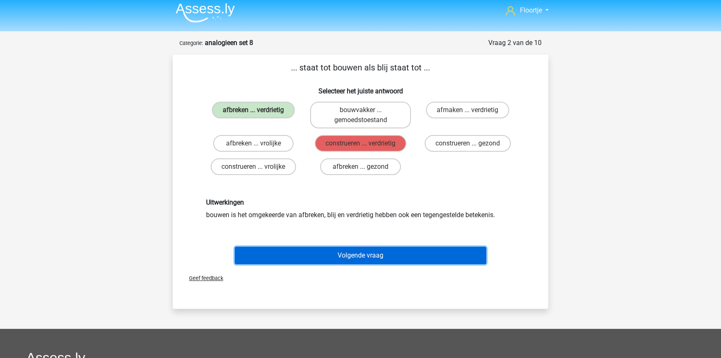
click at [399, 254] on button "Volgende vraag" at bounding box center [361, 254] width 252 height 17
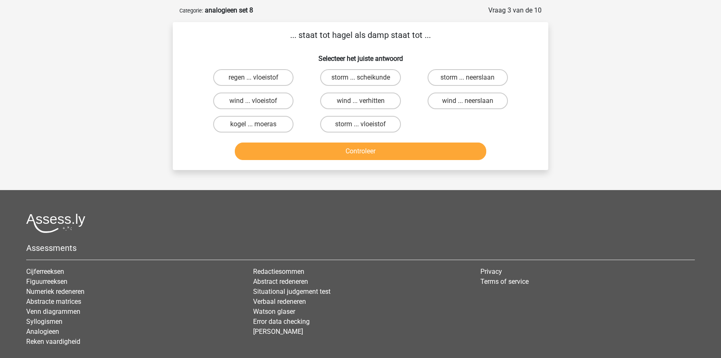
scroll to position [42, 0]
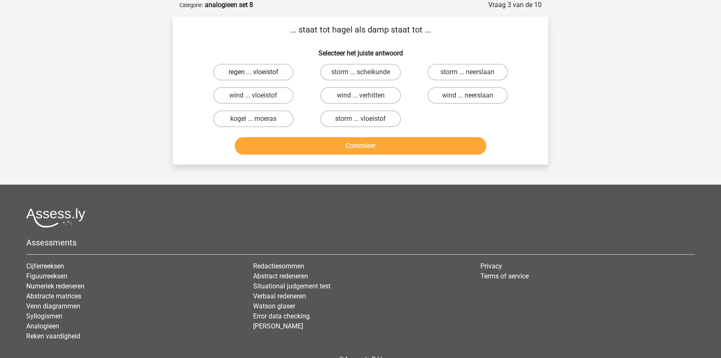
click at [291, 72] on label "regen ... vloeistof" at bounding box center [253, 72] width 80 height 17
click at [259, 72] on input "regen ... vloeistof" at bounding box center [255, 74] width 5 height 5
radio input "true"
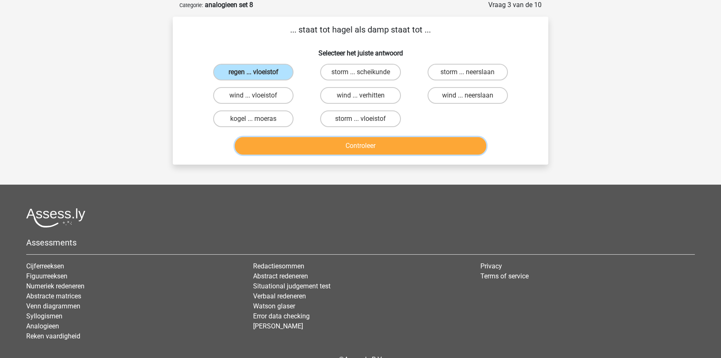
click at [351, 142] on button "Controleer" at bounding box center [361, 145] width 252 height 17
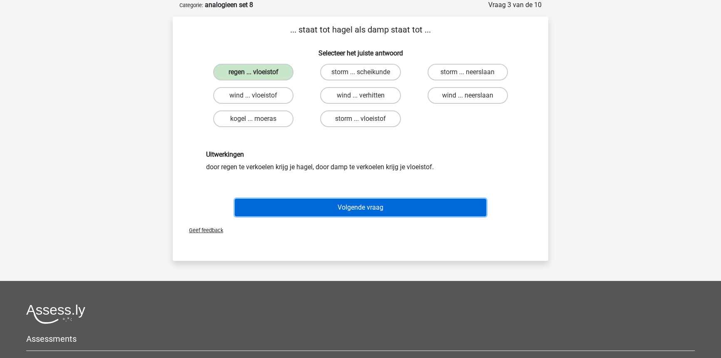
click at [373, 208] on button "Volgende vraag" at bounding box center [361, 207] width 252 height 17
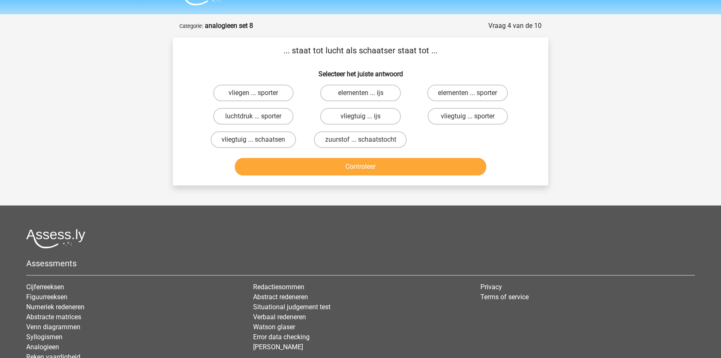
scroll to position [0, 0]
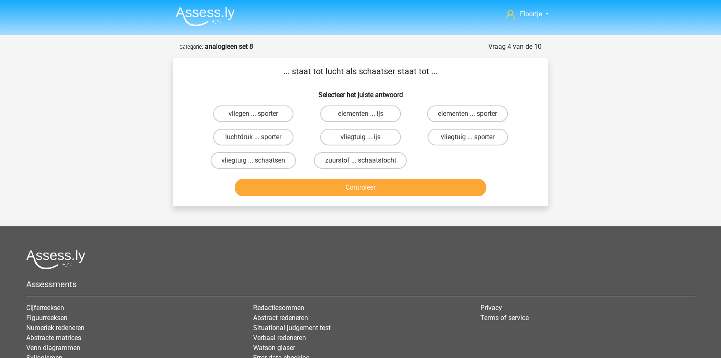
click at [387, 160] on label "zuurstof ... schaatstocht" at bounding box center [360, 160] width 93 height 17
click at [366, 160] on input "zuurstof ... schaatstocht" at bounding box center [362, 162] width 5 height 5
radio input "true"
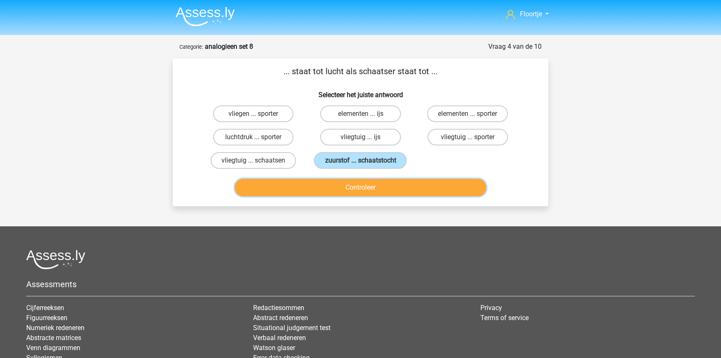
click at [389, 185] on button "Controleer" at bounding box center [361, 187] width 252 height 17
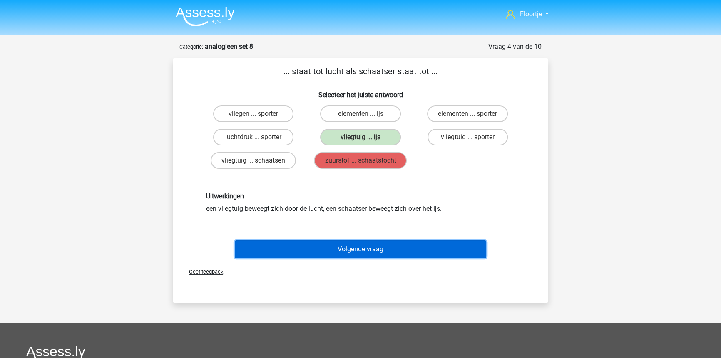
click at [395, 244] on button "Volgende vraag" at bounding box center [361, 248] width 252 height 17
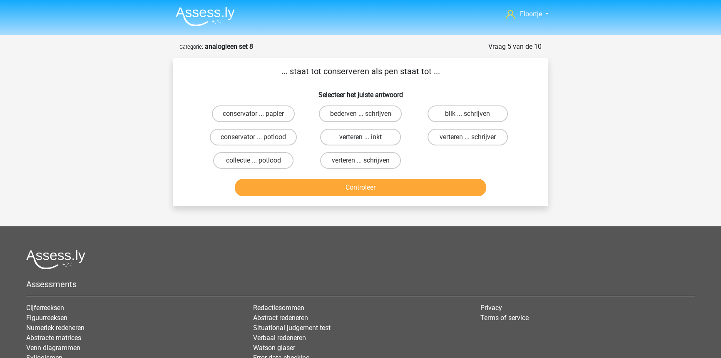
click at [370, 137] on label "verteren ... inkt" at bounding box center [360, 137] width 80 height 17
click at [366, 137] on input "verteren ... inkt" at bounding box center [362, 139] width 5 height 5
radio input "true"
click at [382, 195] on button "Controleer" at bounding box center [361, 187] width 252 height 17
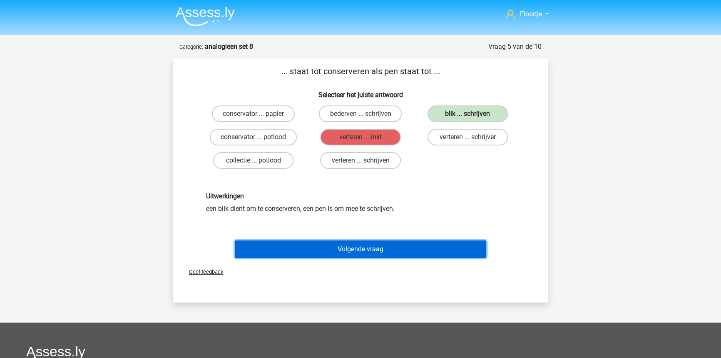
click at [423, 248] on button "Volgende vraag" at bounding box center [361, 248] width 252 height 17
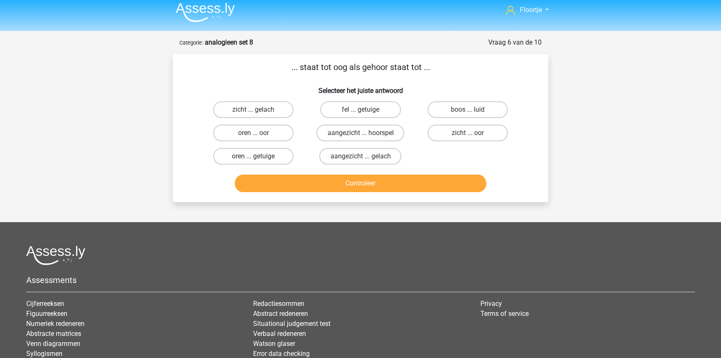
scroll to position [4, 0]
click at [455, 132] on label "zicht ... oor" at bounding box center [467, 133] width 80 height 17
click at [467, 133] on input "zicht ... oor" at bounding box center [469, 135] width 5 height 5
radio input "true"
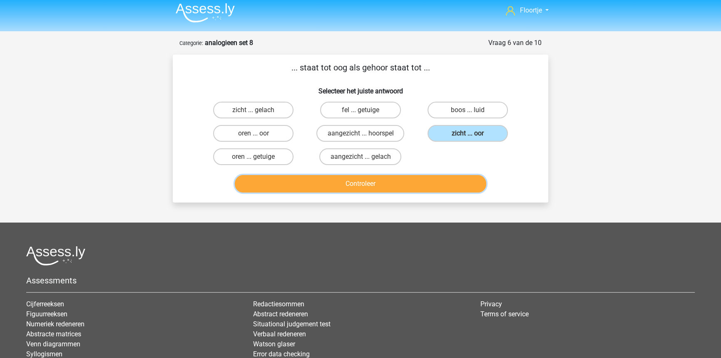
click at [439, 183] on button "Controleer" at bounding box center [361, 183] width 252 height 17
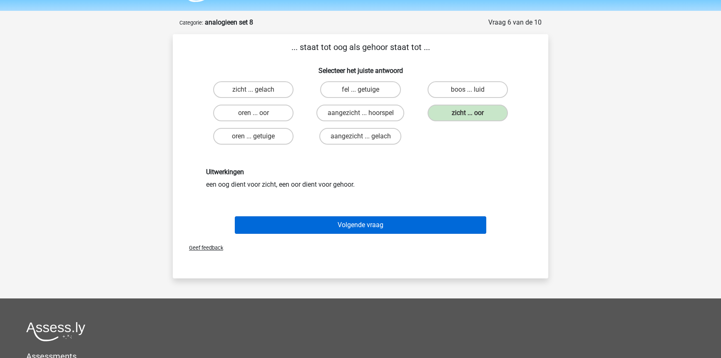
scroll to position [79, 0]
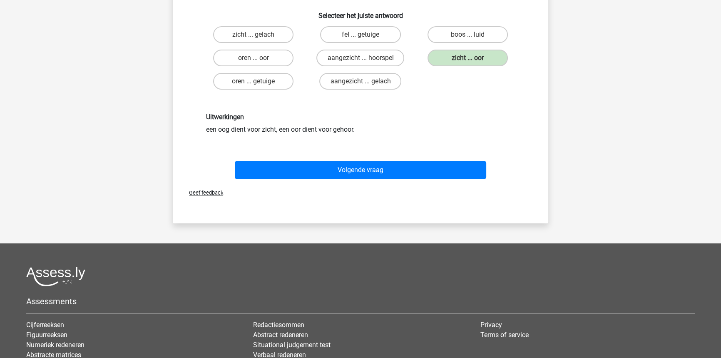
click at [439, 159] on div "Volgende vraag" at bounding box center [360, 167] width 349 height 27
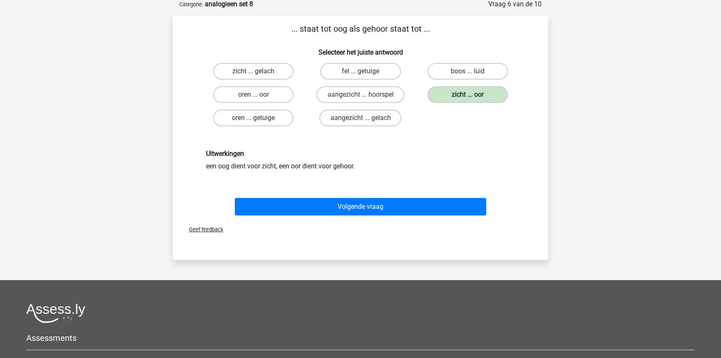
scroll to position [42, 0]
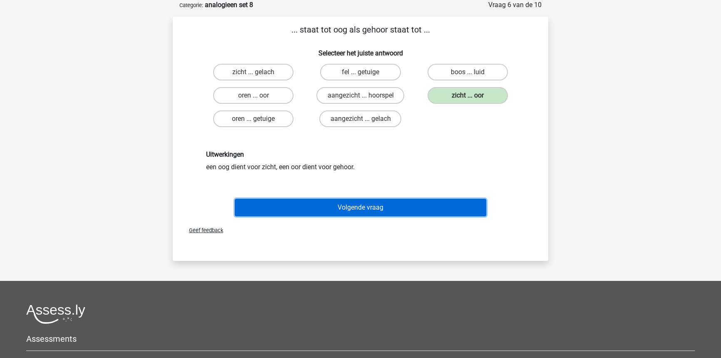
click at [389, 204] on button "Volgende vraag" at bounding box center [361, 207] width 252 height 17
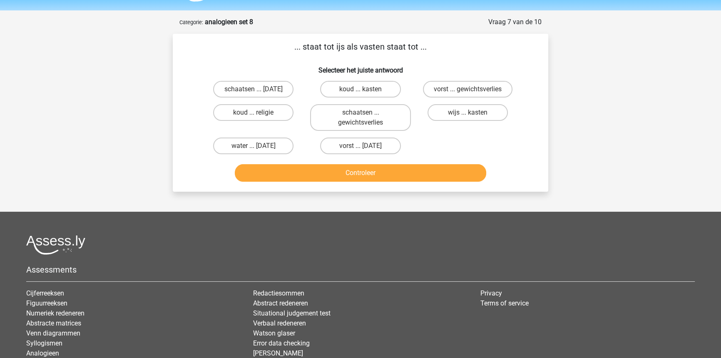
scroll to position [4, 0]
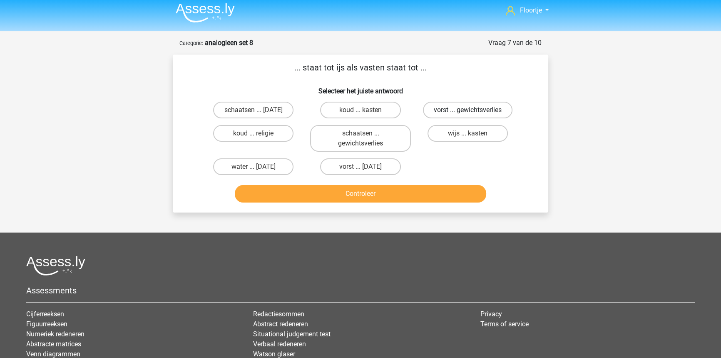
click at [448, 104] on label "vorst ... gewichtsverlies" at bounding box center [467, 110] width 89 height 17
click at [467, 110] on input "vorst ... gewichtsverlies" at bounding box center [469, 112] width 5 height 5
radio input "true"
click at [377, 189] on button "Controleer" at bounding box center [361, 193] width 252 height 17
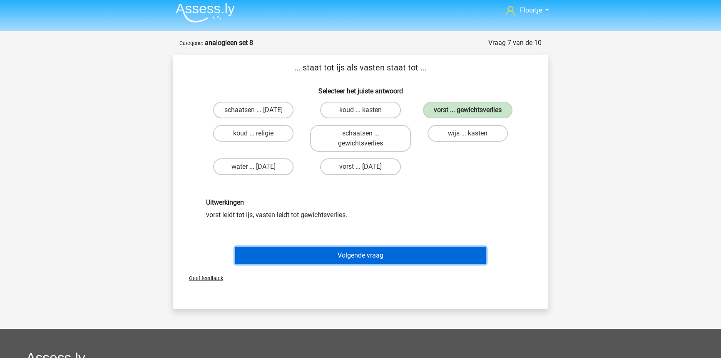
click at [333, 257] on button "Volgende vraag" at bounding box center [361, 254] width 252 height 17
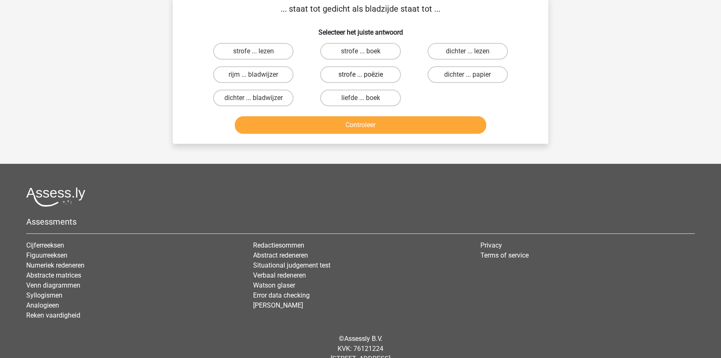
scroll to position [42, 0]
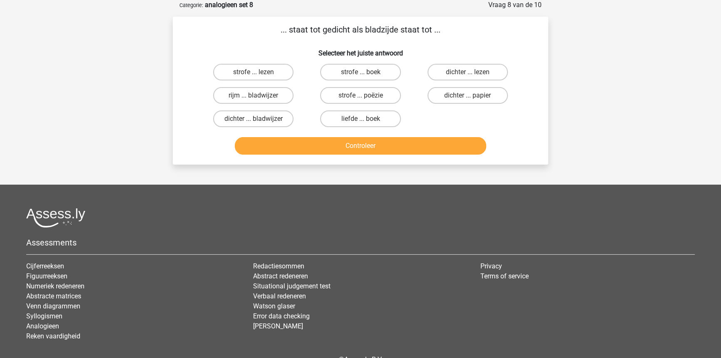
drag, startPoint x: 348, startPoint y: 72, endPoint x: 161, endPoint y: 96, distance: 187.9
click at [161, 96] on div "Floortje floortjejasmijn11@gmail.com Nederlands English" at bounding box center [360, 181] width 721 height 446
click at [357, 79] on label "strofe ... boek" at bounding box center [360, 72] width 80 height 17
click at [360, 77] on input "strofe ... boek" at bounding box center [362, 74] width 5 height 5
radio input "true"
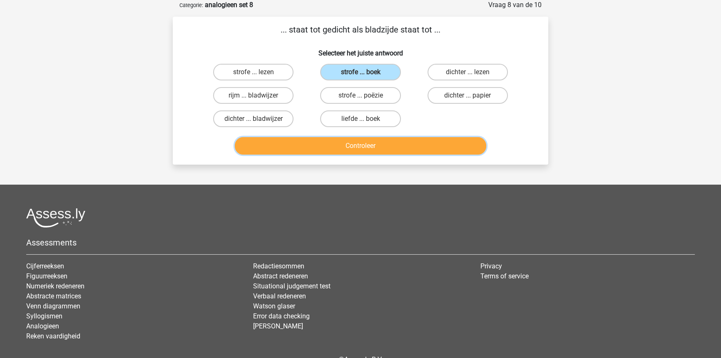
click at [379, 142] on button "Controleer" at bounding box center [361, 145] width 252 height 17
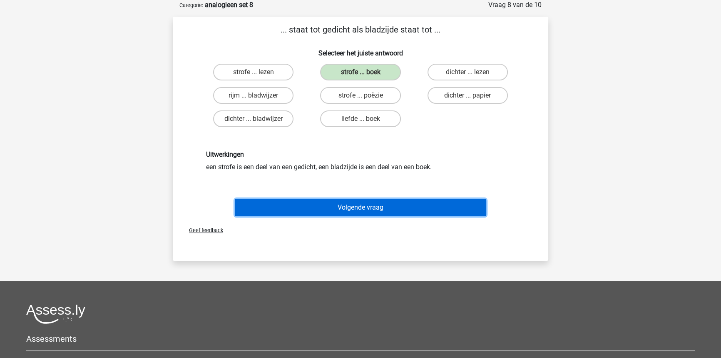
click at [377, 208] on button "Volgende vraag" at bounding box center [361, 207] width 252 height 17
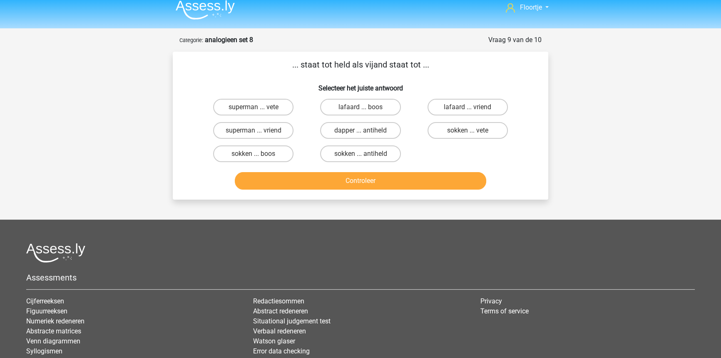
scroll to position [4, 0]
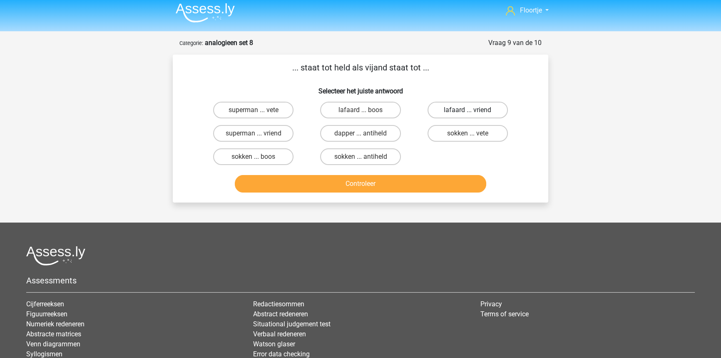
click at [477, 112] on label "lafaard ... vriend" at bounding box center [467, 110] width 80 height 17
click at [473, 112] on input "lafaard ... vriend" at bounding box center [469, 112] width 5 height 5
radio input "true"
click at [400, 183] on button "Controleer" at bounding box center [361, 183] width 252 height 17
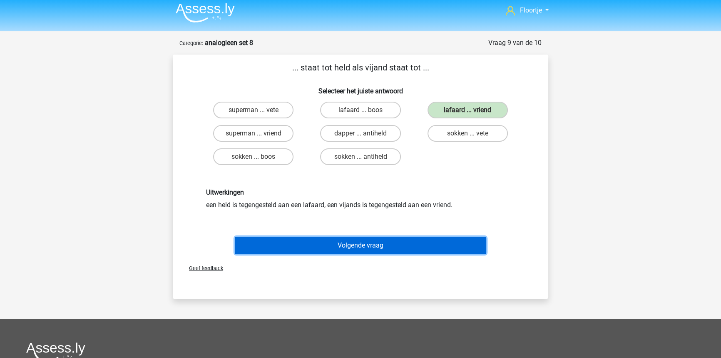
click at [404, 237] on button "Volgende vraag" at bounding box center [361, 244] width 252 height 17
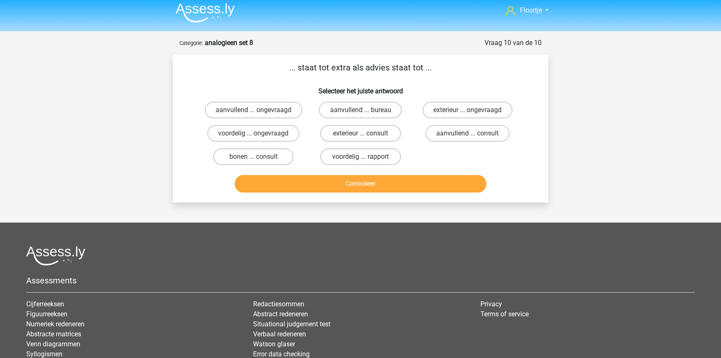
scroll to position [0, 0]
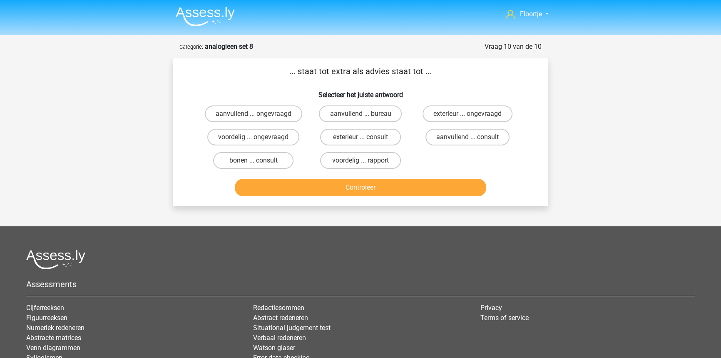
click at [256, 137] on input "voordelig ... ongevraagd" at bounding box center [255, 139] width 5 height 5
radio input "true"
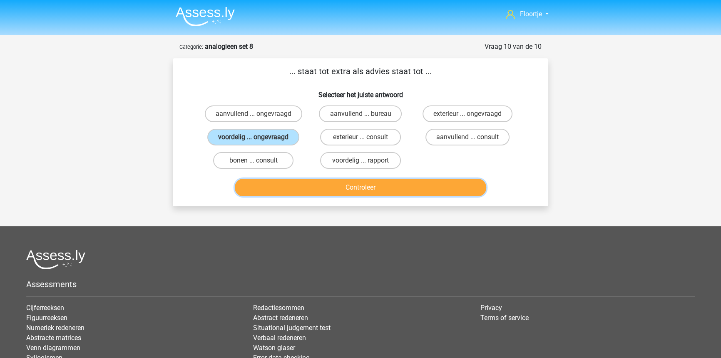
click at [290, 181] on button "Controleer" at bounding box center [361, 187] width 252 height 17
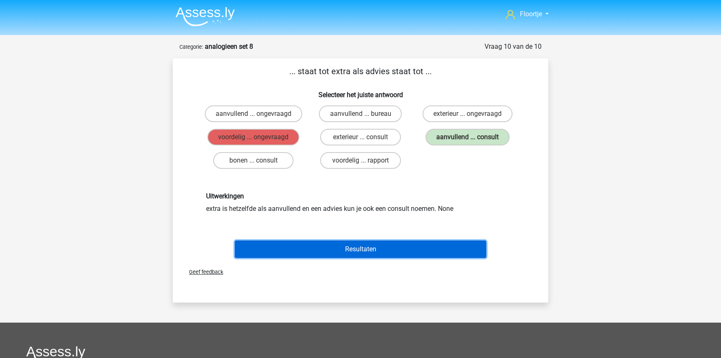
click at [428, 242] on button "Resultaten" at bounding box center [361, 248] width 252 height 17
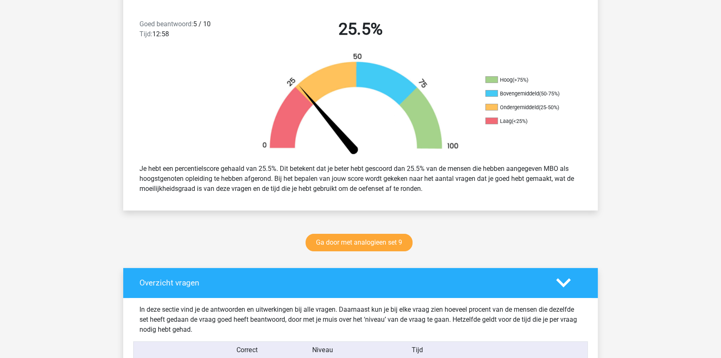
scroll to position [246, 0]
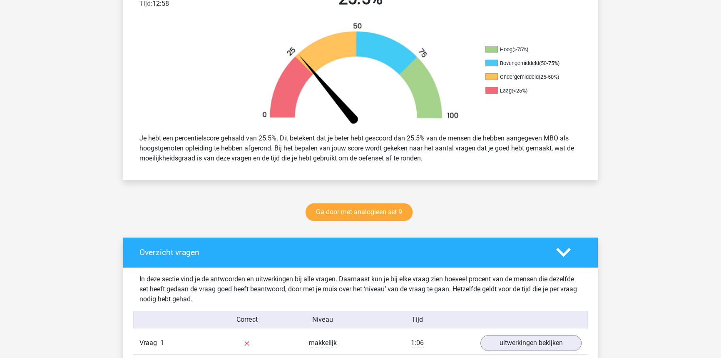
drag, startPoint x: 0, startPoint y: 0, endPoint x: 417, endPoint y: 259, distance: 491.5
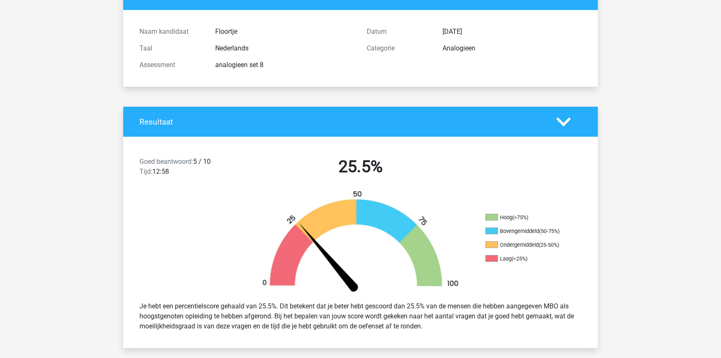
scroll to position [0, 0]
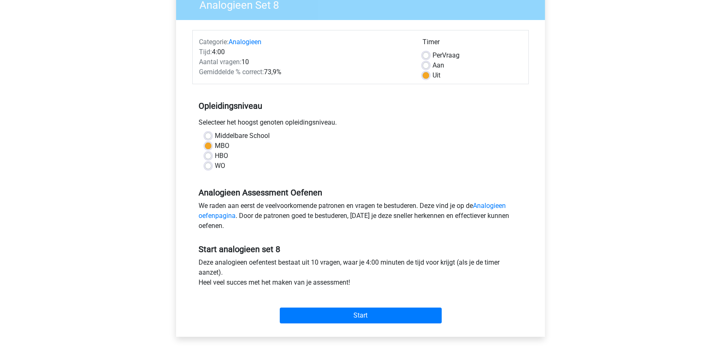
scroll to position [75, 0]
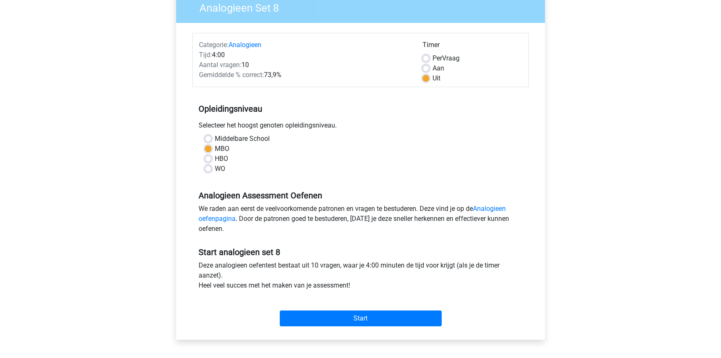
click at [432, 58] on label "Per Vraag" at bounding box center [445, 58] width 27 height 10
click at [425, 58] on input "Per Vraag" at bounding box center [425, 57] width 7 height 8
radio input "true"
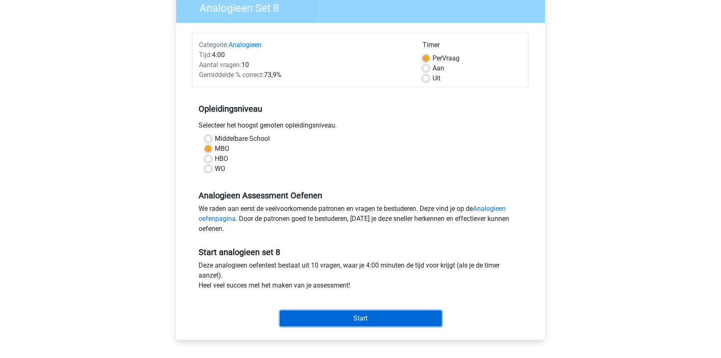
click at [350, 320] on input "Start" at bounding box center [361, 318] width 162 height 16
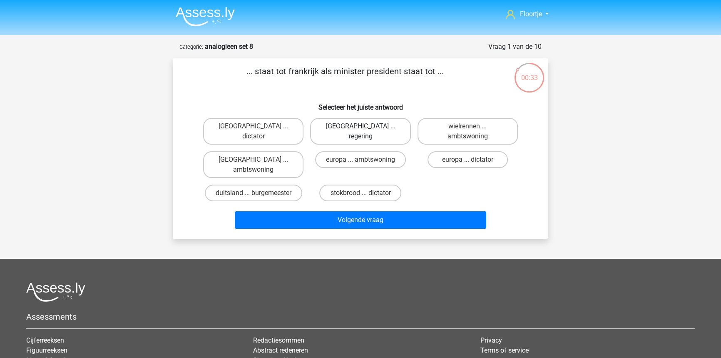
drag, startPoint x: 353, startPoint y: 135, endPoint x: 358, endPoint y: 125, distance: 11.2
click at [354, 133] on div "[GEOGRAPHIC_DATA] ... regering" at bounding box center [360, 131] width 100 height 27
click at [358, 124] on label "[GEOGRAPHIC_DATA] ... regering" at bounding box center [360, 131] width 100 height 27
click at [360, 126] on input "[GEOGRAPHIC_DATA] ... regering" at bounding box center [362, 128] width 5 height 5
radio input "true"
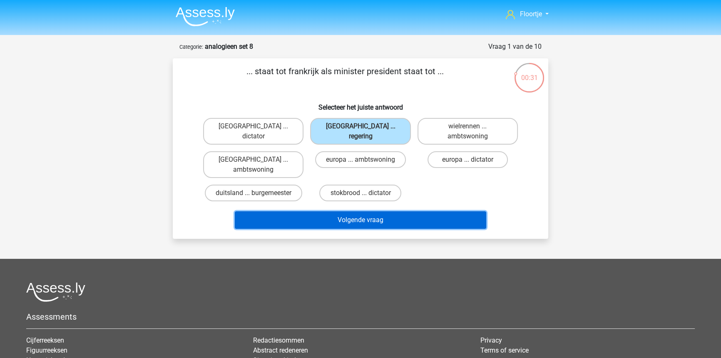
click at [355, 211] on button "Volgende vraag" at bounding box center [361, 219] width 252 height 17
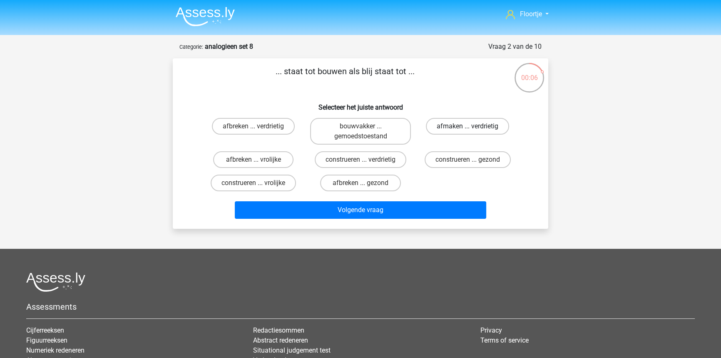
click at [465, 129] on label "afmaken ... verdrietig" at bounding box center [467, 126] width 83 height 17
click at [467, 129] on input "afmaken ... verdrietig" at bounding box center [469, 128] width 5 height 5
radio input "true"
click at [281, 125] on label "afbreken ... verdrietig" at bounding box center [253, 126] width 83 height 17
click at [259, 126] on input "afbreken ... verdrietig" at bounding box center [255, 128] width 5 height 5
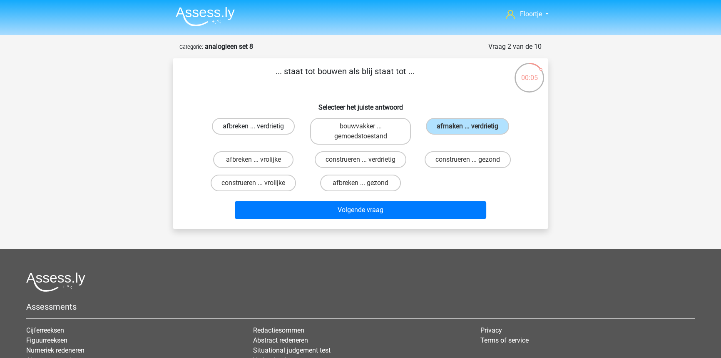
radio input "true"
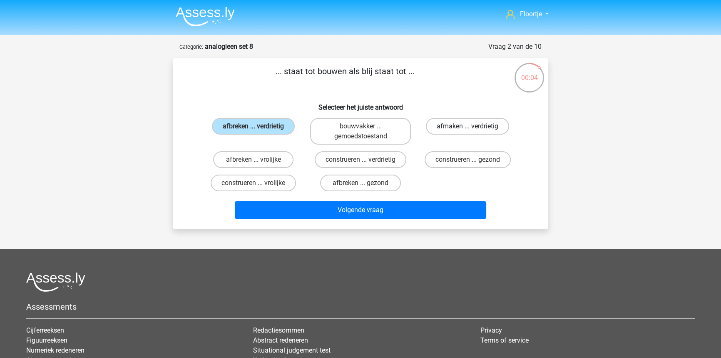
click at [449, 122] on label "afmaken ... verdrietig" at bounding box center [467, 126] width 83 height 17
click at [467, 126] on input "afmaken ... verdrietig" at bounding box center [469, 128] width 5 height 5
radio input "true"
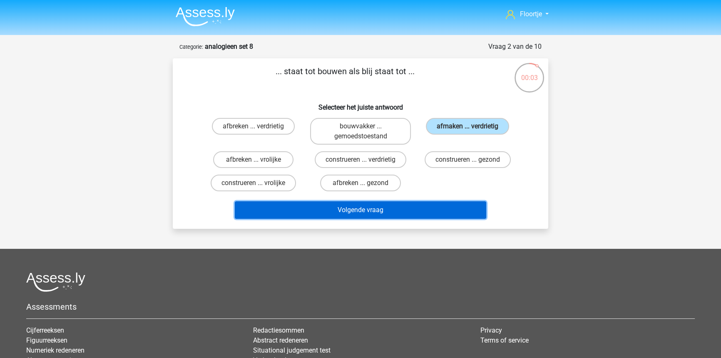
click at [407, 209] on button "Volgende vraag" at bounding box center [361, 209] width 252 height 17
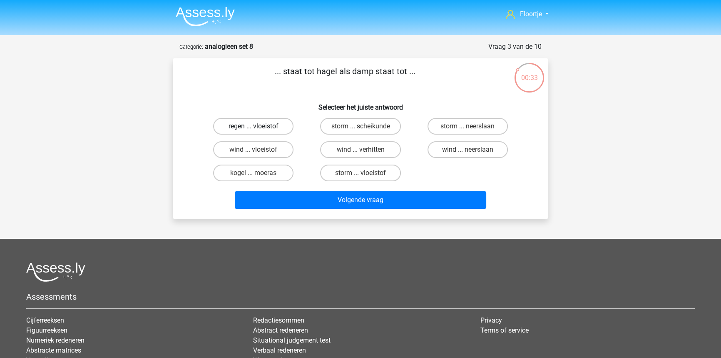
click at [270, 122] on label "regen ... vloeistof" at bounding box center [253, 126] width 80 height 17
click at [259, 126] on input "regen ... vloeistof" at bounding box center [255, 128] width 5 height 5
radio input "true"
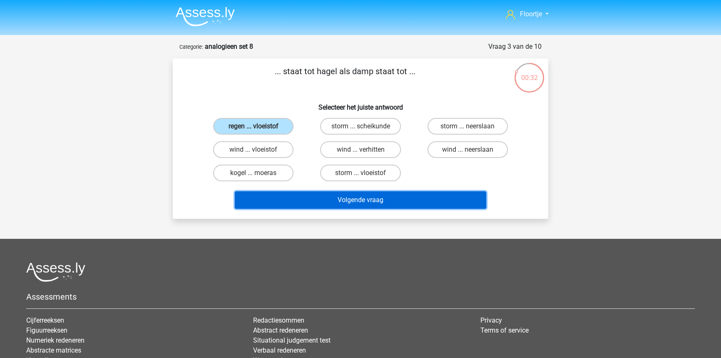
click at [345, 199] on button "Volgende vraag" at bounding box center [361, 199] width 252 height 17
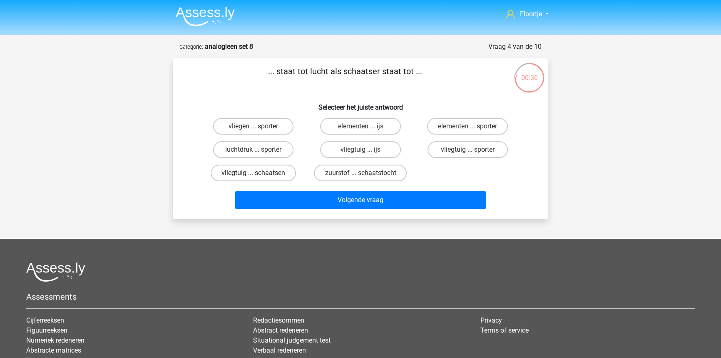
click at [284, 174] on label "vliegtuig ... schaatsen" at bounding box center [253, 172] width 85 height 17
click at [259, 174] on input "vliegtuig ... schaatsen" at bounding box center [255, 175] width 5 height 5
radio input "true"
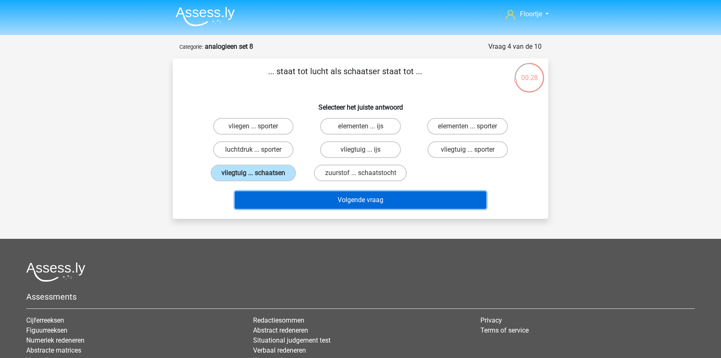
click at [306, 200] on button "Volgende vraag" at bounding box center [361, 199] width 252 height 17
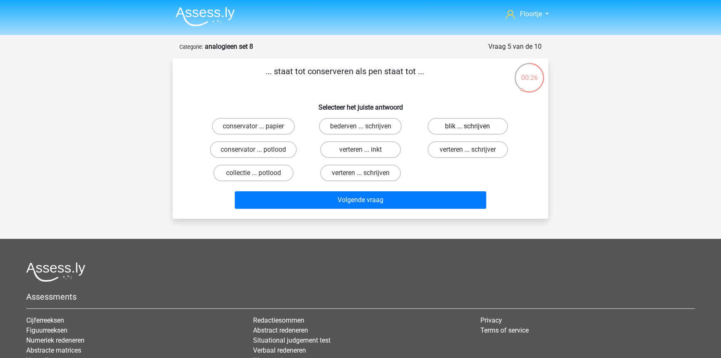
click at [445, 132] on label "blik ... schrijven" at bounding box center [467, 126] width 80 height 17
click at [467, 132] on input "blik ... schrijven" at bounding box center [469, 128] width 5 height 5
radio input "true"
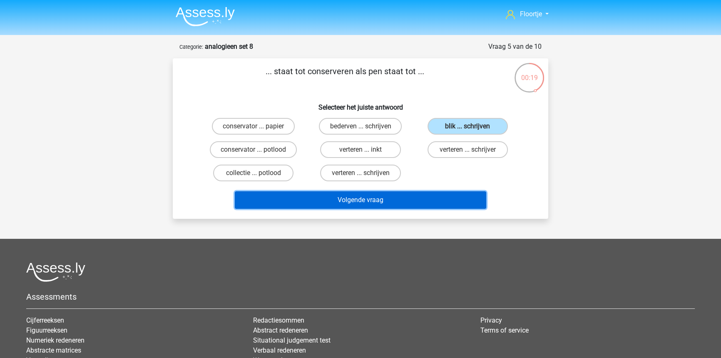
click at [382, 200] on button "Volgende vraag" at bounding box center [361, 199] width 252 height 17
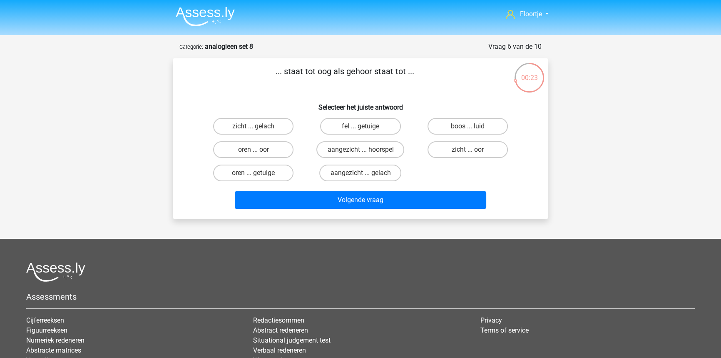
click at [467, 154] on input "zicht ... oor" at bounding box center [469, 151] width 5 height 5
radio input "true"
click at [404, 215] on div "... staat tot oog als gehoor staat tot ... Selecteer het juiste antwoord zicht …" at bounding box center [360, 138] width 375 height 160
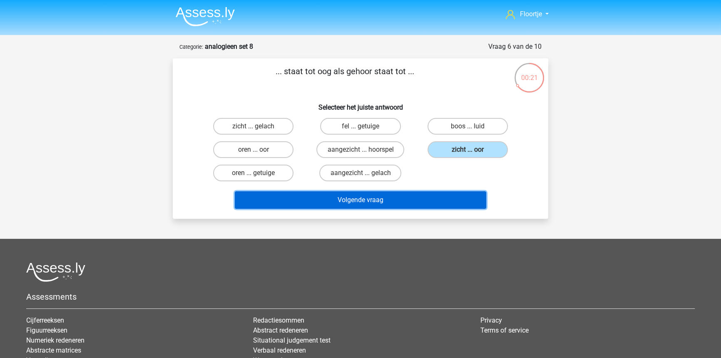
click at [398, 203] on button "Volgende vraag" at bounding box center [361, 199] width 252 height 17
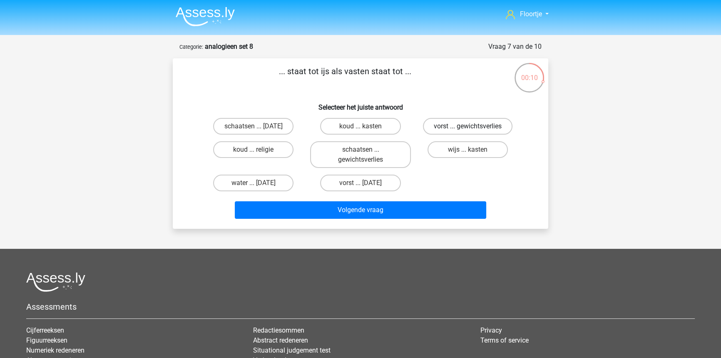
click at [452, 127] on label "vorst ... gewichtsverlies" at bounding box center [467, 126] width 89 height 17
click at [467, 127] on input "vorst ... gewichtsverlies" at bounding box center [469, 128] width 5 height 5
radio input "true"
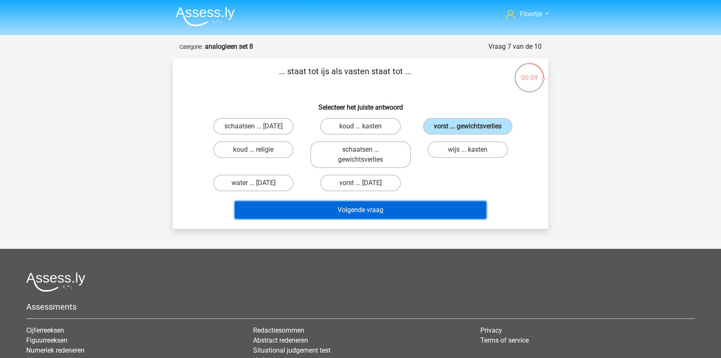
click at [423, 210] on button "Volgende vraag" at bounding box center [361, 209] width 252 height 17
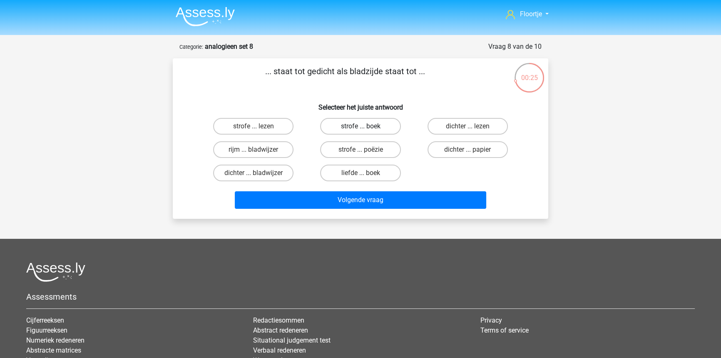
click at [380, 129] on label "strofe ... boek" at bounding box center [360, 126] width 80 height 17
click at [366, 129] on input "strofe ... boek" at bounding box center [362, 128] width 5 height 5
radio input "true"
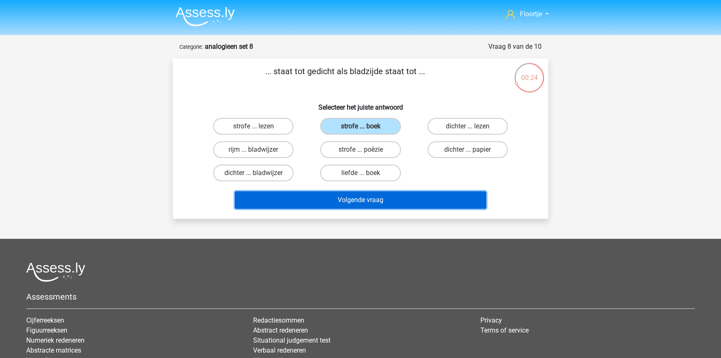
click at [424, 196] on button "Volgende vraag" at bounding box center [361, 199] width 252 height 17
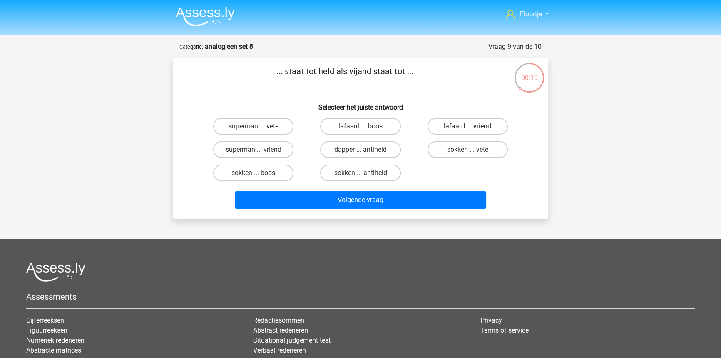
click at [499, 127] on label "lafaard ... vriend" at bounding box center [467, 126] width 80 height 17
click at [473, 127] on input "lafaard ... vriend" at bounding box center [469, 128] width 5 height 5
radio input "true"
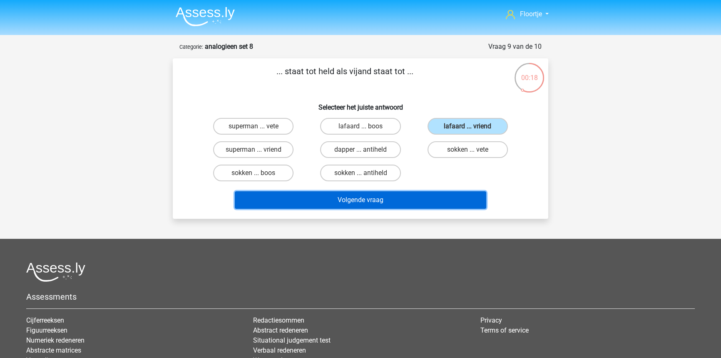
click at [411, 204] on button "Volgende vraag" at bounding box center [361, 199] width 252 height 17
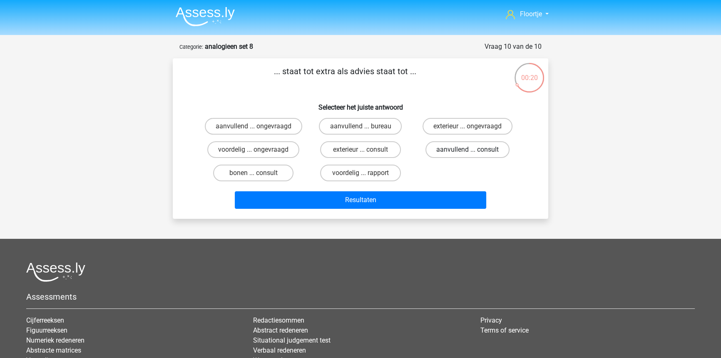
click at [487, 152] on label "aanvullend ... consult" at bounding box center [467, 149] width 84 height 17
click at [473, 152] on input "aanvullend ... consult" at bounding box center [469, 151] width 5 height 5
radio input "true"
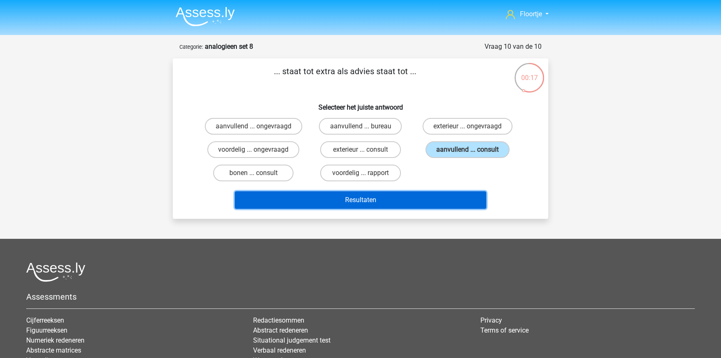
click at [450, 199] on button "Resultaten" at bounding box center [361, 199] width 252 height 17
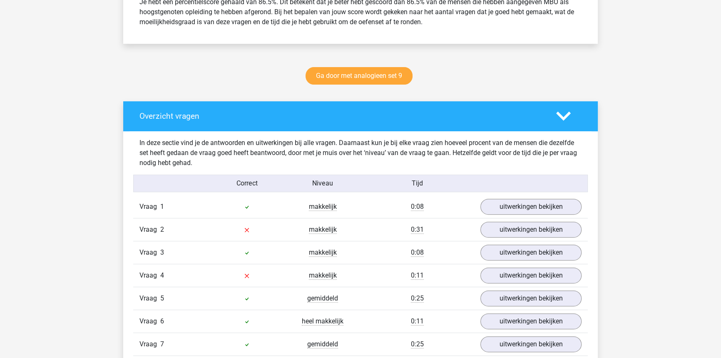
drag, startPoint x: 349, startPoint y: 270, endPoint x: 390, endPoint y: 245, distance: 47.8
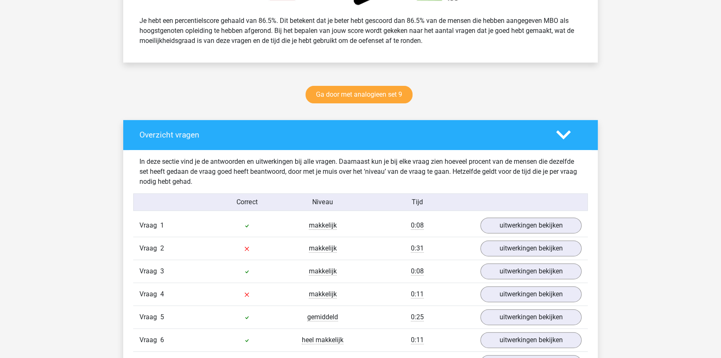
scroll to position [342, 0]
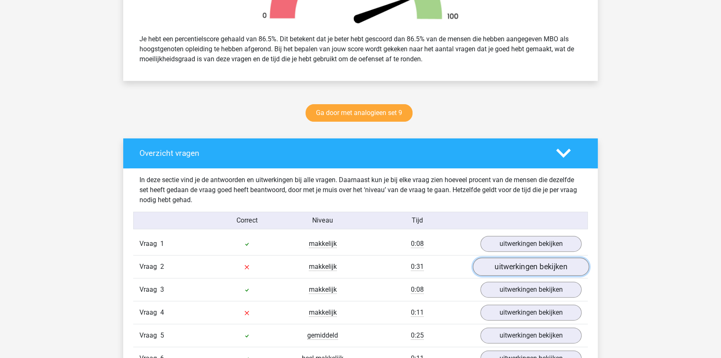
click at [494, 262] on link "uitwerkingen bekijken" at bounding box center [531, 266] width 116 height 18
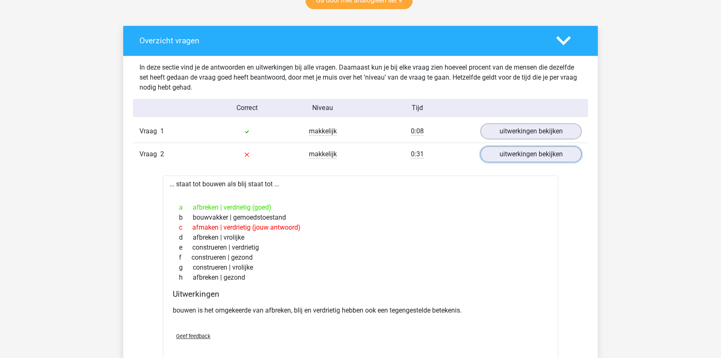
scroll to position [455, 0]
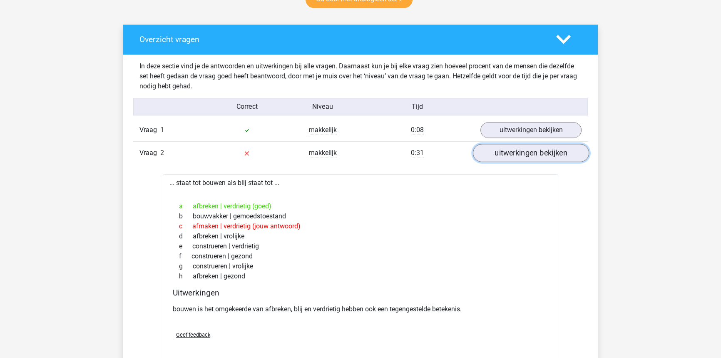
click at [514, 147] on link "uitwerkingen bekijken" at bounding box center [531, 153] width 116 height 18
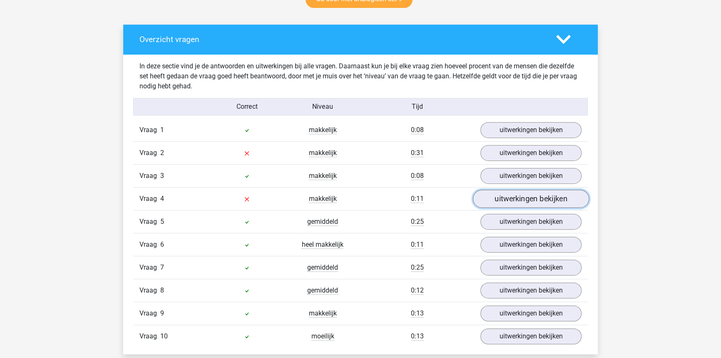
click at [495, 202] on link "uitwerkingen bekijken" at bounding box center [531, 198] width 116 height 18
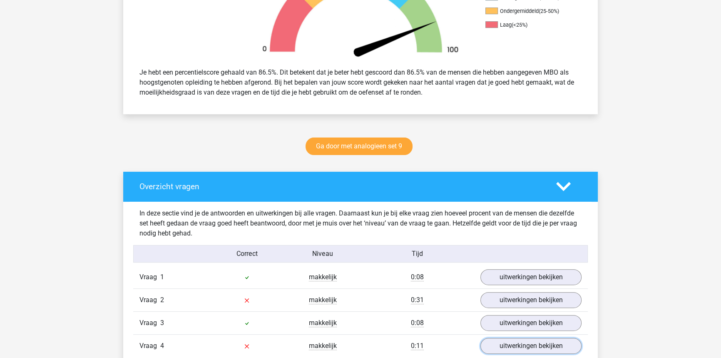
scroll to position [266, 0]
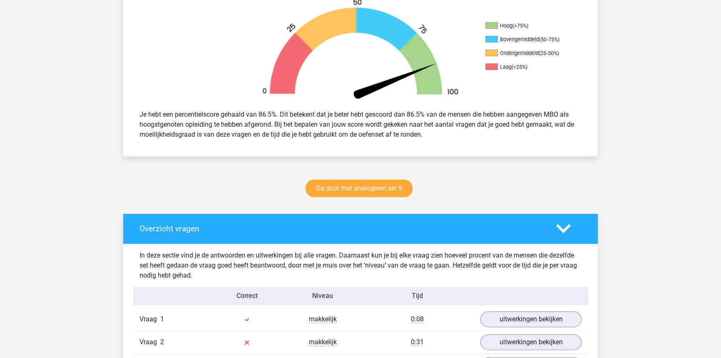
drag, startPoint x: 235, startPoint y: 207, endPoint x: 267, endPoint y: 201, distance: 32.7
click at [320, 182] on link "Ga door met analogieen set 9" at bounding box center [359, 187] width 107 height 17
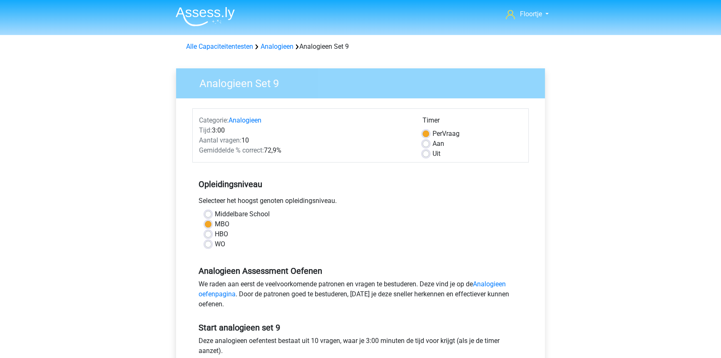
click at [432, 154] on label "Uit" at bounding box center [436, 154] width 8 height 10
click at [428, 154] on input "Uit" at bounding box center [425, 153] width 7 height 8
radio input "true"
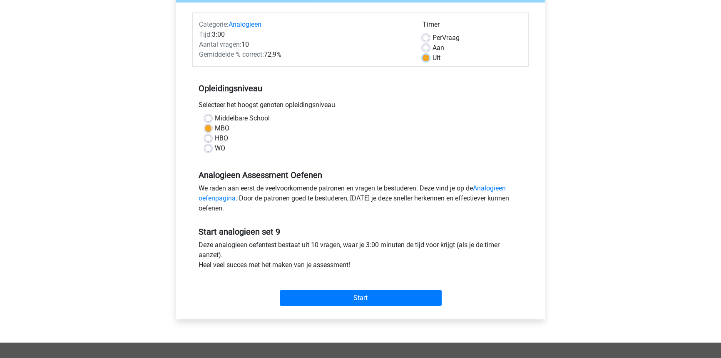
scroll to position [151, 0]
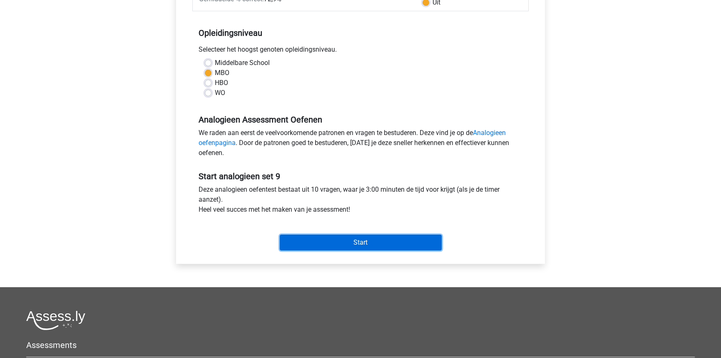
click at [313, 238] on input "Start" at bounding box center [361, 242] width 162 height 16
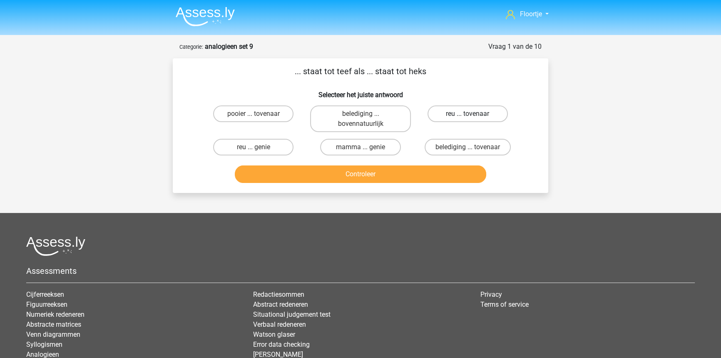
click at [465, 120] on label "reu ... tovenaar" at bounding box center [467, 113] width 80 height 17
click at [467, 119] on input "reu ... tovenaar" at bounding box center [469, 116] width 5 height 5
radio input "true"
click at [433, 168] on button "Controleer" at bounding box center [361, 173] width 252 height 17
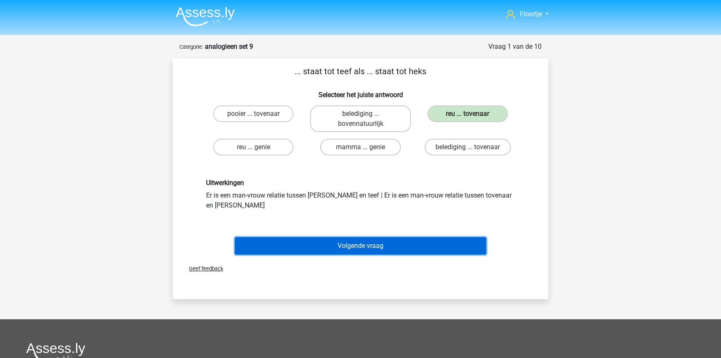
click at [367, 237] on button "Volgende vraag" at bounding box center [361, 245] width 252 height 17
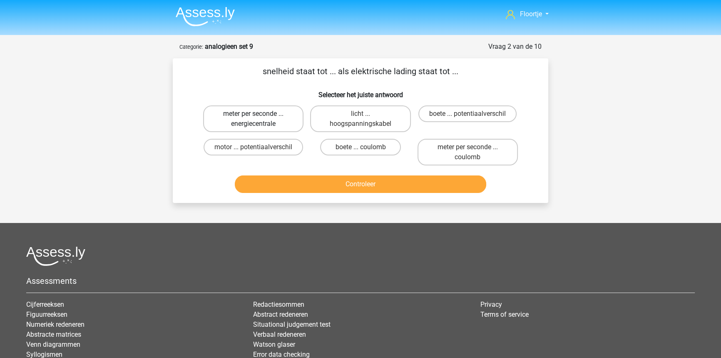
click at [242, 112] on label "meter per seconde ... energiecentrale" at bounding box center [253, 118] width 100 height 27
click at [253, 114] on input "meter per seconde ... energiecentrale" at bounding box center [255, 116] width 5 height 5
radio input "true"
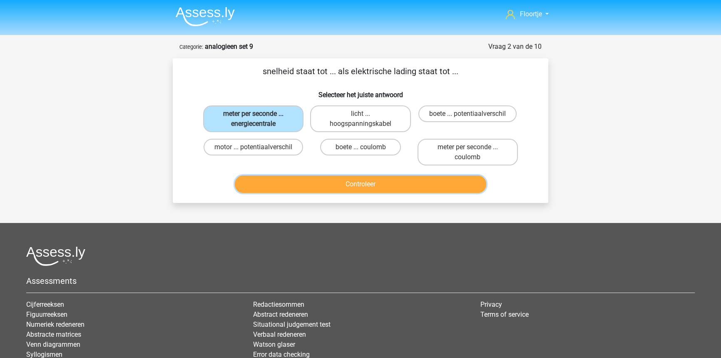
click at [458, 179] on button "Controleer" at bounding box center [361, 183] width 252 height 17
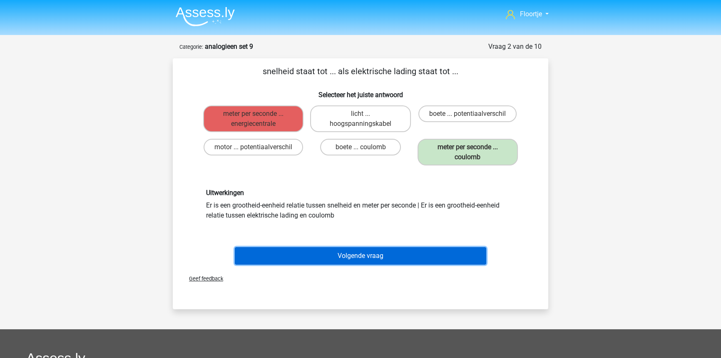
click at [311, 255] on button "Volgende vraag" at bounding box center [361, 255] width 252 height 17
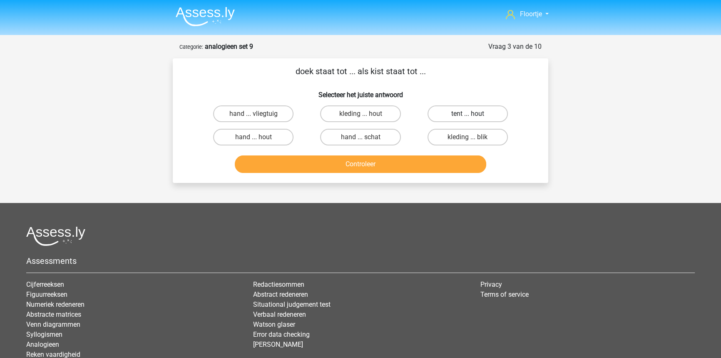
click at [457, 115] on label "tent ... hout" at bounding box center [467, 113] width 80 height 17
click at [467, 115] on input "tent ... hout" at bounding box center [469, 116] width 5 height 5
radio input "true"
click at [447, 159] on button "Controleer" at bounding box center [361, 163] width 252 height 17
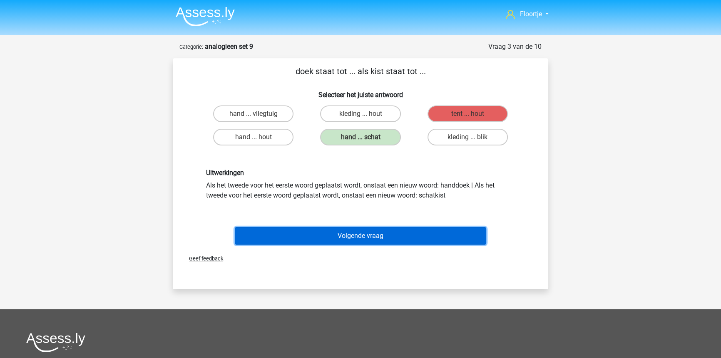
drag, startPoint x: 343, startPoint y: 233, endPoint x: 340, endPoint y: 229, distance: 4.7
click at [342, 232] on button "Volgende vraag" at bounding box center [361, 235] width 252 height 17
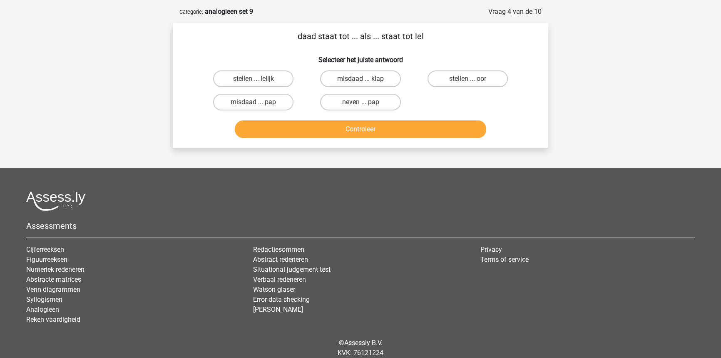
scroll to position [42, 0]
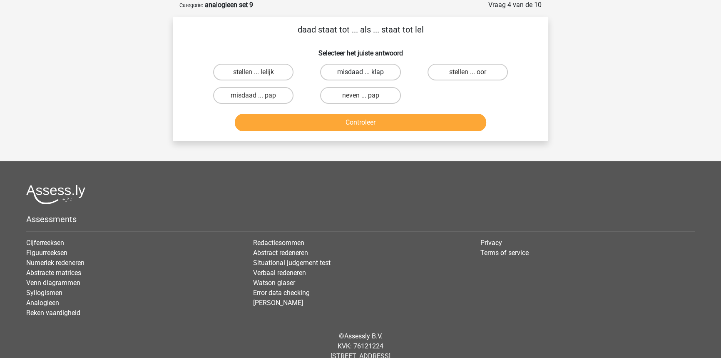
click at [388, 75] on label "misdaad ... klap" at bounding box center [360, 72] width 80 height 17
click at [366, 75] on input "misdaad ... klap" at bounding box center [362, 74] width 5 height 5
radio input "true"
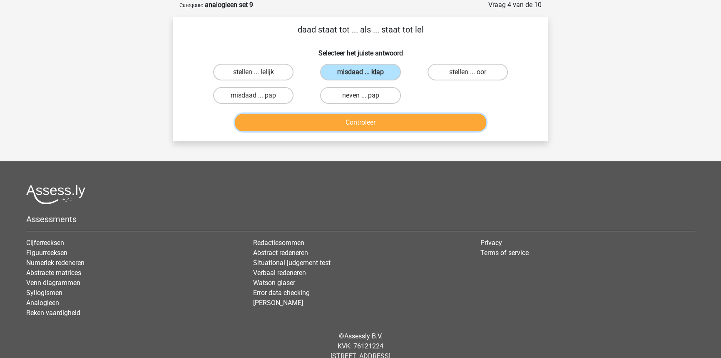
click at [388, 120] on button "Controleer" at bounding box center [361, 122] width 252 height 17
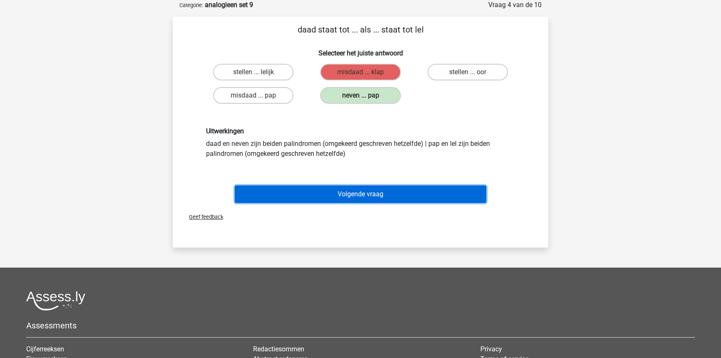
click at [366, 199] on button "Volgende vraag" at bounding box center [361, 193] width 252 height 17
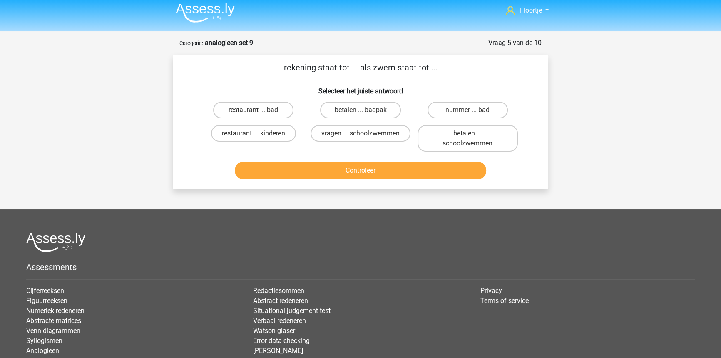
scroll to position [0, 0]
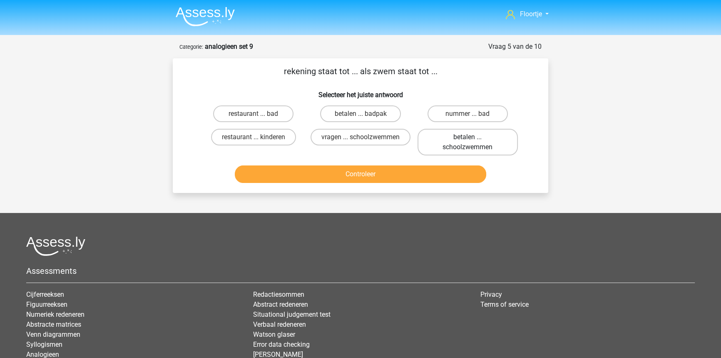
click at [448, 143] on label "betalen ... schoolzwemmen" at bounding box center [467, 142] width 100 height 27
click at [467, 142] on input "betalen ... schoolzwemmen" at bounding box center [469, 139] width 5 height 5
radio input "true"
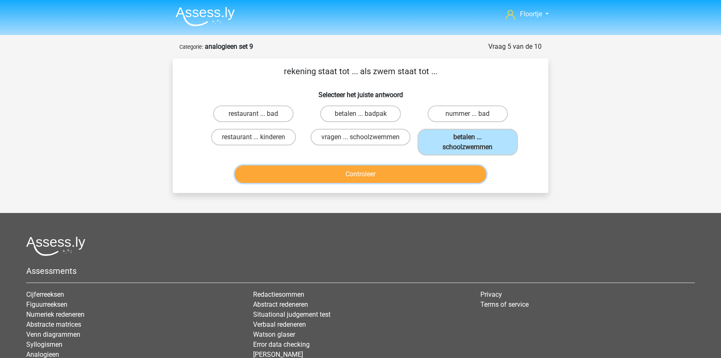
click at [441, 174] on button "Controleer" at bounding box center [361, 173] width 252 height 17
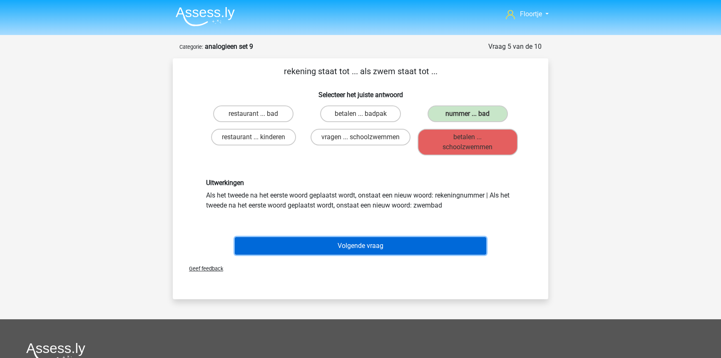
click at [402, 252] on button "Volgende vraag" at bounding box center [361, 245] width 252 height 17
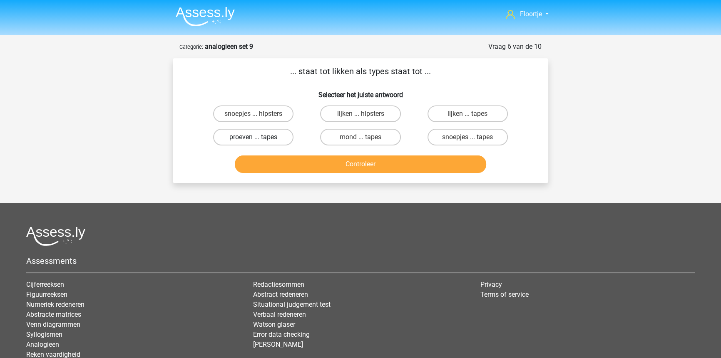
click at [224, 137] on label "proeven ... tapes" at bounding box center [253, 137] width 80 height 17
click at [253, 137] on input "proeven ... tapes" at bounding box center [255, 139] width 5 height 5
radio input "true"
click at [283, 170] on button "Controleer" at bounding box center [361, 163] width 252 height 17
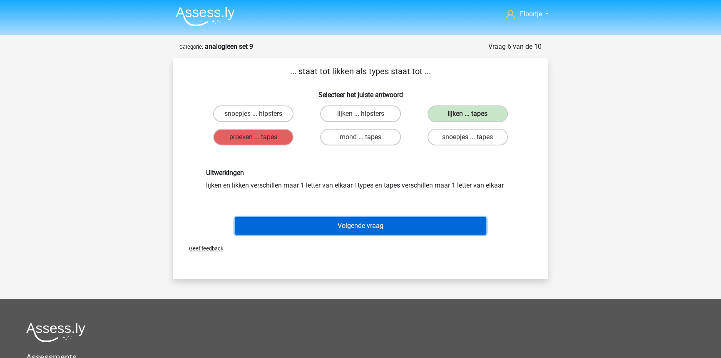
click at [398, 220] on button "Volgende vraag" at bounding box center [361, 225] width 252 height 17
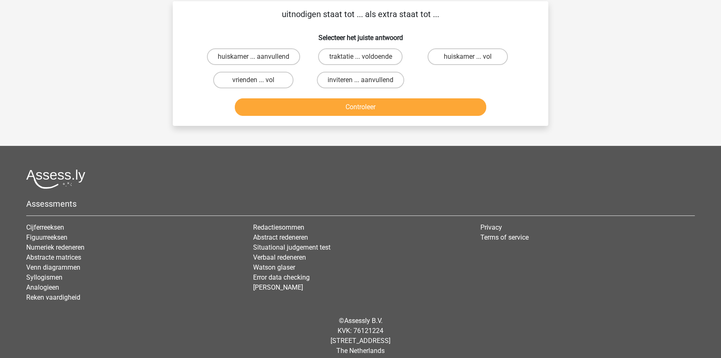
scroll to position [65, 0]
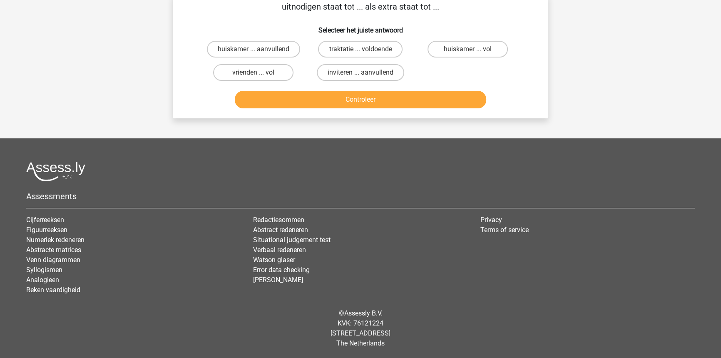
drag, startPoint x: 398, startPoint y: 232, endPoint x: 419, endPoint y: 276, distance: 48.2
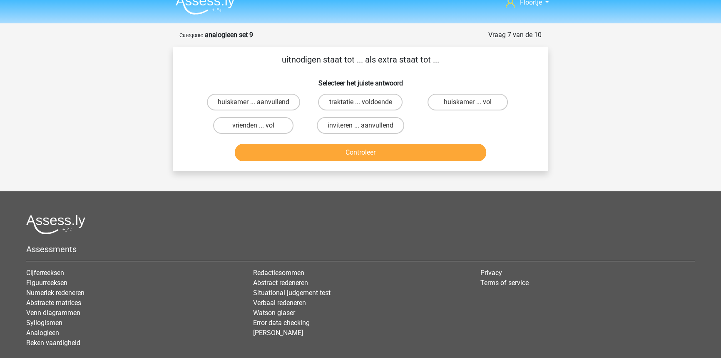
scroll to position [0, 0]
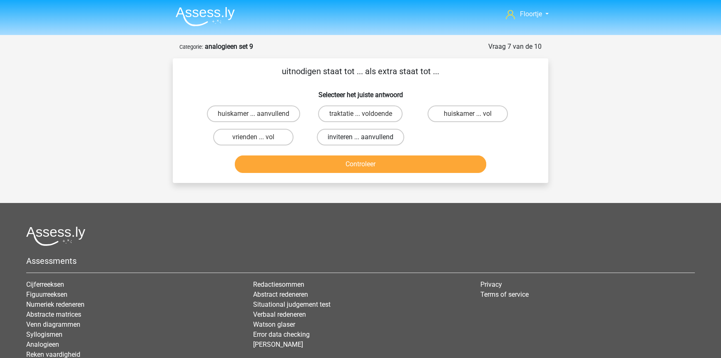
click at [335, 140] on label "inviteren ... aanvullend" at bounding box center [360, 137] width 87 height 17
click at [360, 140] on input "inviteren ... aanvullend" at bounding box center [362, 139] width 5 height 5
radio input "true"
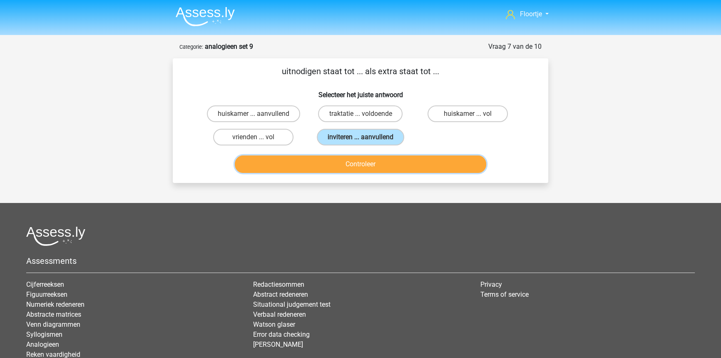
click at [338, 164] on button "Controleer" at bounding box center [361, 163] width 252 height 17
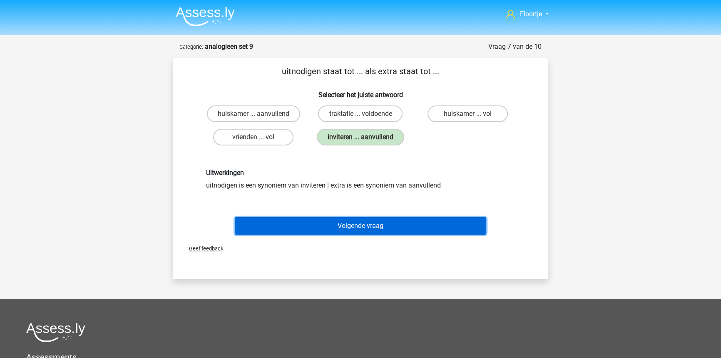
click at [310, 221] on button "Volgende vraag" at bounding box center [361, 225] width 252 height 17
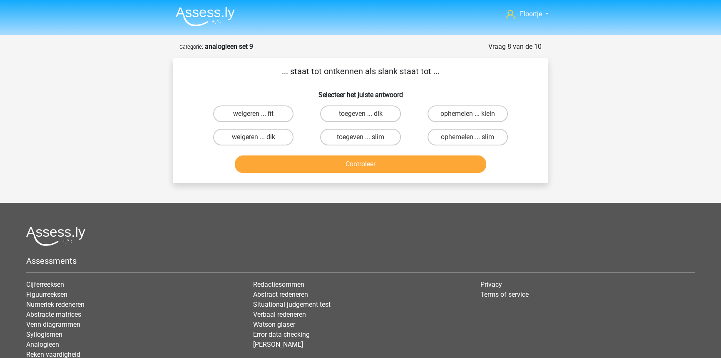
drag, startPoint x: 310, startPoint y: 221, endPoint x: 305, endPoint y: 191, distance: 30.8
click at [267, 133] on label "weigeren ... dik" at bounding box center [253, 137] width 80 height 17
click at [259, 137] on input "weigeren ... dik" at bounding box center [255, 139] width 5 height 5
radio input "true"
click at [300, 171] on button "Controleer" at bounding box center [361, 163] width 252 height 17
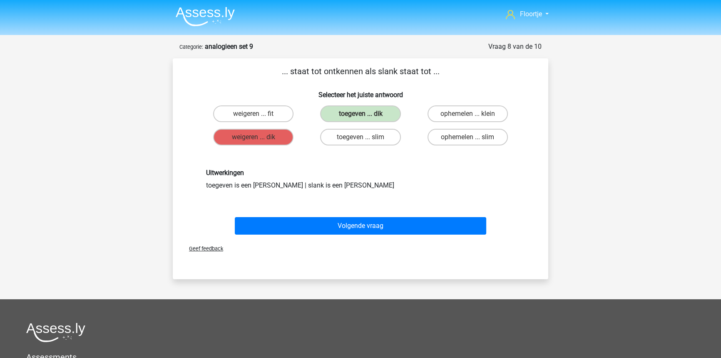
drag, startPoint x: 256, startPoint y: 184, endPoint x: 273, endPoint y: 188, distance: 16.6
click at [273, 188] on div "Uitwerkingen toegeven is een antoniem van ontkennen | slank is een antoniem van…" at bounding box center [360, 179] width 321 height 21
drag, startPoint x: 279, startPoint y: 191, endPoint x: 296, endPoint y: 190, distance: 16.7
click at [279, 191] on div "Uitwerkingen toegeven is een antoniem van ontkennen | slank is een antoniem van…" at bounding box center [360, 179] width 349 height 61
drag, startPoint x: 333, startPoint y: 193, endPoint x: 350, endPoint y: 189, distance: 17.2
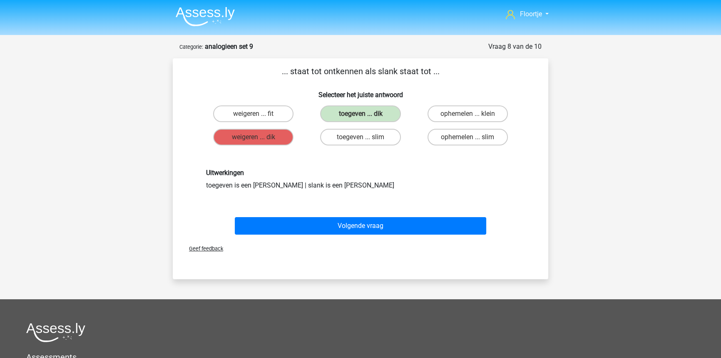
click at [334, 192] on div "Uitwerkingen toegeven is een antoniem van ontkennen | slank is een antoniem van…" at bounding box center [360, 179] width 349 height 61
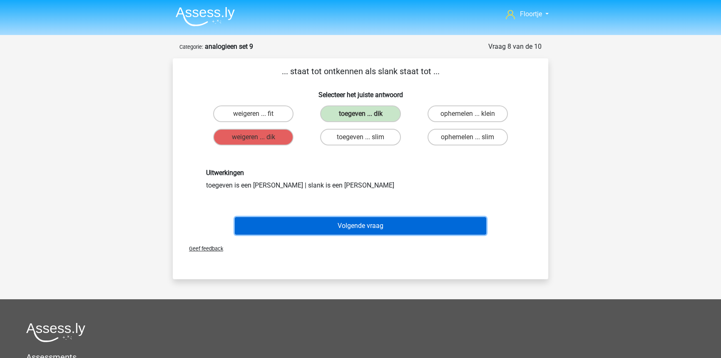
click at [360, 226] on button "Volgende vraag" at bounding box center [361, 225] width 252 height 17
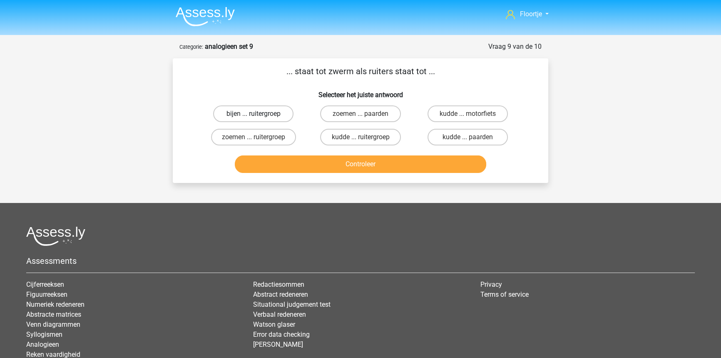
click at [261, 120] on label "bijen ... ruitergroep" at bounding box center [253, 113] width 80 height 17
click at [259, 119] on input "bijen ... ruitergroep" at bounding box center [255, 116] width 5 height 5
radio input "true"
click at [329, 138] on label "kudde ... ruitergroep" at bounding box center [360, 137] width 80 height 17
click at [360, 138] on input "kudde ... ruitergroep" at bounding box center [362, 139] width 5 height 5
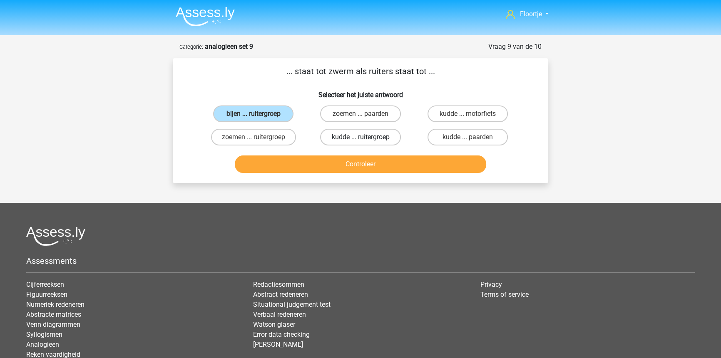
radio input "true"
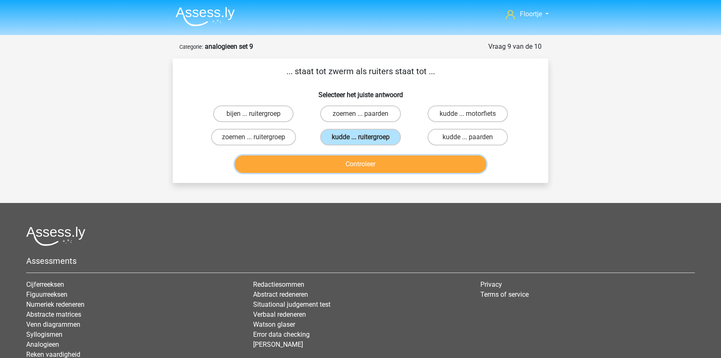
click at [318, 164] on button "Controleer" at bounding box center [361, 163] width 252 height 17
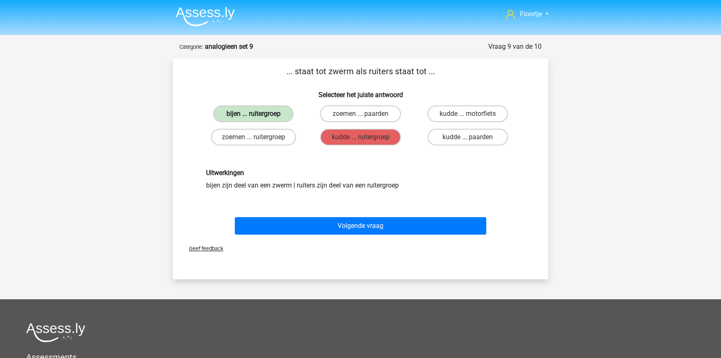
click at [258, 109] on label "bijen ... ruitergroep" at bounding box center [253, 113] width 80 height 17
drag, startPoint x: 258, startPoint y: 109, endPoint x: 262, endPoint y: 112, distance: 4.9
click at [261, 111] on label "bijen ... ruitergroep" at bounding box center [253, 113] width 80 height 17
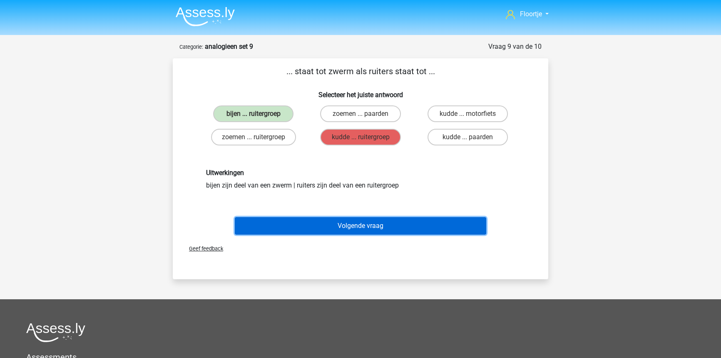
click at [378, 228] on button "Volgende vraag" at bounding box center [361, 225] width 252 height 17
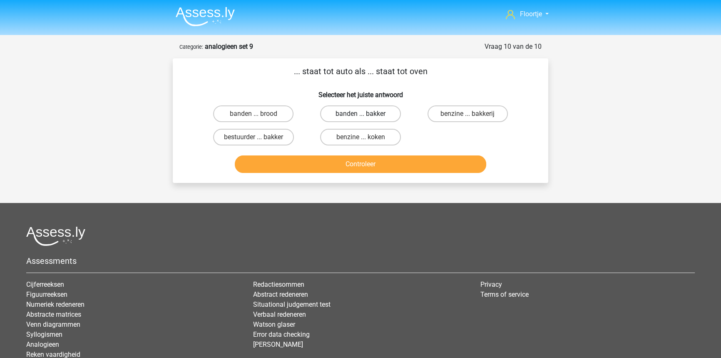
click at [334, 108] on label "banden ... bakker" at bounding box center [360, 113] width 80 height 17
click at [360, 114] on input "banden ... bakker" at bounding box center [362, 116] width 5 height 5
radio input "true"
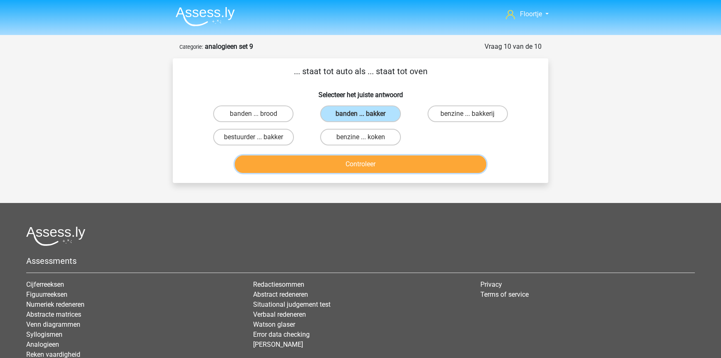
click at [299, 167] on button "Controleer" at bounding box center [361, 163] width 252 height 17
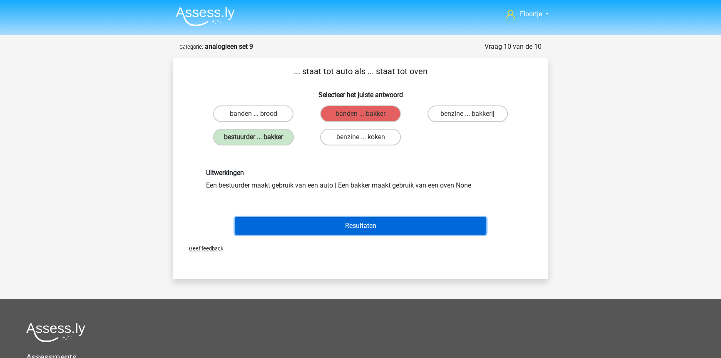
click at [310, 225] on button "Resultaten" at bounding box center [361, 225] width 252 height 17
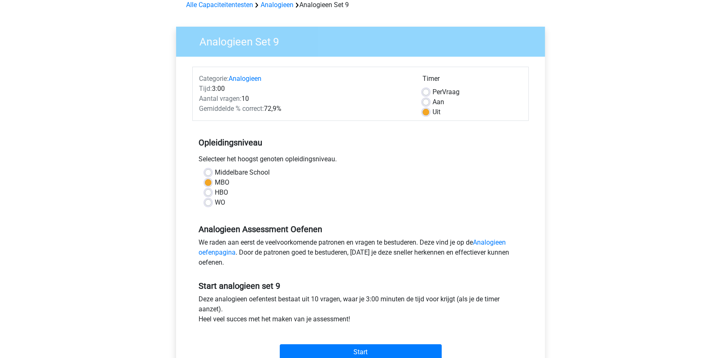
scroll to position [37, 0]
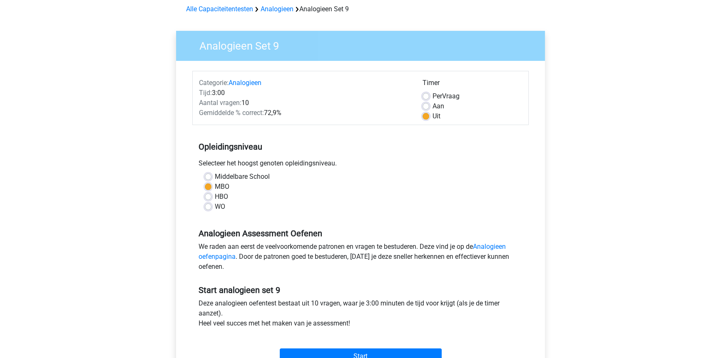
click at [432, 95] on label "Per Vraag" at bounding box center [445, 96] width 27 height 10
click at [424, 95] on input "Per Vraag" at bounding box center [425, 95] width 7 height 8
radio input "true"
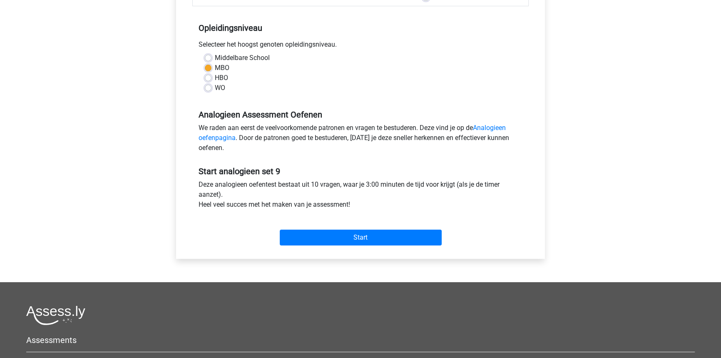
scroll to position [189, 0]
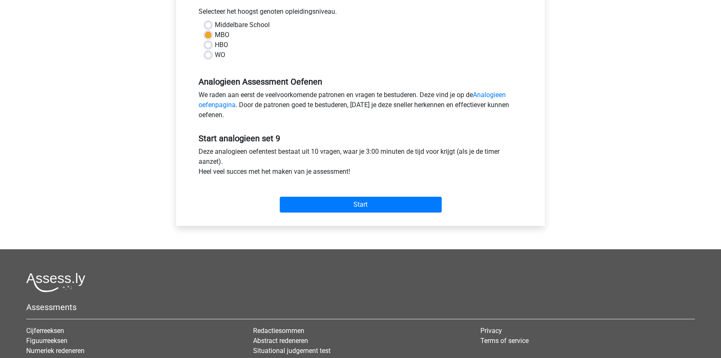
click at [362, 214] on div "Start" at bounding box center [360, 198] width 336 height 36
click at [358, 204] on input "Start" at bounding box center [361, 204] width 162 height 16
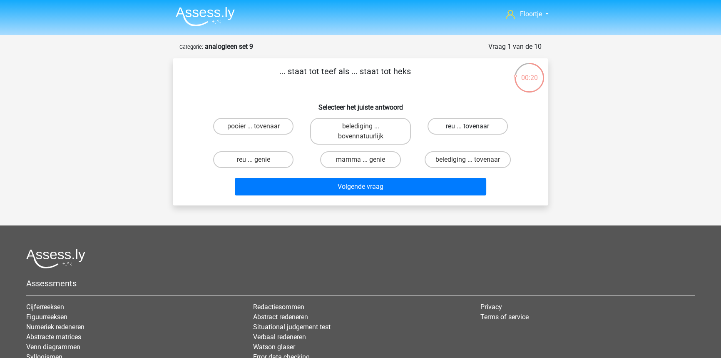
drag, startPoint x: 455, startPoint y: 127, endPoint x: 445, endPoint y: 143, distance: 19.3
click at [454, 128] on label "reu ... tovenaar" at bounding box center [467, 126] width 80 height 17
click at [467, 128] on input "reu ... tovenaar" at bounding box center [469, 128] width 5 height 5
radio input "true"
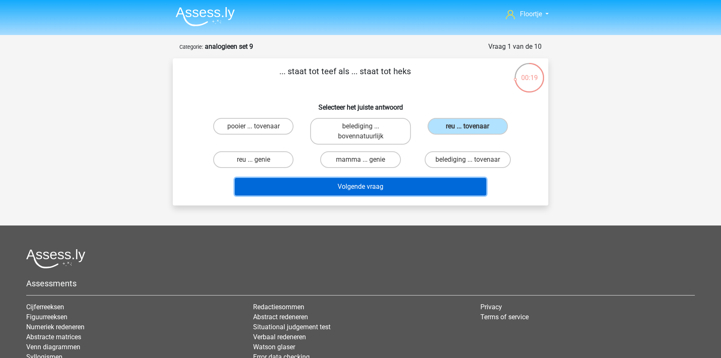
click at [416, 183] on button "Volgende vraag" at bounding box center [361, 186] width 252 height 17
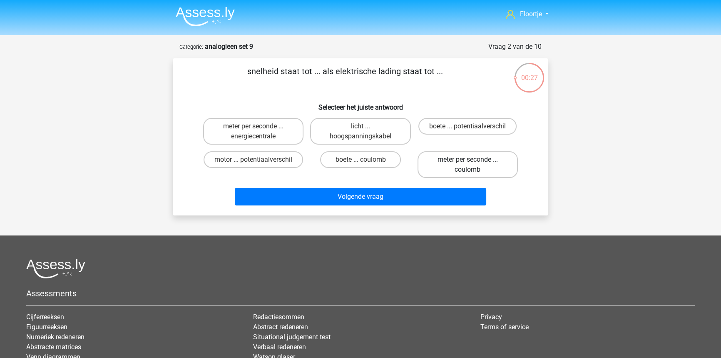
click at [441, 163] on label "meter per seconde ... coulomb" at bounding box center [467, 164] width 100 height 27
click at [467, 163] on input "meter per seconde ... coulomb" at bounding box center [469, 161] width 5 height 5
radio input "true"
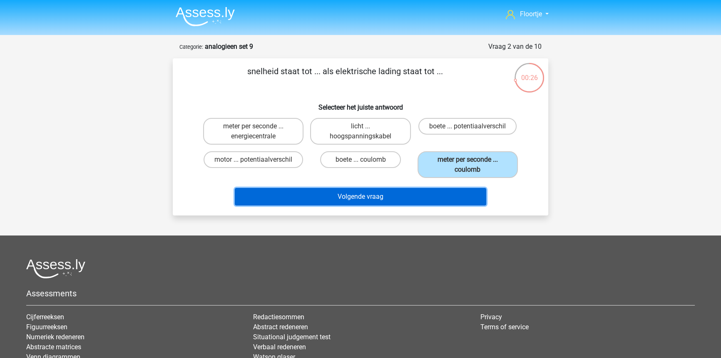
click at [420, 195] on button "Volgende vraag" at bounding box center [361, 196] width 252 height 17
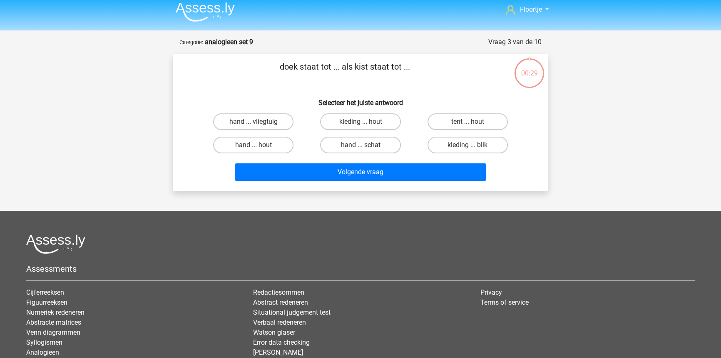
scroll to position [4, 0]
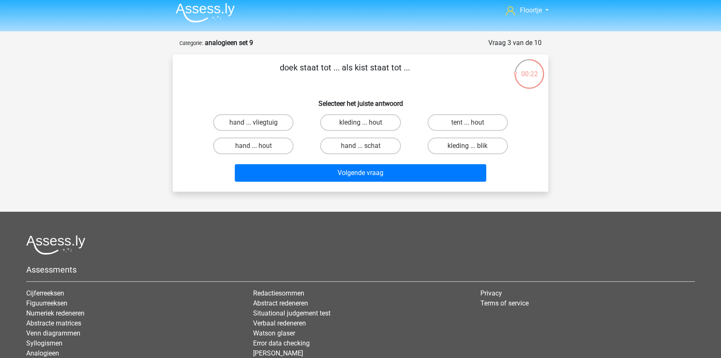
click at [362, 150] on input "hand ... schat" at bounding box center [362, 148] width 5 height 5
radio input "true"
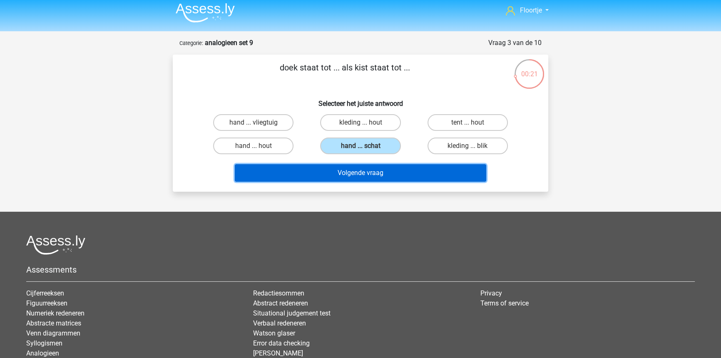
click at [360, 171] on button "Volgende vraag" at bounding box center [361, 172] width 252 height 17
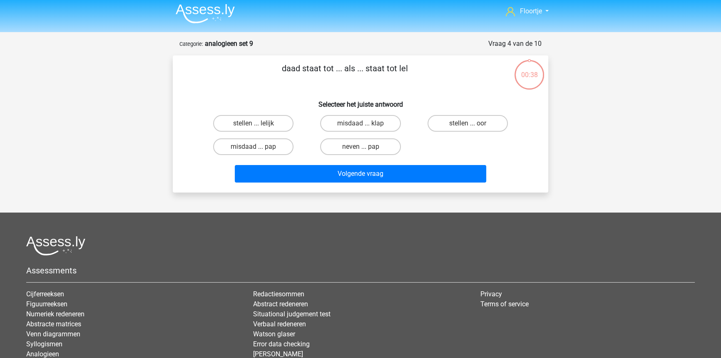
scroll to position [0, 0]
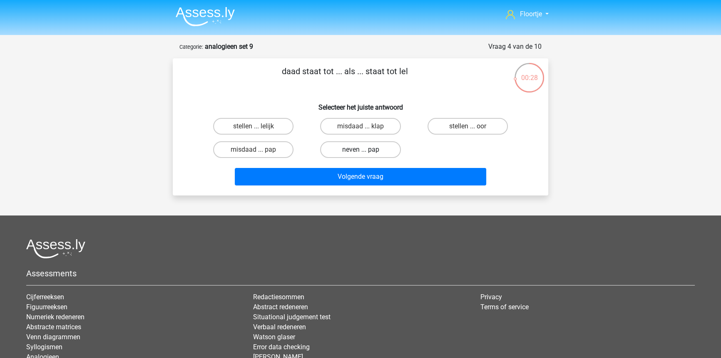
click at [352, 151] on label "neven ... pap" at bounding box center [360, 149] width 80 height 17
click at [360, 151] on input "neven ... pap" at bounding box center [362, 151] width 5 height 5
radio input "true"
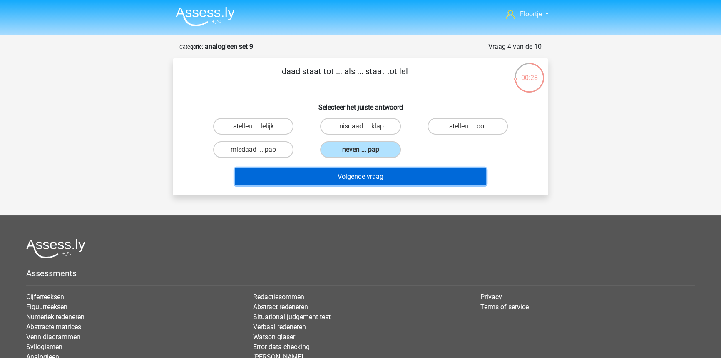
click at [349, 172] on button "Volgende vraag" at bounding box center [361, 176] width 252 height 17
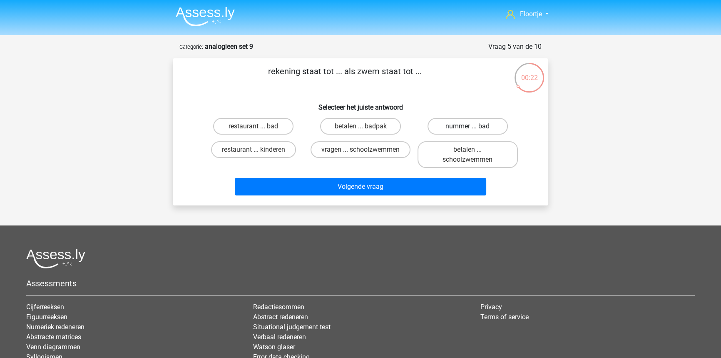
click at [462, 132] on label "nummer ... bad" at bounding box center [467, 126] width 80 height 17
click at [467, 132] on input "nummer ... bad" at bounding box center [469, 128] width 5 height 5
radio input "true"
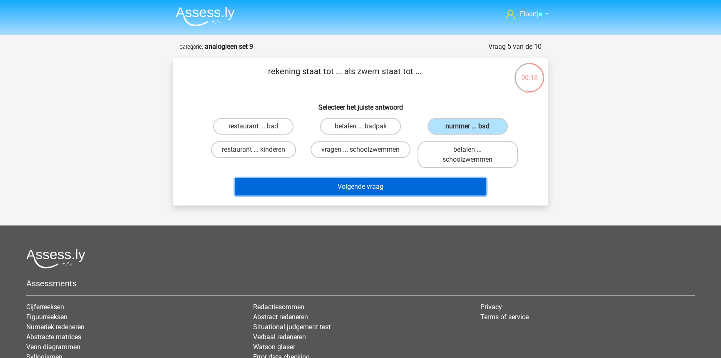
click at [426, 189] on button "Volgende vraag" at bounding box center [361, 186] width 252 height 17
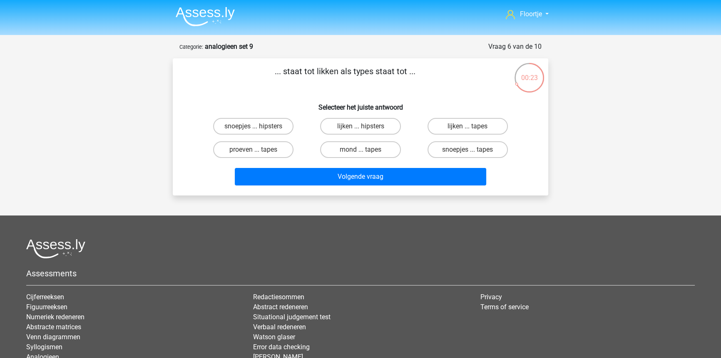
drag, startPoint x: 464, startPoint y: 127, endPoint x: 449, endPoint y: 138, distance: 18.7
click at [464, 126] on label "lijken ... tapes" at bounding box center [467, 126] width 80 height 17
click at [467, 126] on input "lijken ... tapes" at bounding box center [469, 128] width 5 height 5
radio input "true"
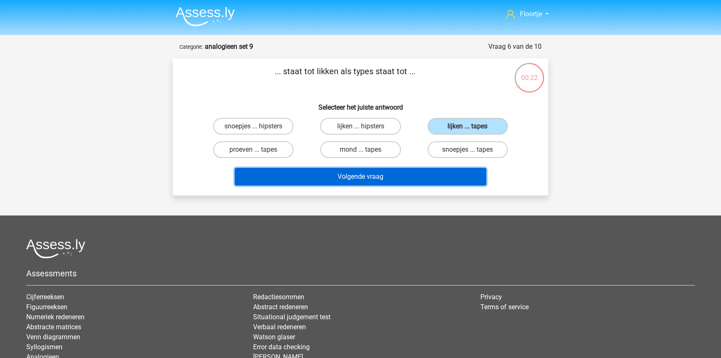
click at [386, 180] on button "Volgende vraag" at bounding box center [361, 176] width 252 height 17
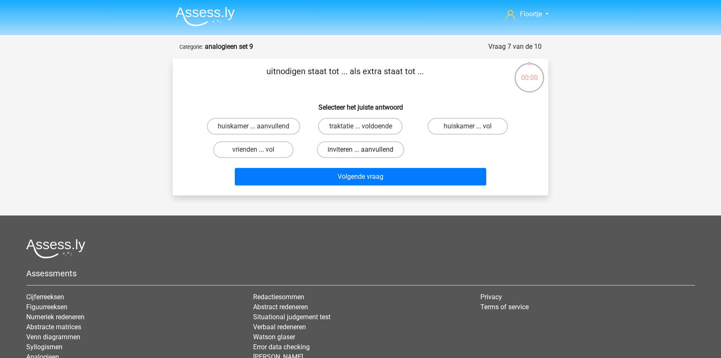
click at [344, 150] on label "inviteren ... aanvullend" at bounding box center [360, 149] width 87 height 17
click at [360, 150] on input "inviteren ... aanvullend" at bounding box center [362, 151] width 5 height 5
radio input "true"
click at [341, 127] on label "toegeven ... dik" at bounding box center [360, 126] width 80 height 17
click at [360, 127] on input "toegeven ... dik" at bounding box center [362, 128] width 5 height 5
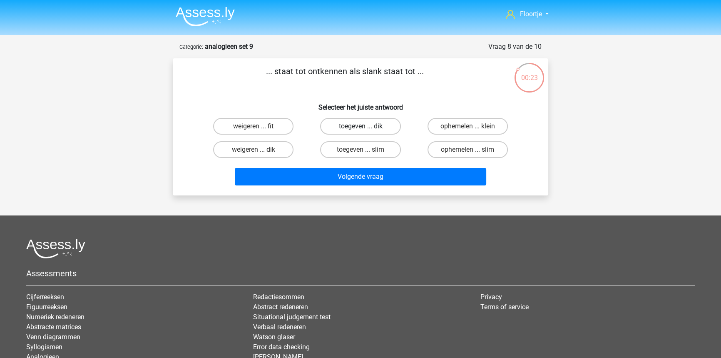
radio input "true"
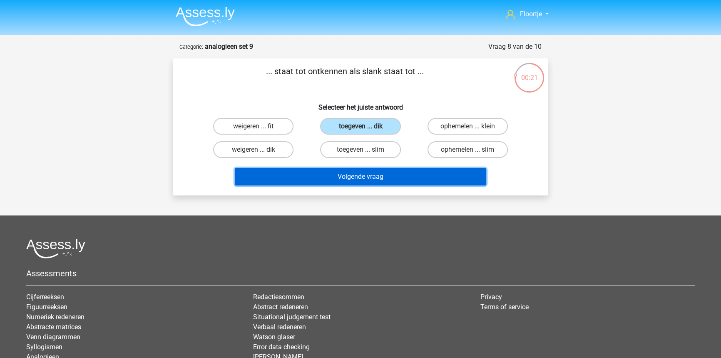
click at [333, 176] on button "Volgende vraag" at bounding box center [361, 176] width 252 height 17
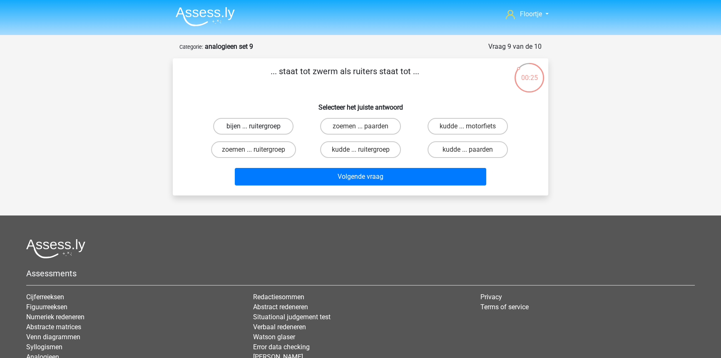
click at [278, 124] on label "bijen ... ruitergroep" at bounding box center [253, 126] width 80 height 17
click at [259, 126] on input "bijen ... ruitergroep" at bounding box center [255, 128] width 5 height 5
radio input "true"
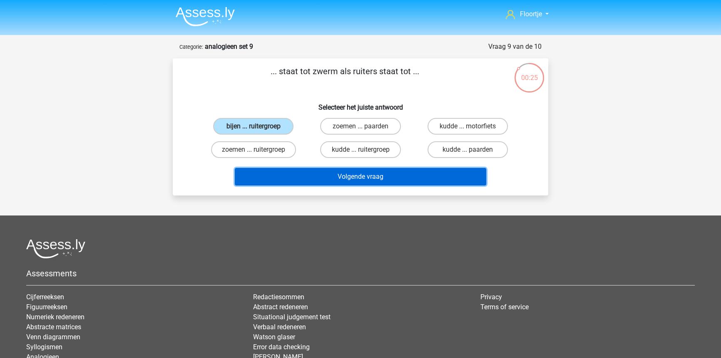
click at [296, 176] on button "Volgende vraag" at bounding box center [361, 176] width 252 height 17
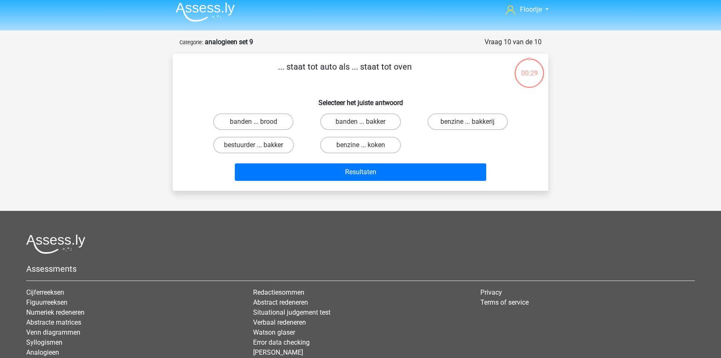
scroll to position [4, 0]
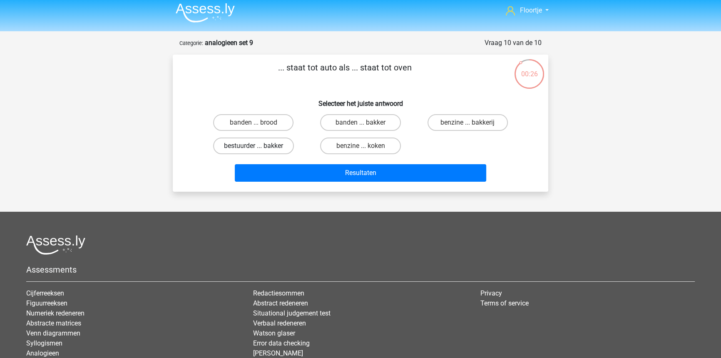
click at [275, 147] on label "bestuurder ... bakker" at bounding box center [253, 145] width 81 height 17
click at [259, 147] on input "bestuurder ... bakker" at bounding box center [255, 148] width 5 height 5
radio input "true"
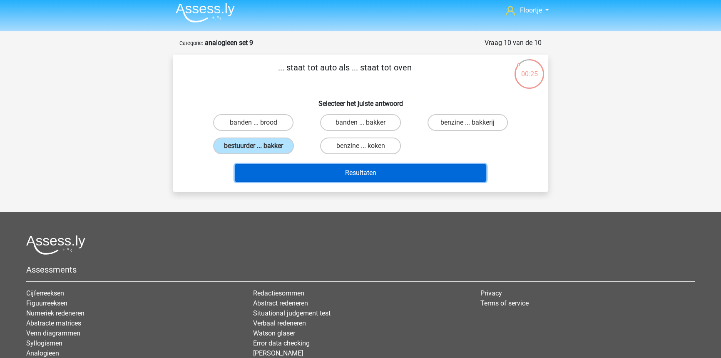
click at [281, 170] on button "Resultaten" at bounding box center [361, 172] width 252 height 17
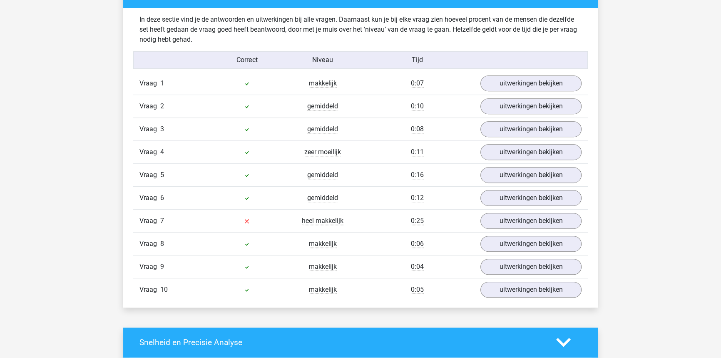
scroll to position [529, 0]
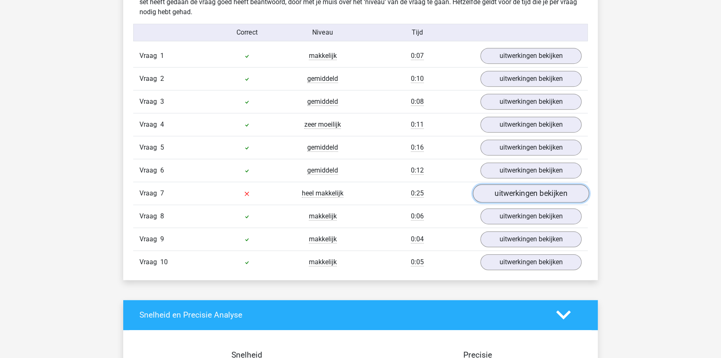
click at [508, 194] on link "uitwerkingen bekijken" at bounding box center [531, 193] width 116 height 18
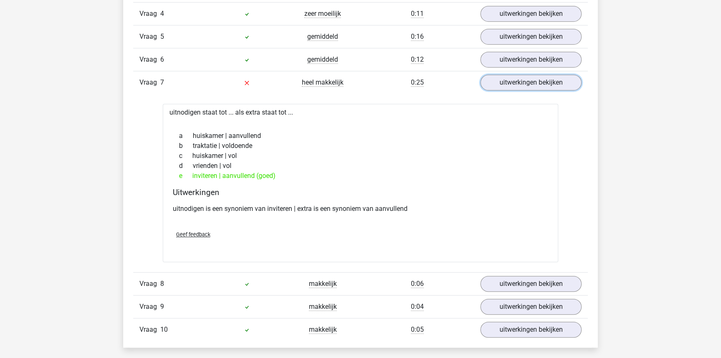
scroll to position [643, 0]
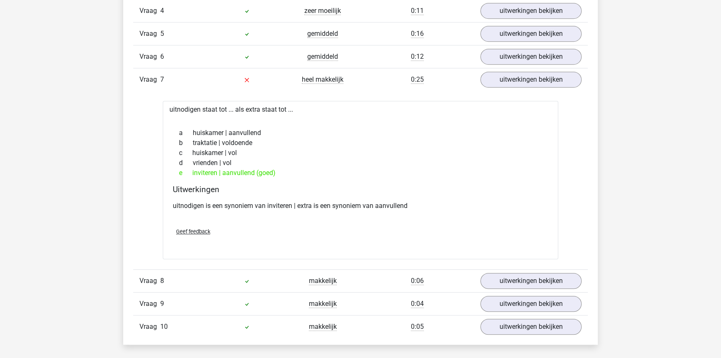
click at [229, 175] on div "e inviteren | aanvullend (goed)" at bounding box center [360, 173] width 375 height 10
click at [522, 82] on link "uitwerkingen bekijken" at bounding box center [531, 79] width 116 height 18
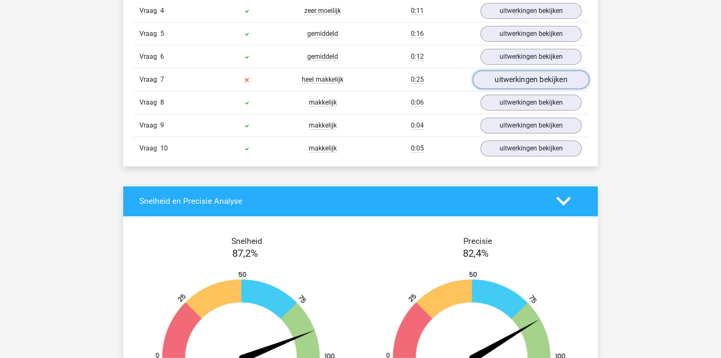
click at [522, 83] on link "uitwerkingen bekijken" at bounding box center [531, 79] width 116 height 18
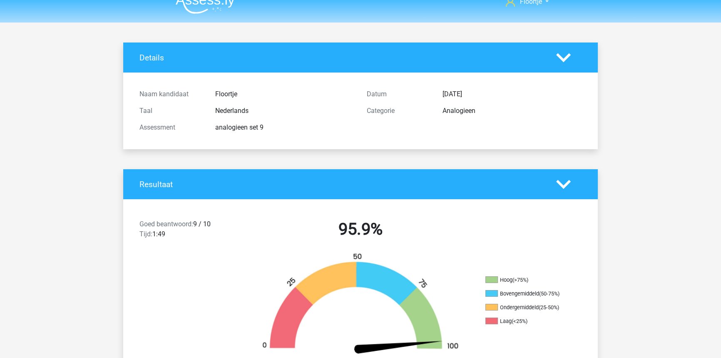
scroll to position [0, 0]
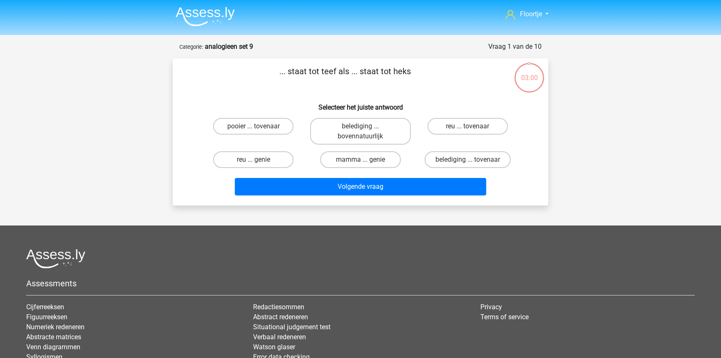
scroll to position [4, 0]
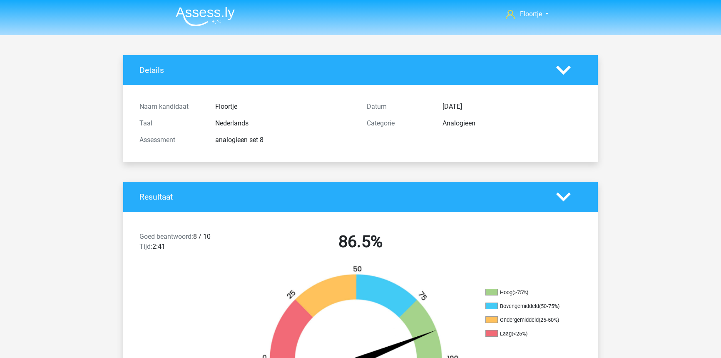
scroll to position [266, 0]
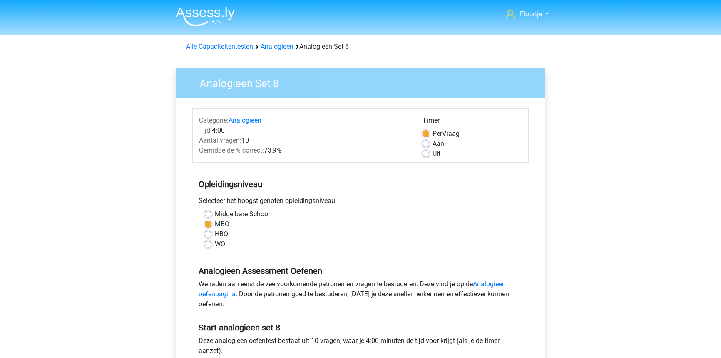
scroll to position [75, 0]
